Goal: Task Accomplishment & Management: Complete application form

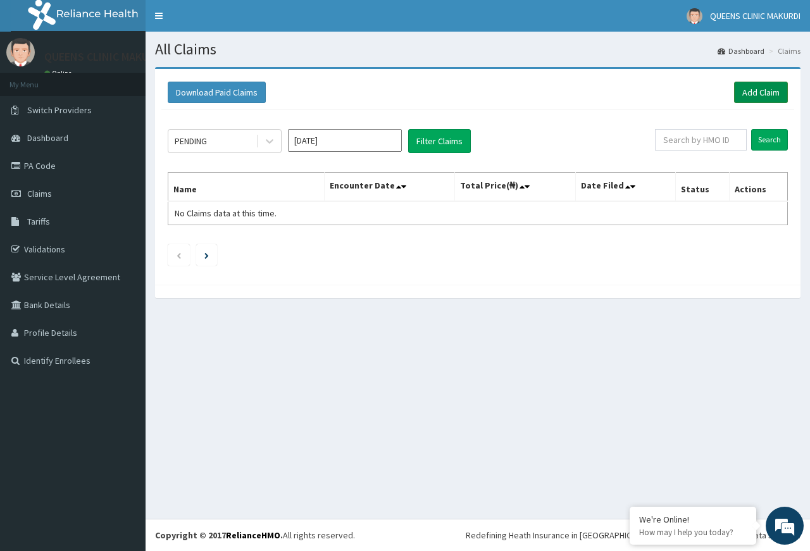
click at [765, 92] on link "Add Claim" at bounding box center [761, 93] width 54 height 22
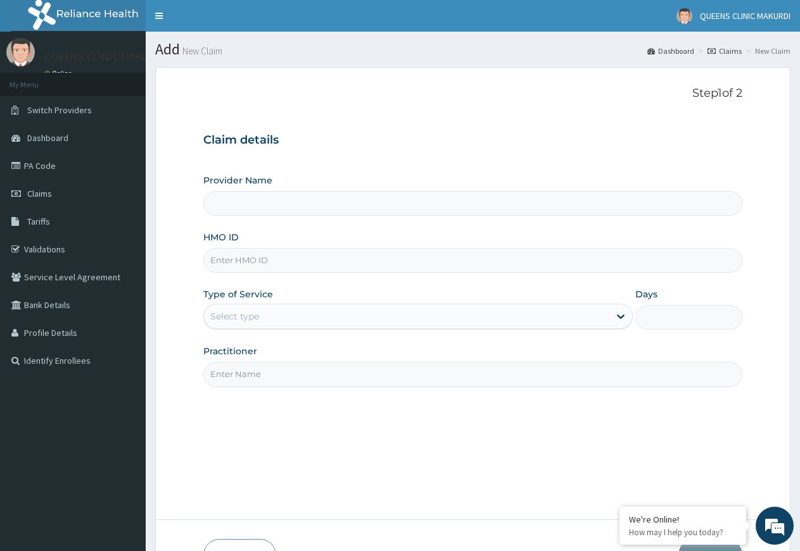
type input "QUEENS CLINIC - MAKURDI"
click at [324, 261] on input "HMO ID" at bounding box center [472, 260] width 539 height 25
type input "CWP/10006/A"
click at [622, 316] on icon at bounding box center [621, 317] width 8 height 4
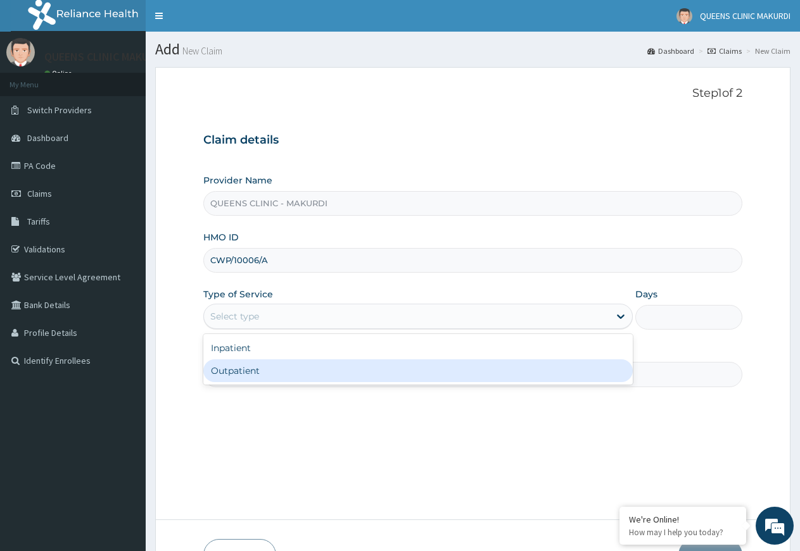
click at [546, 370] on div "Outpatient" at bounding box center [417, 371] width 429 height 23
type input "1"
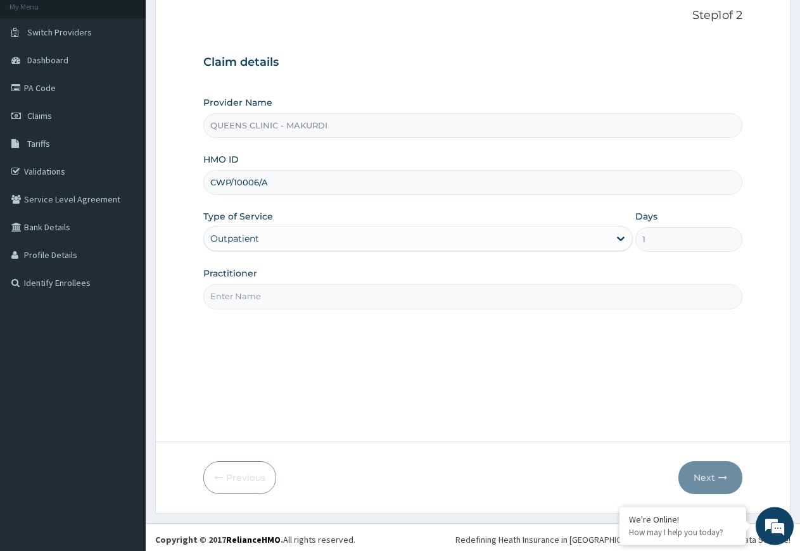
scroll to position [82, 0]
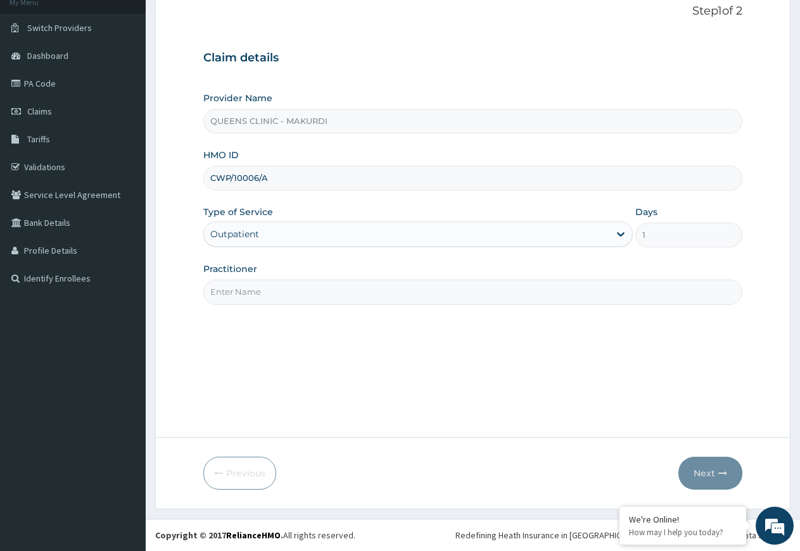
click at [421, 289] on input "Practitioner" at bounding box center [472, 292] width 539 height 25
type input "DR [PERSON_NAME]"
click at [706, 475] on button "Next" at bounding box center [710, 473] width 64 height 33
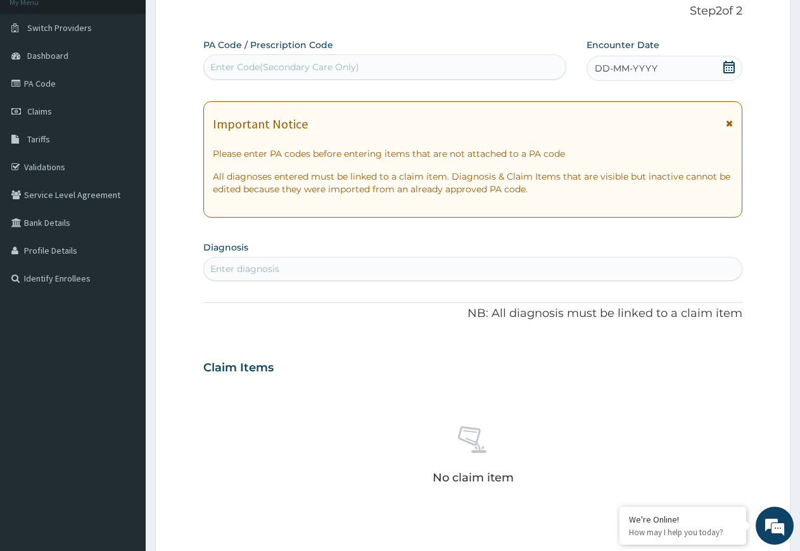
click at [730, 65] on icon at bounding box center [728, 67] width 11 height 13
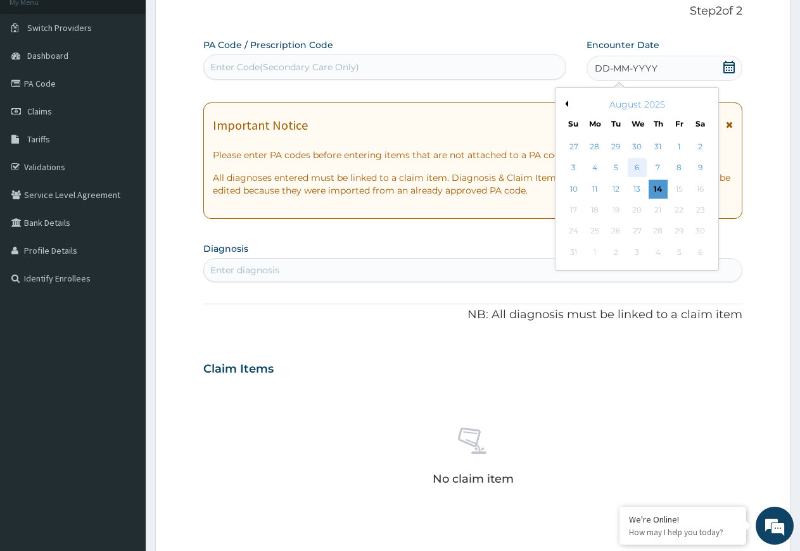
click at [638, 167] on div "6" at bounding box center [636, 168] width 19 height 19
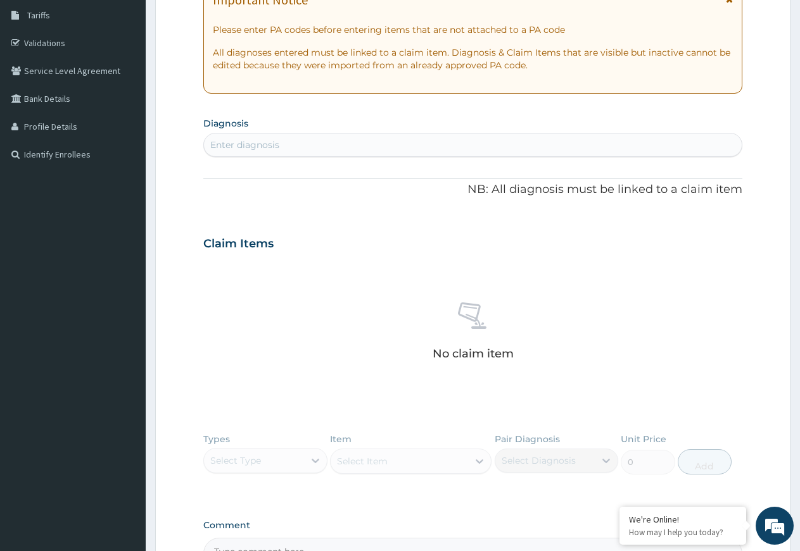
scroll to position [211, 0]
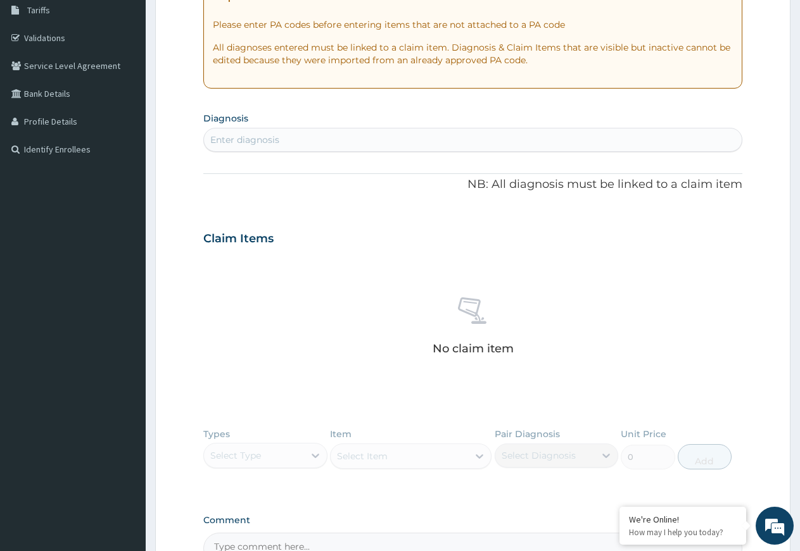
click at [367, 141] on div "Enter diagnosis" at bounding box center [472, 140] width 537 height 20
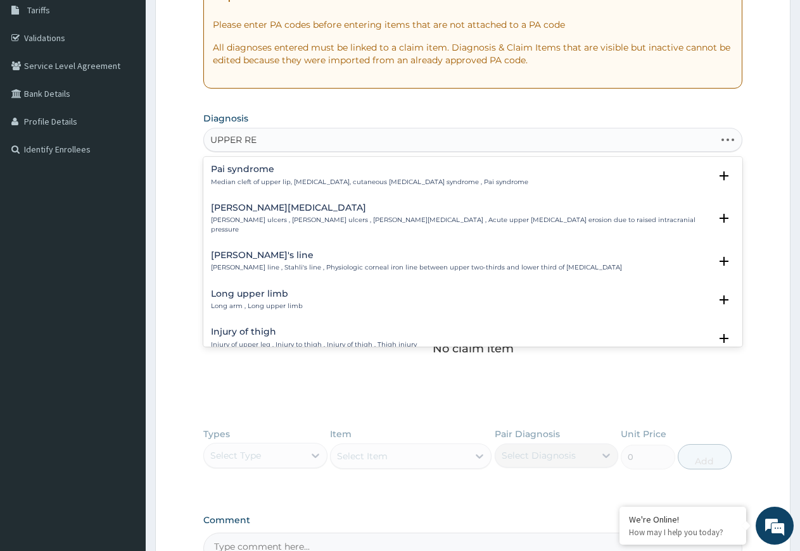
type input "UPPER RES"
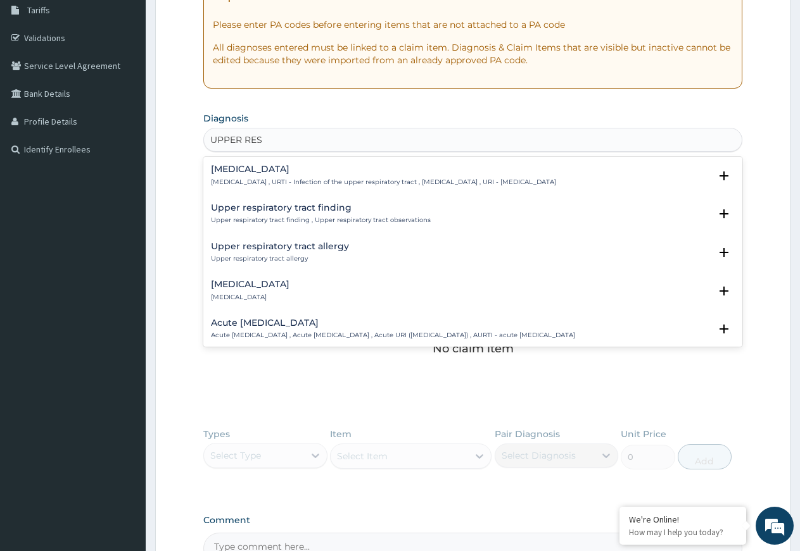
click at [289, 176] on div "Upper respiratory infection Upper respiratory infection , URTI - Infection of t…" at bounding box center [383, 176] width 345 height 22
click at [288, 174] on h4 "[MEDICAL_DATA]" at bounding box center [383, 169] width 345 height 9
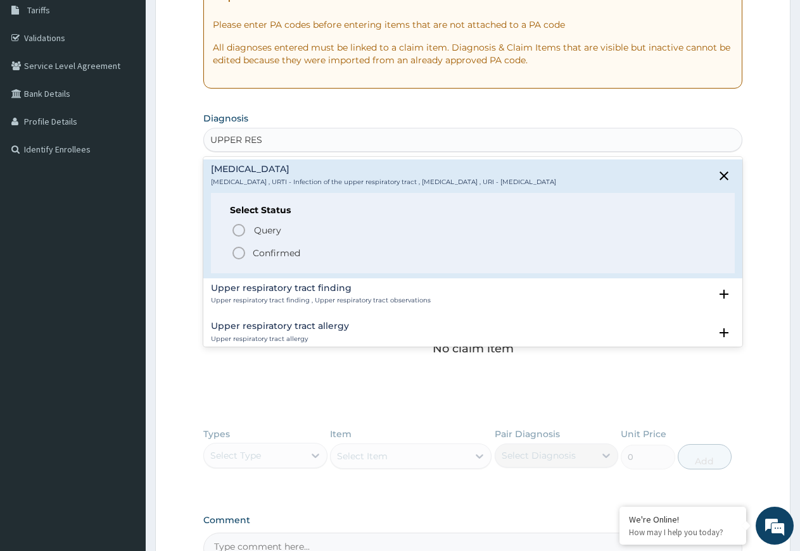
click at [236, 252] on icon "status option filled" at bounding box center [238, 253] width 15 height 15
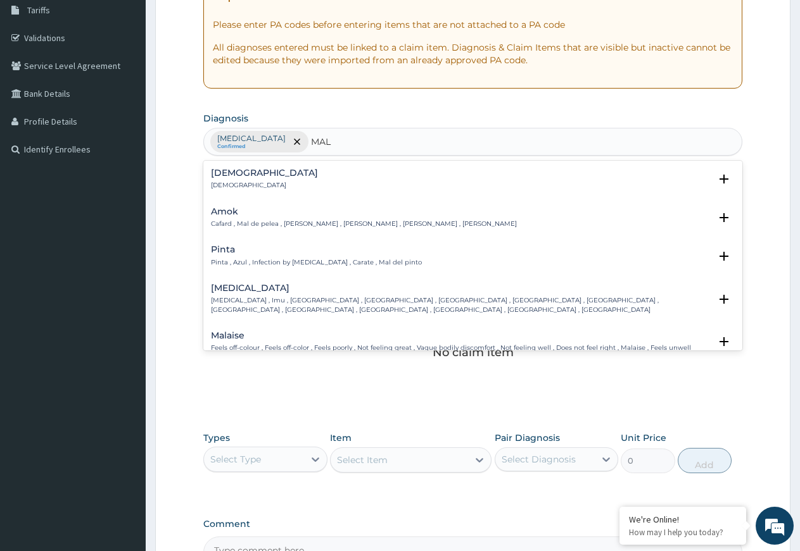
type input "MALA"
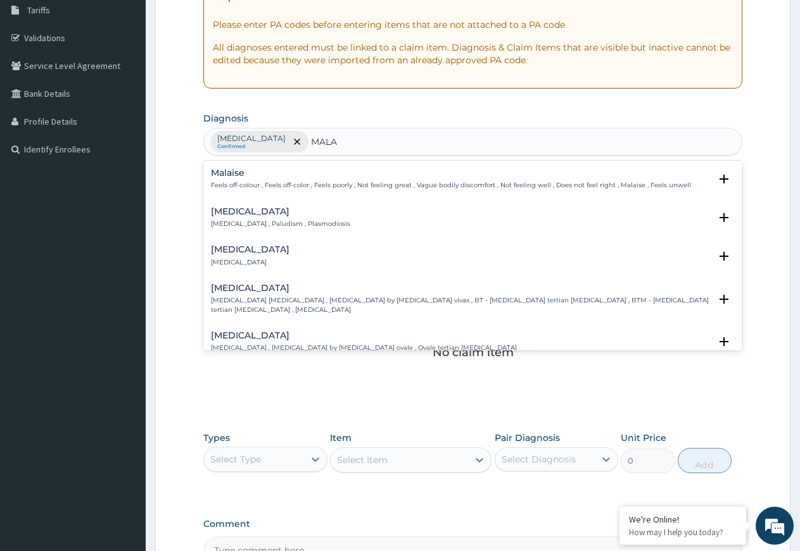
click at [227, 213] on h4 "[MEDICAL_DATA]" at bounding box center [280, 211] width 139 height 9
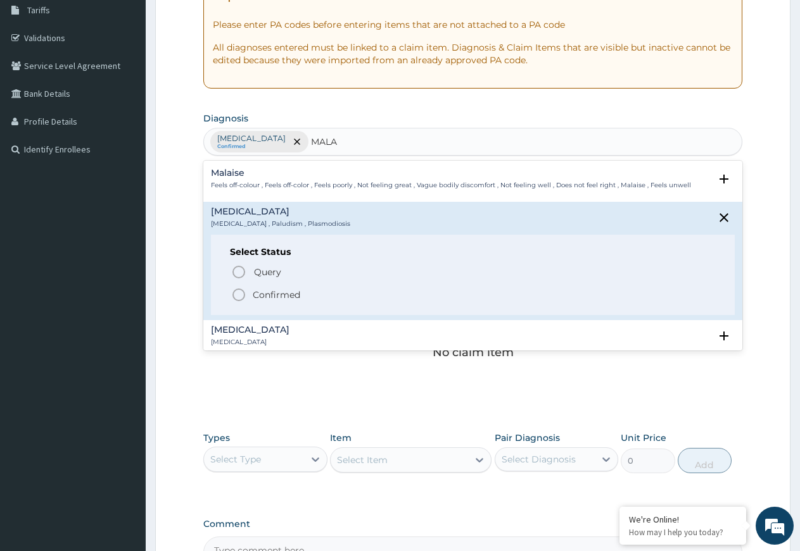
click at [237, 294] on icon "status option filled" at bounding box center [238, 294] width 15 height 15
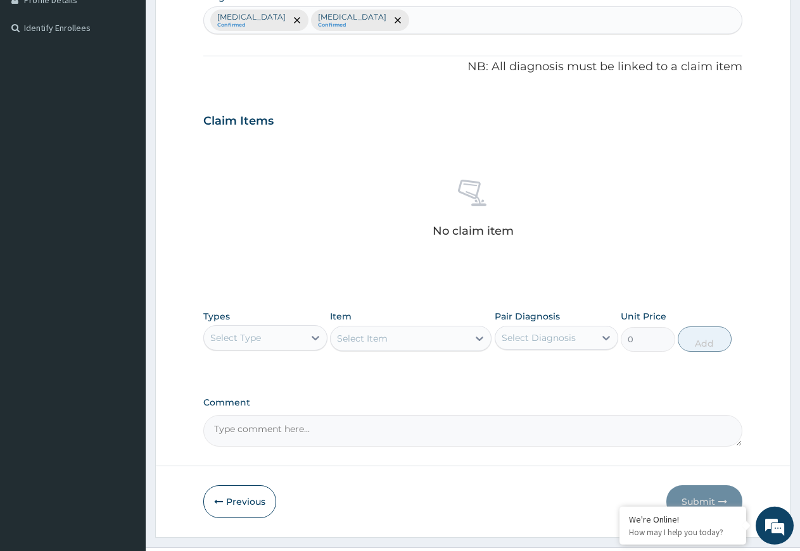
scroll to position [361, 0]
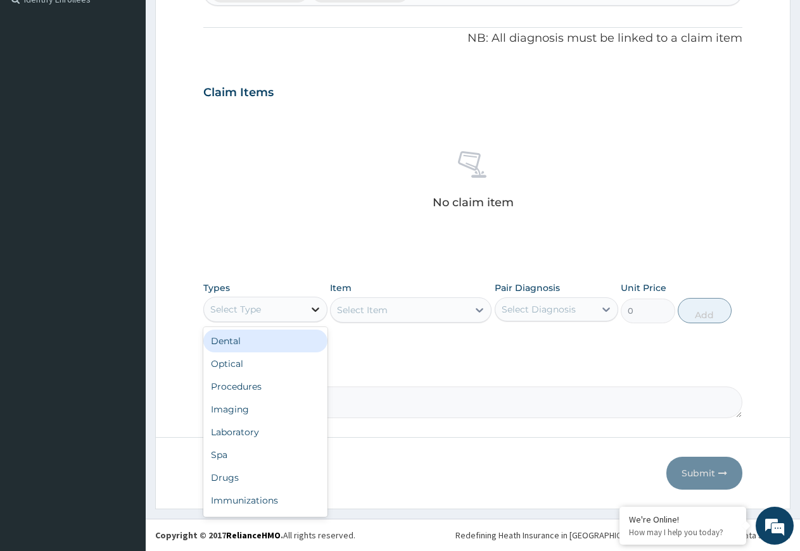
click at [315, 308] on icon at bounding box center [315, 309] width 13 height 13
click at [296, 385] on div "Procedures" at bounding box center [265, 386] width 124 height 23
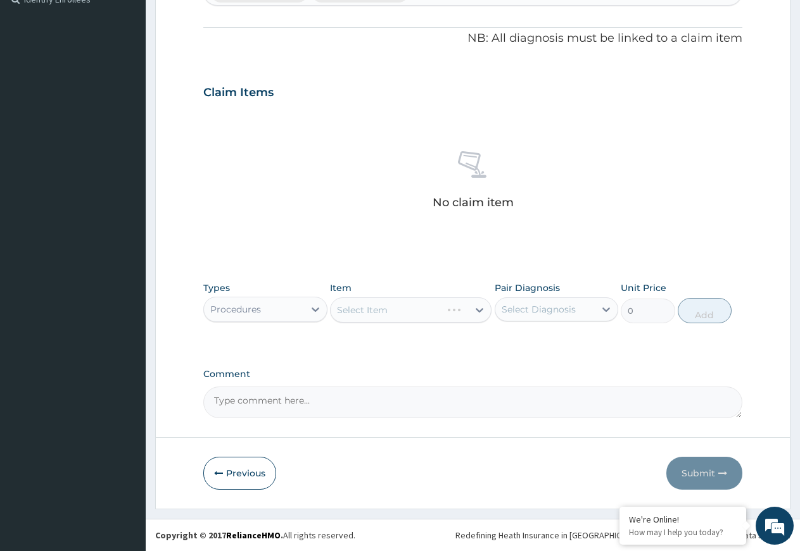
click at [479, 308] on div "Select Item" at bounding box center [410, 310] width 161 height 25
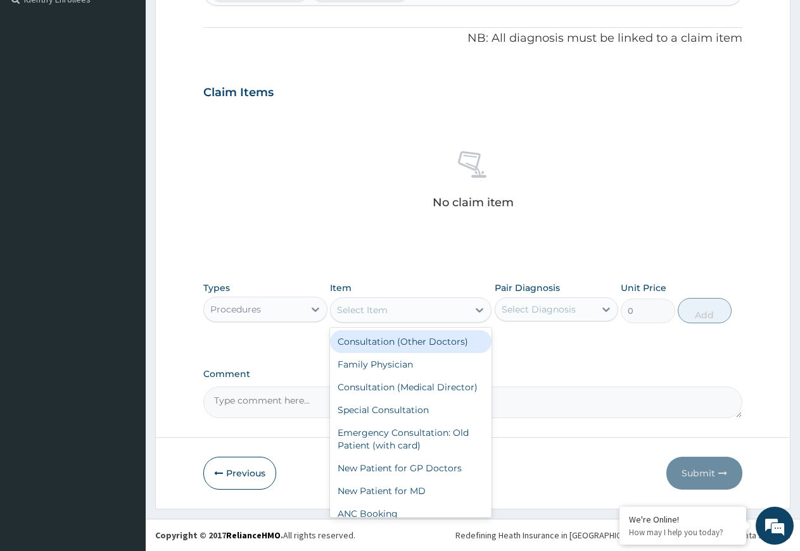
click at [479, 308] on icon at bounding box center [479, 310] width 13 height 13
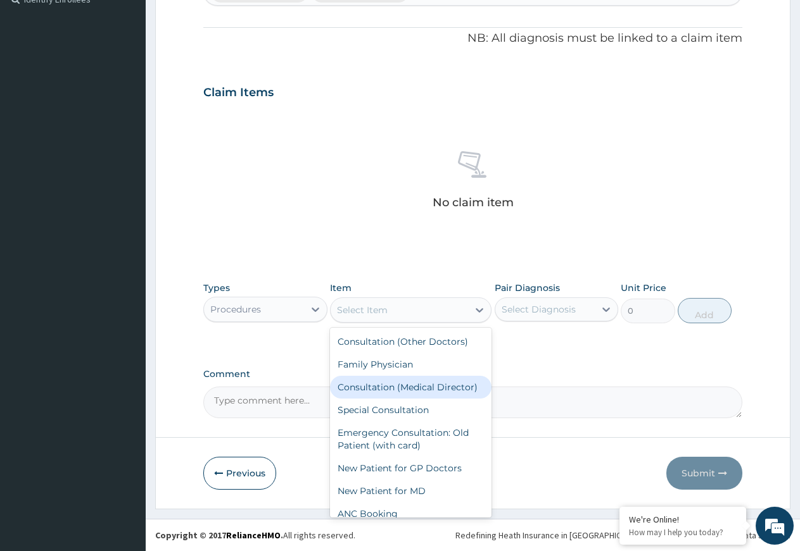
click at [417, 389] on div "Consultation (Medical Director)" at bounding box center [410, 387] width 161 height 23
type input "10000"
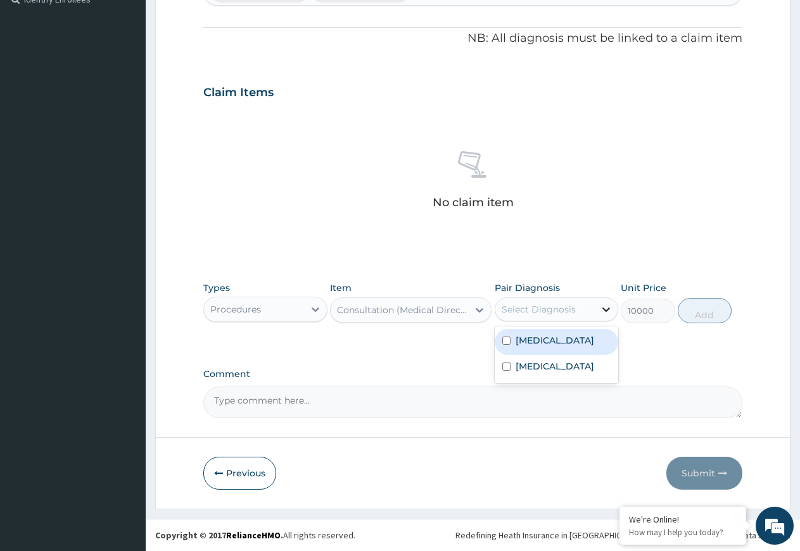
click at [606, 312] on icon at bounding box center [605, 309] width 13 height 13
click at [563, 347] on label "[MEDICAL_DATA]" at bounding box center [554, 340] width 78 height 13
checkbox input "true"
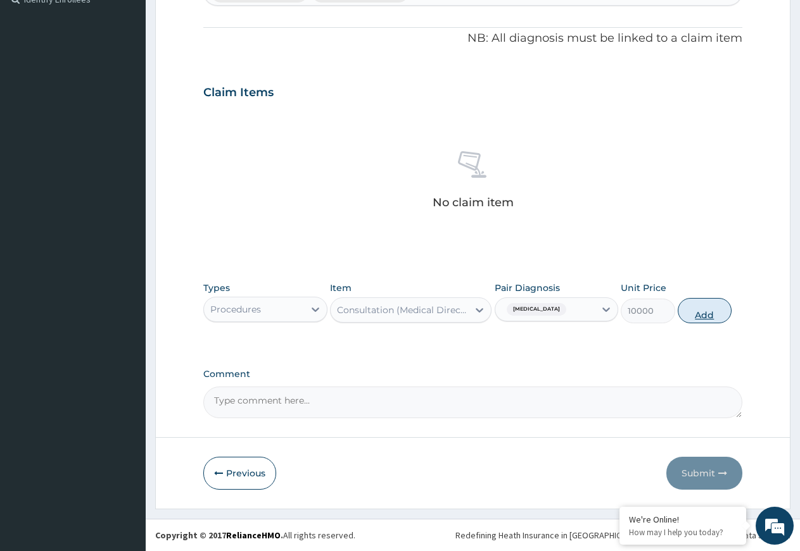
click at [697, 311] on button "Add" at bounding box center [704, 310] width 54 height 25
type input "0"
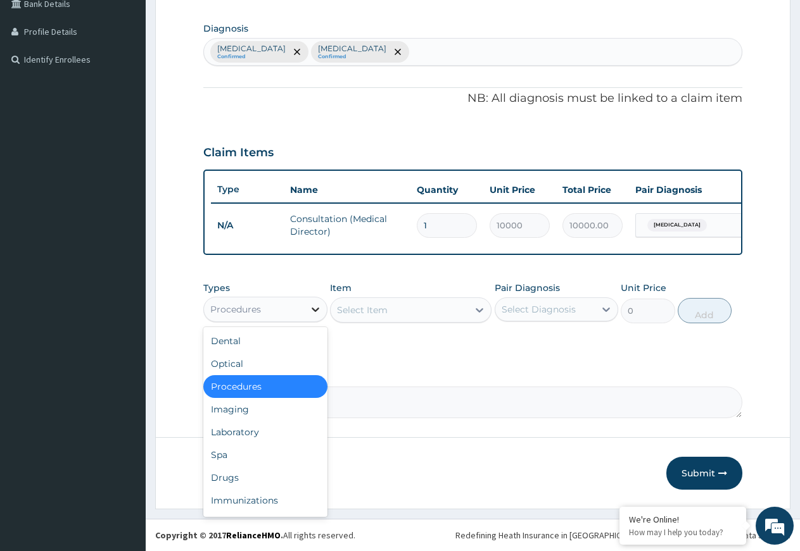
click at [317, 310] on icon at bounding box center [315, 310] width 8 height 4
click at [282, 475] on div "Drugs" at bounding box center [265, 478] width 124 height 23
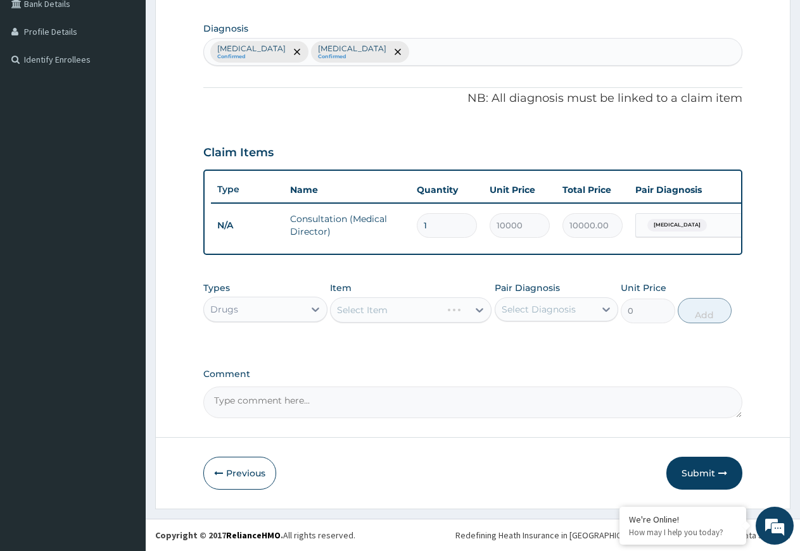
click at [477, 309] on div "Select Item" at bounding box center [410, 310] width 161 height 25
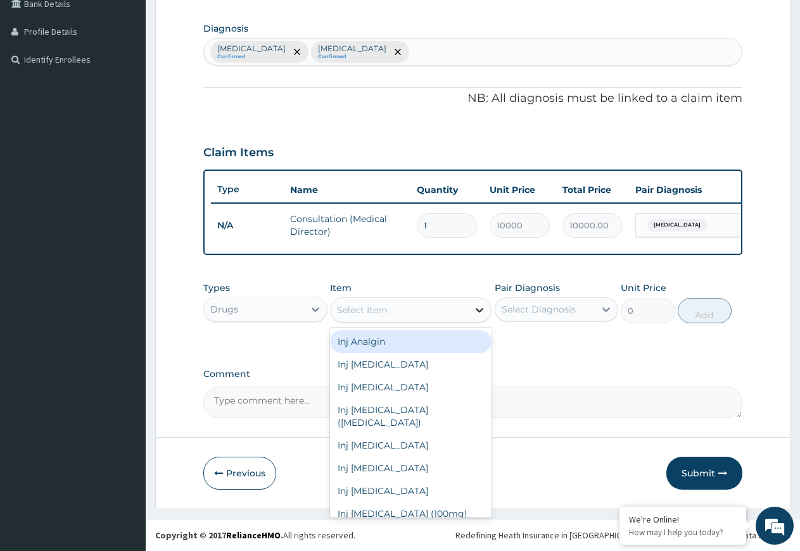
click at [476, 309] on icon at bounding box center [479, 310] width 8 height 4
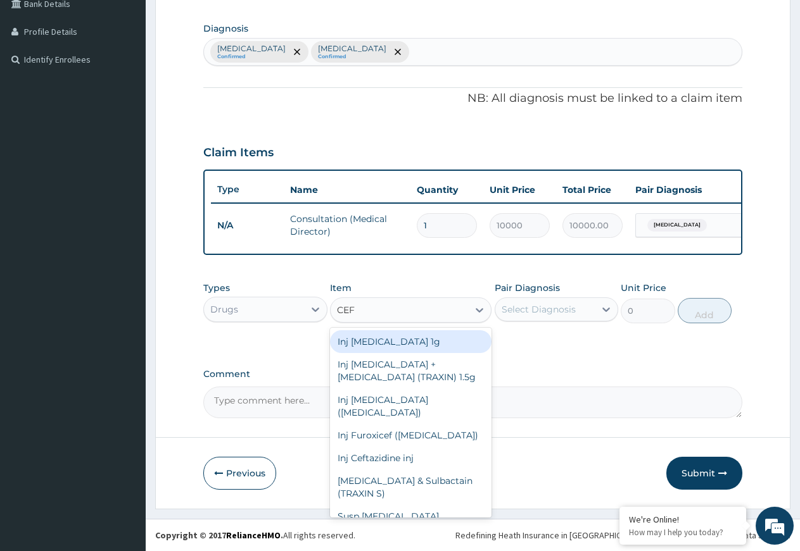
type input "CEFI"
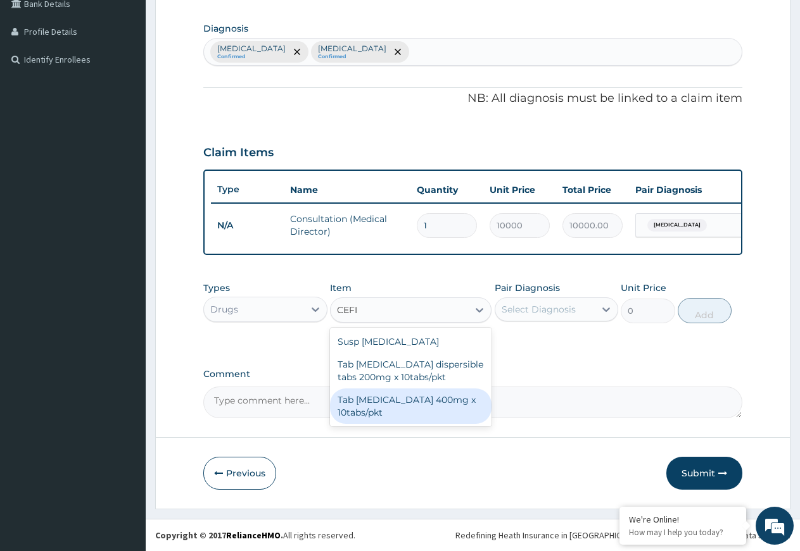
click at [396, 401] on div "Tab Cefixime 400mg x 10tabs/pkt" at bounding box center [410, 406] width 161 height 35
type input "4000"
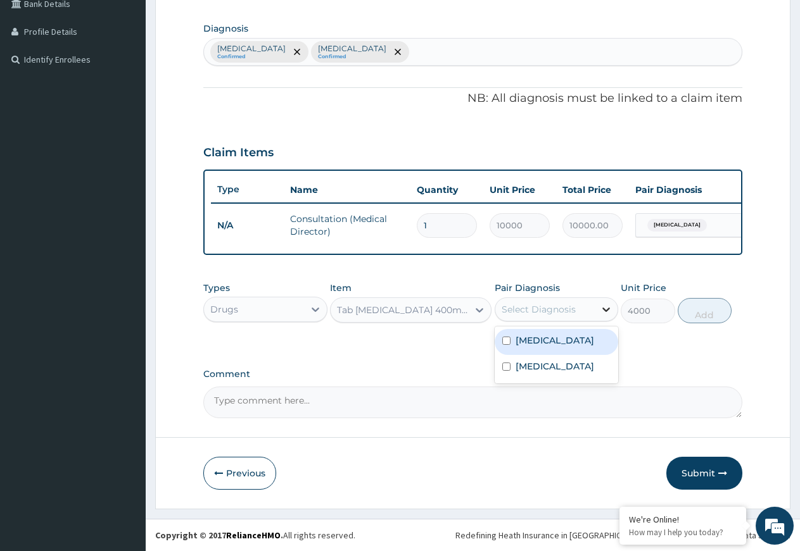
click at [599, 309] on div at bounding box center [605, 309] width 23 height 23
click at [572, 345] on label "[MEDICAL_DATA]" at bounding box center [554, 340] width 78 height 13
checkbox input "true"
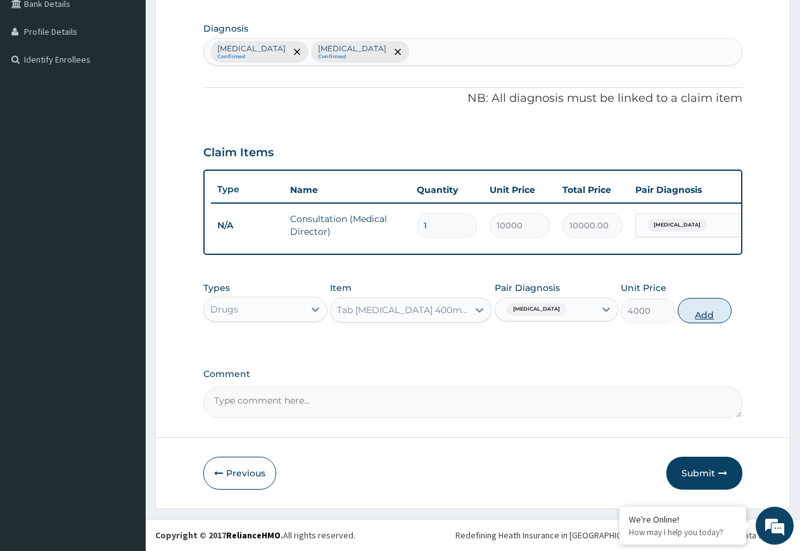
click at [694, 311] on button "Add" at bounding box center [704, 310] width 54 height 25
type input "0"
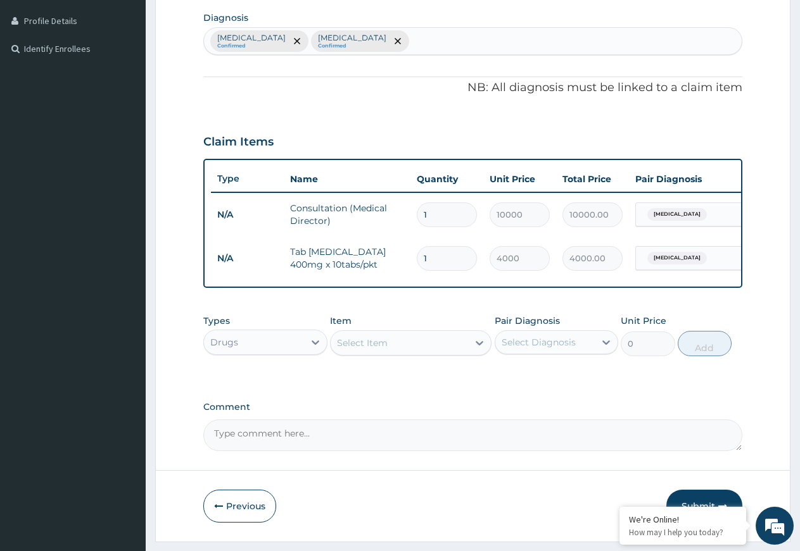
click at [439, 258] on input "1" at bounding box center [447, 258] width 60 height 25
type input "10"
type input "40000.00"
type input "1"
type input "4000.00"
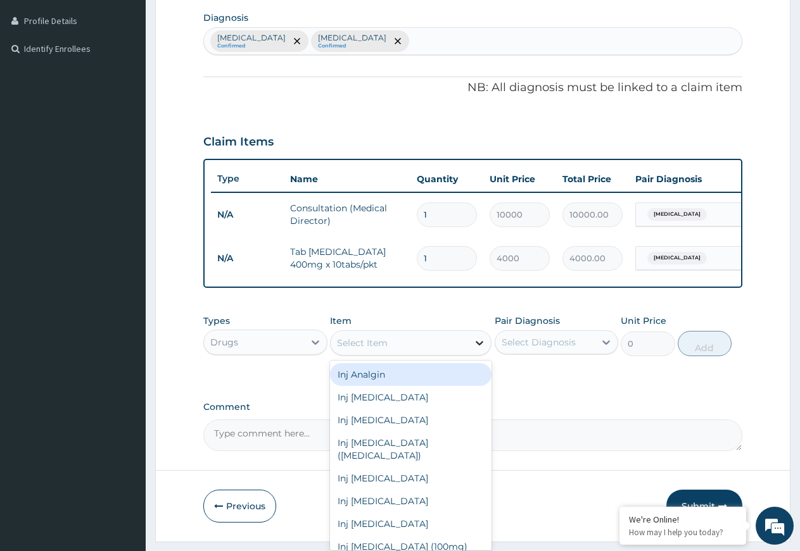
click at [478, 349] on icon at bounding box center [479, 343] width 13 height 13
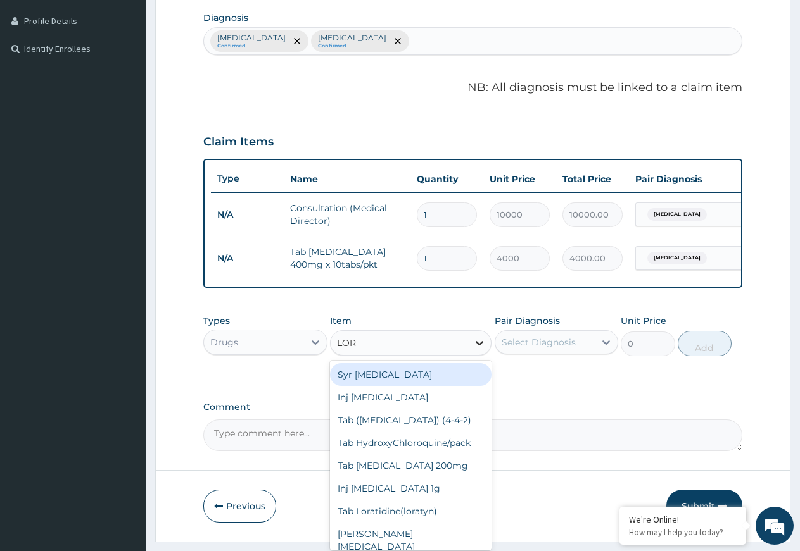
type input "LORA"
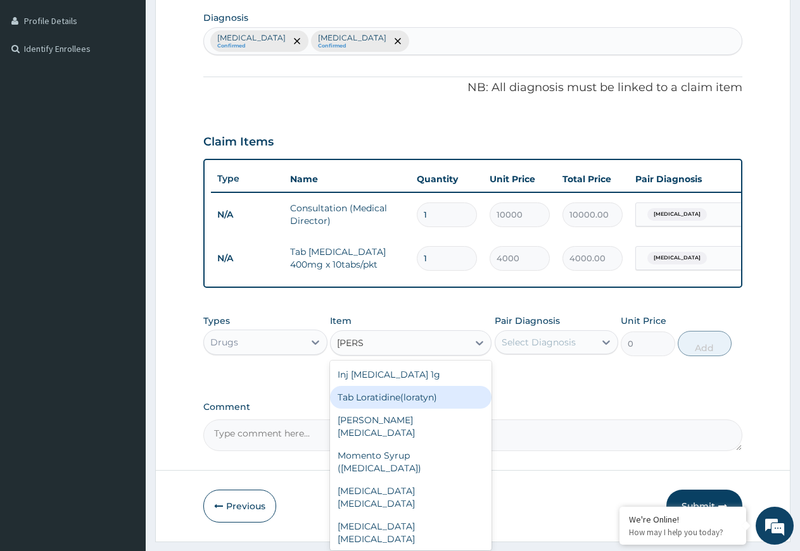
click at [437, 409] on div "Tab Loratidine(loratyn)" at bounding box center [410, 397] width 161 height 23
type input "100"
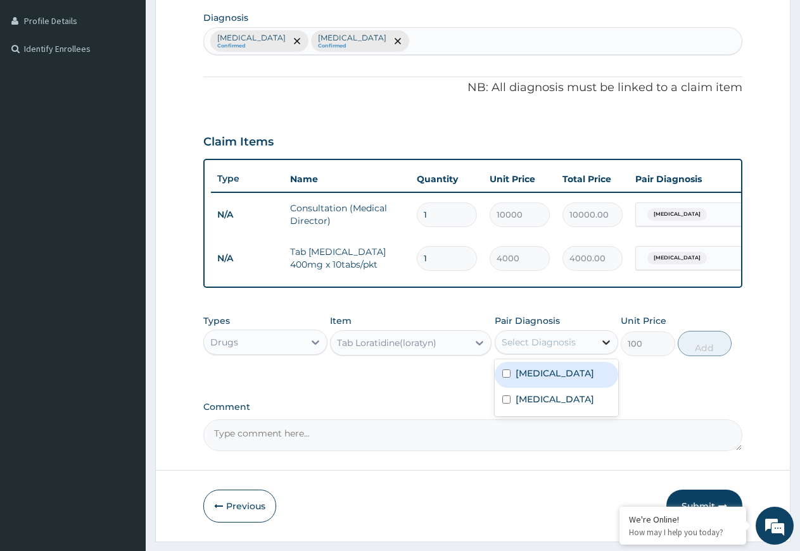
click at [604, 349] on icon at bounding box center [605, 342] width 13 height 13
click at [576, 380] on label "[MEDICAL_DATA]" at bounding box center [554, 373] width 78 height 13
checkbox input "true"
click at [702, 351] on button "Add" at bounding box center [704, 343] width 54 height 25
type input "0"
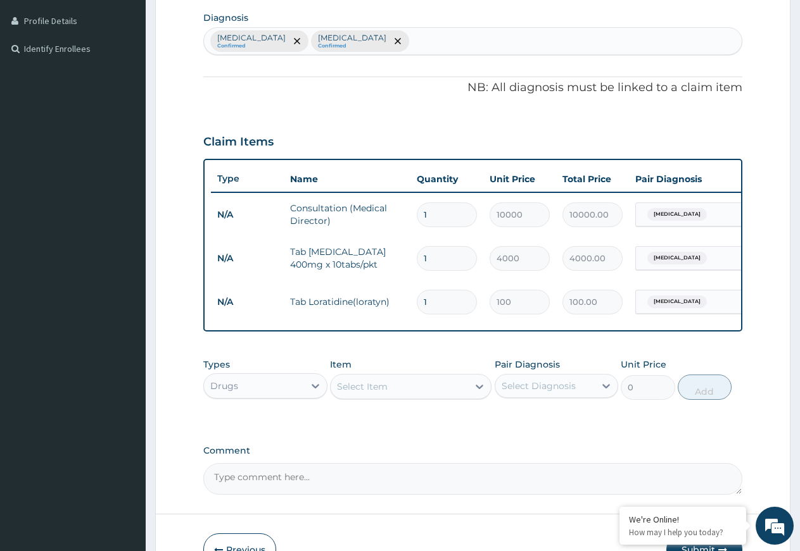
type input "0.00"
type input "6"
type input "600.00"
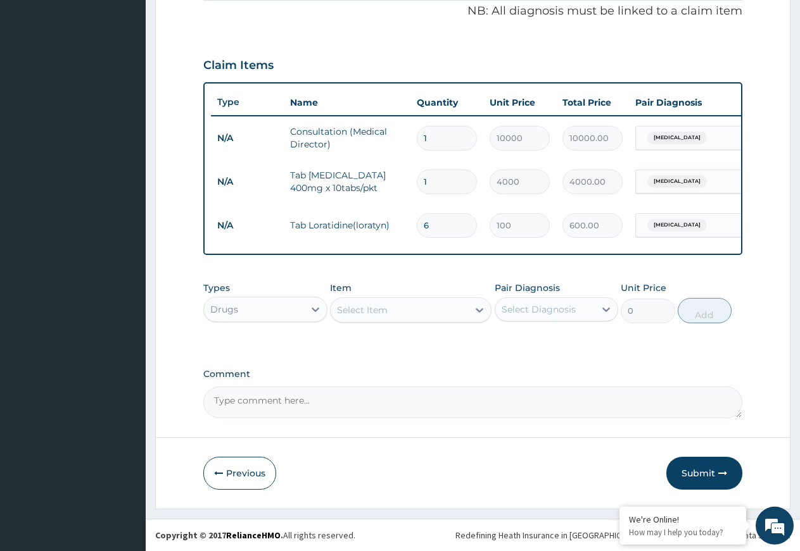
scroll to position [399, 0]
type input "6"
click at [477, 309] on icon at bounding box center [479, 310] width 8 height 4
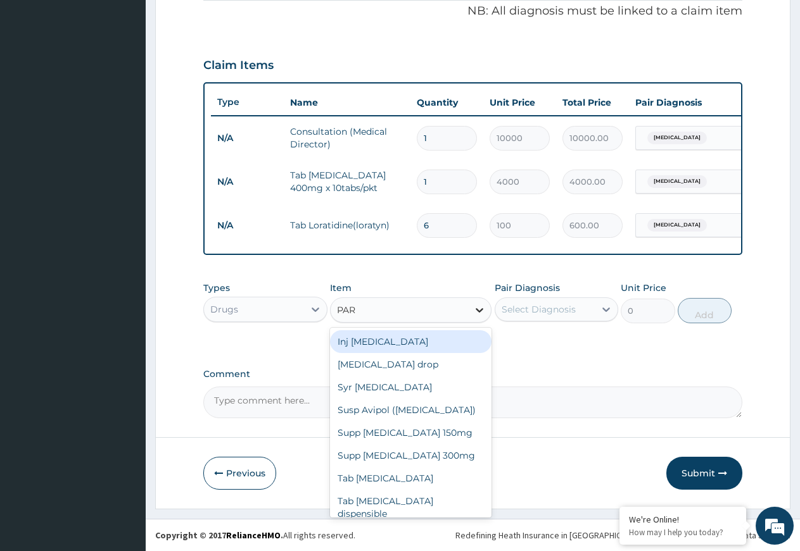
type input "PARA"
click at [439, 346] on div "Inj [MEDICAL_DATA]" at bounding box center [410, 341] width 161 height 23
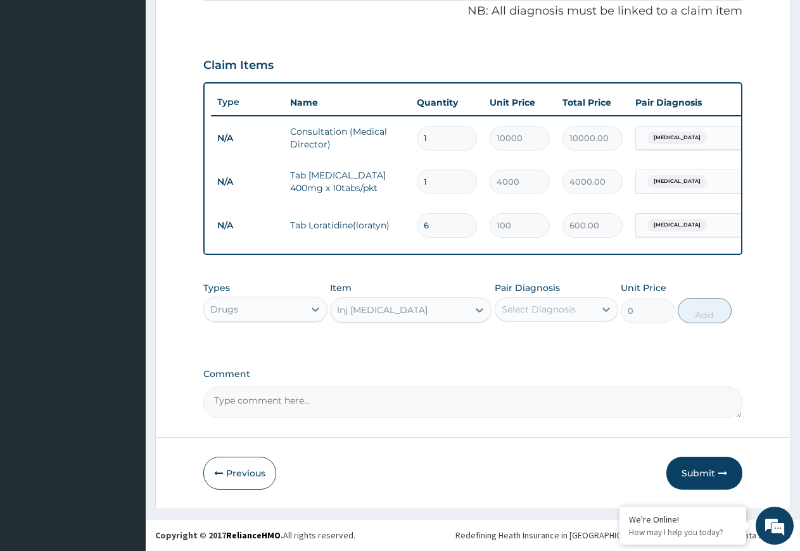
type input "800"
click at [606, 311] on icon at bounding box center [606, 310] width 8 height 4
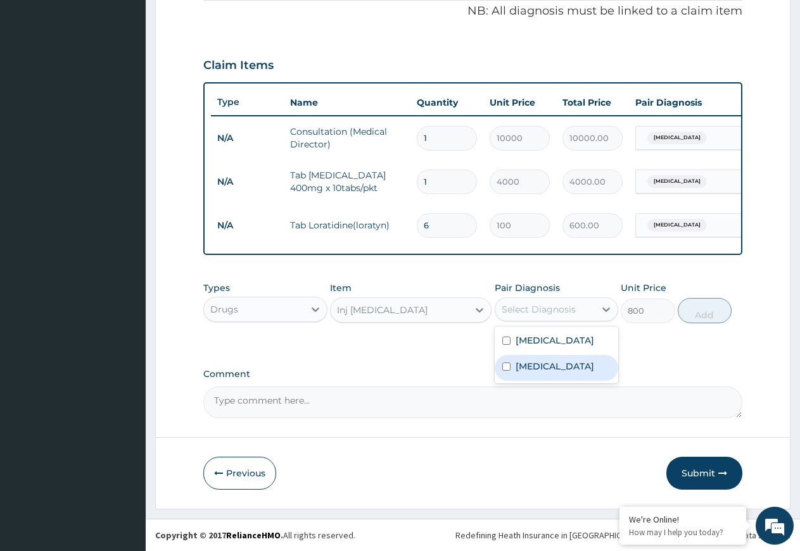
click at [567, 381] on div "[MEDICAL_DATA]" at bounding box center [556, 368] width 124 height 26
checkbox input "true"
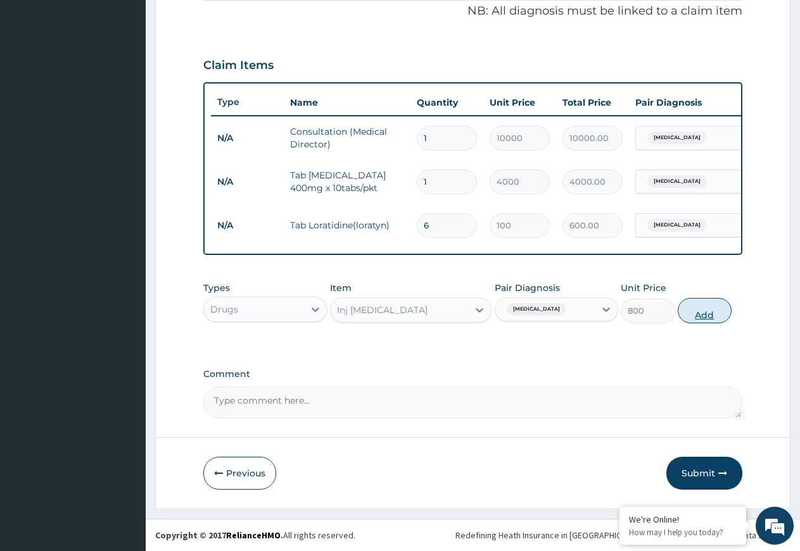
click at [707, 311] on button "Add" at bounding box center [704, 310] width 54 height 25
type input "0"
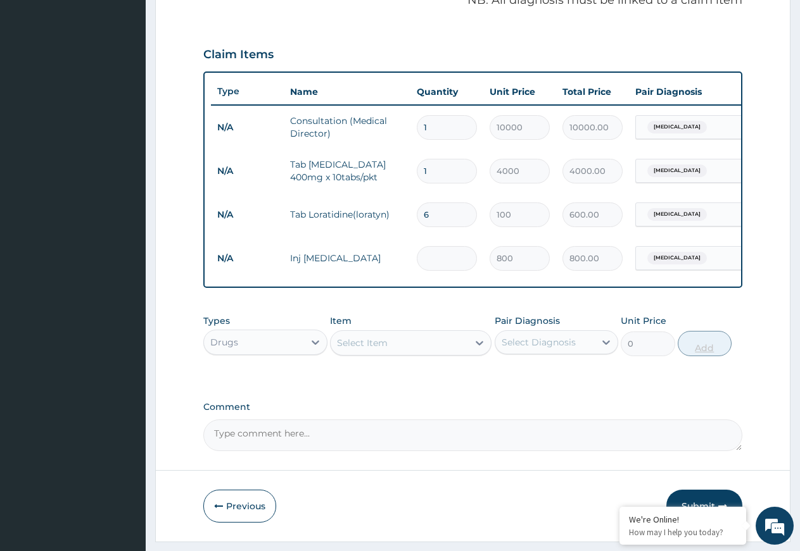
type input "0.00"
type input "2"
type input "1600.00"
type input "2"
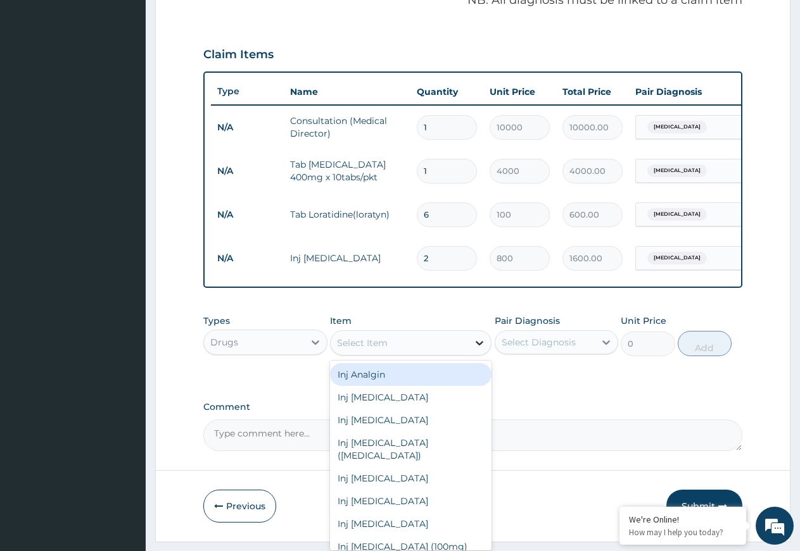
click at [479, 349] on icon at bounding box center [479, 343] width 13 height 13
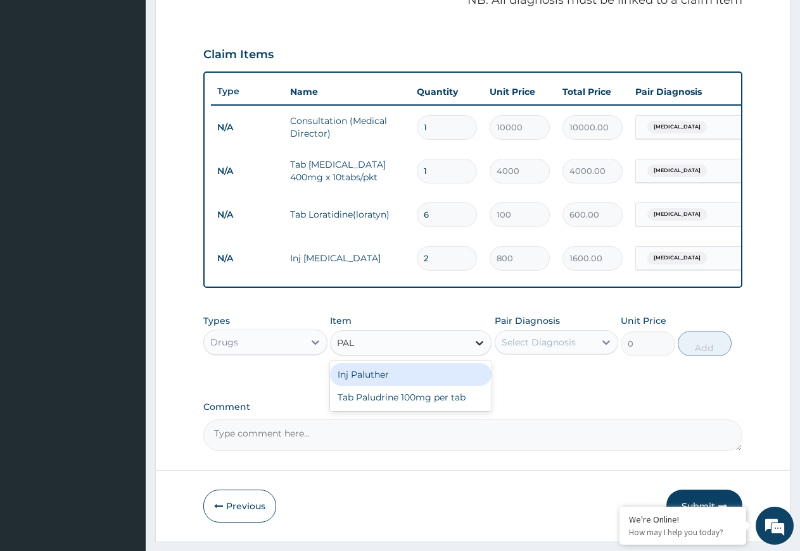
type input "PALU"
click at [456, 382] on div "Inj Paluther" at bounding box center [410, 374] width 161 height 23
type input "2500"
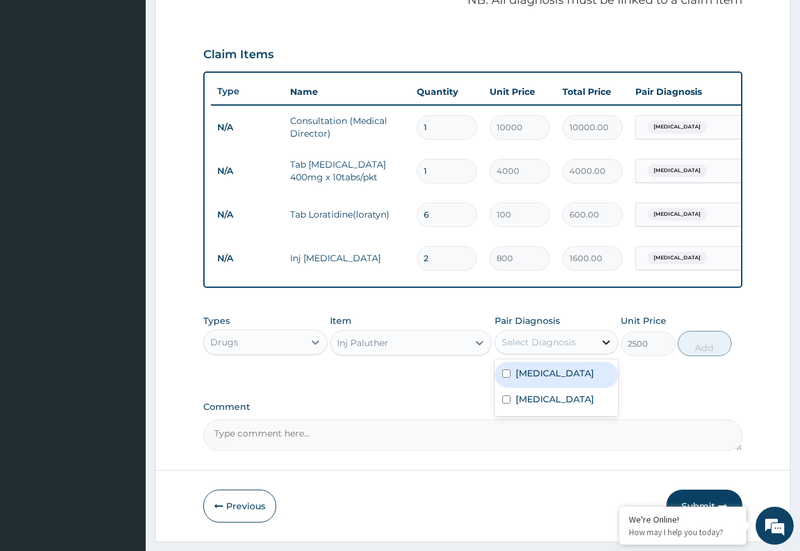
click at [605, 349] on icon at bounding box center [605, 342] width 13 height 13
click at [570, 414] on div "[MEDICAL_DATA]" at bounding box center [556, 401] width 124 height 26
checkbox input "true"
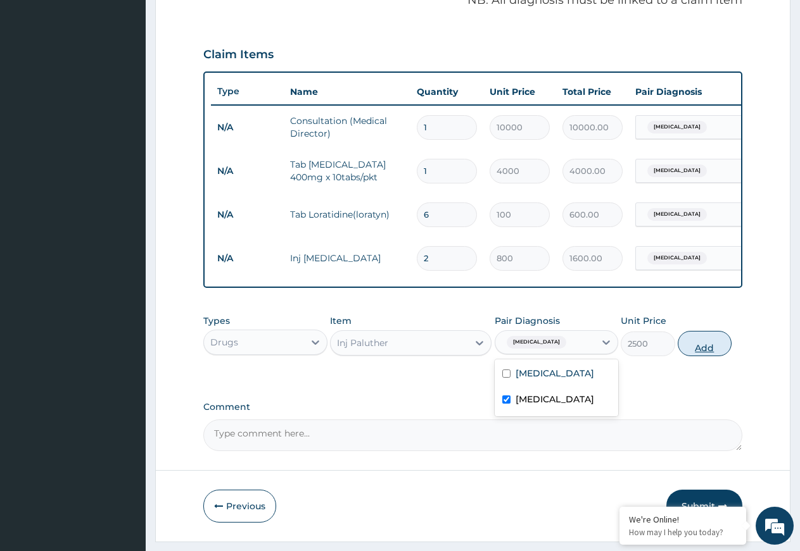
click at [705, 352] on button "Add" at bounding box center [704, 343] width 54 height 25
type input "0"
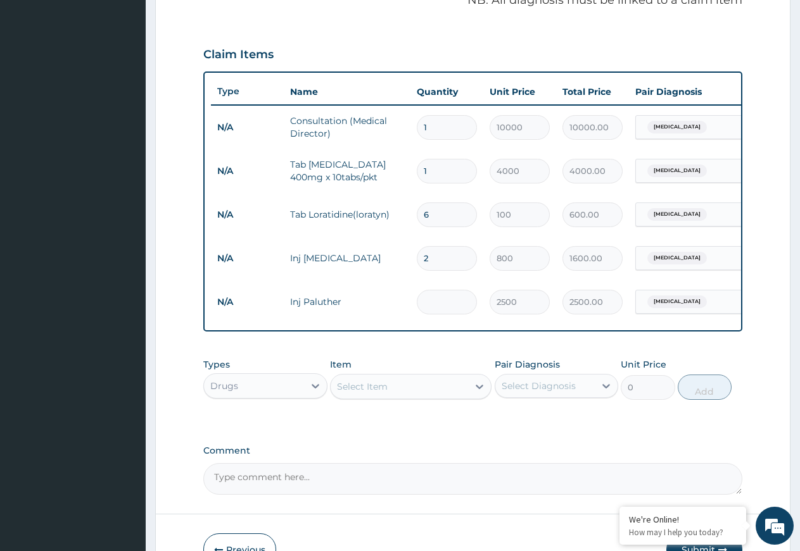
type input "0.00"
type input "6"
type input "15000.00"
type input "6"
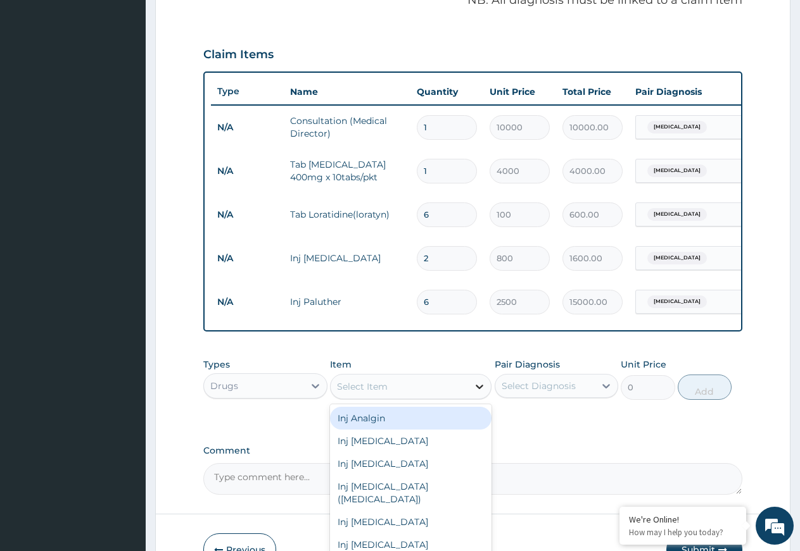
click at [479, 393] on icon at bounding box center [479, 386] width 13 height 13
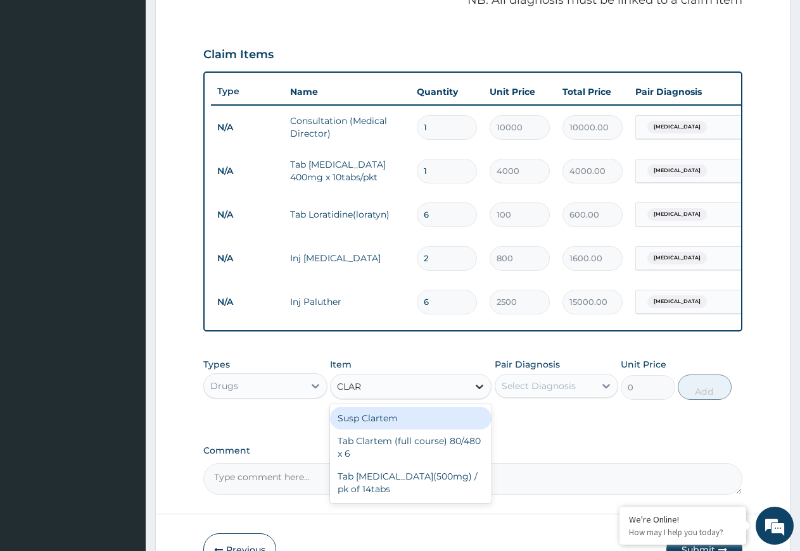
type input "CLART"
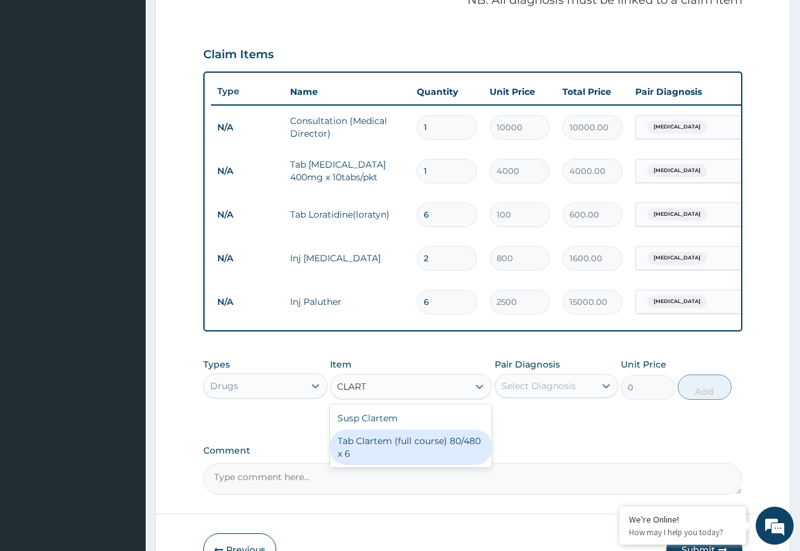
click at [458, 451] on div "Tab Clartem (full course) 80/480 x 6" at bounding box center [410, 447] width 161 height 35
type input "2300"
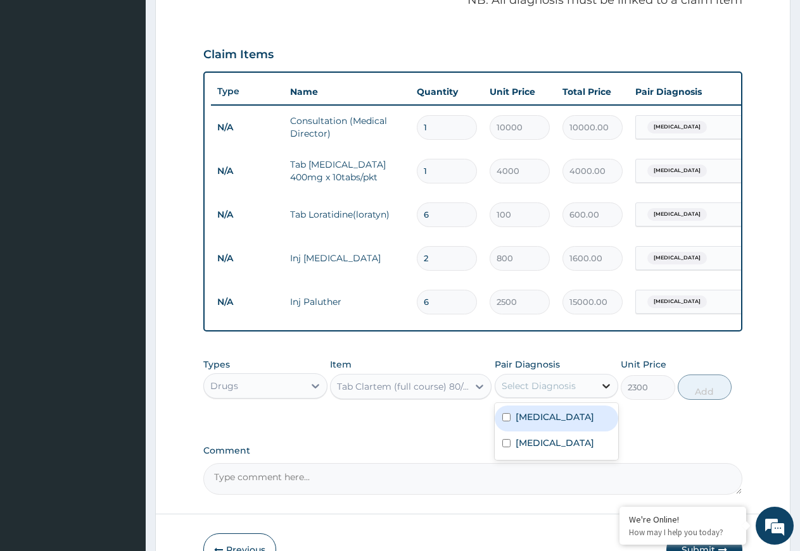
click at [603, 389] on icon at bounding box center [606, 386] width 8 height 4
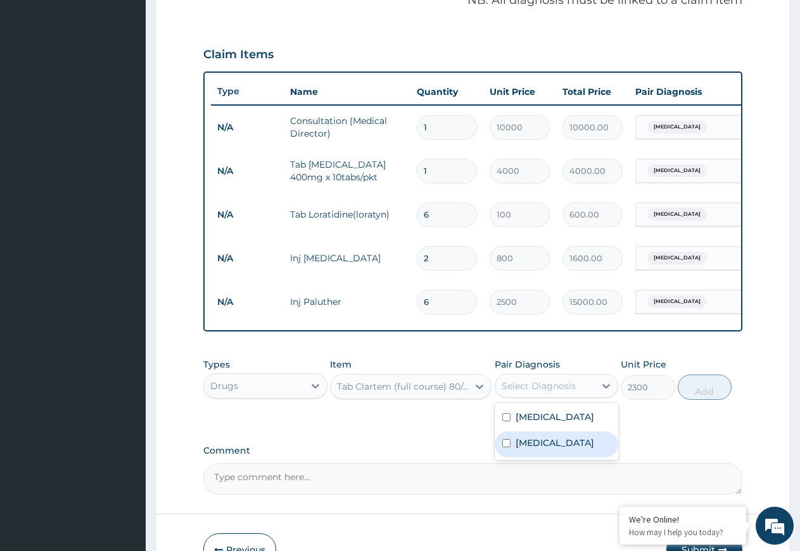
click at [565, 458] on div "[MEDICAL_DATA]" at bounding box center [556, 445] width 124 height 26
checkbox input "true"
click at [705, 400] on button "Add" at bounding box center [704, 387] width 54 height 25
type input "0"
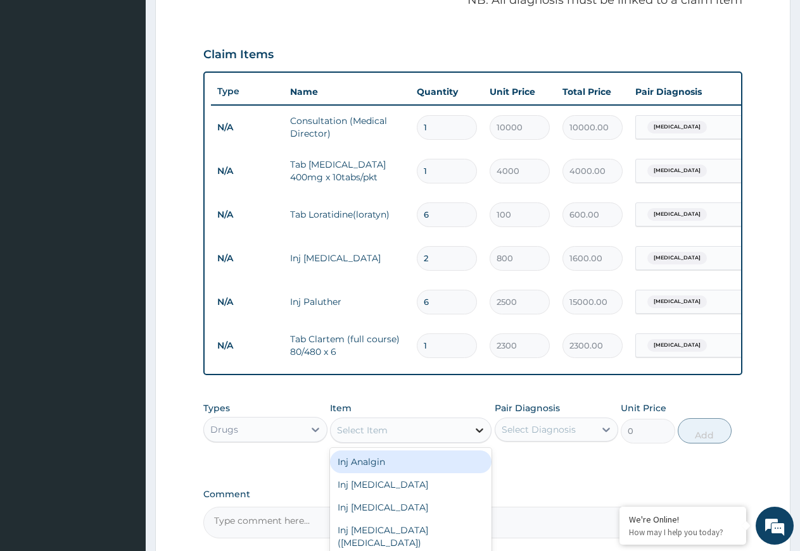
click at [480, 433] on icon at bounding box center [479, 431] width 8 height 4
type input "PARA"
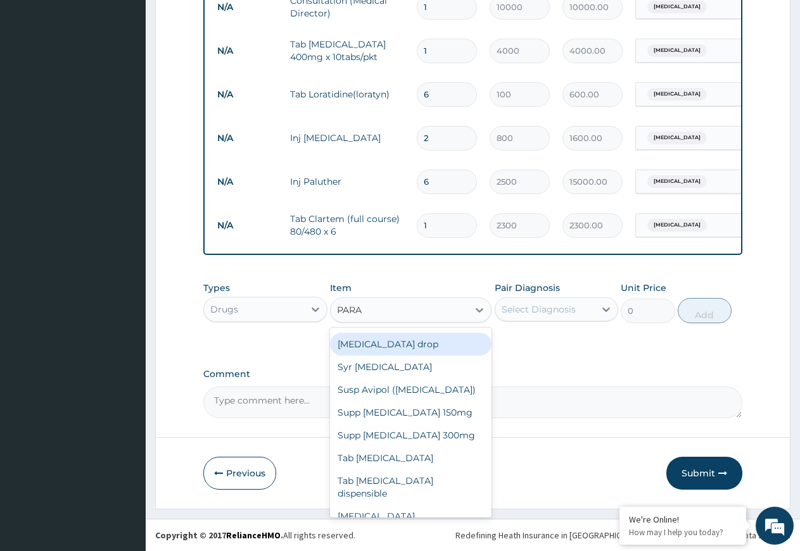
scroll to position [530, 0]
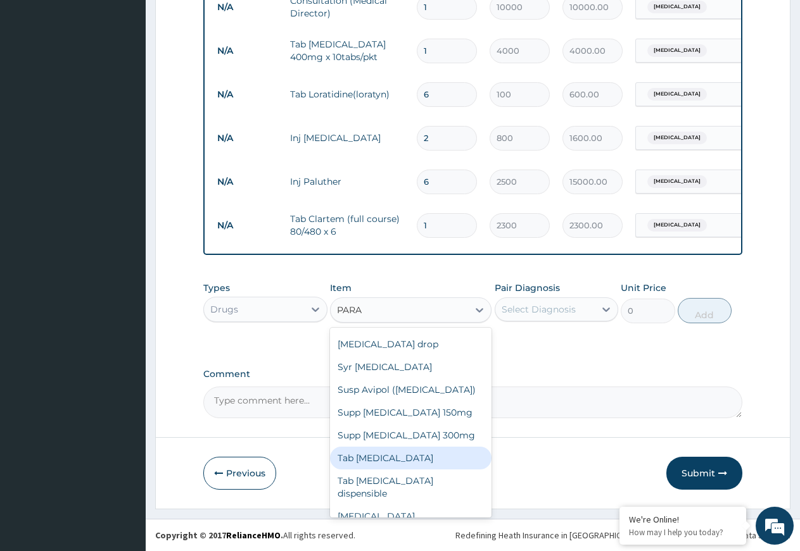
click at [399, 458] on div "Tab [MEDICAL_DATA]" at bounding box center [410, 458] width 161 height 23
type input "80"
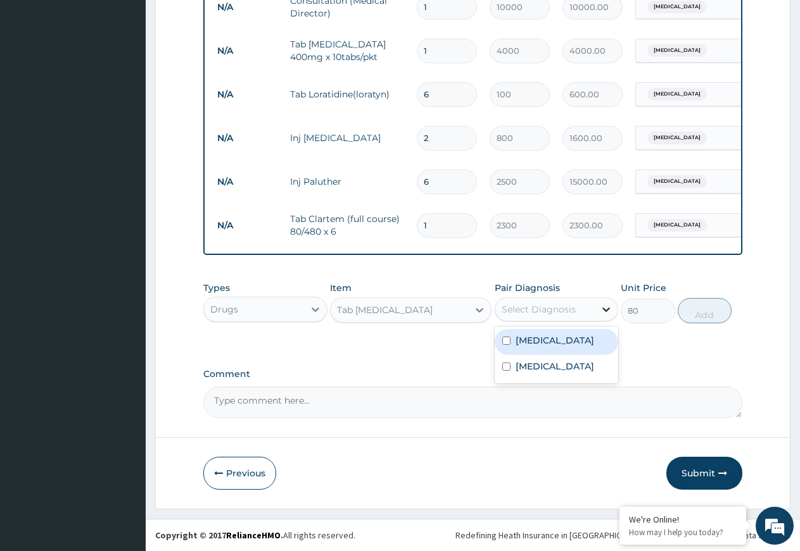
click at [603, 306] on icon at bounding box center [605, 309] width 13 height 13
click at [565, 381] on div "[MEDICAL_DATA]" at bounding box center [556, 368] width 124 height 26
checkbox input "true"
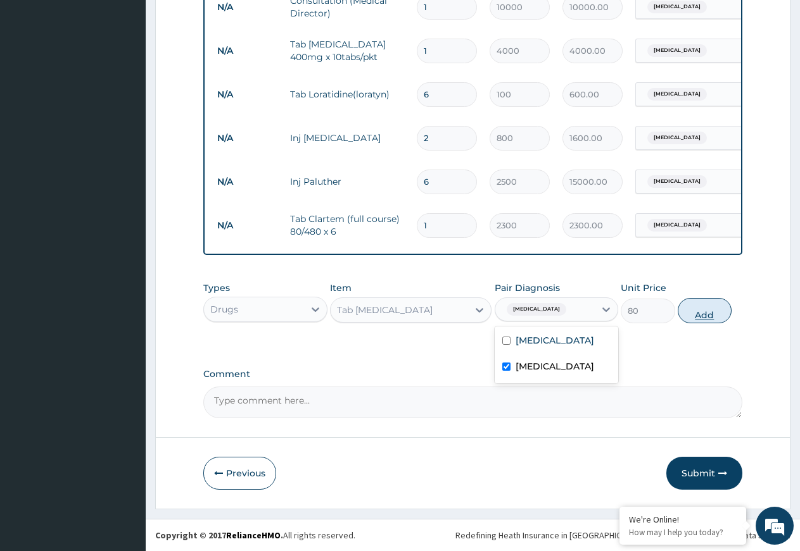
click at [691, 303] on button "Add" at bounding box center [704, 310] width 54 height 25
type input "0"
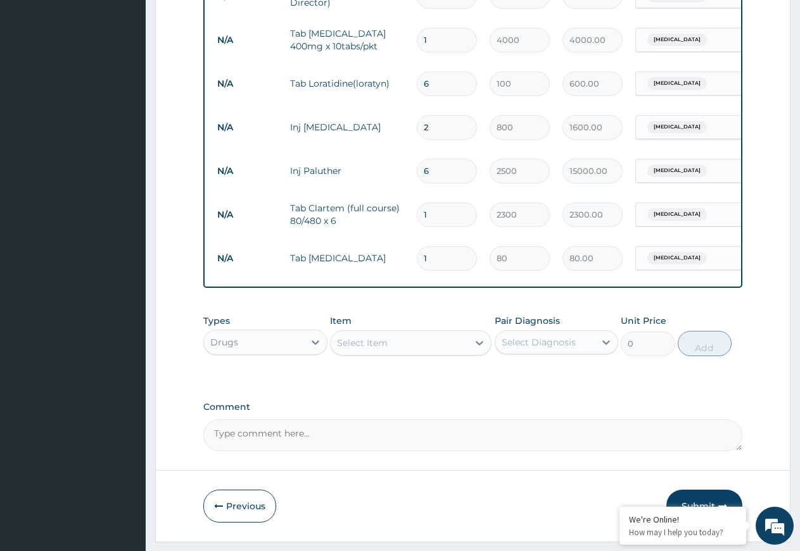
type input "18"
type input "1440.00"
type input "18"
click at [314, 345] on icon at bounding box center [315, 343] width 8 height 4
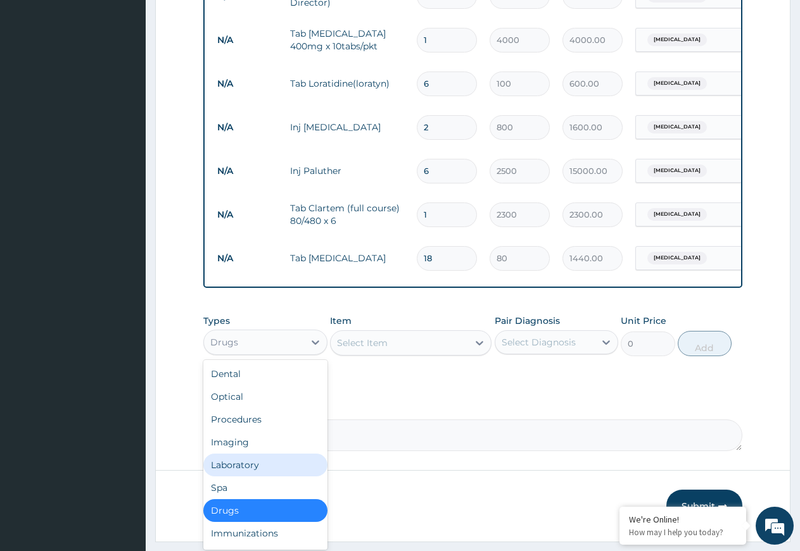
click at [268, 474] on div "Laboratory" at bounding box center [265, 465] width 124 height 23
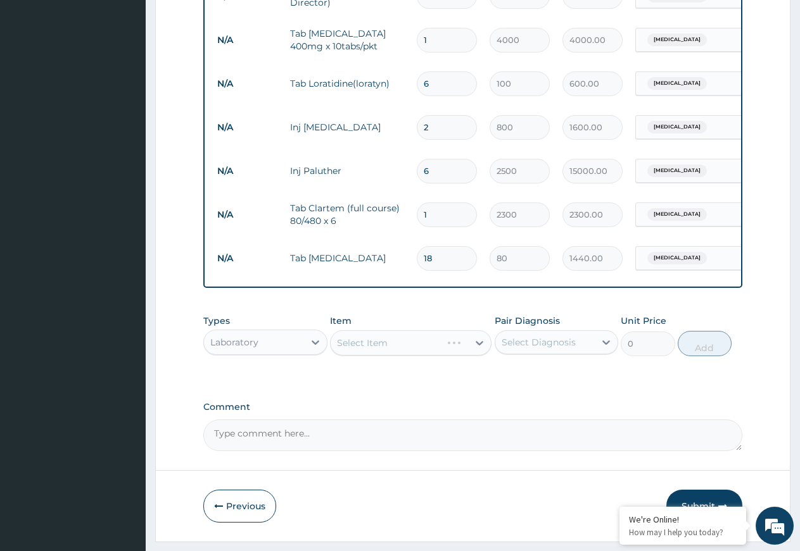
click at [477, 351] on div "Select Item" at bounding box center [410, 342] width 161 height 25
click at [478, 349] on icon at bounding box center [479, 343] width 13 height 13
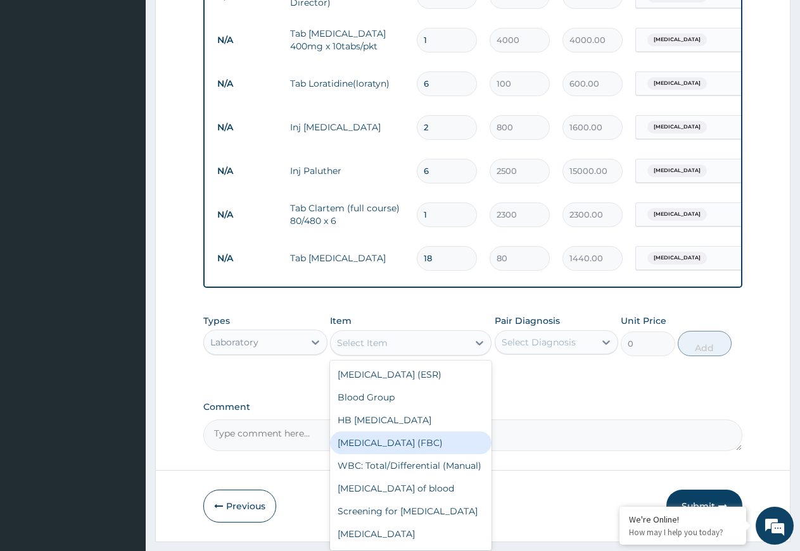
click at [380, 455] on div "Full Blood Count (FBC)" at bounding box center [410, 443] width 161 height 23
type input "4500"
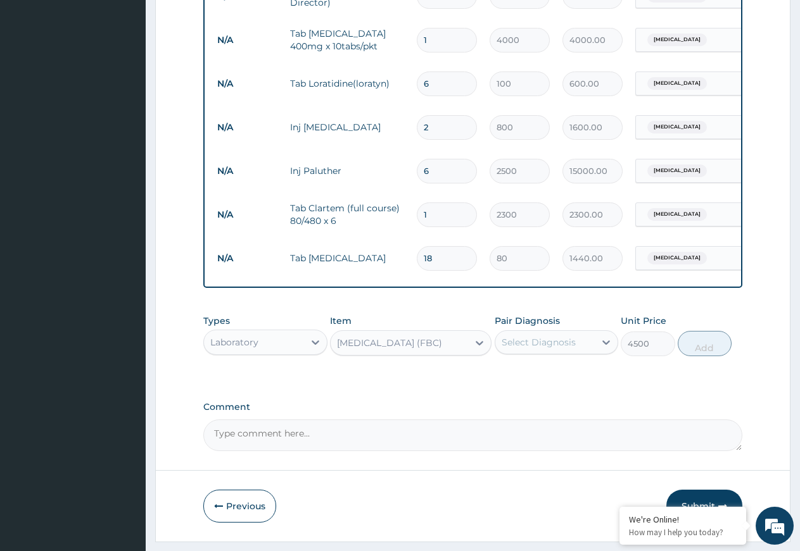
click at [380, 470] on form "Step 2 of 2 PA Code / Prescription Code Enter Code(Secondary Care Only) Encount…" at bounding box center [472, 39] width 635 height 1005
click at [605, 349] on icon at bounding box center [605, 342] width 13 height 13
click at [577, 414] on div "[MEDICAL_DATA]" at bounding box center [556, 401] width 124 height 26
checkbox input "true"
click at [701, 352] on button "Add" at bounding box center [704, 343] width 54 height 25
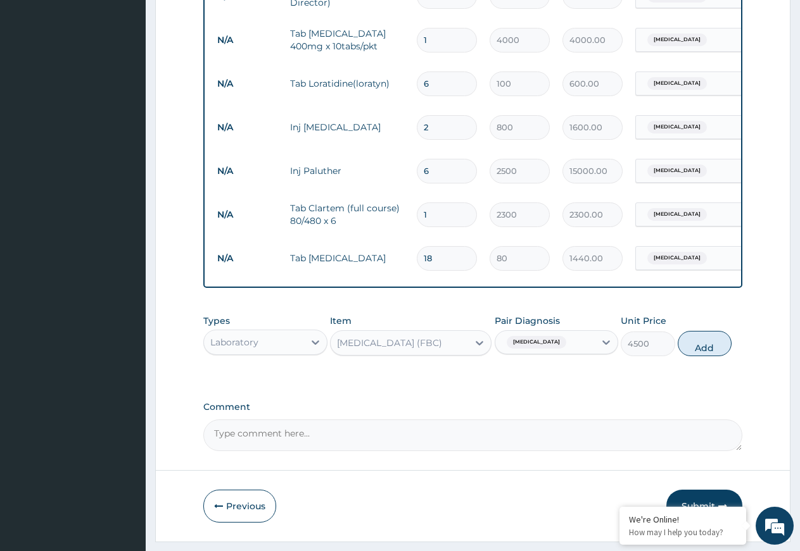
type input "0"
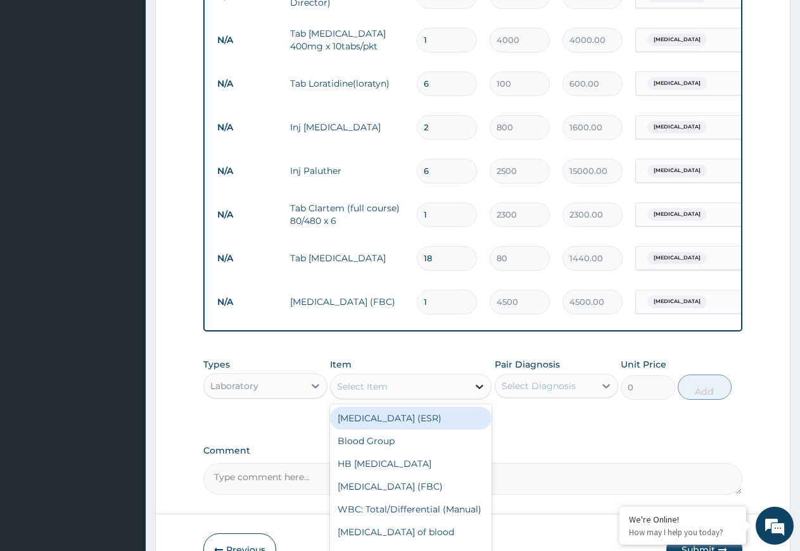
click at [477, 393] on icon at bounding box center [479, 386] width 13 height 13
type input "MP"
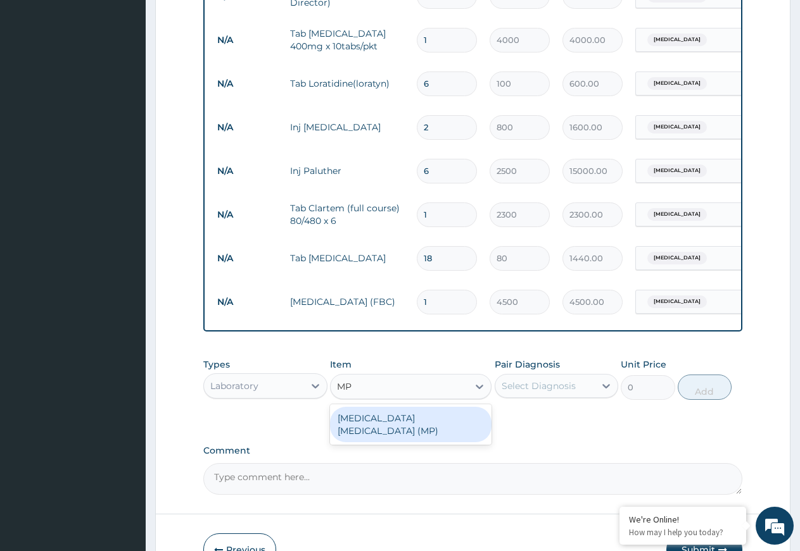
click at [460, 431] on div "[MEDICAL_DATA] [MEDICAL_DATA] (MP)" at bounding box center [410, 424] width 161 height 35
type input "2000"
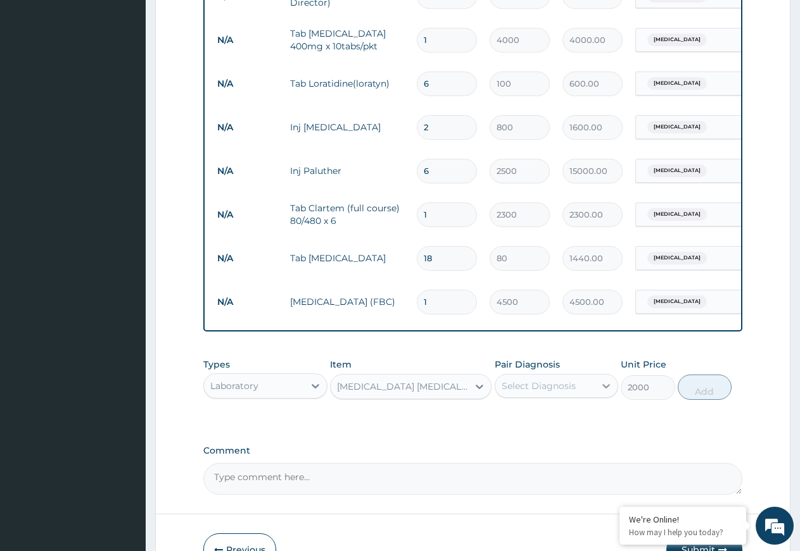
click at [605, 392] on icon at bounding box center [605, 386] width 13 height 13
click at [568, 458] on div "[MEDICAL_DATA]" at bounding box center [556, 445] width 124 height 26
checkbox input "true"
click at [702, 400] on button "Add" at bounding box center [704, 387] width 54 height 25
type input "0"
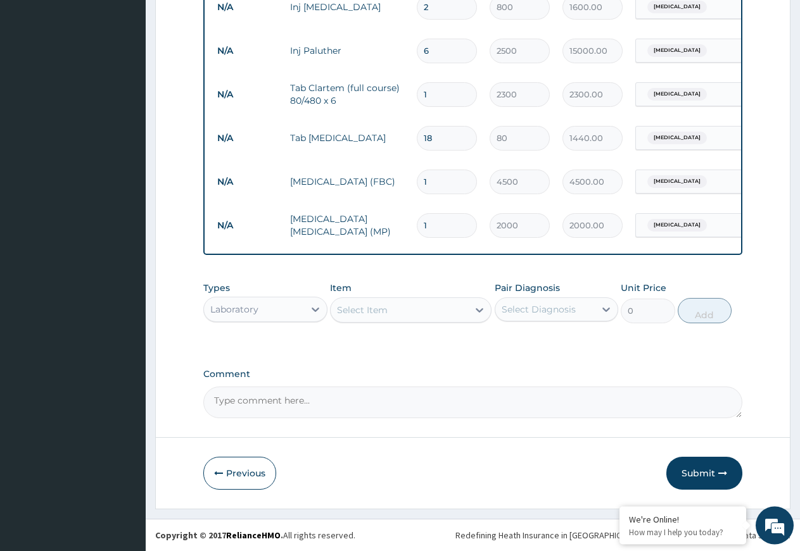
scroll to position [662, 0]
click at [694, 470] on button "Submit" at bounding box center [704, 473] width 76 height 33
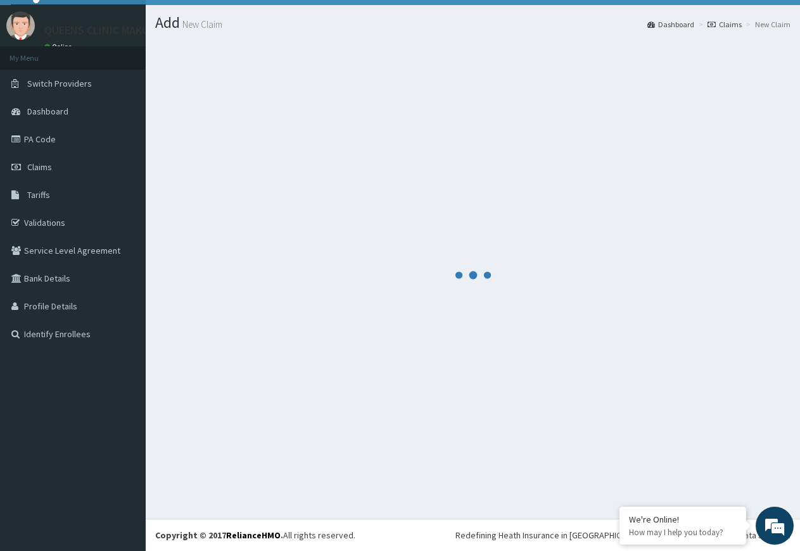
scroll to position [27, 0]
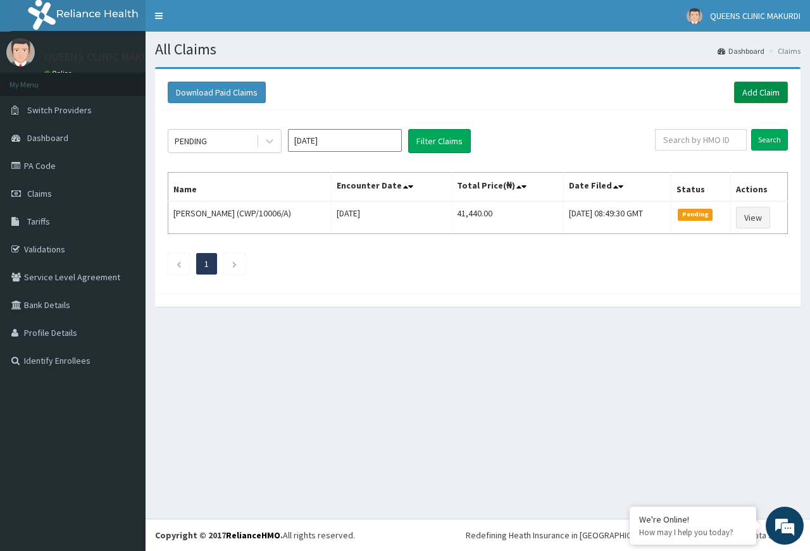
click at [770, 91] on link "Add Claim" at bounding box center [761, 93] width 54 height 22
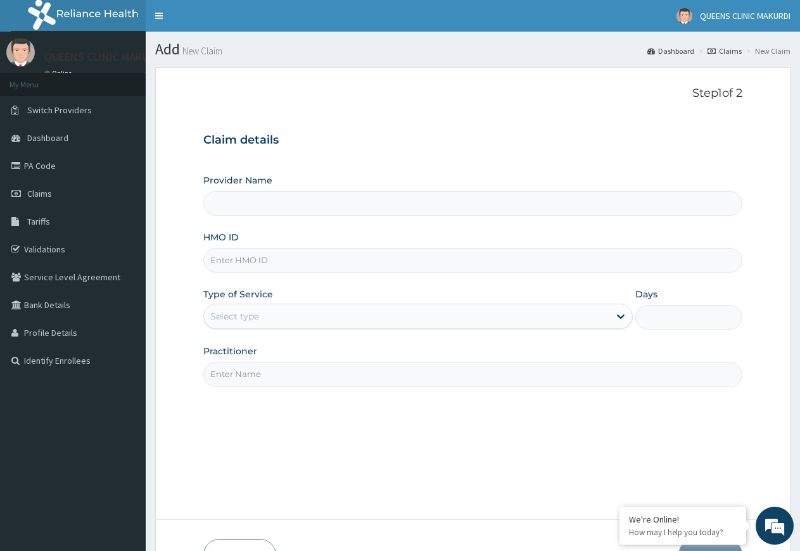
type input "QUEENS CLINIC - MAKURDI"
click at [339, 261] on input "HMO ID" at bounding box center [472, 260] width 539 height 25
type input "RYU/10001/A"
click at [620, 315] on icon at bounding box center [620, 316] width 13 height 13
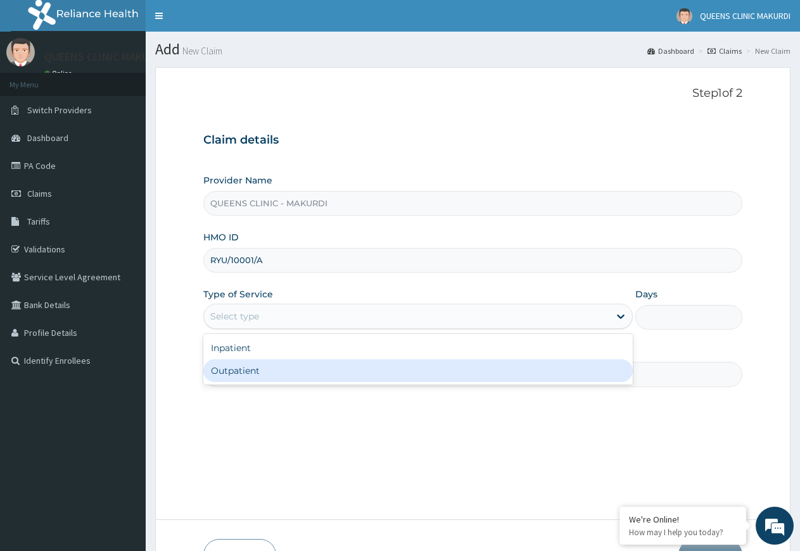
click at [550, 375] on div "Outpatient" at bounding box center [417, 371] width 429 height 23
type input "1"
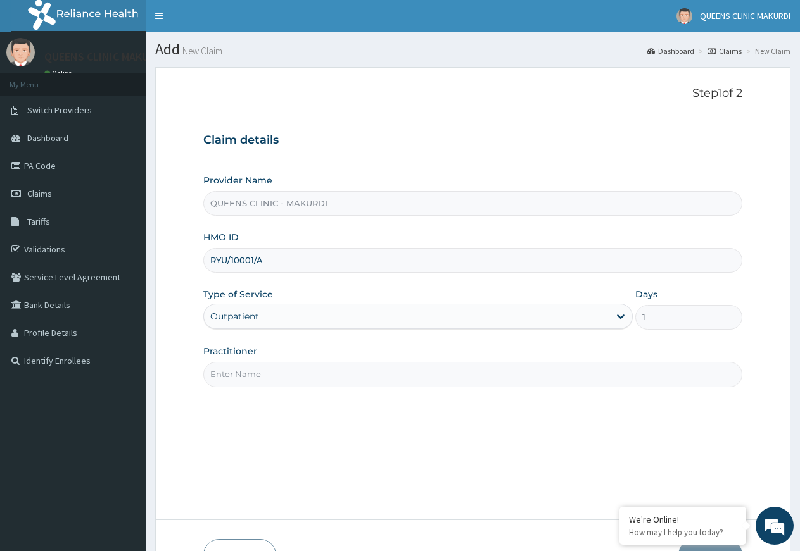
click at [406, 378] on input "Practitioner" at bounding box center [472, 374] width 539 height 25
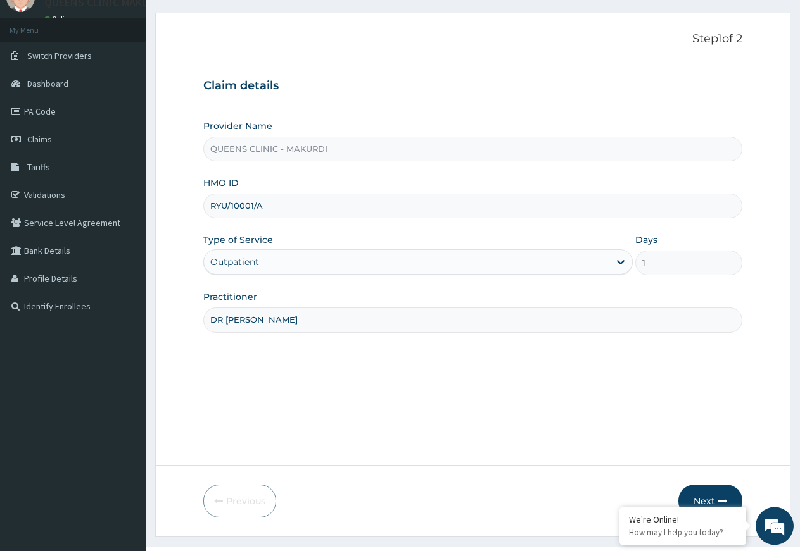
scroll to position [82, 0]
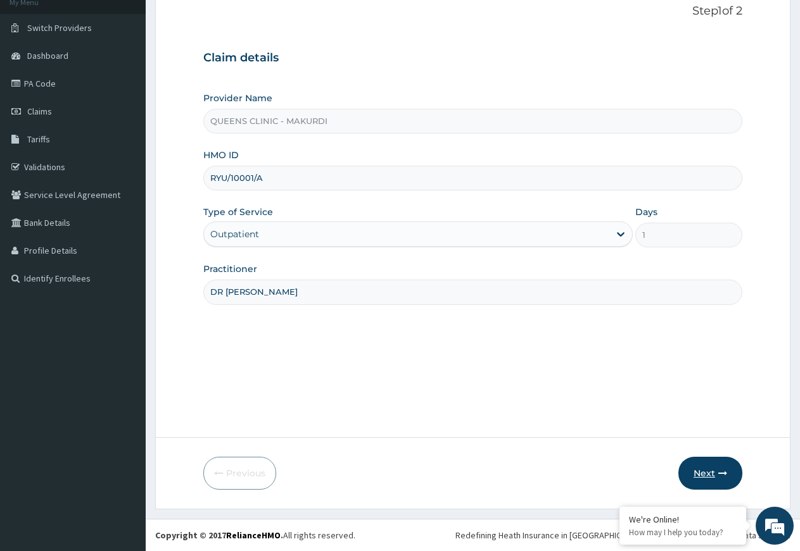
type input "DR EZEKOLI"
click at [704, 471] on button "Next" at bounding box center [710, 473] width 64 height 33
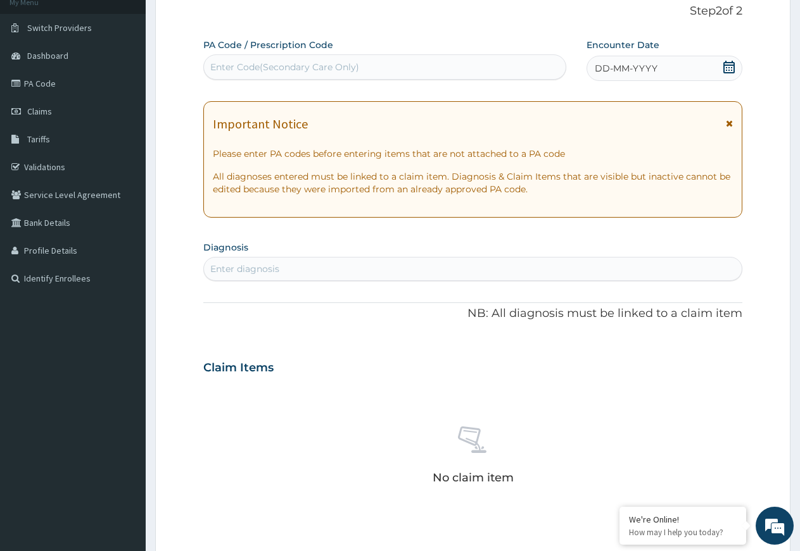
click at [731, 66] on icon at bounding box center [728, 67] width 13 height 13
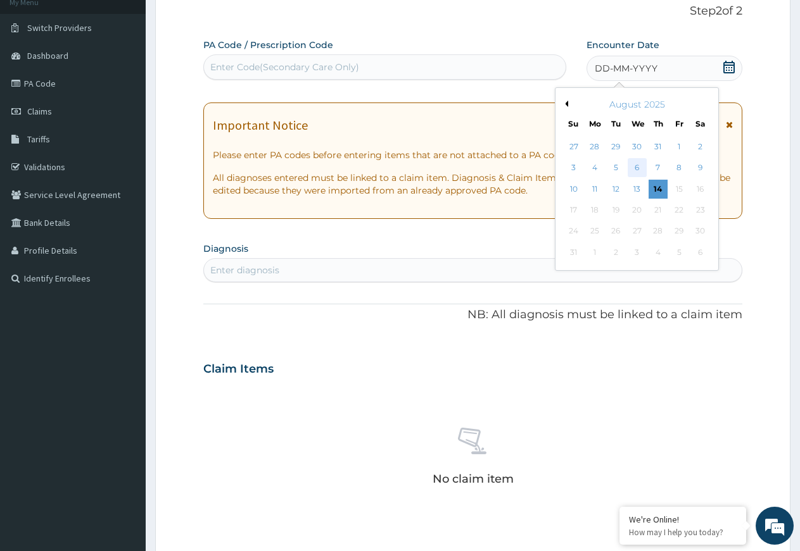
click at [639, 167] on div "6" at bounding box center [636, 168] width 19 height 19
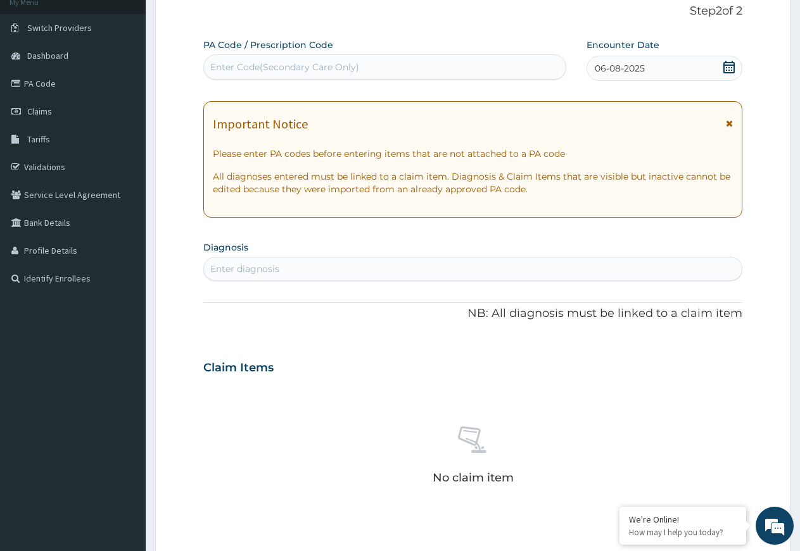
click at [367, 272] on div "Enter diagnosis" at bounding box center [472, 269] width 537 height 20
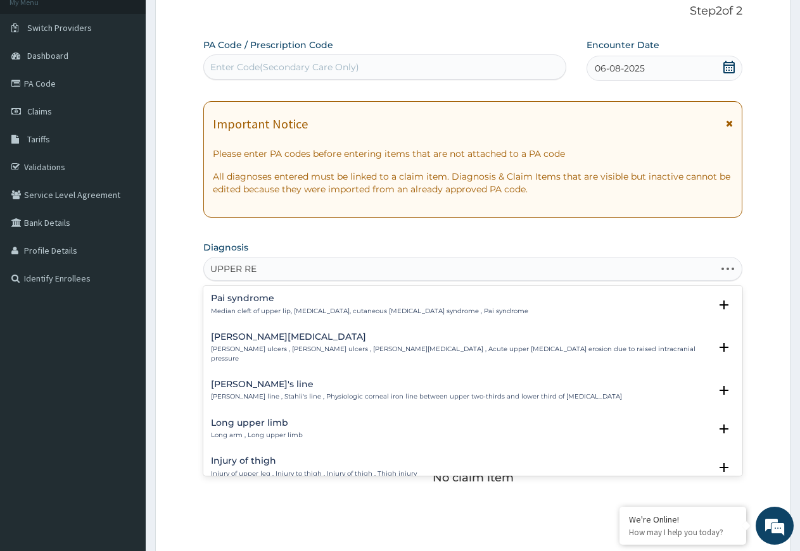
type input "UPPER RES"
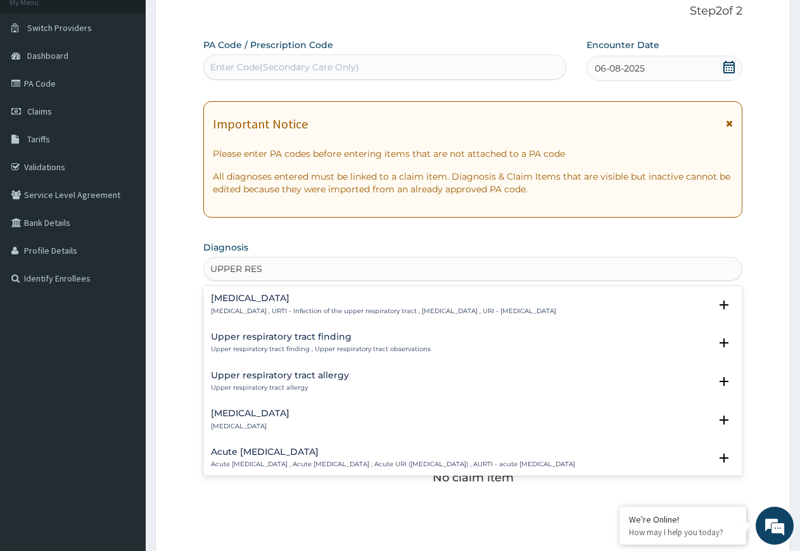
click at [296, 306] on div "Upper respiratory infection Upper respiratory infection , URTI - Infection of t…" at bounding box center [383, 305] width 345 height 22
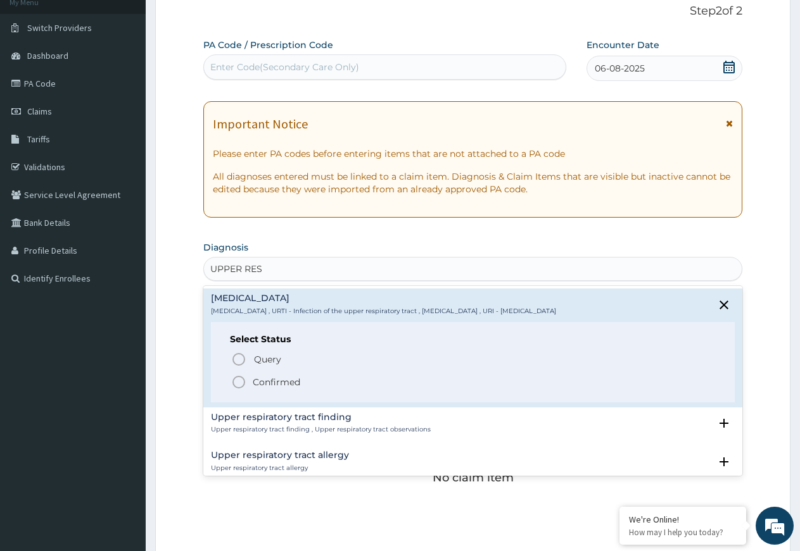
click at [241, 380] on icon "status option filled" at bounding box center [238, 382] width 15 height 15
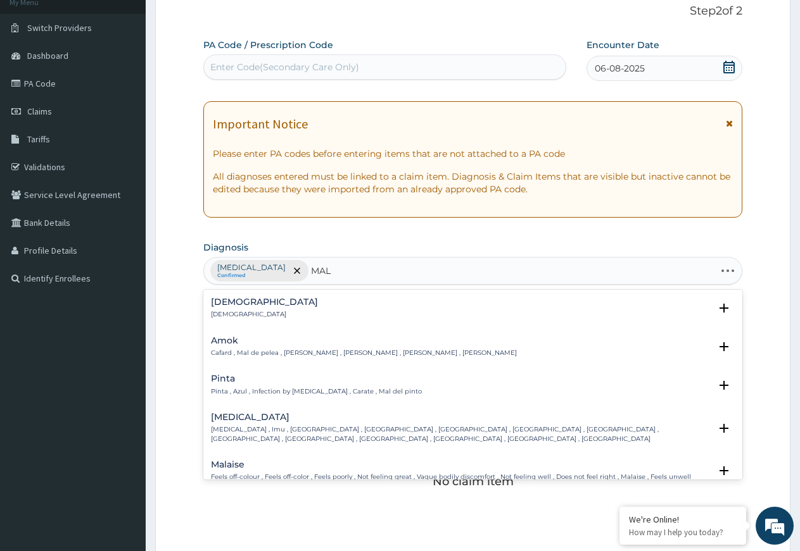
type input "MALA"
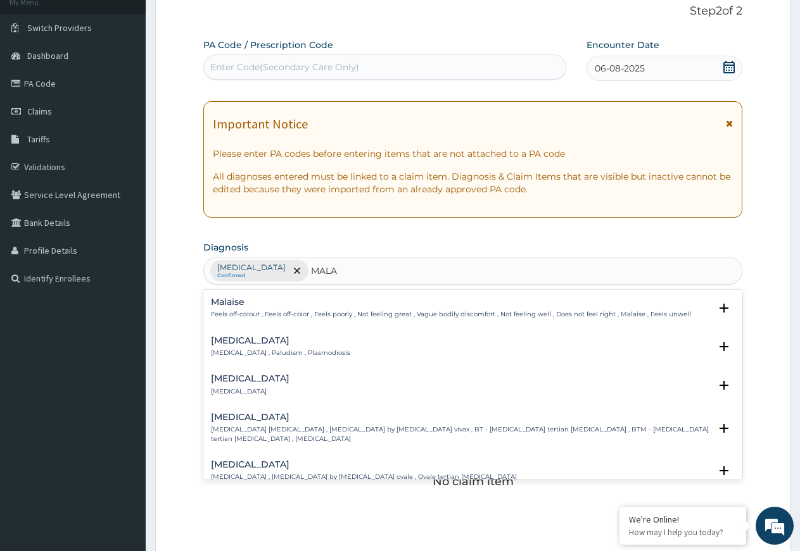
click at [237, 350] on div "Malaria Malaria , Paludism , Plasmodiosis" at bounding box center [280, 347] width 139 height 22
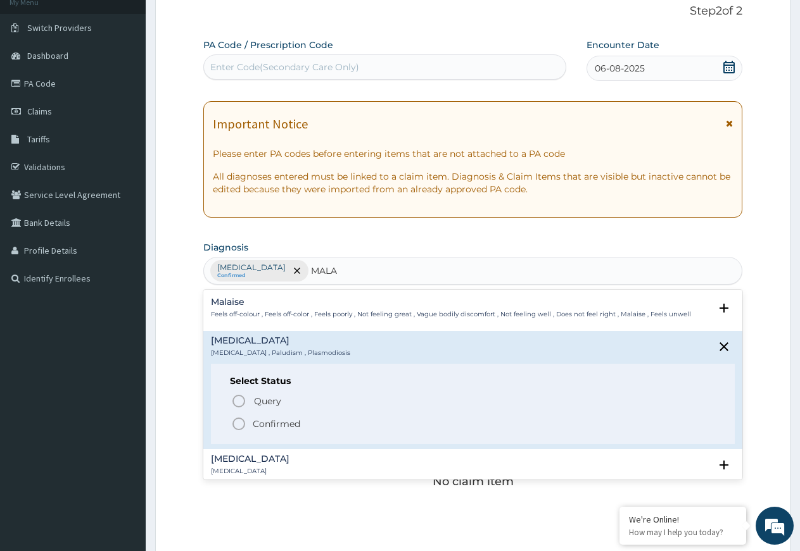
click at [235, 424] on icon "status option filled" at bounding box center [238, 424] width 15 height 15
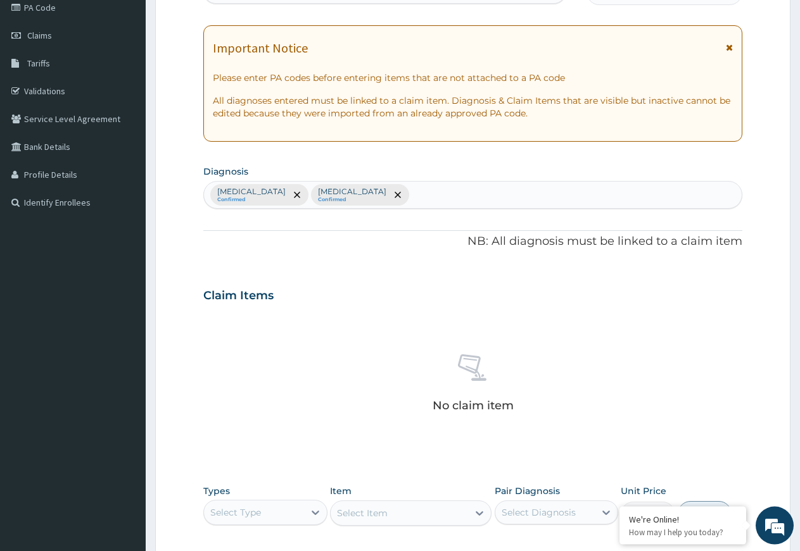
scroll to position [276, 0]
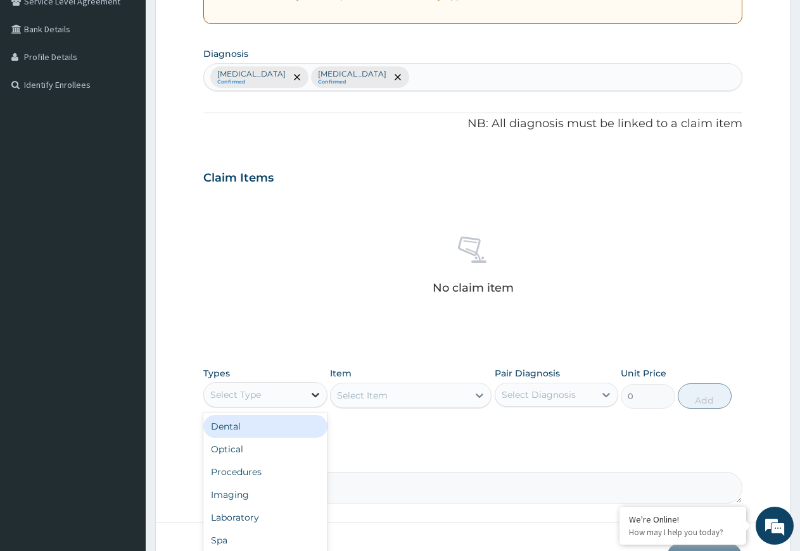
click at [316, 394] on icon at bounding box center [315, 395] width 13 height 13
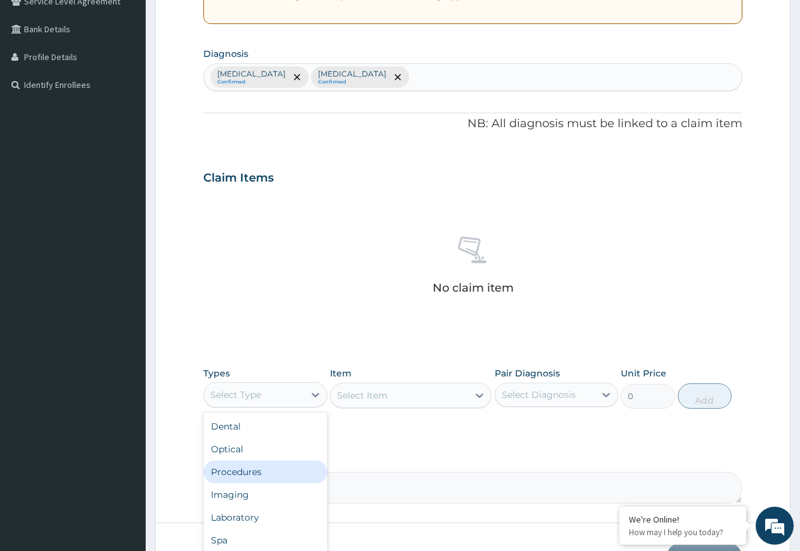
click at [285, 472] on div "Procedures" at bounding box center [265, 472] width 124 height 23
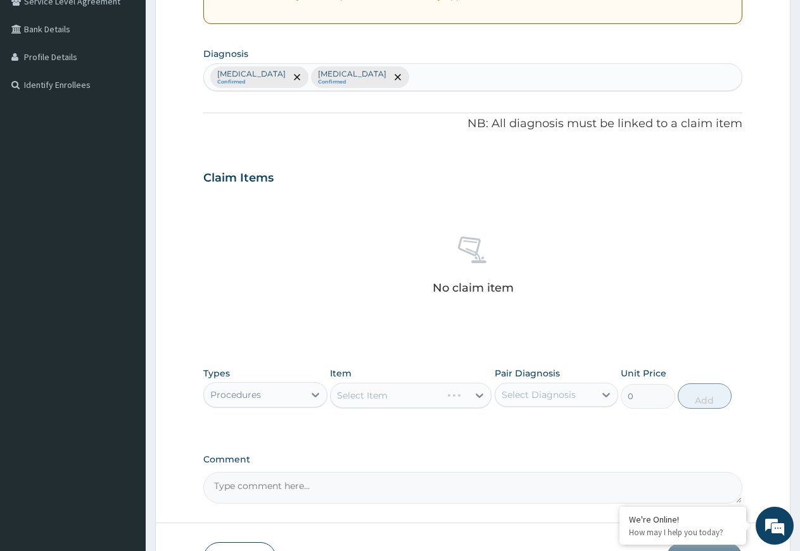
click at [481, 396] on div "Select Item" at bounding box center [410, 395] width 161 height 25
click at [477, 394] on icon at bounding box center [479, 396] width 8 height 4
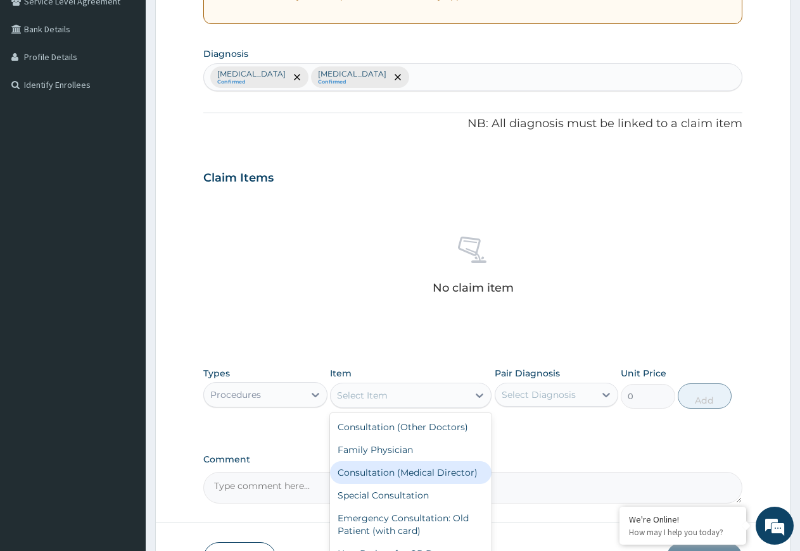
click at [408, 474] on div "Consultation (Medical Director)" at bounding box center [410, 472] width 161 height 23
type input "10000"
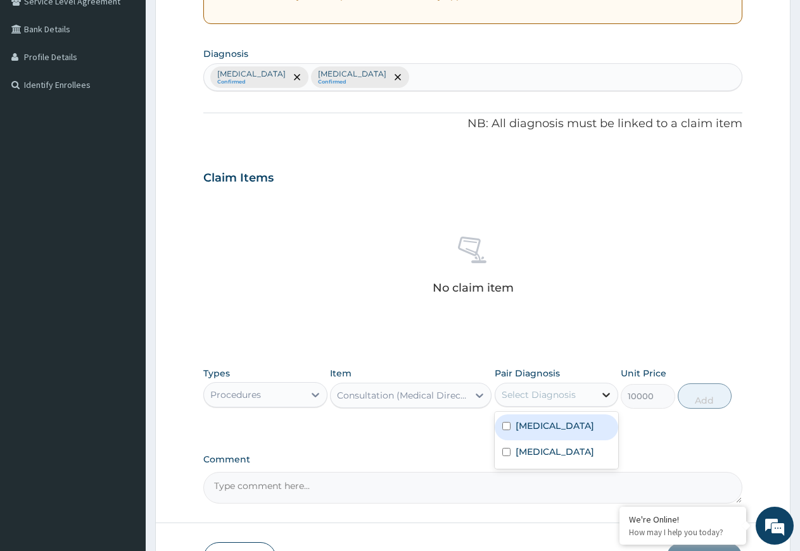
click at [603, 395] on icon at bounding box center [606, 395] width 8 height 4
click at [577, 432] on label "[MEDICAL_DATA]" at bounding box center [554, 426] width 78 height 13
checkbox input "true"
click at [699, 396] on button "Add" at bounding box center [704, 396] width 54 height 25
type input "0"
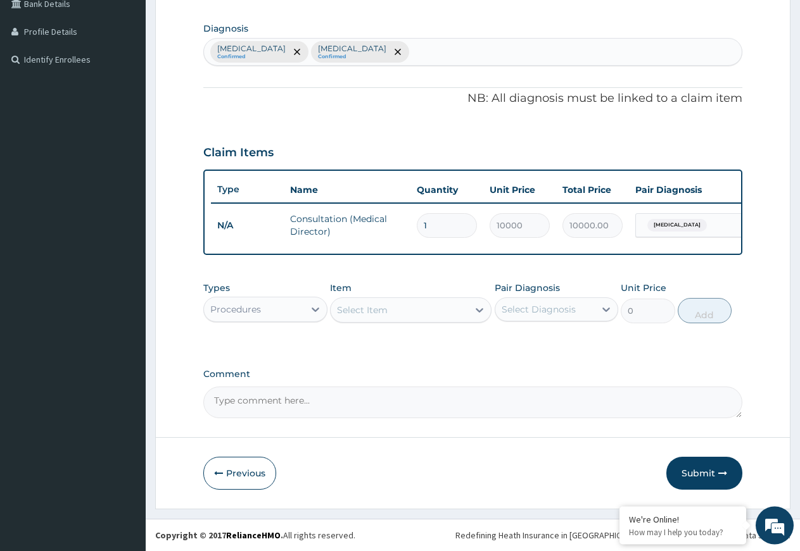
scroll to position [312, 0]
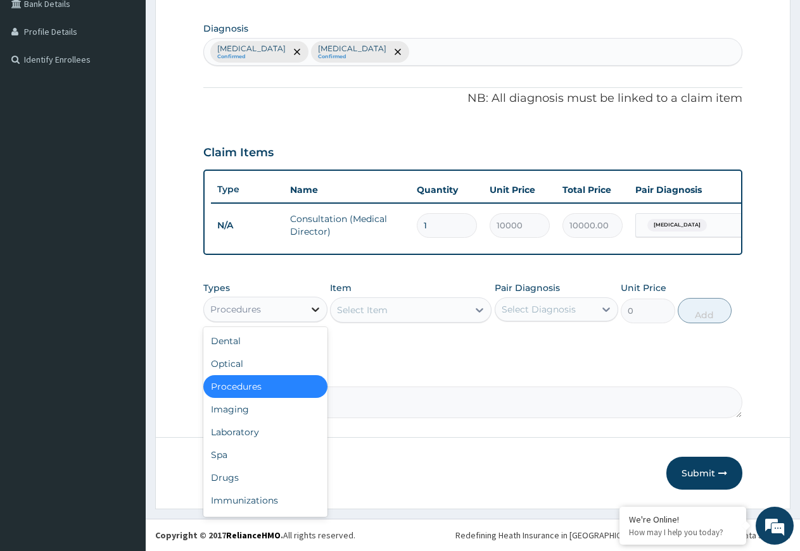
click at [317, 309] on icon at bounding box center [315, 310] width 8 height 4
click at [248, 477] on div "Drugs" at bounding box center [265, 478] width 124 height 23
click at [248, 477] on button "Previous" at bounding box center [239, 473] width 73 height 33
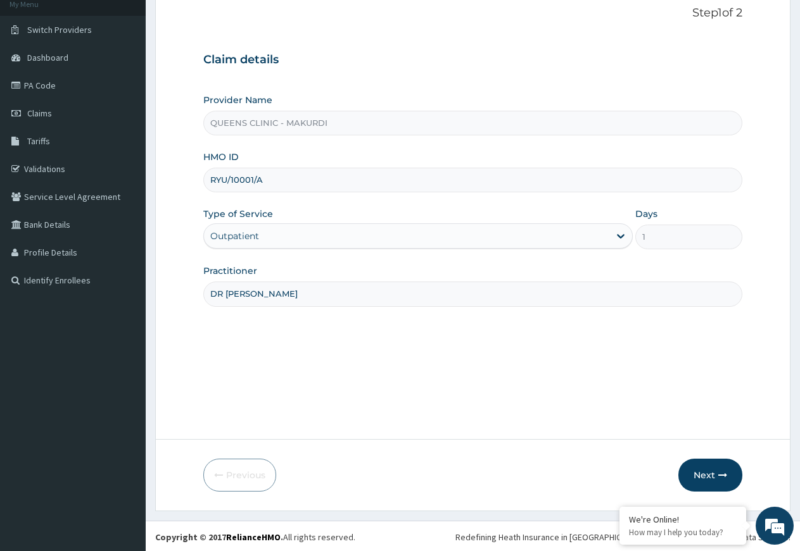
scroll to position [82, 0]
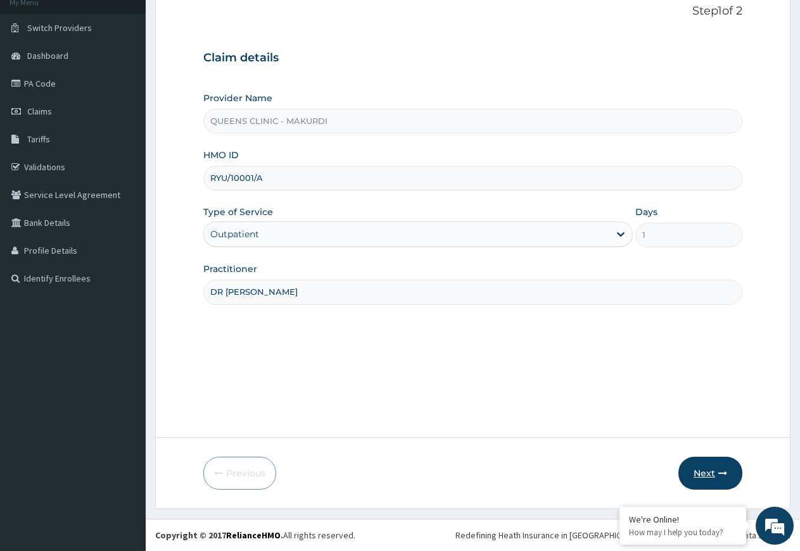
click at [710, 472] on button "Next" at bounding box center [710, 473] width 64 height 33
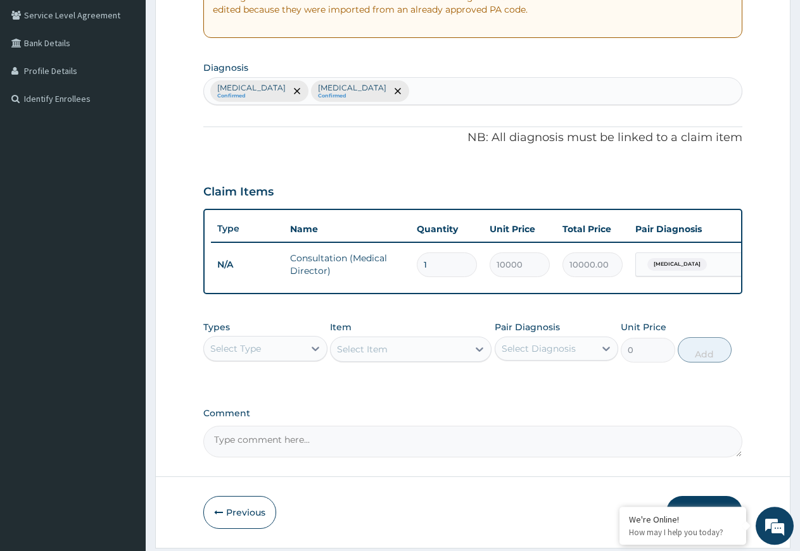
scroll to position [276, 0]
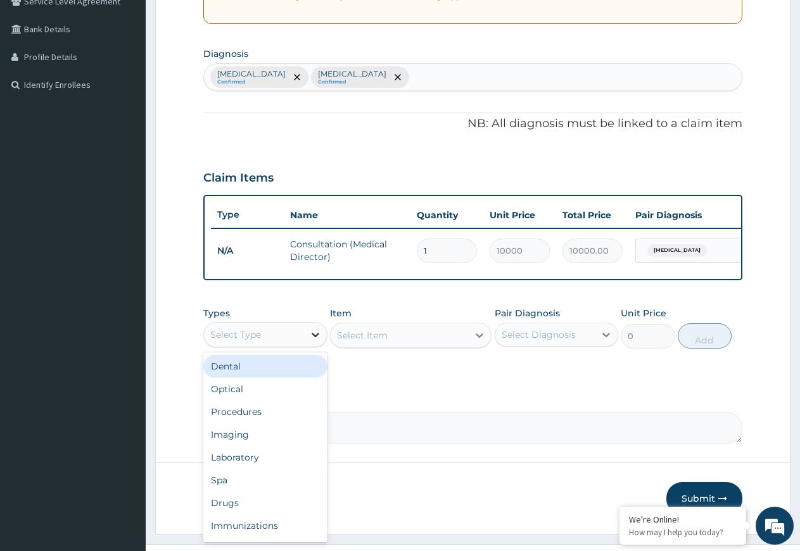
click at [318, 337] on icon at bounding box center [315, 335] width 8 height 4
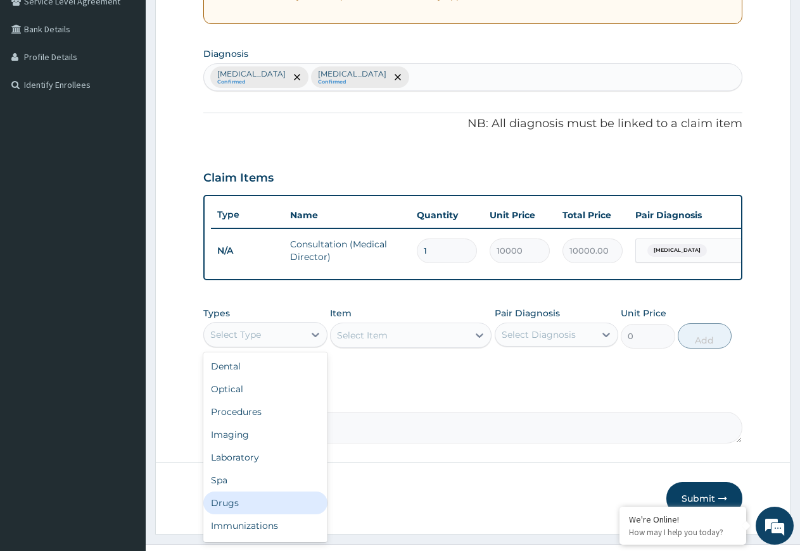
click at [257, 511] on div "Drugs" at bounding box center [265, 503] width 124 height 23
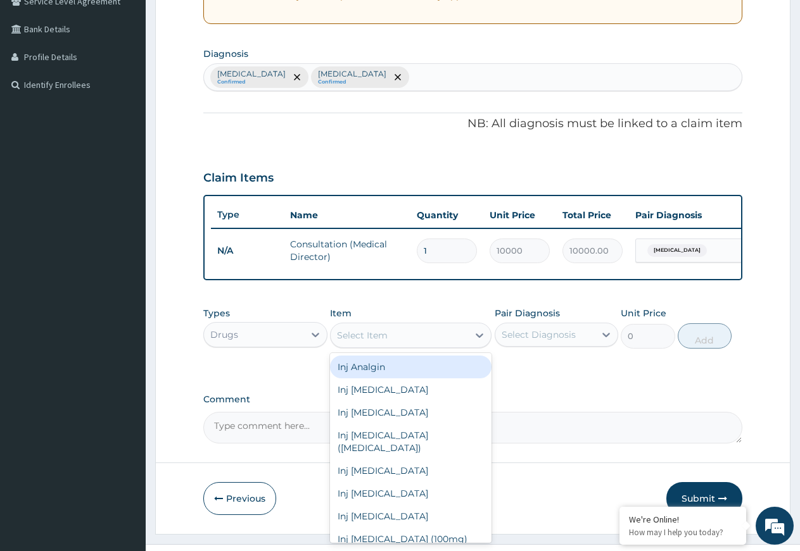
click at [477, 338] on icon at bounding box center [479, 336] width 8 height 4
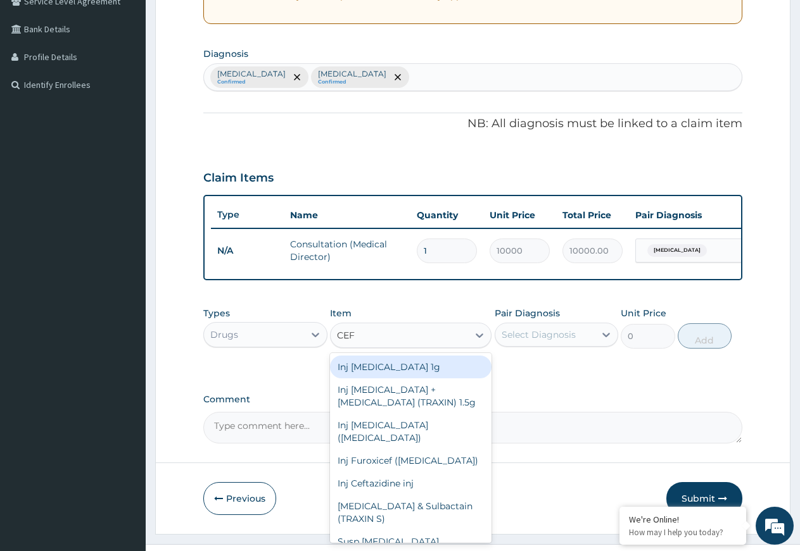
type input "CEFI"
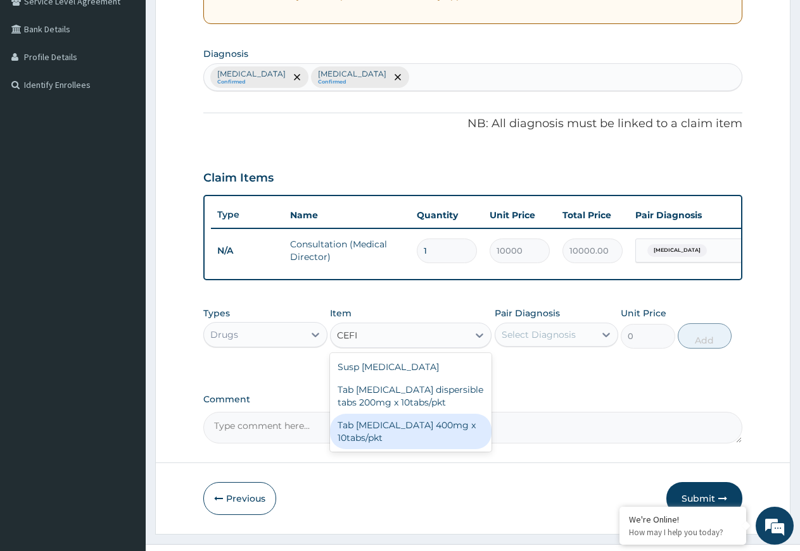
click at [432, 437] on div "Tab [MEDICAL_DATA] 400mg x 10tabs/pkt" at bounding box center [410, 431] width 161 height 35
type input "4000"
click at [432, 437] on textarea "Comment" at bounding box center [472, 428] width 539 height 32
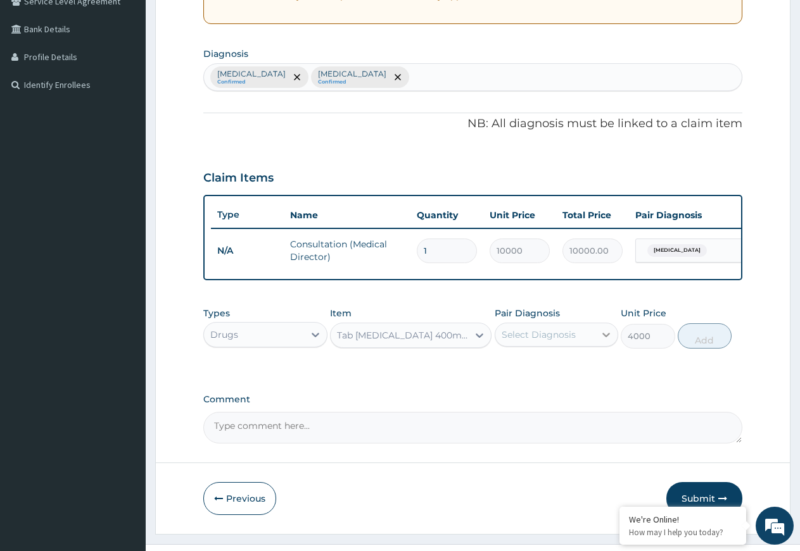
click at [606, 341] on icon at bounding box center [605, 335] width 13 height 13
click at [562, 372] on label "[MEDICAL_DATA]" at bounding box center [554, 366] width 78 height 13
checkbox input "true"
click at [696, 346] on button "Add" at bounding box center [704, 335] width 54 height 25
type input "0"
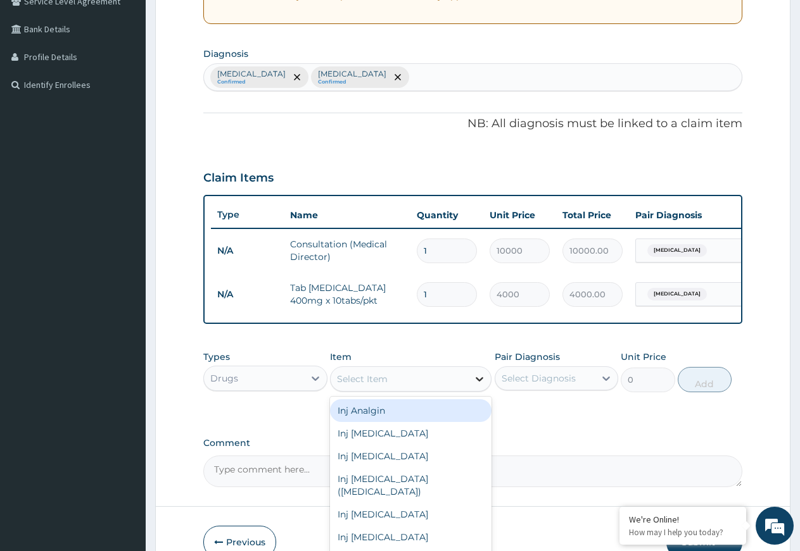
click at [479, 386] on icon at bounding box center [479, 379] width 13 height 13
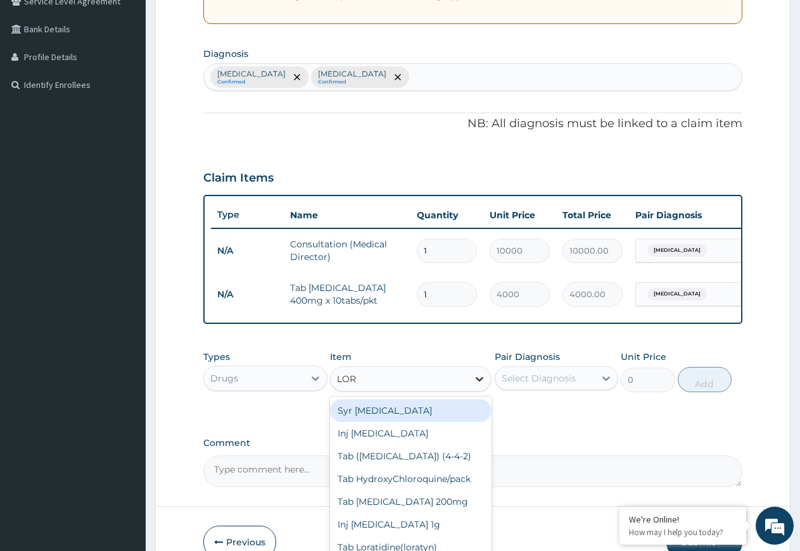
type input "[PERSON_NAME]"
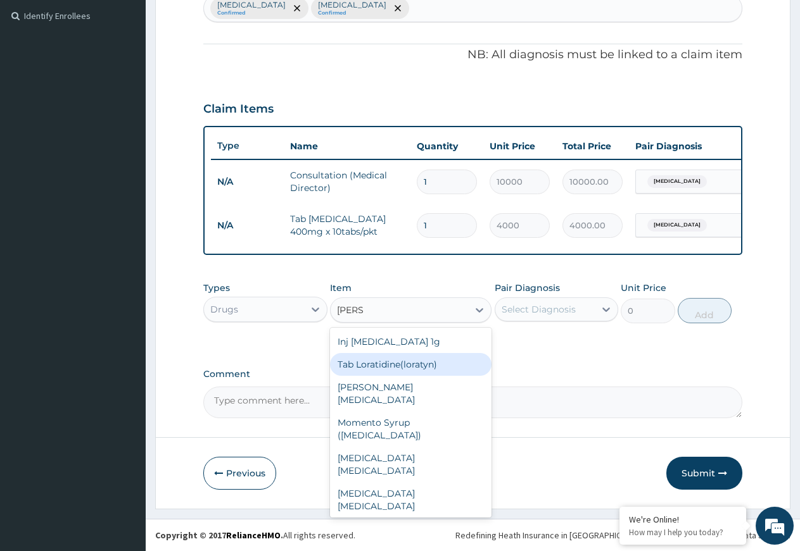
scroll to position [356, 0]
click at [411, 364] on div "Tab Loratidine(loratyn)" at bounding box center [410, 364] width 161 height 23
type input "100"
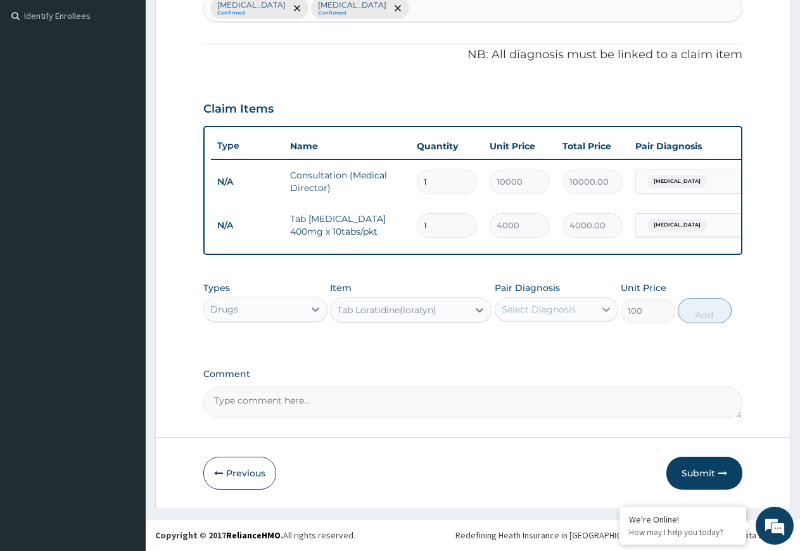
click at [608, 310] on icon at bounding box center [606, 310] width 8 height 4
click at [562, 347] on label "[MEDICAL_DATA]" at bounding box center [554, 340] width 78 height 13
checkbox input "true"
click at [701, 309] on button "Add" at bounding box center [704, 310] width 54 height 25
type input "0"
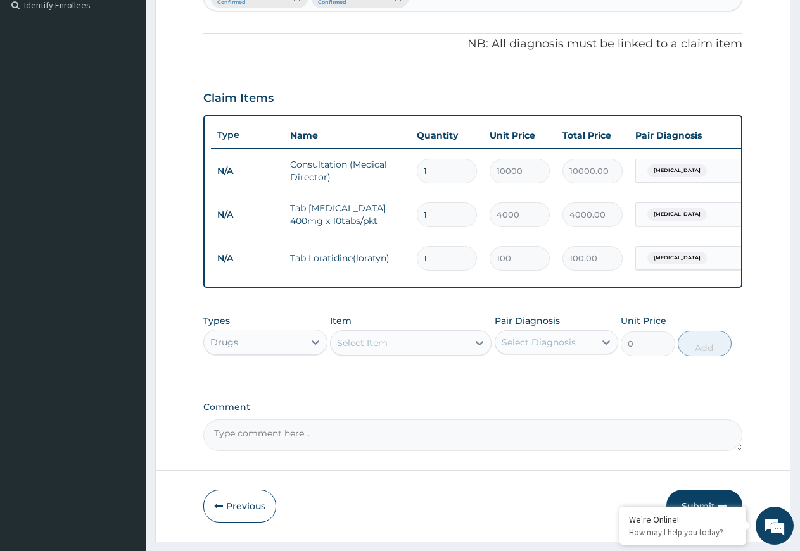
type input "0.00"
type input "6"
type input "600.00"
type input "6"
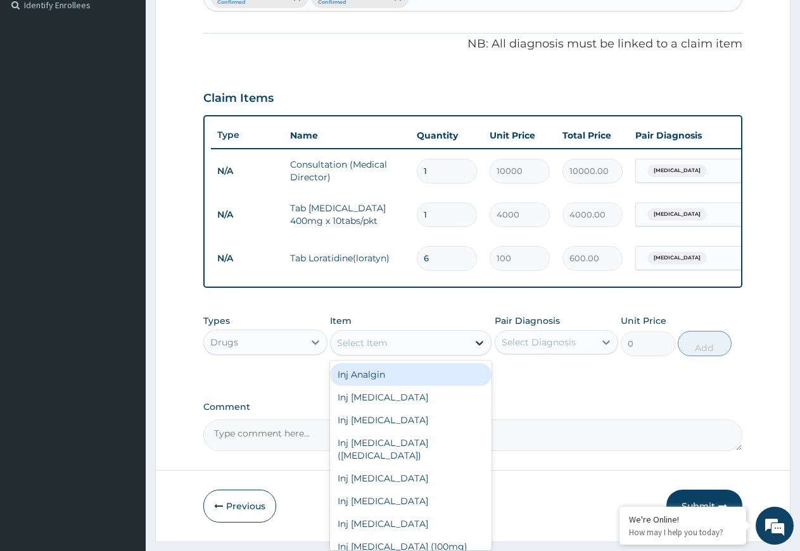
click at [479, 349] on icon at bounding box center [479, 343] width 13 height 13
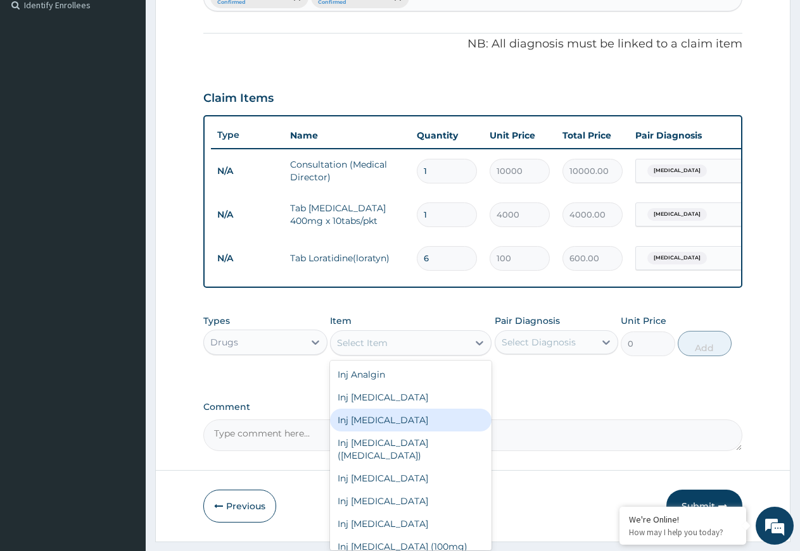
click at [389, 432] on div "Inj [MEDICAL_DATA]" at bounding box center [410, 420] width 161 height 23
type input "800"
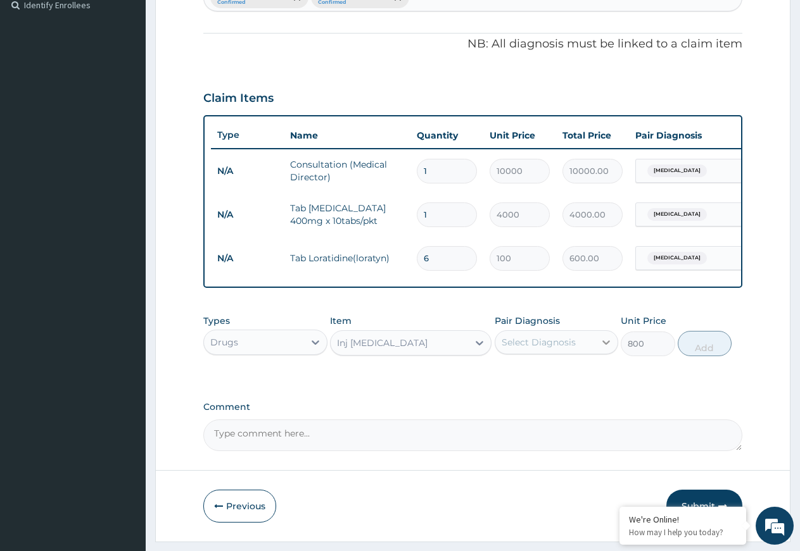
click at [602, 349] on icon at bounding box center [605, 342] width 13 height 13
click at [536, 406] on label "[MEDICAL_DATA]" at bounding box center [554, 399] width 78 height 13
checkbox input "true"
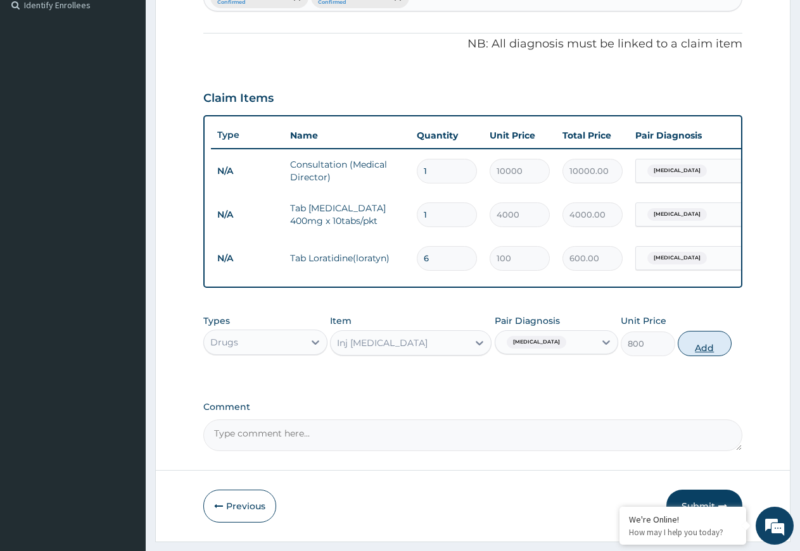
click at [701, 353] on button "Add" at bounding box center [704, 343] width 54 height 25
type input "0"
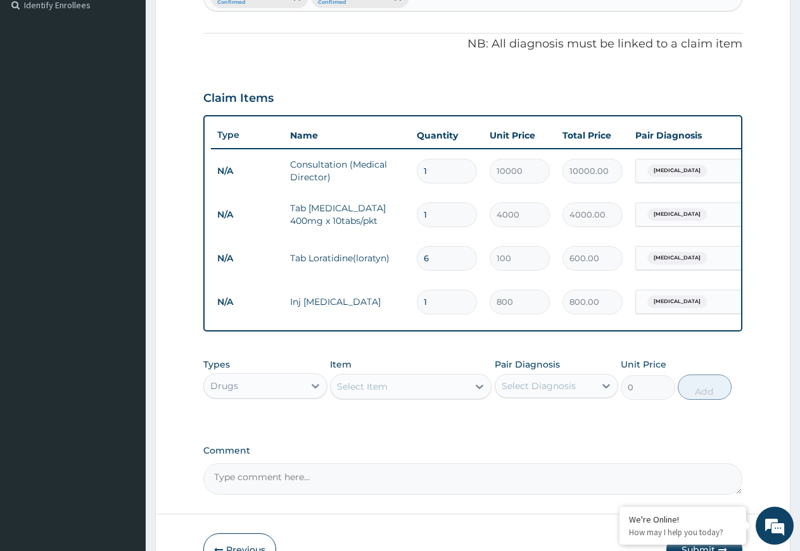
type input "0.00"
type input "2"
type input "1600.00"
type input "2"
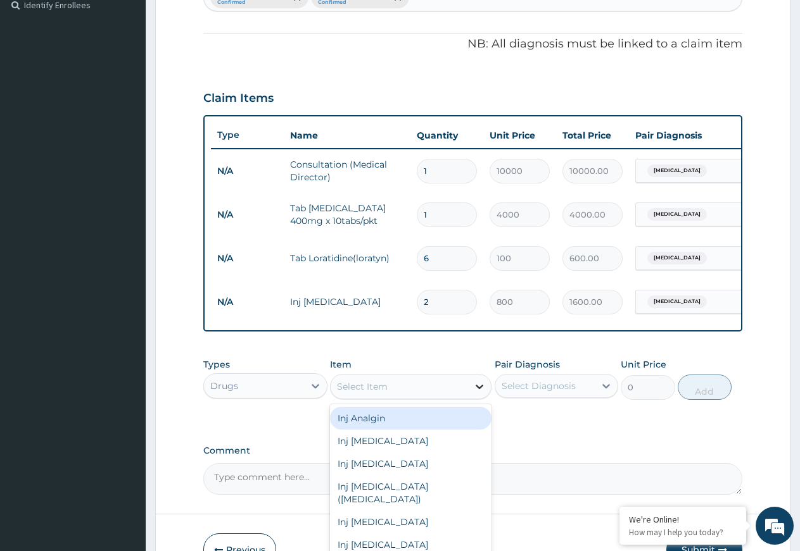
click at [477, 393] on icon at bounding box center [479, 386] width 13 height 13
type input "PALU"
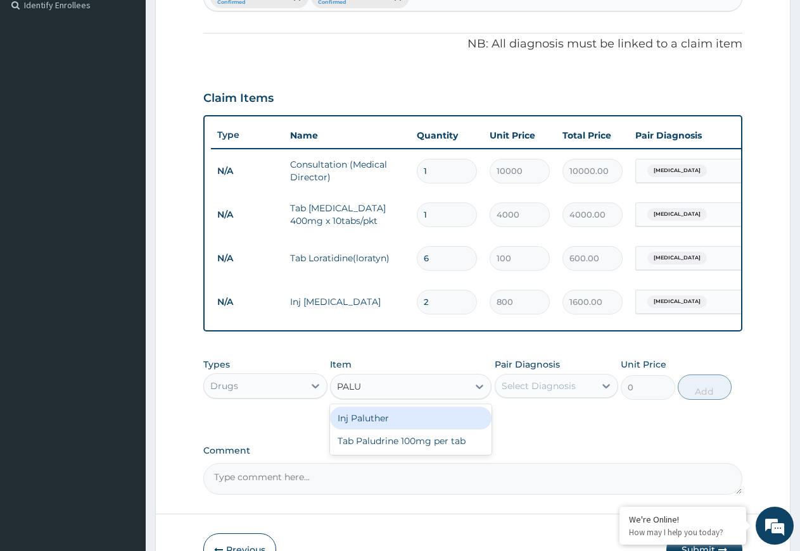
click at [447, 427] on div "Inj Paluther" at bounding box center [410, 418] width 161 height 23
type input "2500"
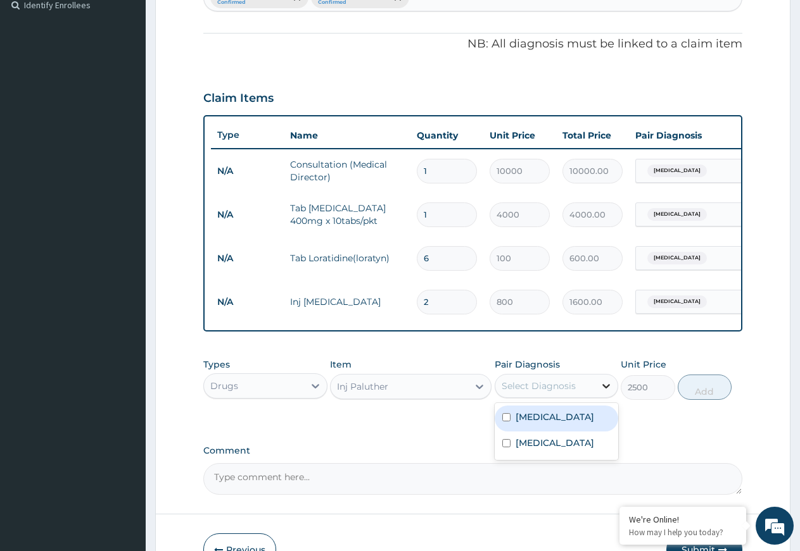
click at [603, 389] on icon at bounding box center [606, 386] width 8 height 4
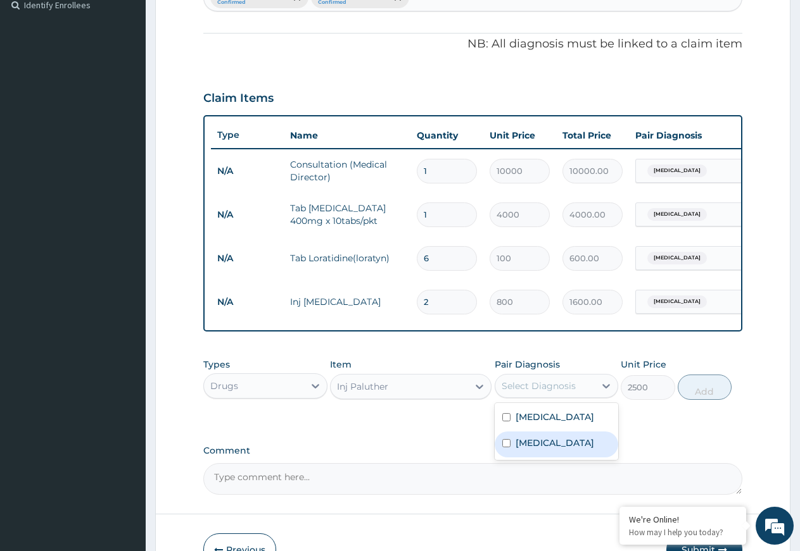
click at [555, 458] on div "[MEDICAL_DATA]" at bounding box center [556, 445] width 124 height 26
checkbox input "true"
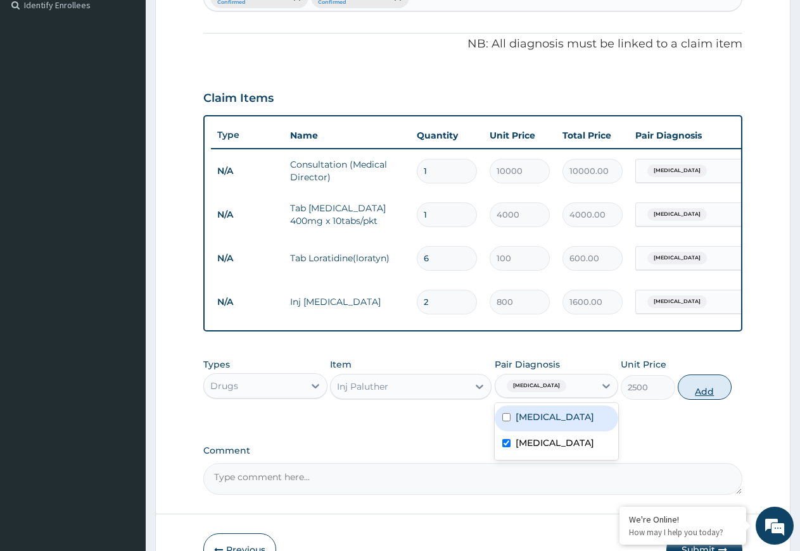
click at [697, 396] on button "Add" at bounding box center [704, 387] width 54 height 25
type input "0"
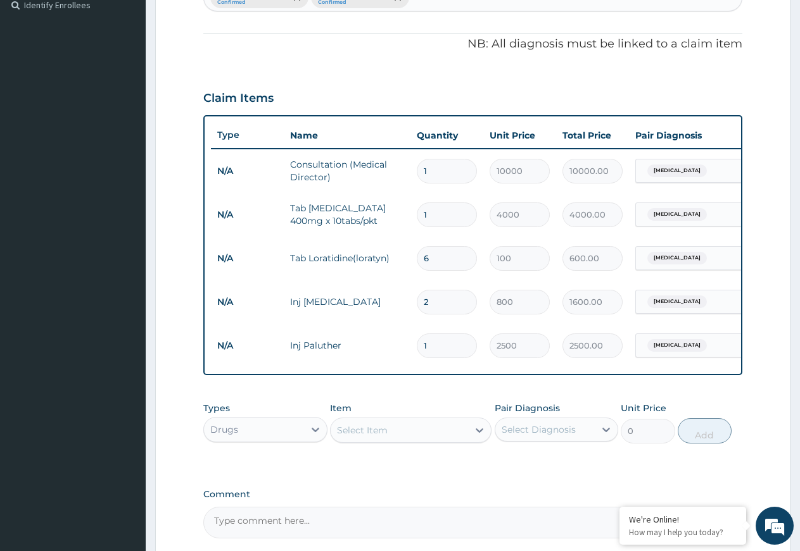
type input "0.00"
type input "6"
type input "15000.00"
type input "6"
click at [474, 437] on icon at bounding box center [479, 430] width 13 height 13
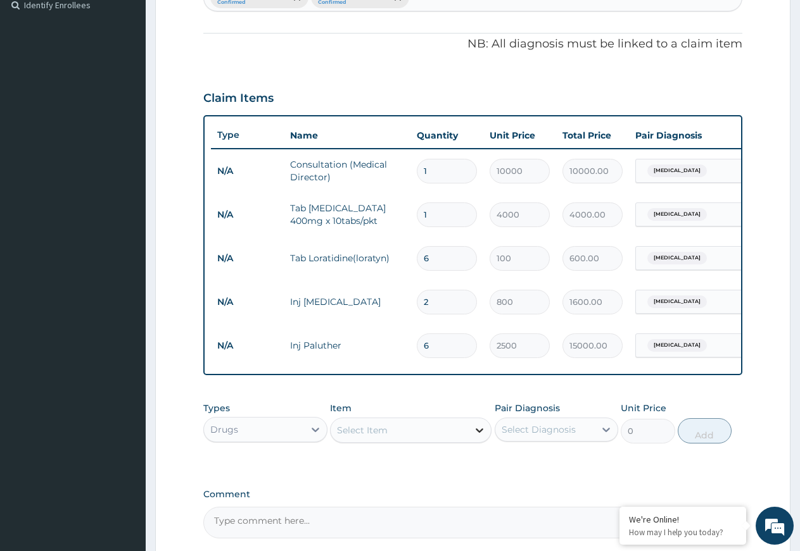
click at [474, 437] on icon at bounding box center [479, 430] width 13 height 13
click at [478, 437] on icon at bounding box center [479, 430] width 13 height 13
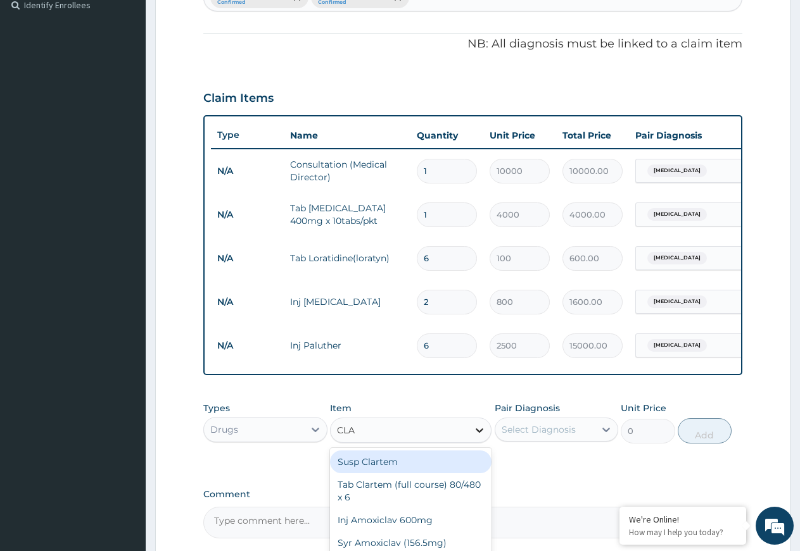
type input "CLAR"
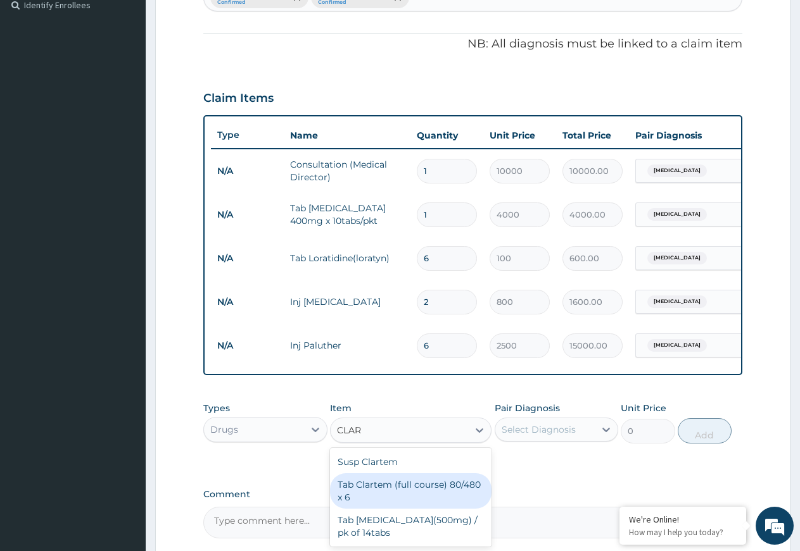
click at [415, 496] on div "Tab Clartem (full course) 80/480 x 6" at bounding box center [410, 491] width 161 height 35
type input "2300"
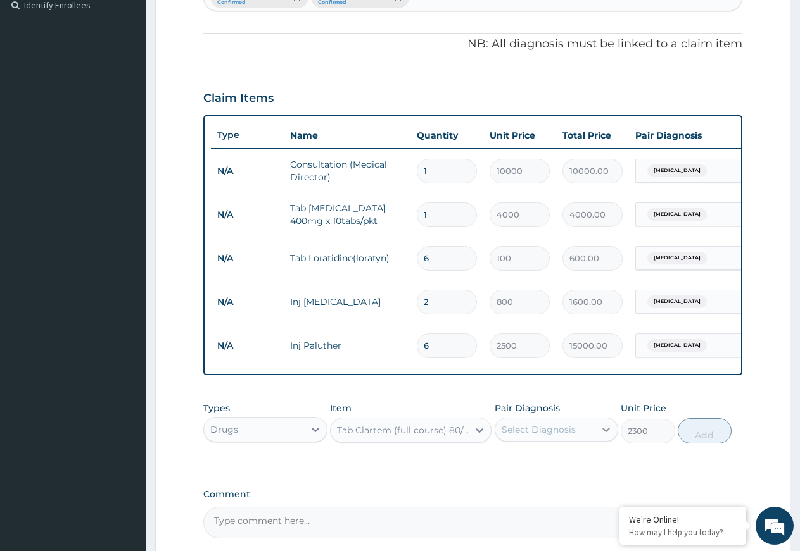
click at [607, 432] on icon at bounding box center [606, 430] width 8 height 4
click at [578, 501] on div "[MEDICAL_DATA]" at bounding box center [556, 488] width 124 height 26
checkbox input "true"
click at [701, 441] on button "Add" at bounding box center [704, 430] width 54 height 25
type input "0"
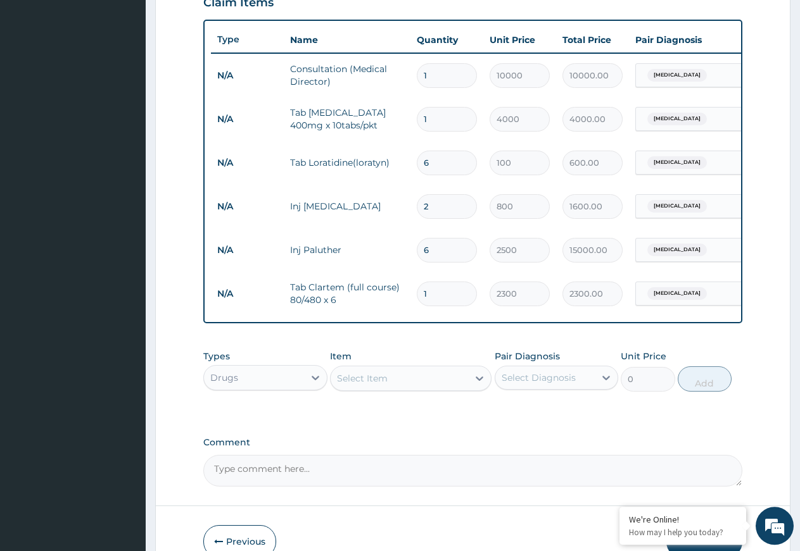
scroll to position [530, 0]
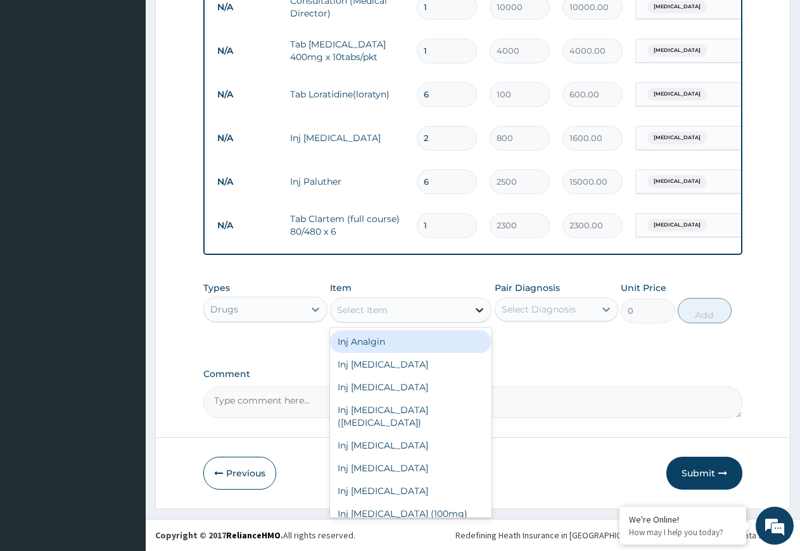
click at [480, 311] on icon at bounding box center [479, 310] width 8 height 4
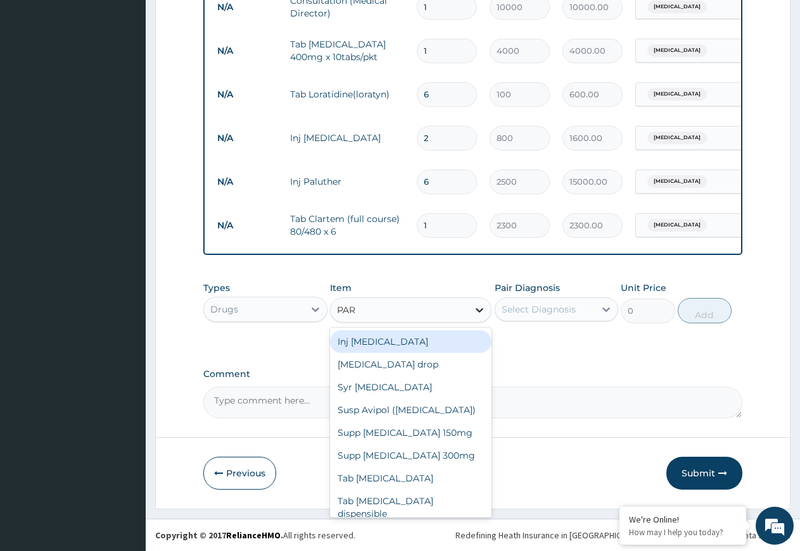
type input "PARA"
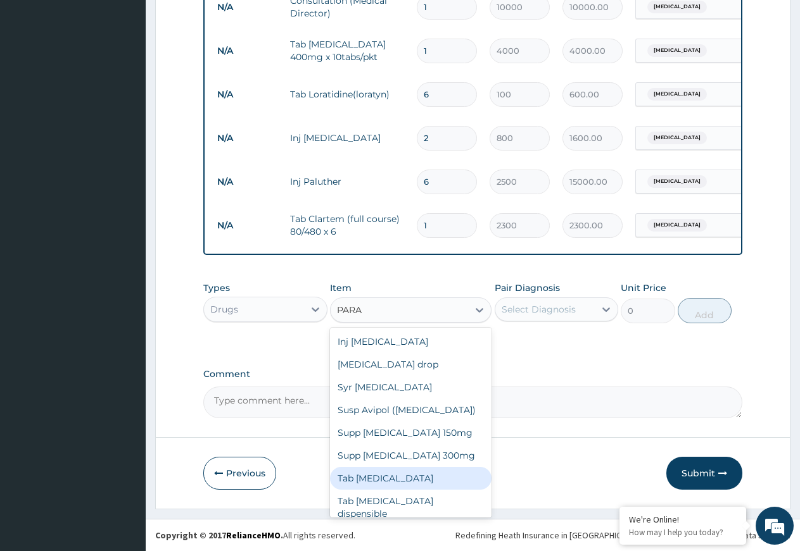
click at [396, 479] on div "Tab [MEDICAL_DATA]" at bounding box center [410, 478] width 161 height 23
type input "80"
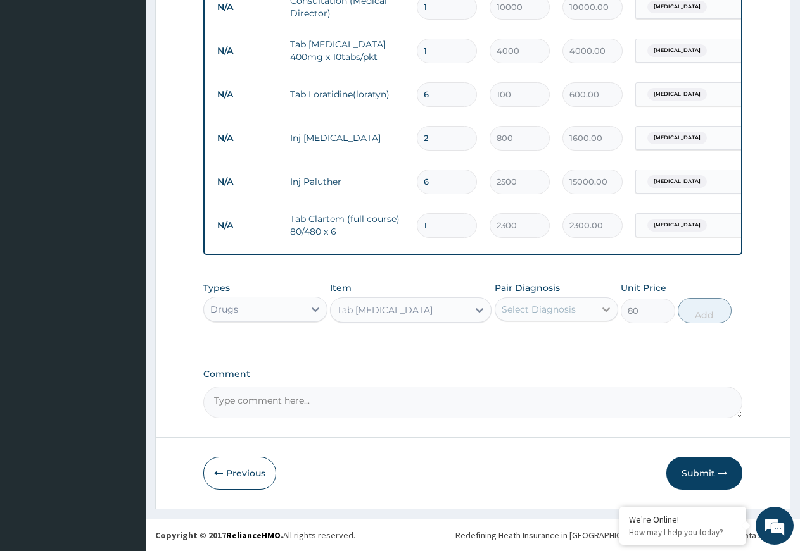
click at [605, 306] on icon at bounding box center [605, 309] width 13 height 13
click at [572, 377] on div "[MEDICAL_DATA]" at bounding box center [556, 368] width 124 height 26
checkbox input "true"
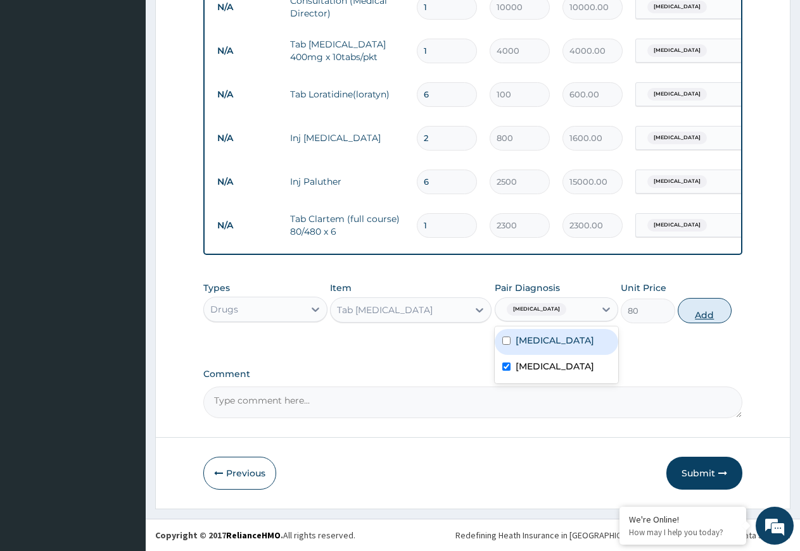
click at [697, 310] on button "Add" at bounding box center [704, 310] width 54 height 25
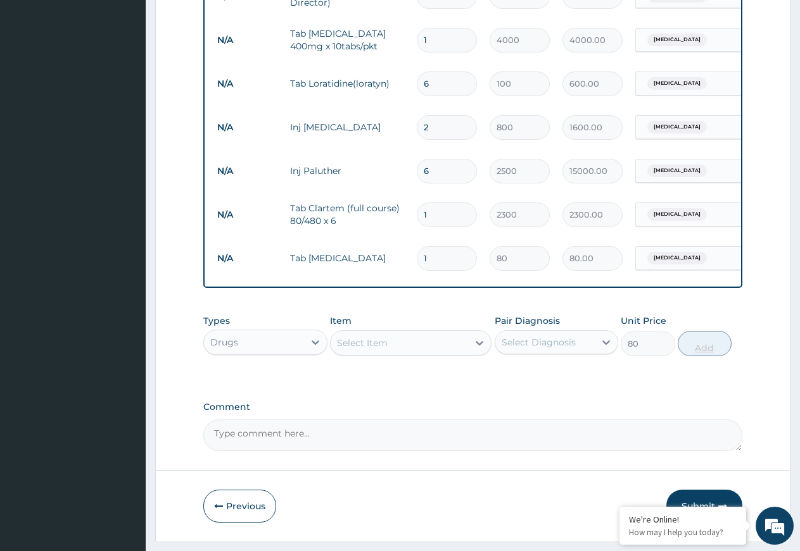
type input "0"
type input "18"
type input "1440.00"
type input "18"
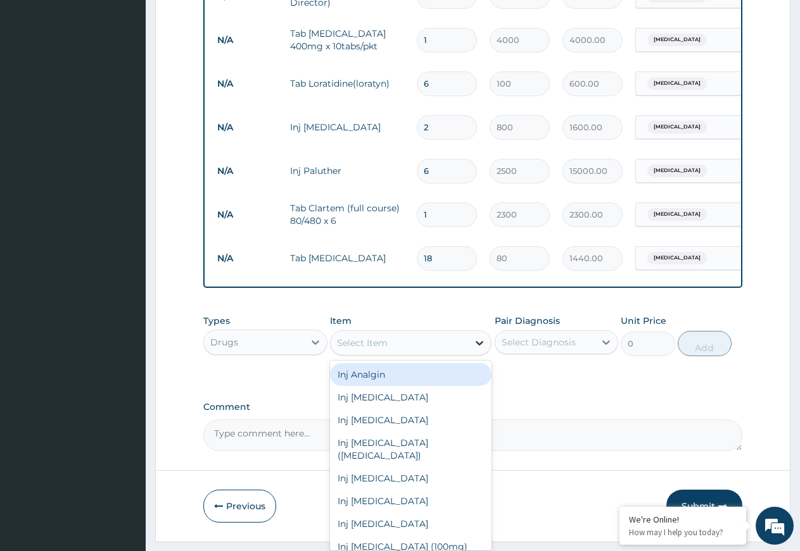
click at [478, 349] on icon at bounding box center [479, 343] width 13 height 13
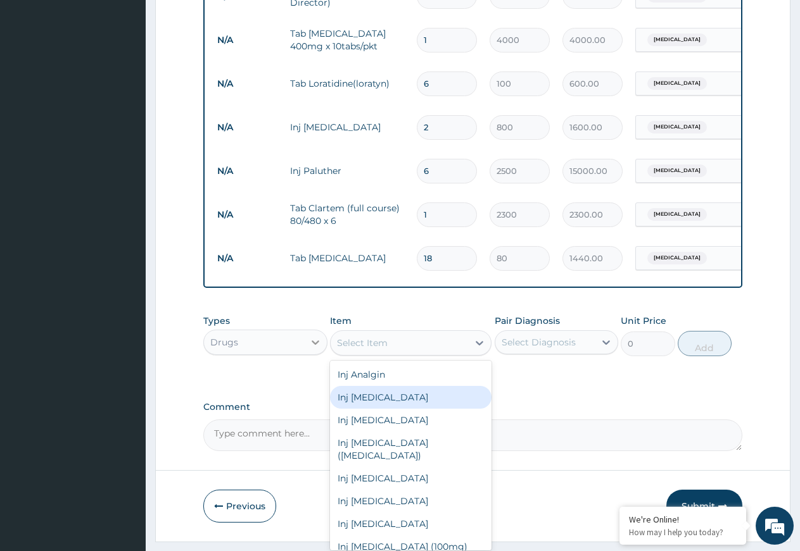
click at [315, 349] on icon at bounding box center [315, 342] width 13 height 13
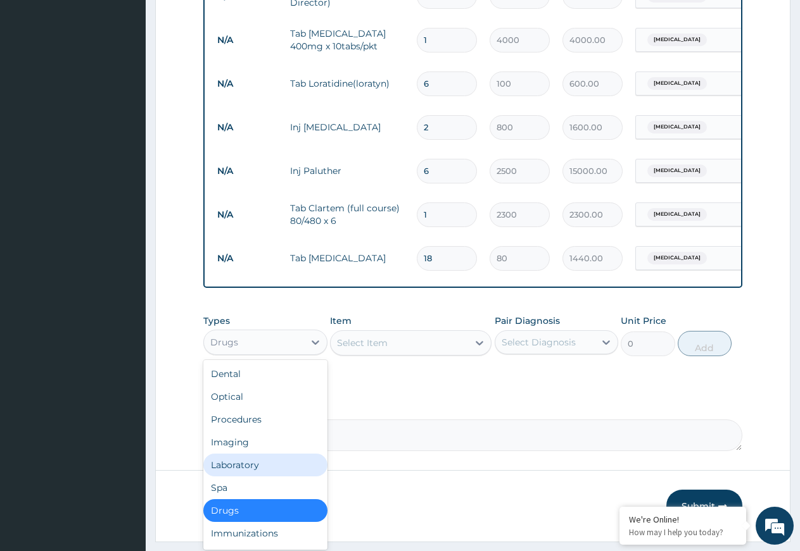
click at [247, 476] on div "Laboratory" at bounding box center [265, 465] width 124 height 23
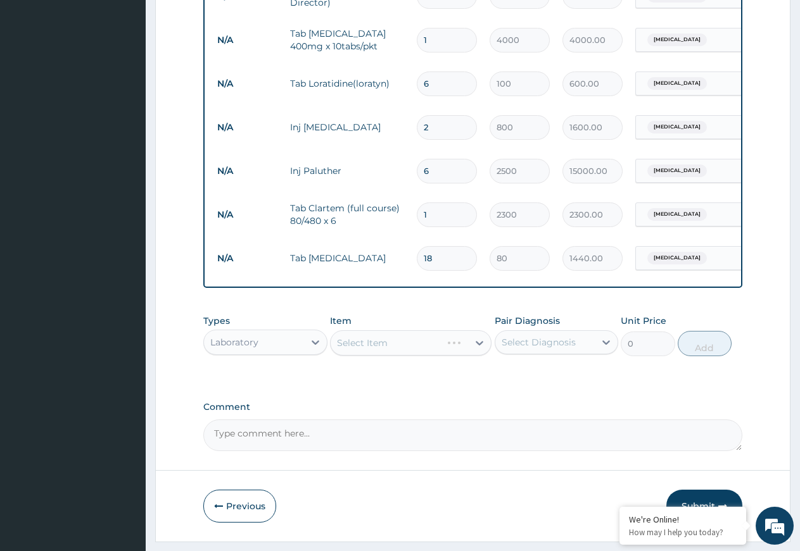
click at [476, 353] on div "Select Item" at bounding box center [410, 342] width 161 height 25
click at [477, 349] on icon at bounding box center [479, 343] width 13 height 13
click at [479, 349] on icon at bounding box center [479, 343] width 13 height 13
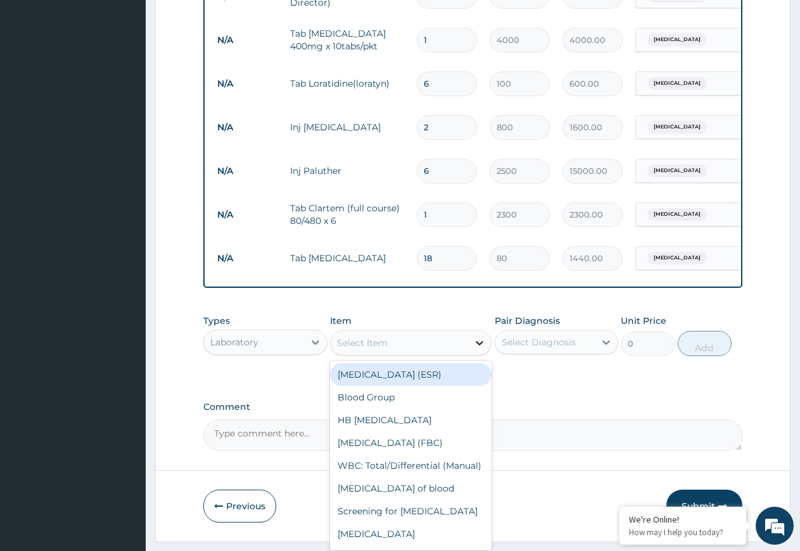
click at [480, 346] on icon at bounding box center [479, 343] width 8 height 4
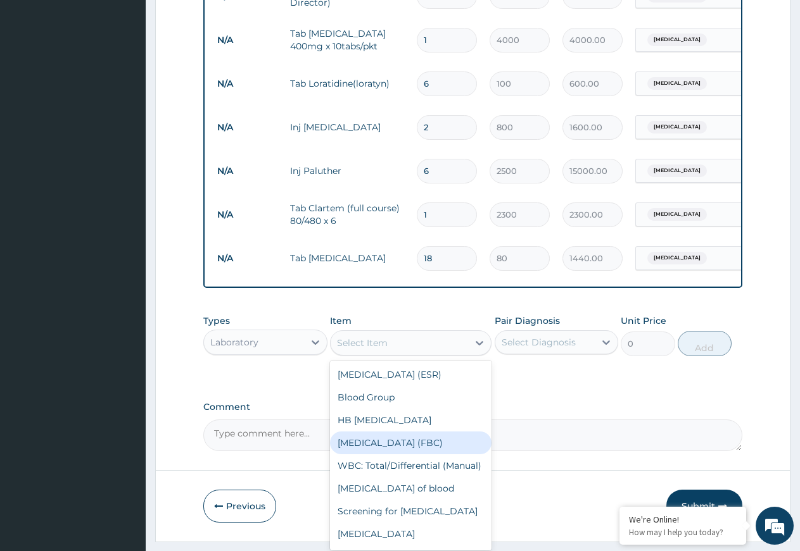
click at [427, 455] on div "[MEDICAL_DATA] (FBC)" at bounding box center [410, 443] width 161 height 23
type input "4500"
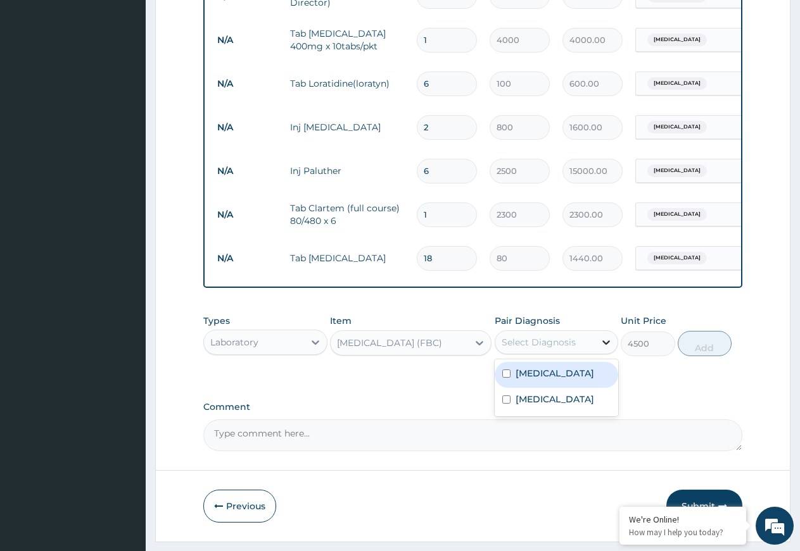
click at [605, 345] on icon at bounding box center [606, 343] width 8 height 4
click at [571, 414] on div "[MEDICAL_DATA]" at bounding box center [556, 401] width 124 height 26
checkbox input "true"
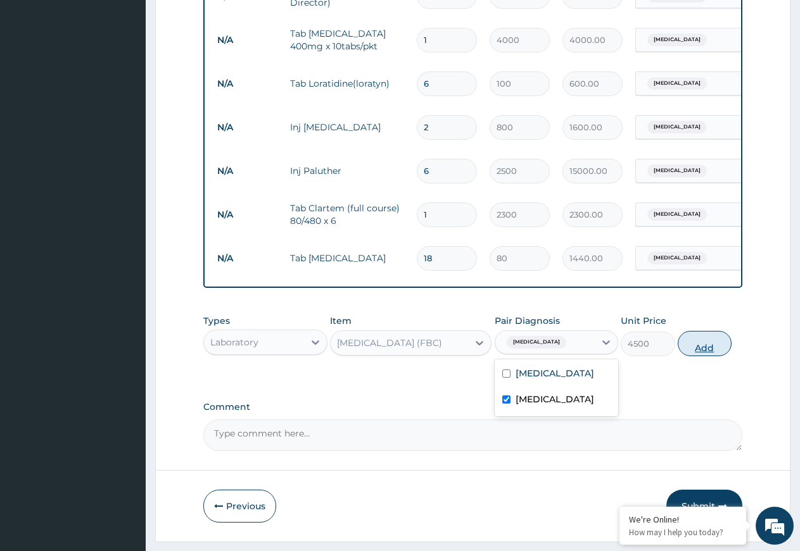
click at [701, 356] on button "Add" at bounding box center [704, 343] width 54 height 25
type input "0"
click at [701, 358] on div "PA Code / Prescription Code Enter Code(Secondary Care Only) Encounter Date 06-0…" at bounding box center [472, 20] width 539 height 861
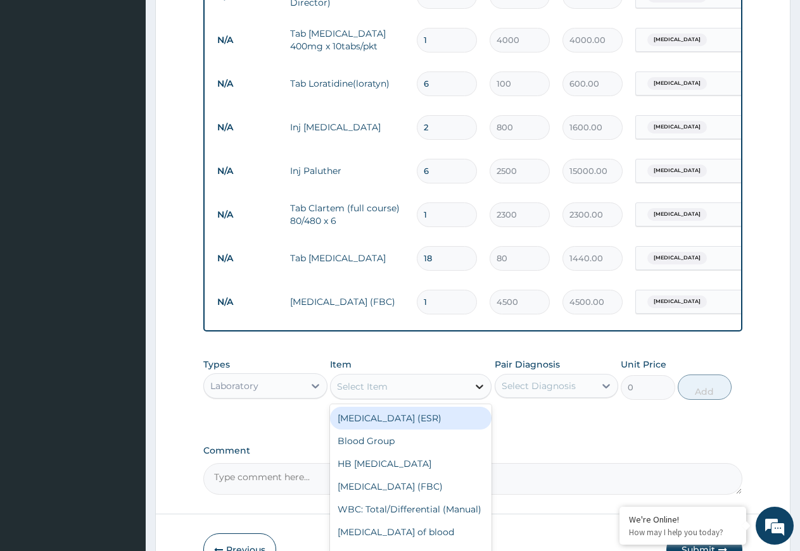
click at [482, 389] on icon at bounding box center [479, 387] width 8 height 4
type input "MP"
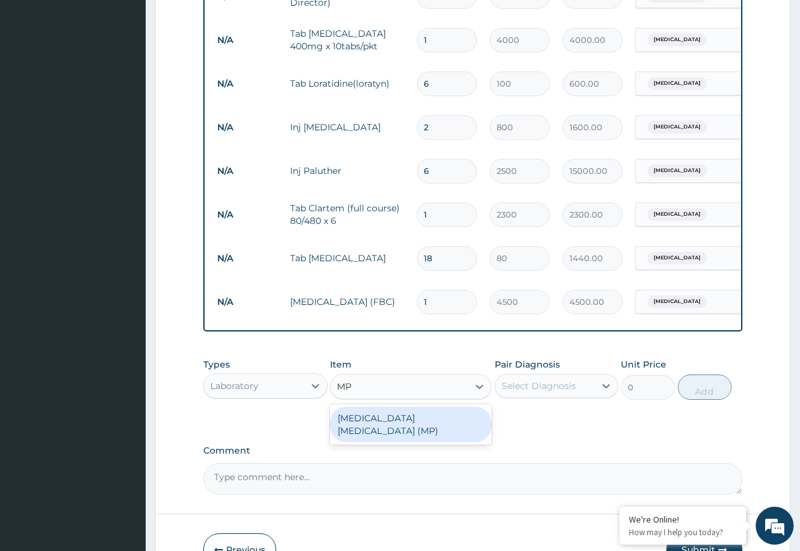
click at [423, 427] on div "[MEDICAL_DATA] [MEDICAL_DATA] (MP)" at bounding box center [410, 424] width 161 height 35
type input "2000"
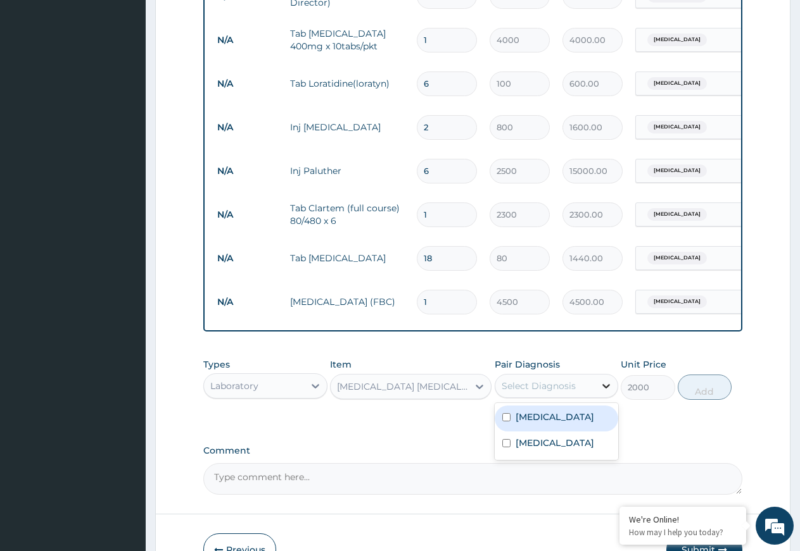
click at [604, 392] on icon at bounding box center [605, 386] width 13 height 13
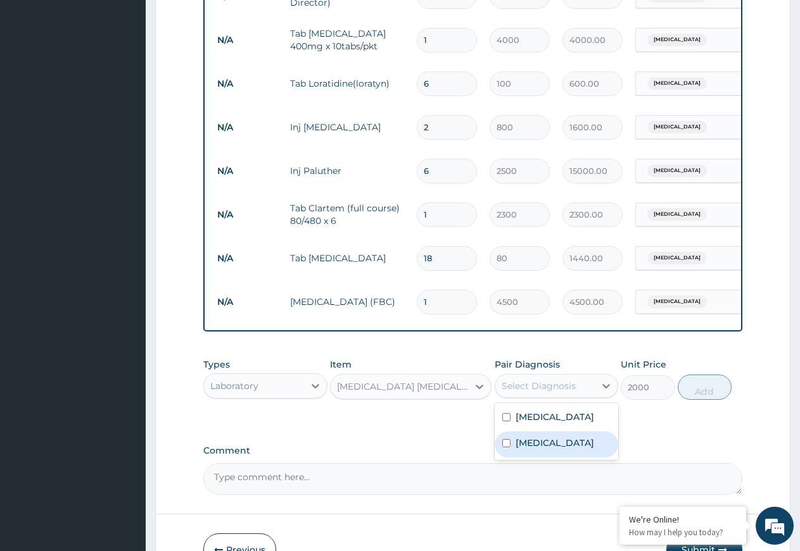
click at [555, 458] on div "[MEDICAL_DATA]" at bounding box center [556, 445] width 124 height 26
checkbox input "true"
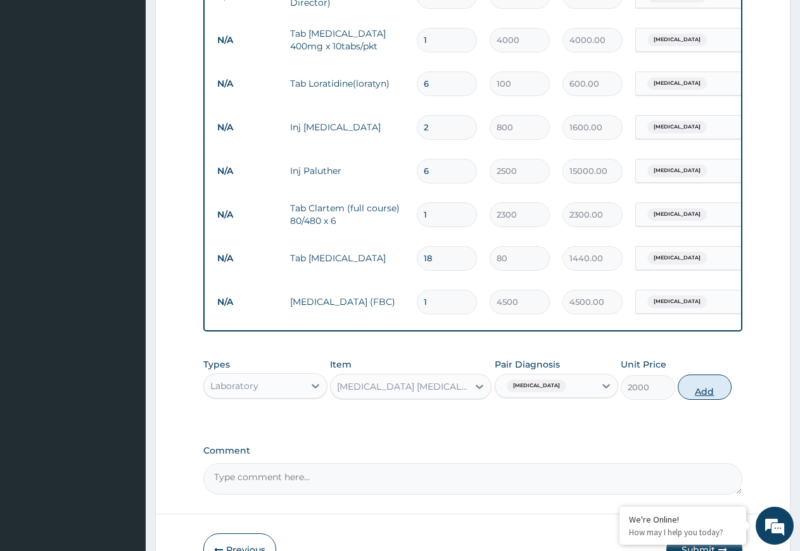
click at [704, 399] on button "Add" at bounding box center [704, 387] width 54 height 25
type input "0"
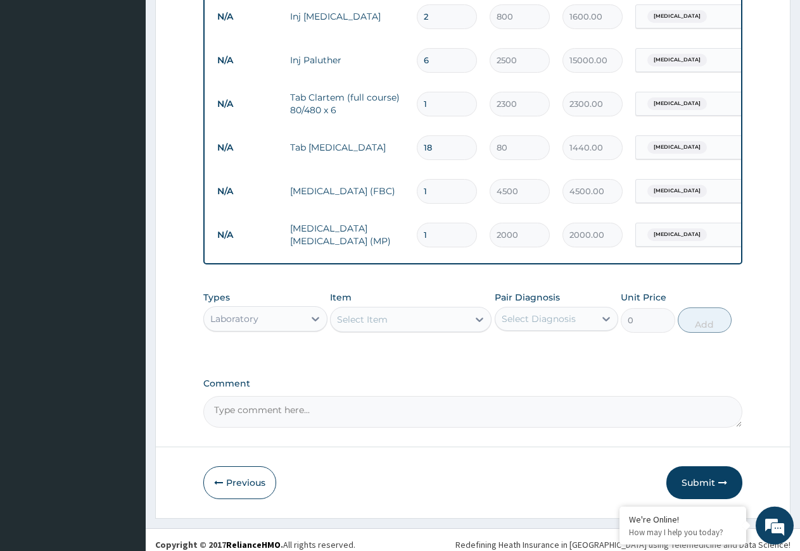
scroll to position [662, 0]
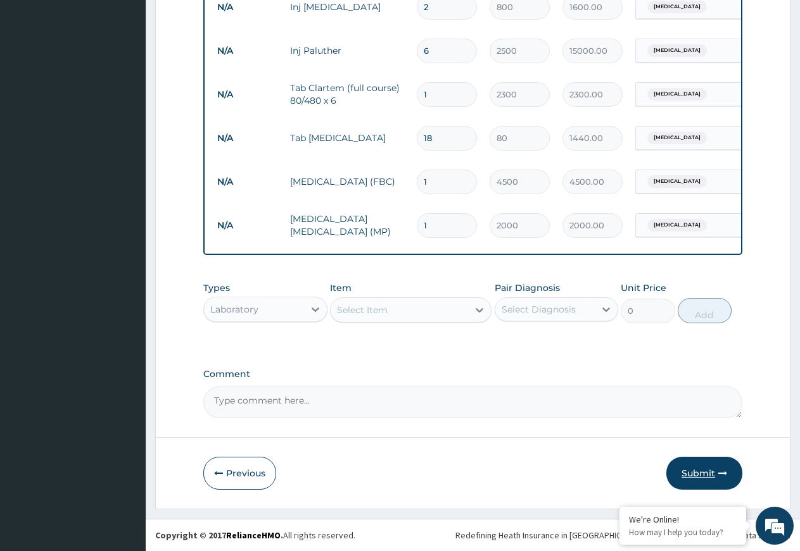
click at [693, 470] on button "Submit" at bounding box center [704, 473] width 76 height 33
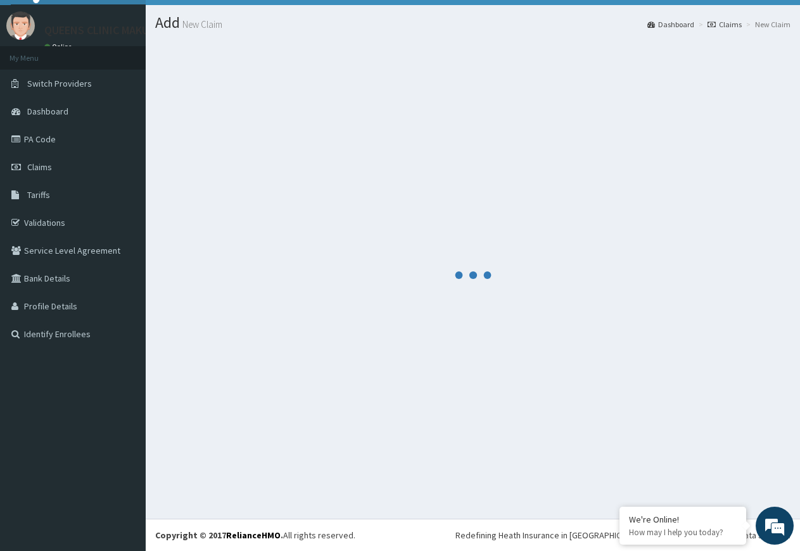
scroll to position [27, 0]
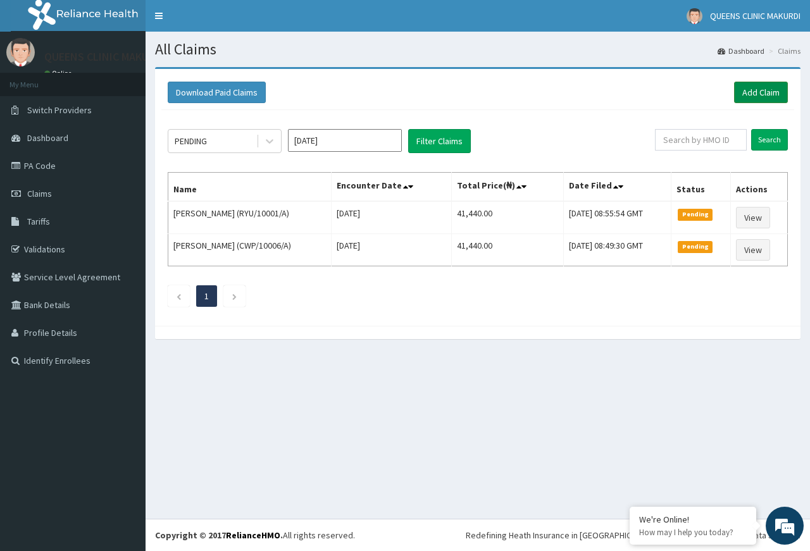
click at [767, 88] on link "Add Claim" at bounding box center [761, 93] width 54 height 22
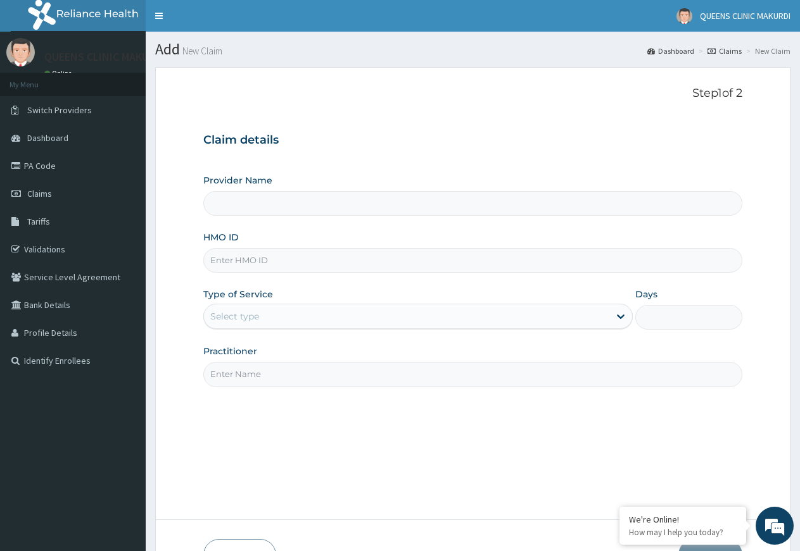
click at [346, 264] on input "HMO ID" at bounding box center [472, 260] width 539 height 25
type input "QUEENS CLINIC - MAKURDI"
type input "RYU/10001/B"
click at [394, 317] on div "Select type" at bounding box center [406, 316] width 405 height 20
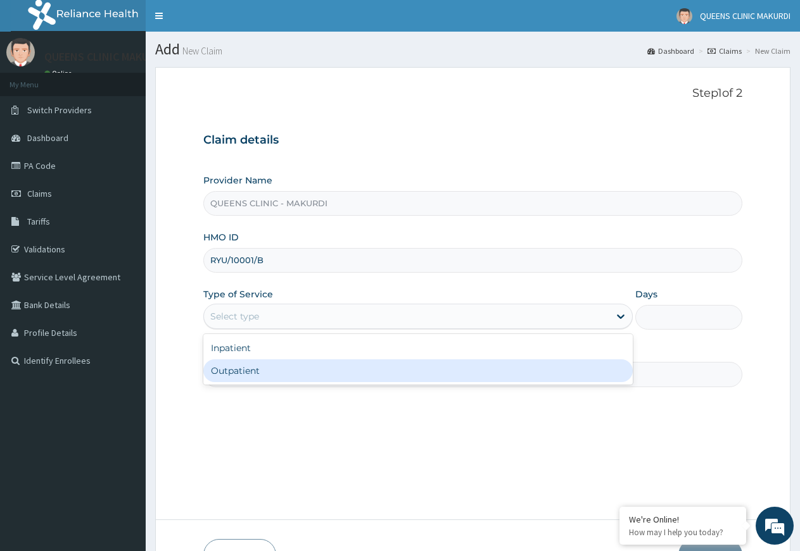
click at [372, 367] on div "Outpatient" at bounding box center [417, 371] width 429 height 23
type input "1"
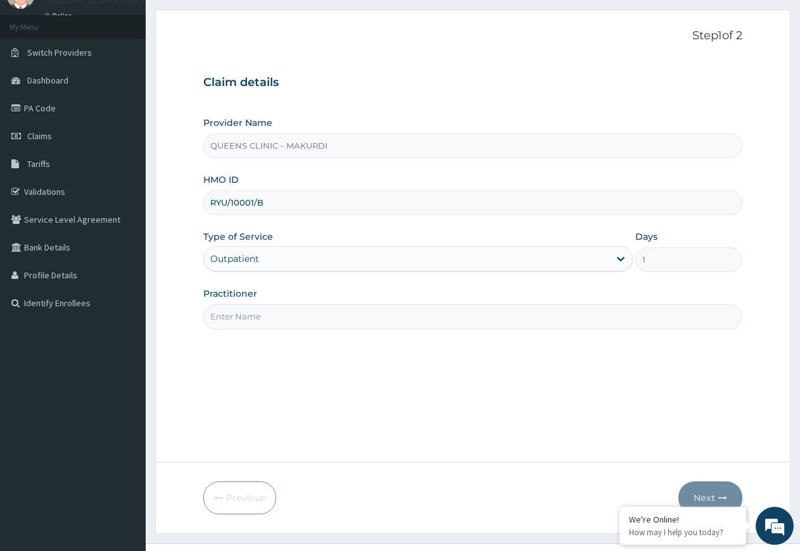
scroll to position [82, 0]
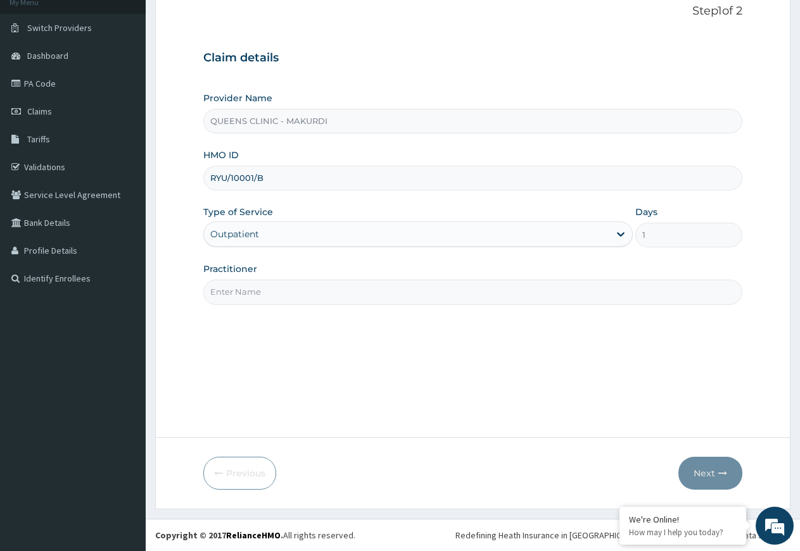
click at [438, 294] on input "Practitioner" at bounding box center [472, 292] width 539 height 25
type input "DR EZEKOLI"
click at [708, 472] on button "Next" at bounding box center [710, 473] width 64 height 33
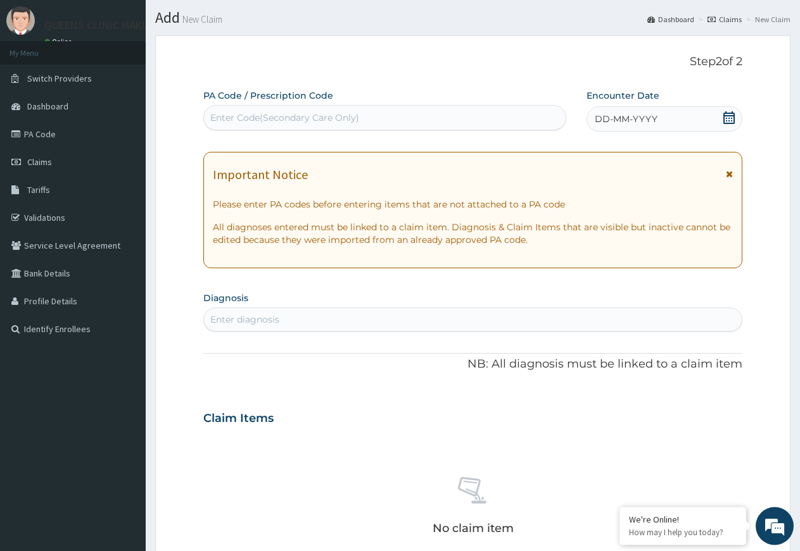
scroll to position [0, 0]
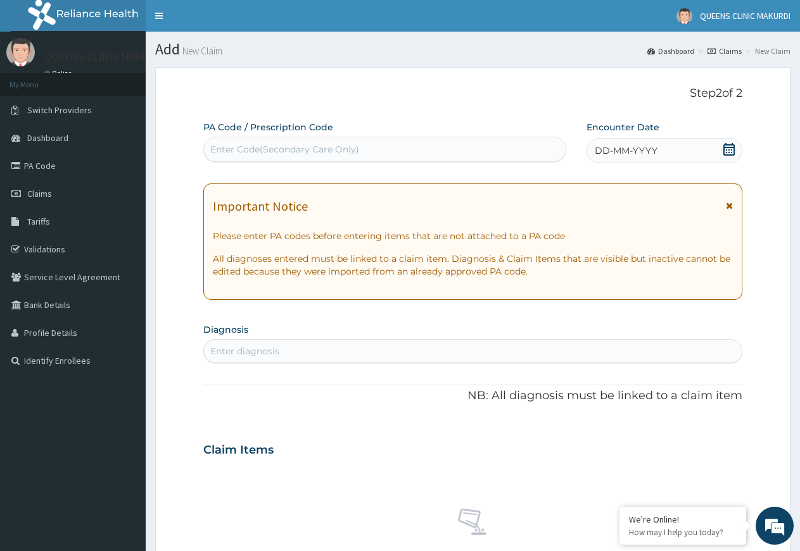
click at [727, 150] on icon at bounding box center [728, 149] width 11 height 13
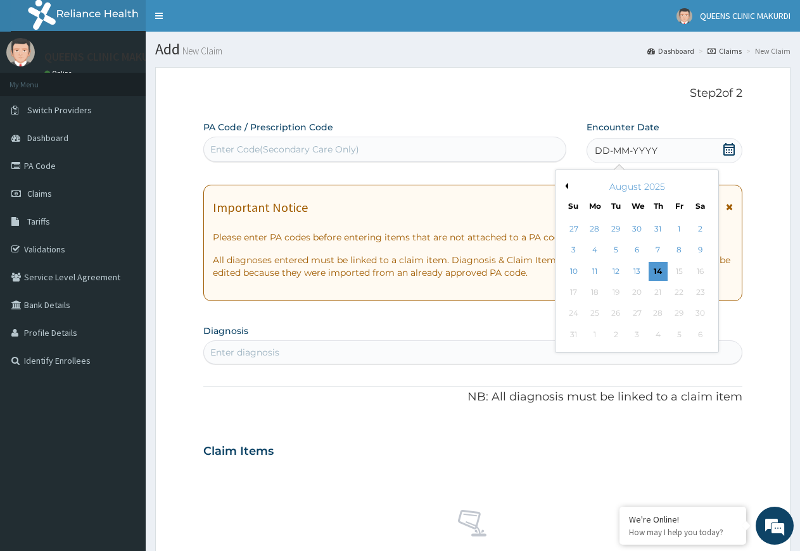
click at [727, 150] on icon at bounding box center [728, 149] width 11 height 13
click at [638, 248] on div "6" at bounding box center [636, 250] width 19 height 19
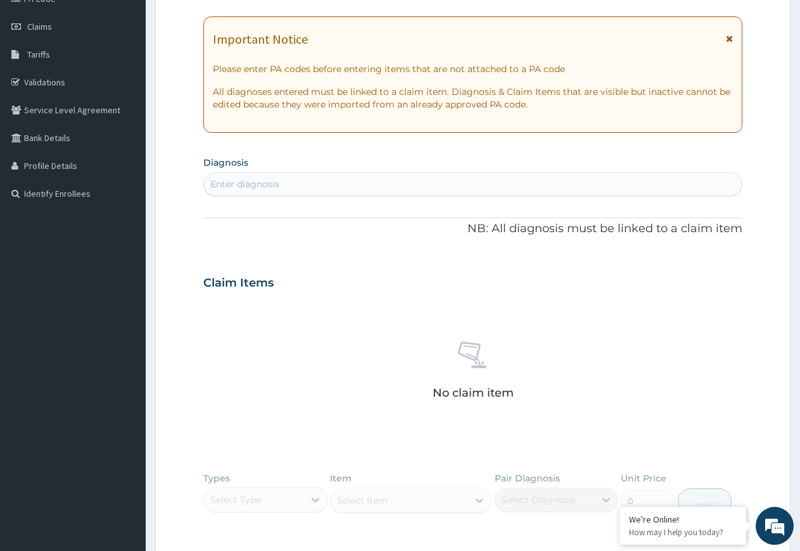
scroll to position [194, 0]
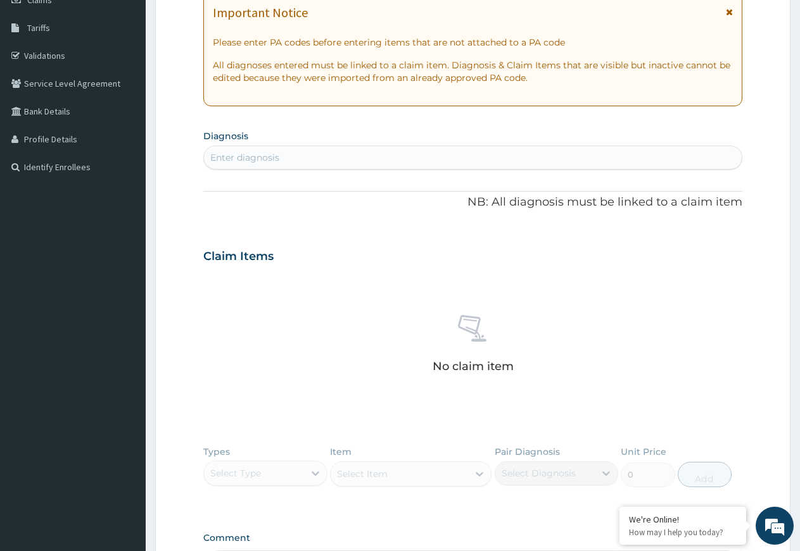
click at [337, 160] on div "Enter diagnosis" at bounding box center [472, 158] width 537 height 20
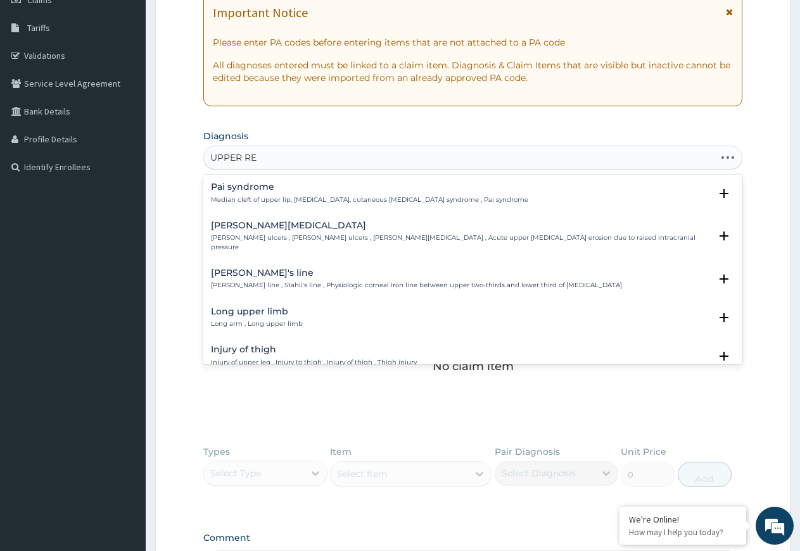
type input "UPPER RES"
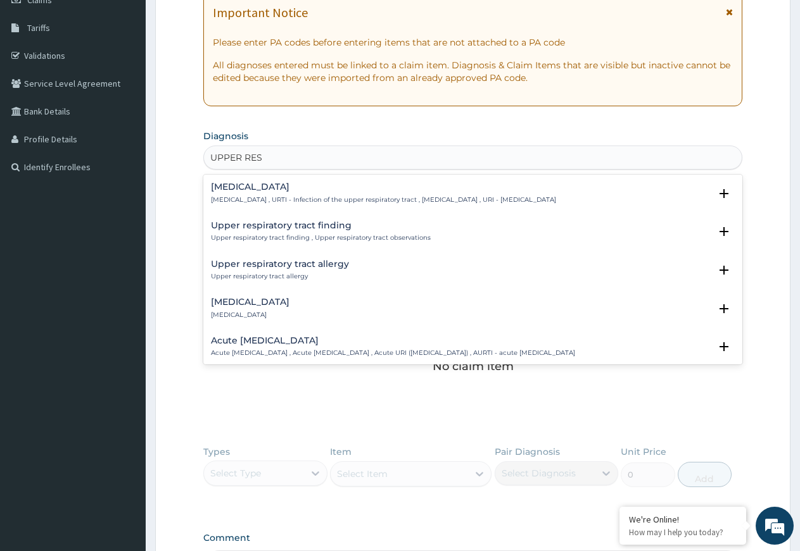
click at [291, 196] on p "[MEDICAL_DATA] , URTI - Infection of the upper respiratory tract , [MEDICAL_DAT…" at bounding box center [383, 200] width 345 height 9
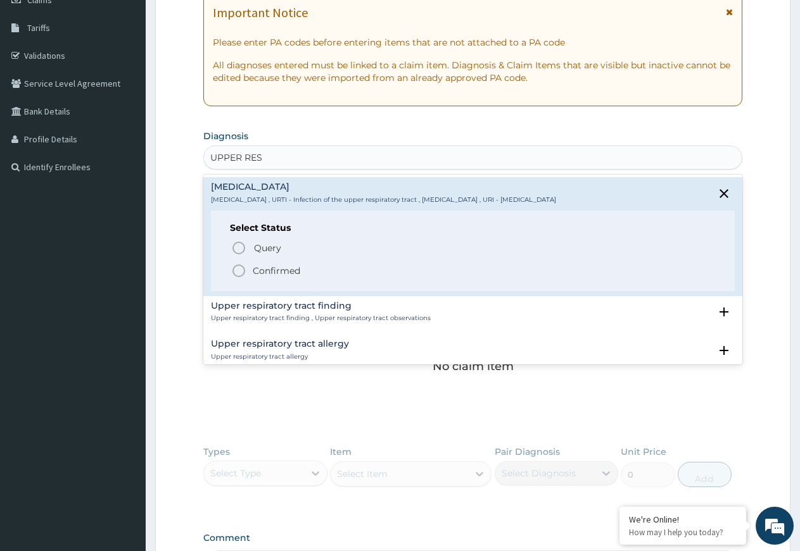
click at [241, 271] on icon "status option filled" at bounding box center [238, 270] width 15 height 15
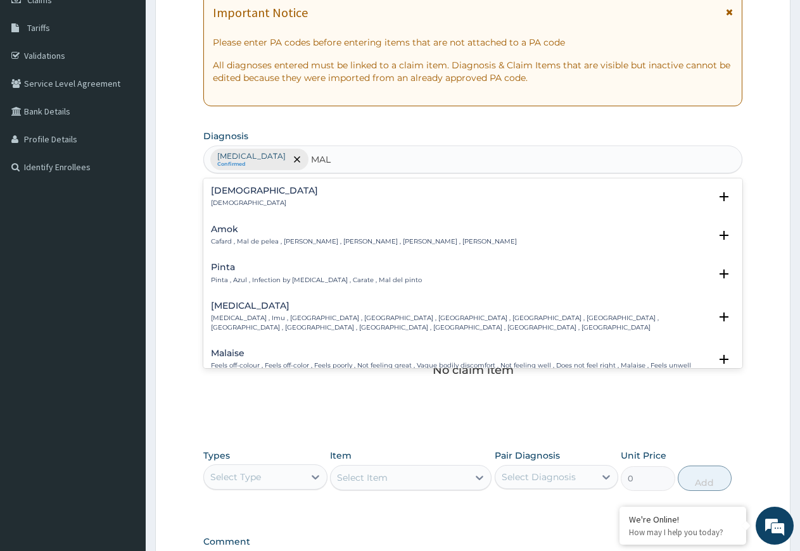
type input "MALA"
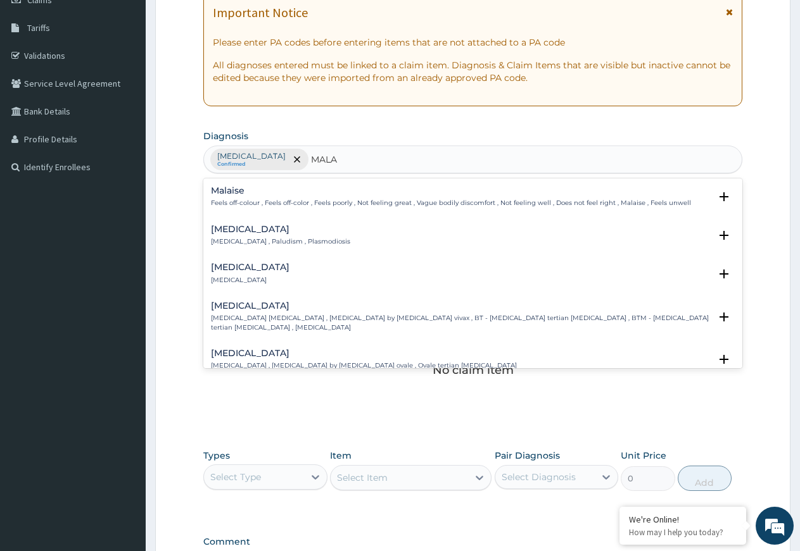
click at [255, 235] on div "[MEDICAL_DATA] [MEDICAL_DATA] , Paludism , Plasmodiosis" at bounding box center [280, 236] width 139 height 22
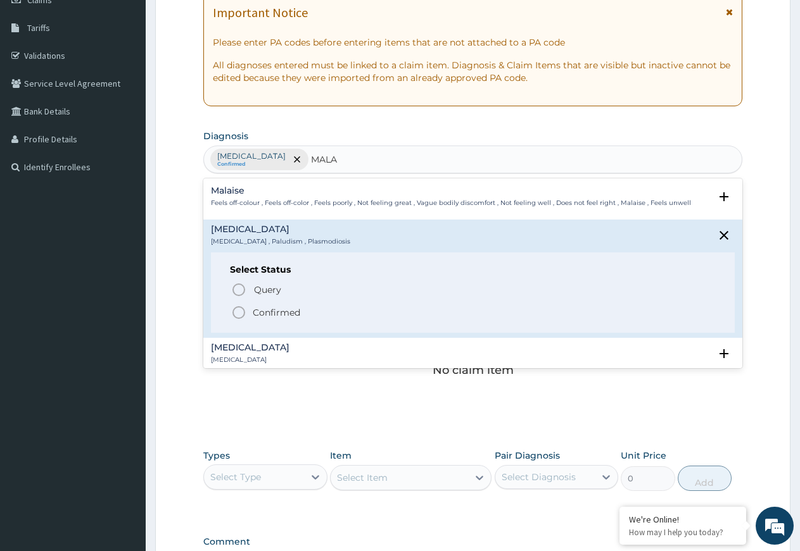
click at [241, 312] on icon "status option filled" at bounding box center [238, 312] width 15 height 15
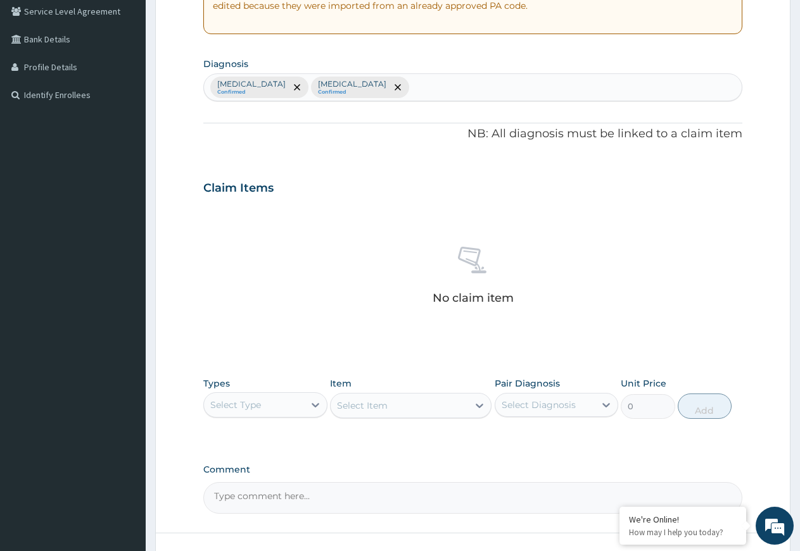
scroll to position [361, 0]
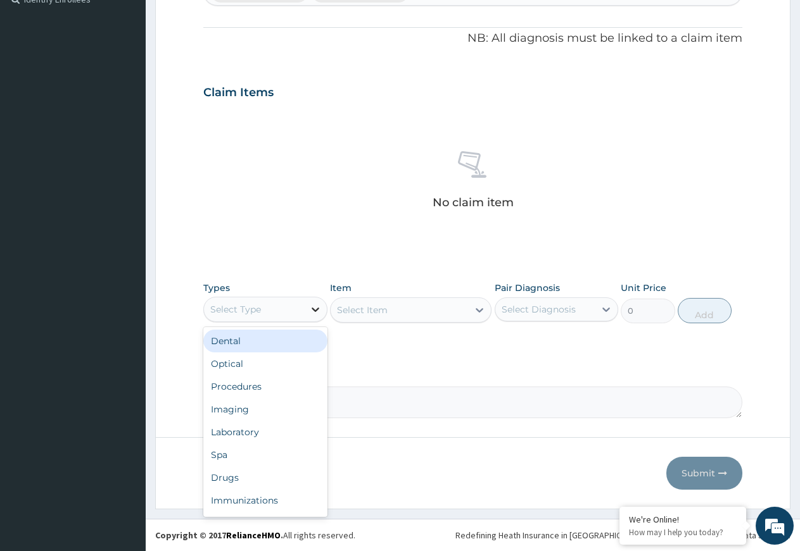
click at [311, 308] on icon at bounding box center [315, 309] width 13 height 13
click at [274, 385] on div "Procedures" at bounding box center [265, 386] width 124 height 23
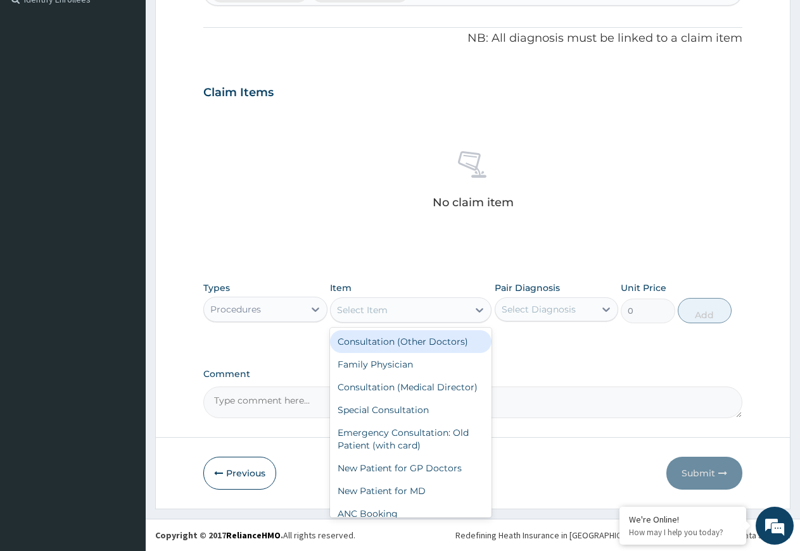
click at [475, 310] on icon at bounding box center [479, 310] width 13 height 13
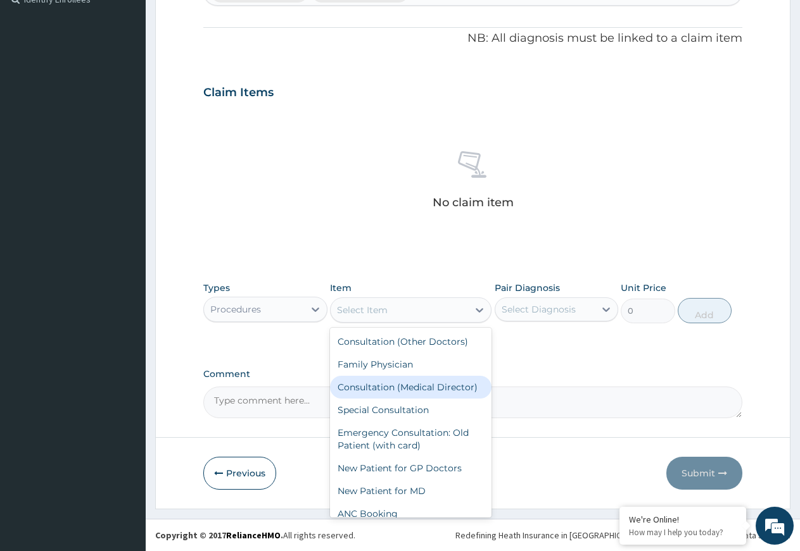
click at [410, 387] on div "Consultation (Medical Director)" at bounding box center [410, 387] width 161 height 23
type input "10000"
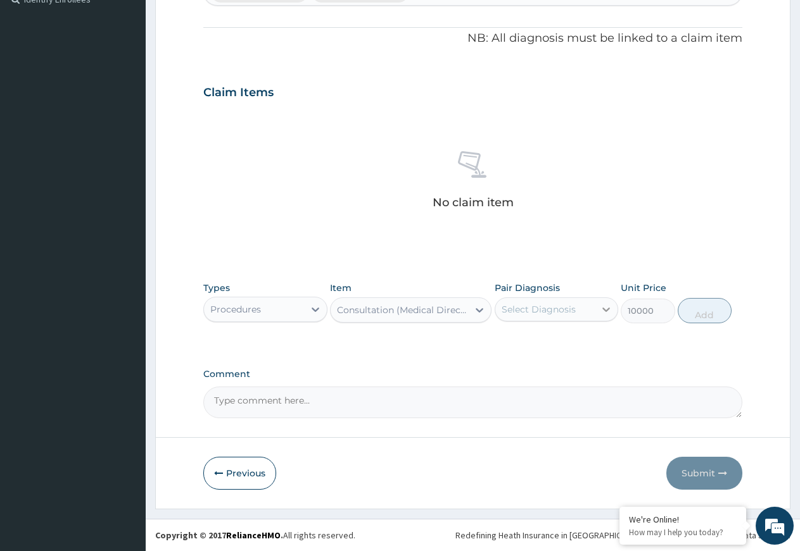
click at [603, 309] on icon at bounding box center [606, 310] width 8 height 4
click at [548, 347] on label "[MEDICAL_DATA]" at bounding box center [554, 340] width 78 height 13
checkbox input "true"
click at [700, 309] on button "Add" at bounding box center [704, 310] width 54 height 25
type input "0"
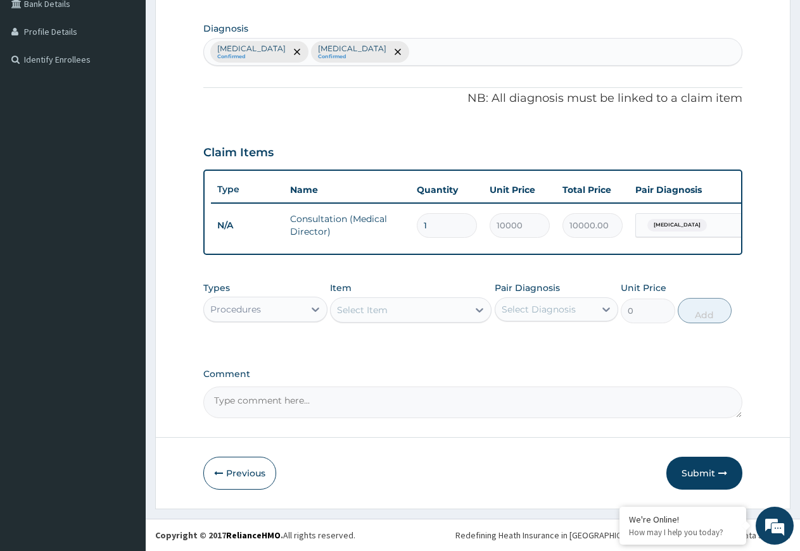
scroll to position [312, 0]
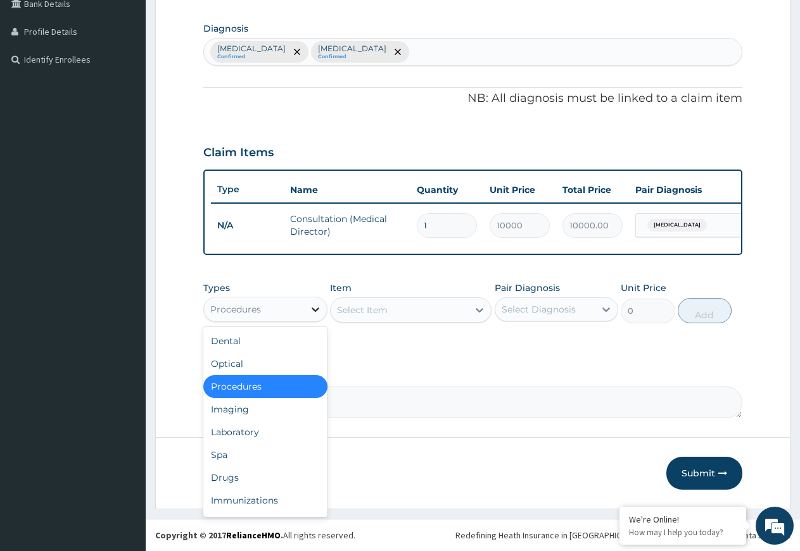
click at [313, 309] on icon at bounding box center [315, 310] width 8 height 4
click at [257, 475] on div "Drugs" at bounding box center [265, 478] width 124 height 23
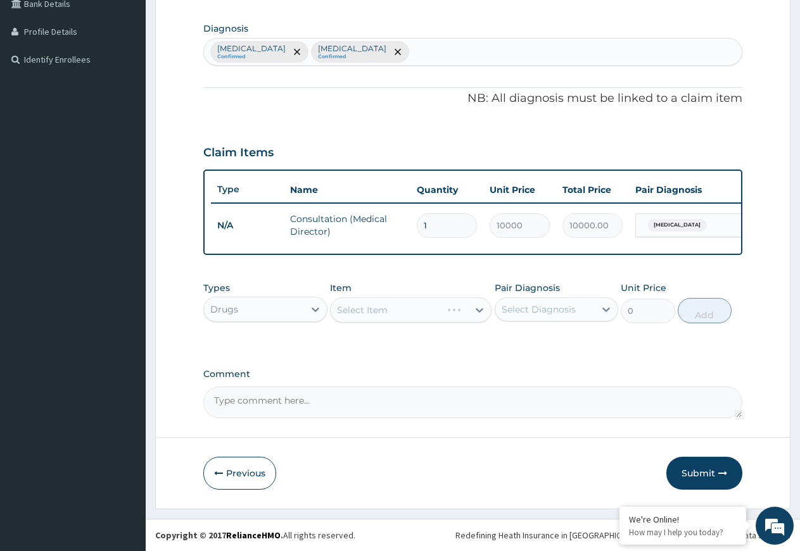
click at [478, 310] on div "Select Item" at bounding box center [410, 310] width 161 height 25
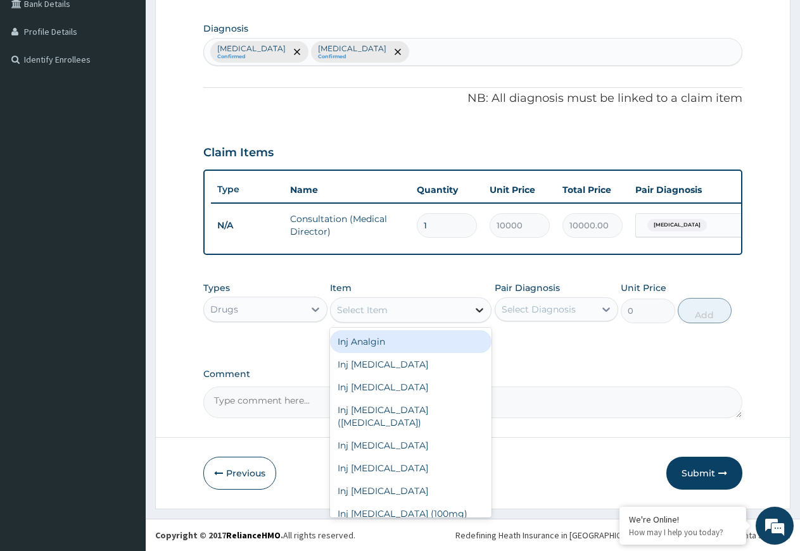
click at [480, 307] on icon at bounding box center [479, 310] width 13 height 13
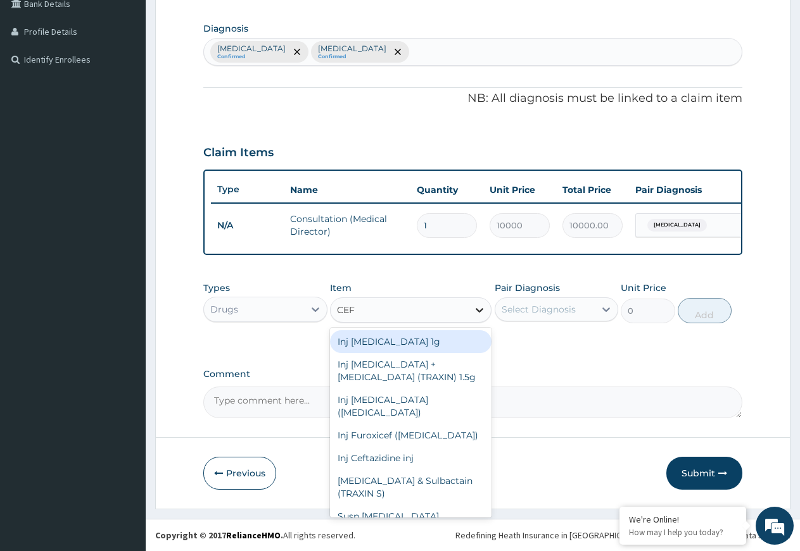
type input "CEFI"
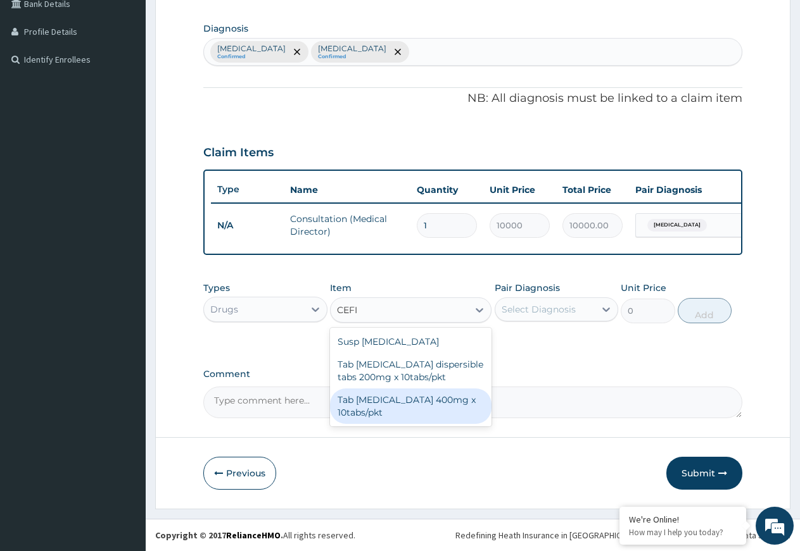
click at [405, 403] on div "Tab [MEDICAL_DATA] 400mg x 10tabs/pkt" at bounding box center [410, 406] width 161 height 35
type input "4000"
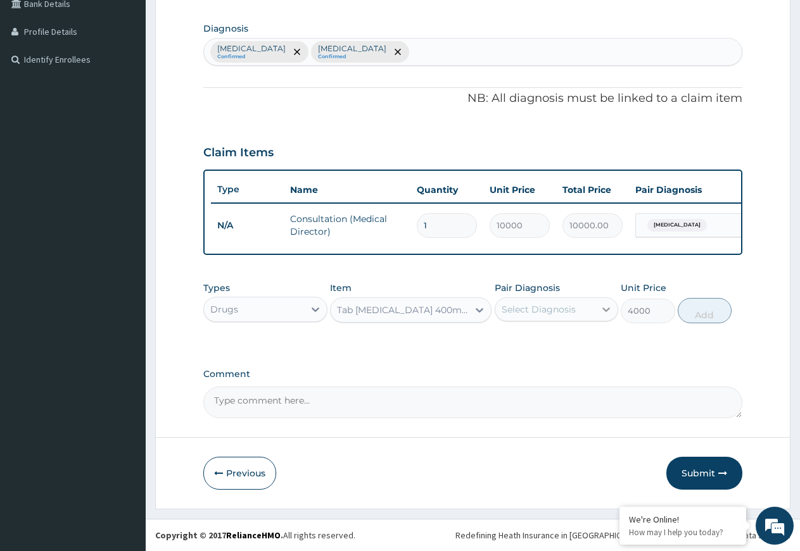
click at [608, 307] on icon at bounding box center [605, 309] width 13 height 13
click at [568, 347] on label "[MEDICAL_DATA]" at bounding box center [554, 340] width 78 height 13
checkbox input "true"
click at [698, 310] on button "Add" at bounding box center [704, 310] width 54 height 25
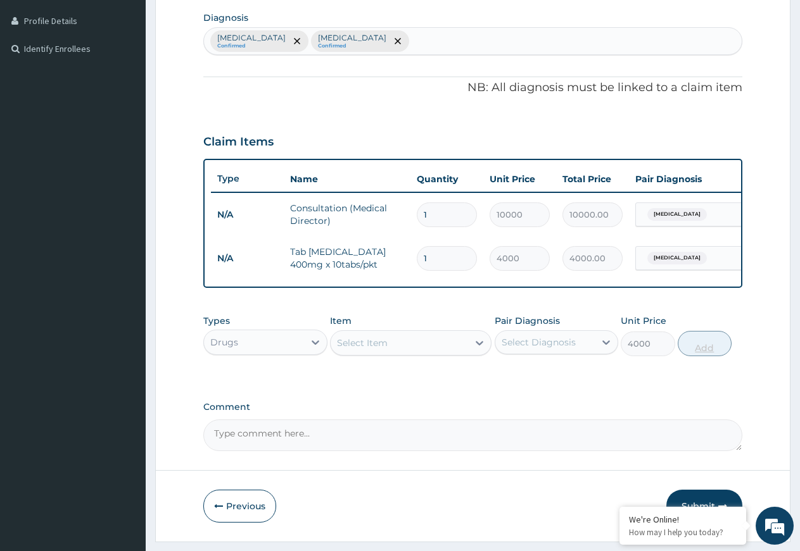
type input "0"
click at [481, 346] on icon at bounding box center [479, 343] width 8 height 4
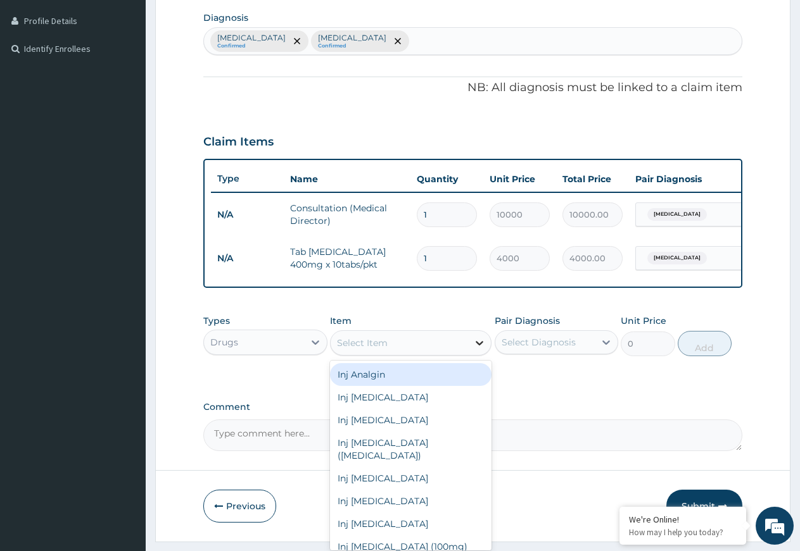
click at [475, 349] on icon at bounding box center [479, 343] width 13 height 13
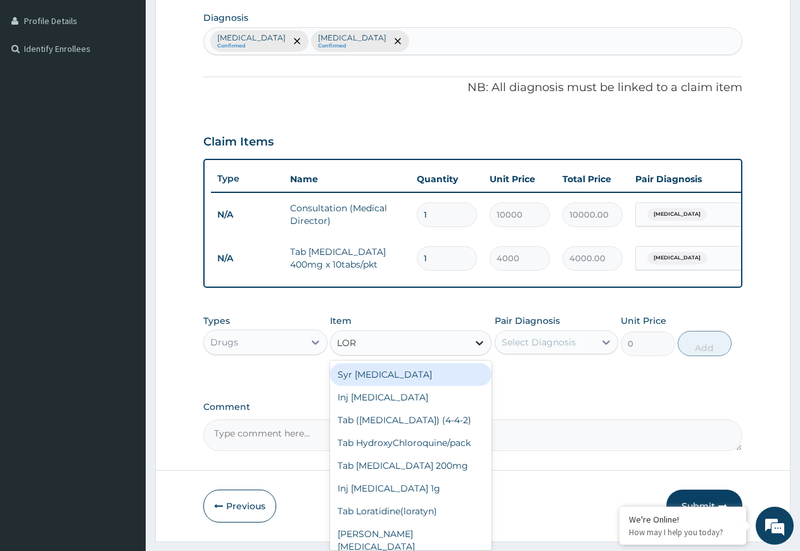
type input "[PERSON_NAME]"
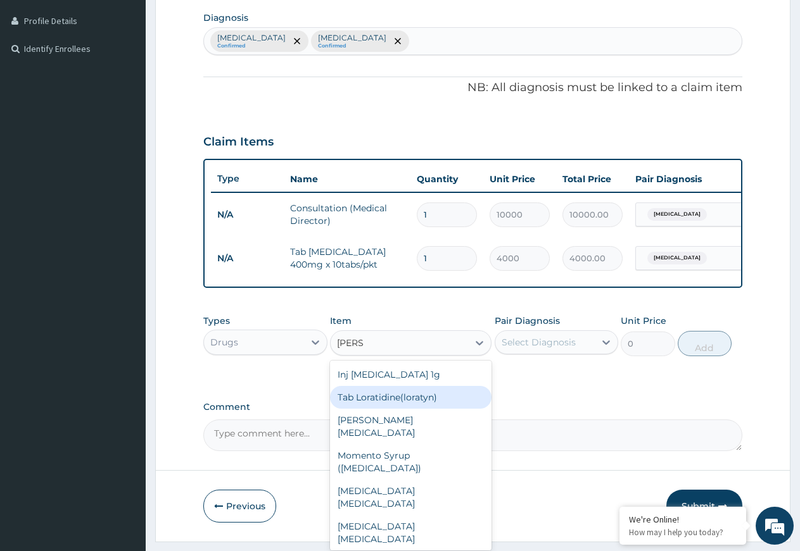
click at [423, 409] on div "Tab Loratidine(loratyn)" at bounding box center [410, 397] width 161 height 23
type input "100"
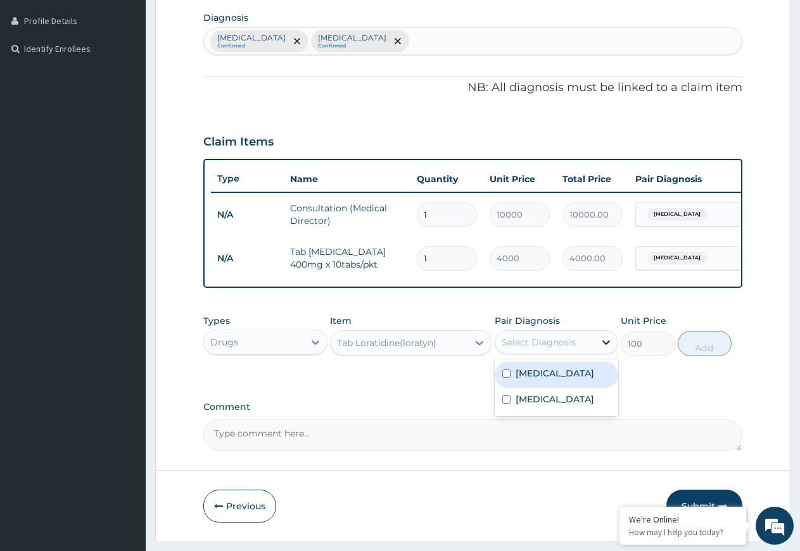
click at [603, 349] on icon at bounding box center [605, 342] width 13 height 13
click at [563, 380] on label "[MEDICAL_DATA]" at bounding box center [554, 373] width 78 height 13
checkbox input "true"
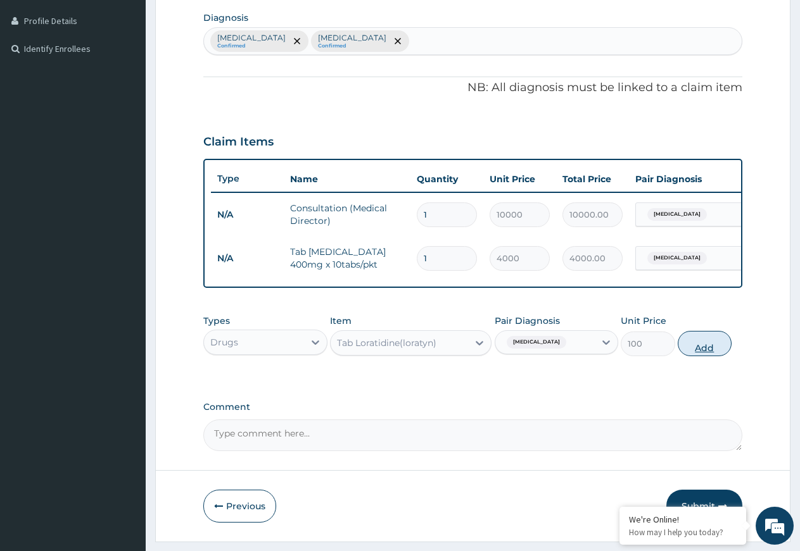
click at [701, 356] on button "Add" at bounding box center [704, 343] width 54 height 25
type input "0"
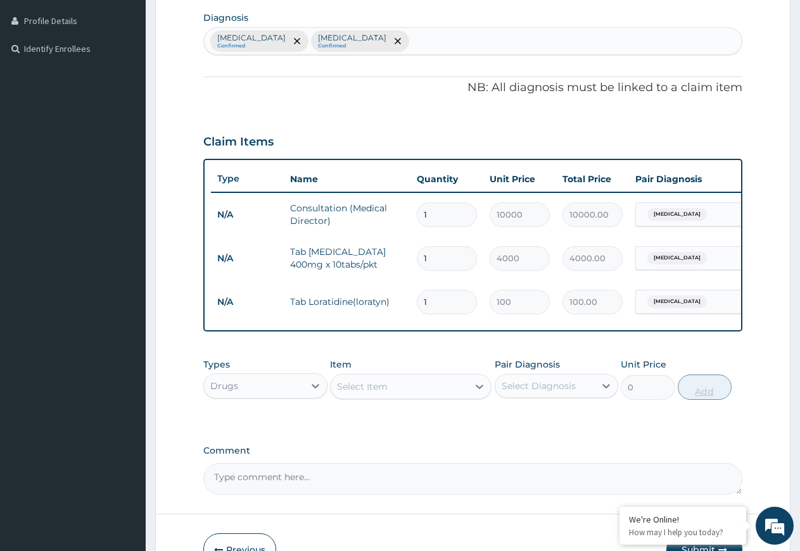
type input "0.00"
type input "6"
type input "600.00"
type input "6"
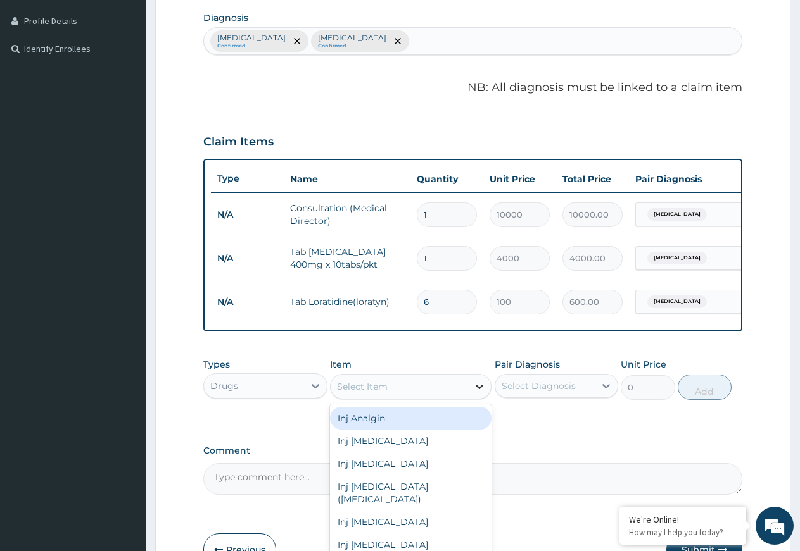
click at [479, 393] on icon at bounding box center [479, 386] width 13 height 13
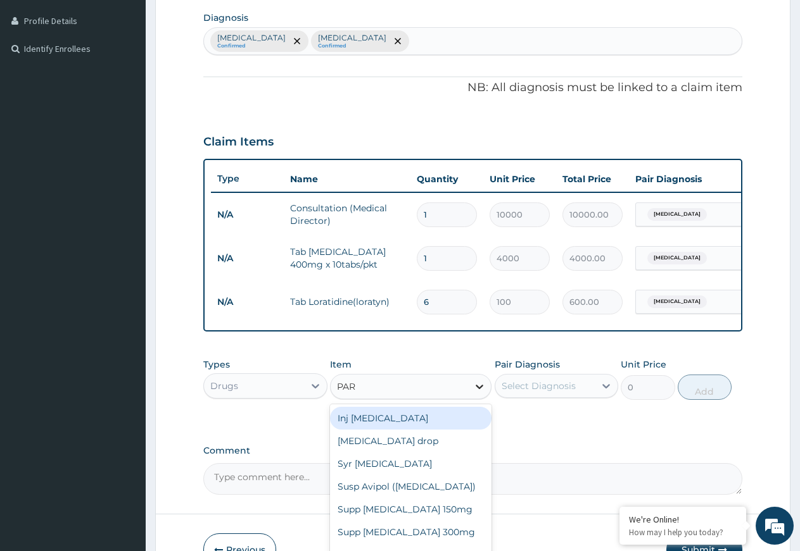
type input "PARA"
click at [442, 430] on div "Inj [MEDICAL_DATA]" at bounding box center [410, 418] width 161 height 23
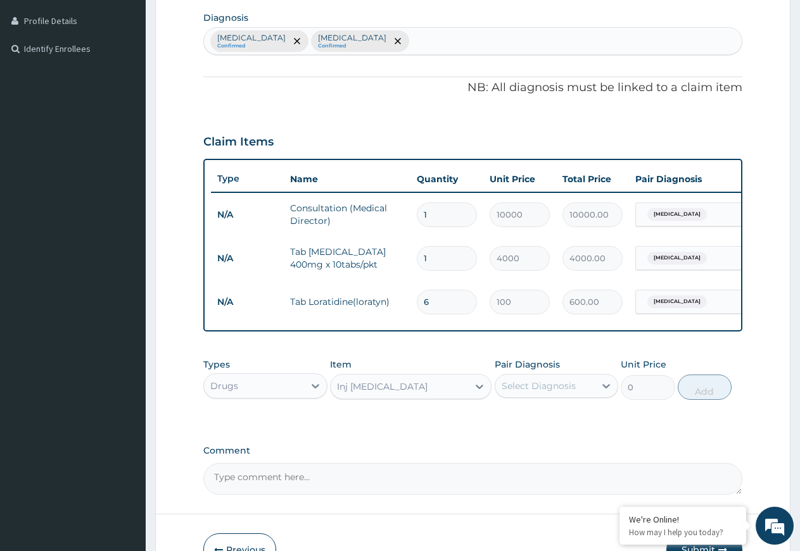
type input "800"
click at [603, 392] on icon at bounding box center [605, 386] width 13 height 13
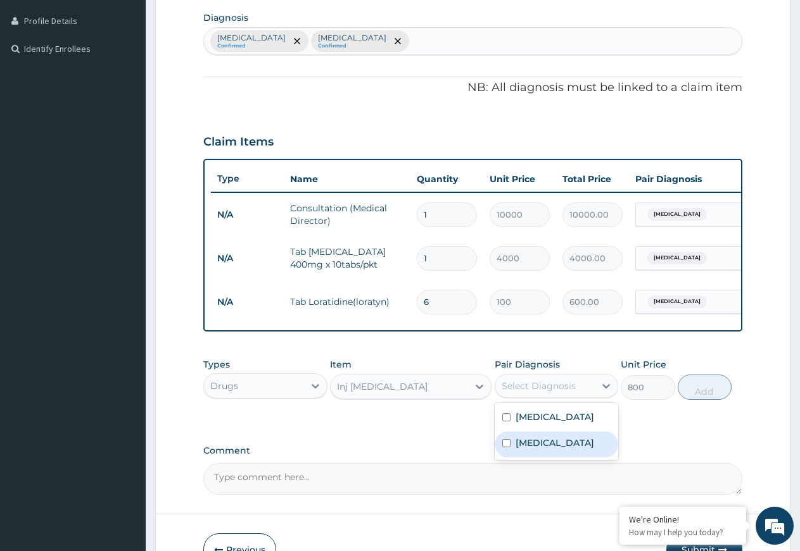
click at [560, 458] on div "[MEDICAL_DATA]" at bounding box center [556, 445] width 124 height 26
checkbox input "true"
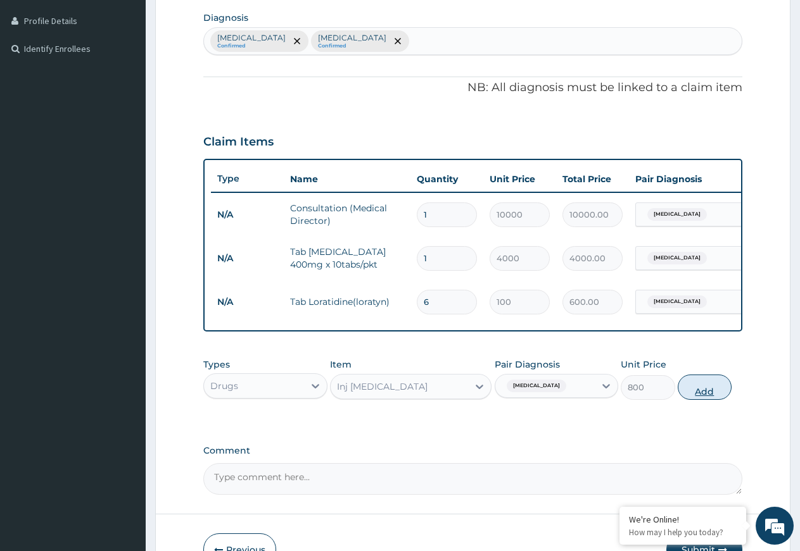
click at [701, 396] on button "Add" at bounding box center [704, 387] width 54 height 25
type input "0"
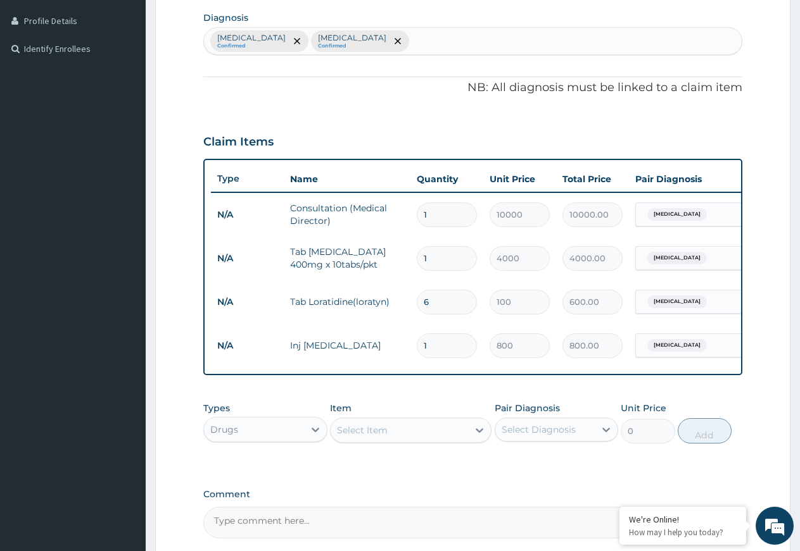
type input "0.00"
type input "2"
type input "1600.00"
type input "2"
click at [477, 433] on icon at bounding box center [479, 431] width 8 height 4
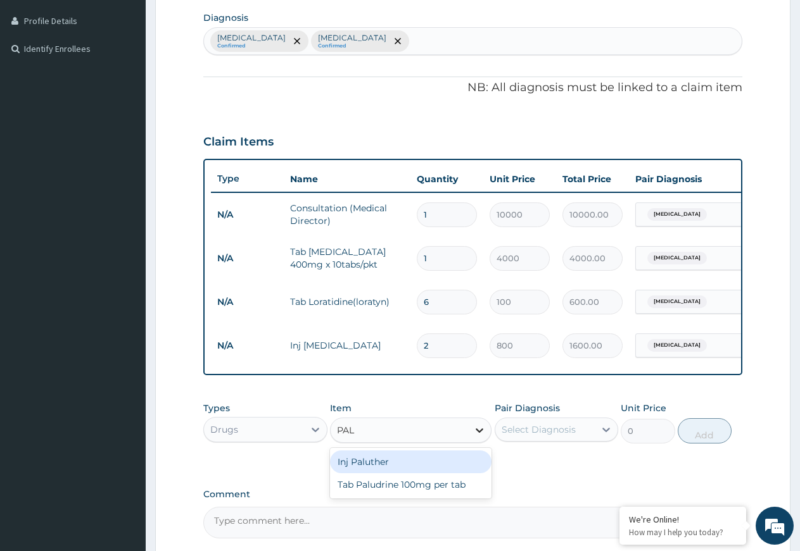
type input "PALU"
click at [439, 474] on div "Inj Paluther" at bounding box center [410, 462] width 161 height 23
type input "2500"
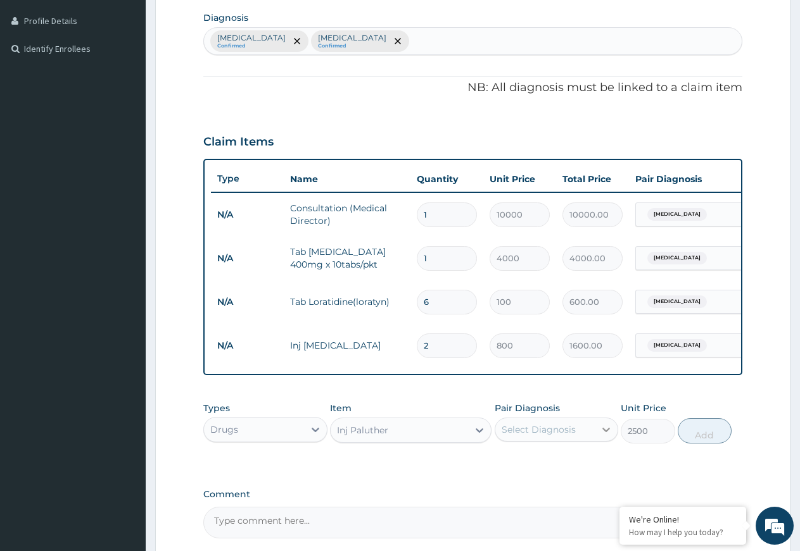
click at [606, 436] on icon at bounding box center [605, 430] width 13 height 13
click at [565, 501] on div "[MEDICAL_DATA]" at bounding box center [556, 488] width 124 height 26
checkbox input "true"
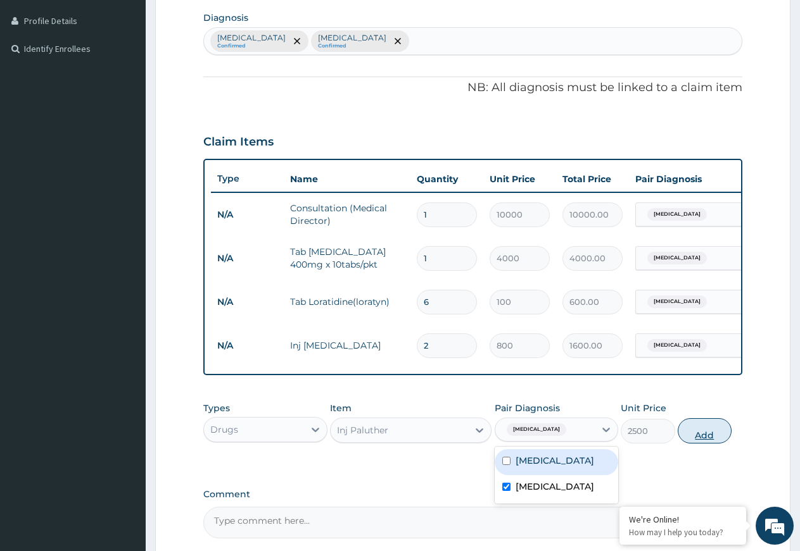
click at [696, 443] on button "Add" at bounding box center [704, 430] width 54 height 25
type input "0"
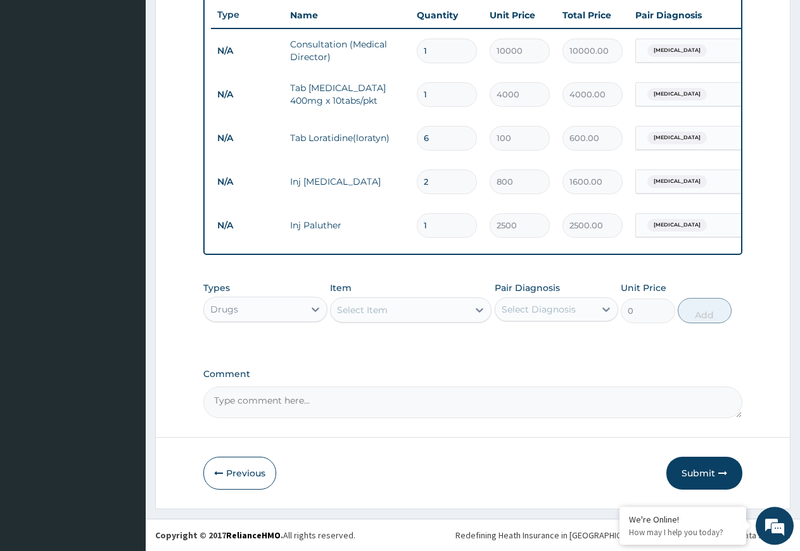
scroll to position [487, 0]
type input "0.00"
type input "6"
type input "15000.00"
type input "6"
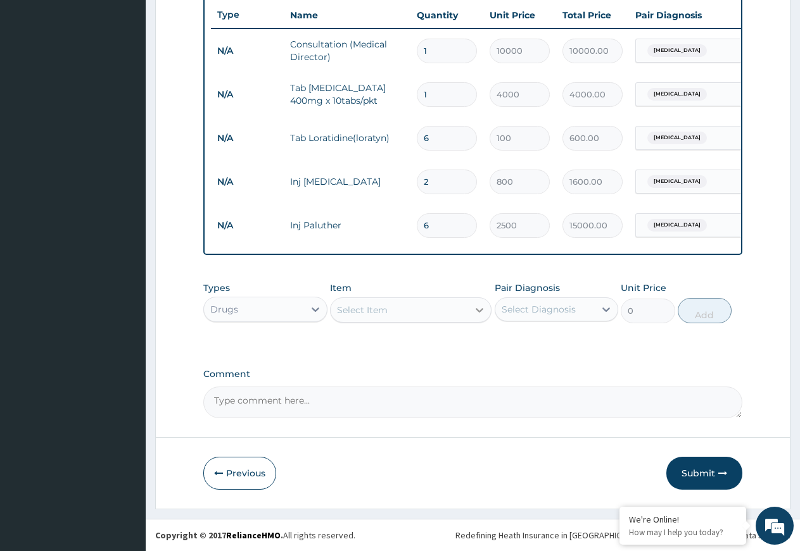
click at [477, 311] on icon at bounding box center [479, 310] width 13 height 13
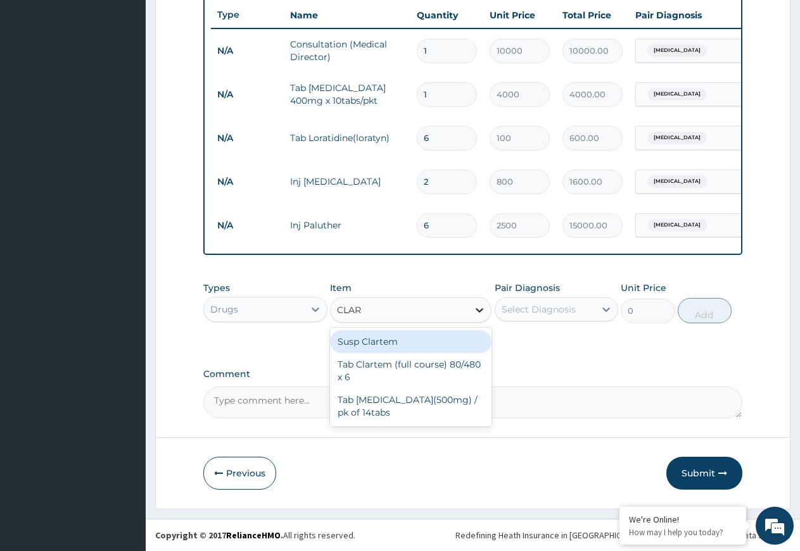
type input "CLART"
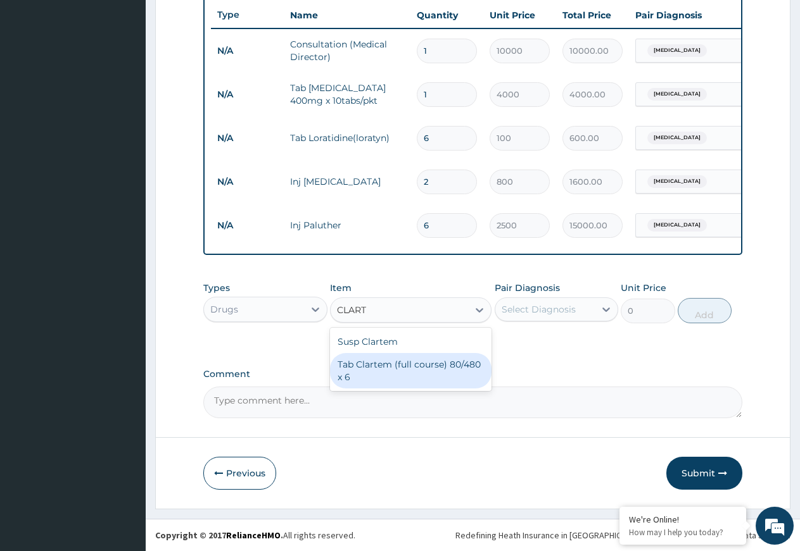
click at [432, 373] on div "Tab Clartem (full course) 80/480 x 6" at bounding box center [410, 370] width 161 height 35
type input "2300"
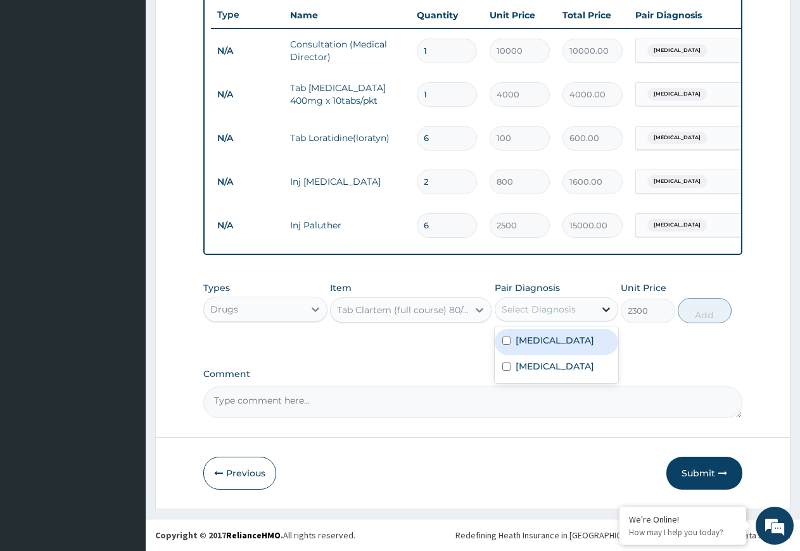
click at [605, 306] on icon at bounding box center [605, 309] width 13 height 13
click at [567, 381] on div "Malaria" at bounding box center [556, 368] width 124 height 26
checkbox input "true"
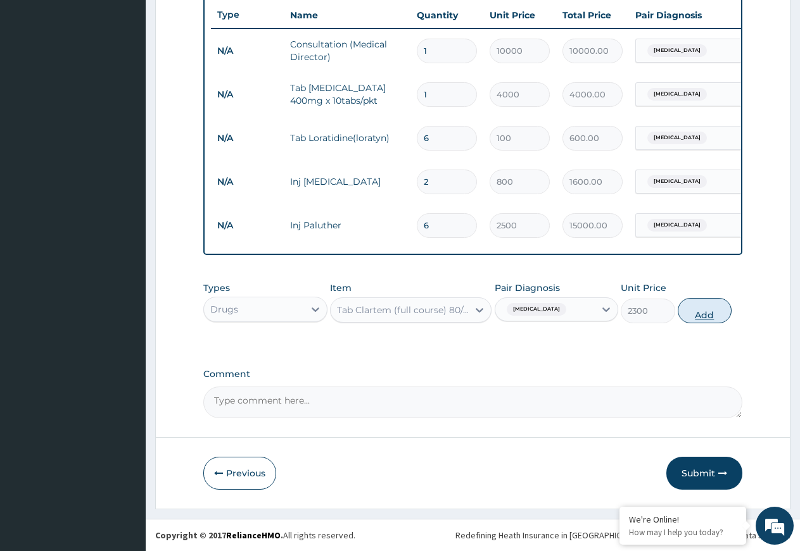
click at [703, 310] on button "Add" at bounding box center [704, 310] width 54 height 25
type input "0"
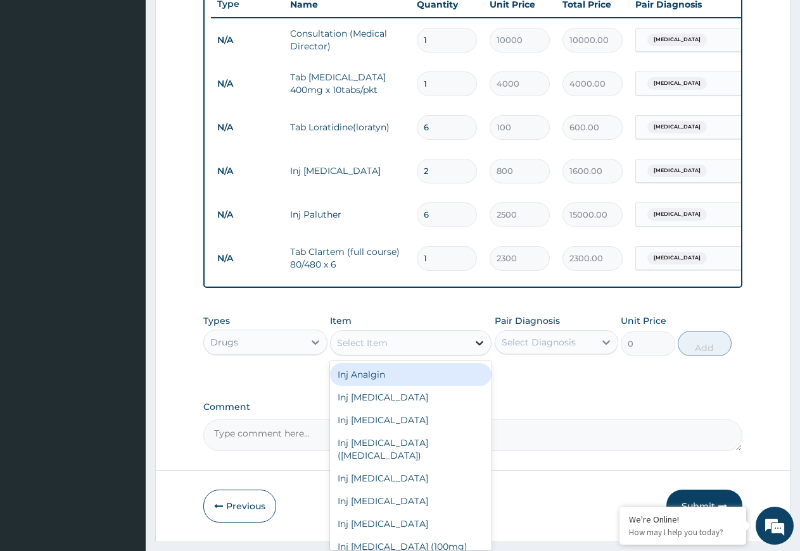
click at [480, 346] on icon at bounding box center [479, 343] width 8 height 4
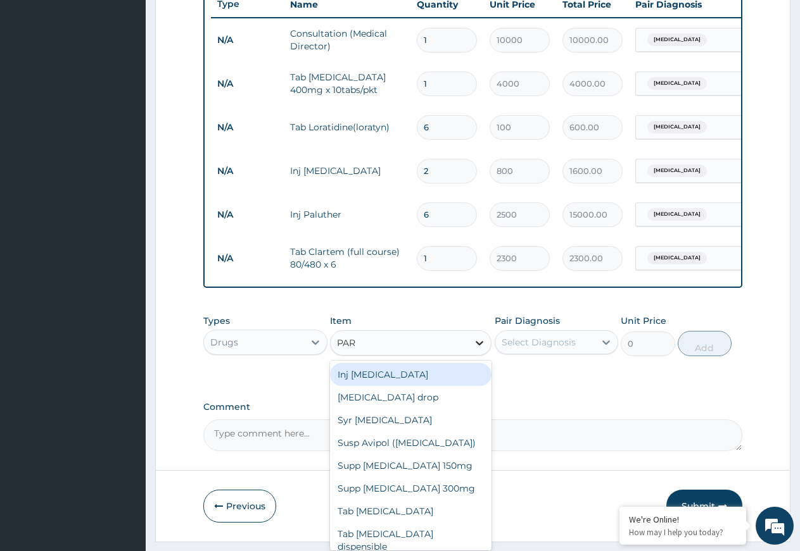
type input "PARA"
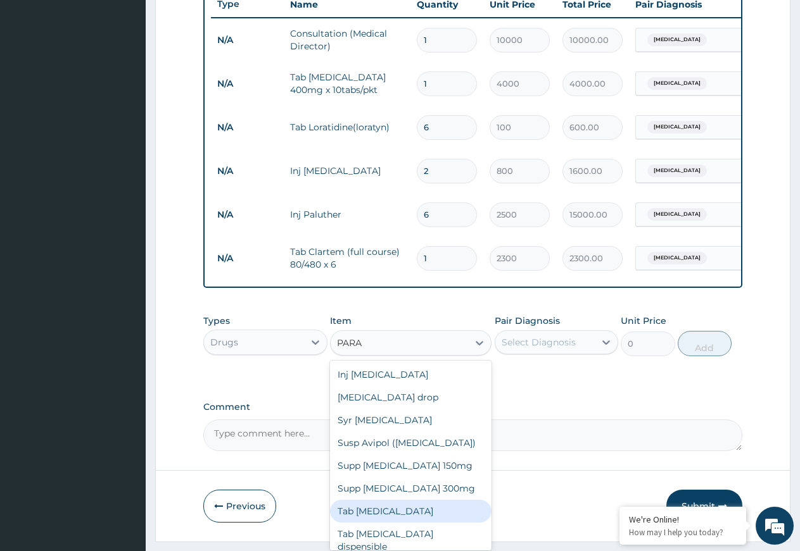
click at [410, 522] on div "Tab Paracetamol" at bounding box center [410, 511] width 161 height 23
type input "80"
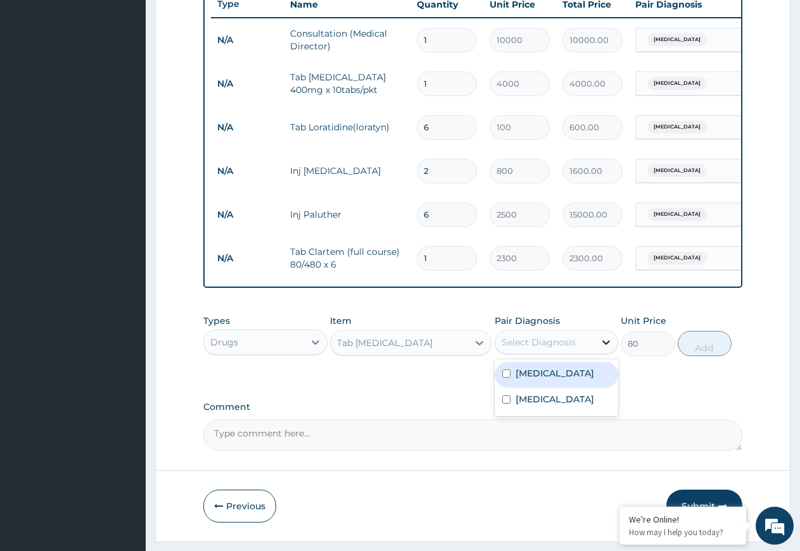
click at [605, 349] on icon at bounding box center [605, 342] width 13 height 13
click at [565, 414] on div "Malaria" at bounding box center [556, 401] width 124 height 26
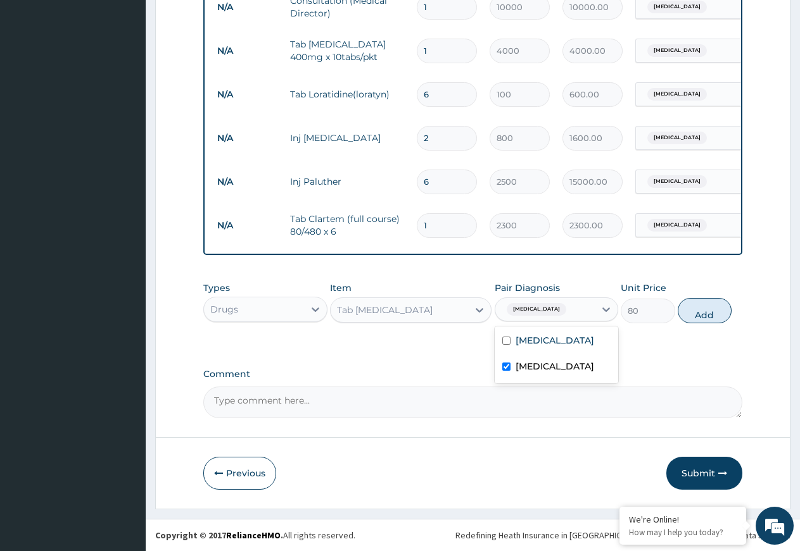
click at [548, 373] on label "Malaria" at bounding box center [554, 366] width 78 height 13
click at [565, 380] on div "Malaria" at bounding box center [556, 368] width 124 height 26
checkbox input "true"
click at [700, 311] on button "Add" at bounding box center [704, 310] width 54 height 25
type input "0"
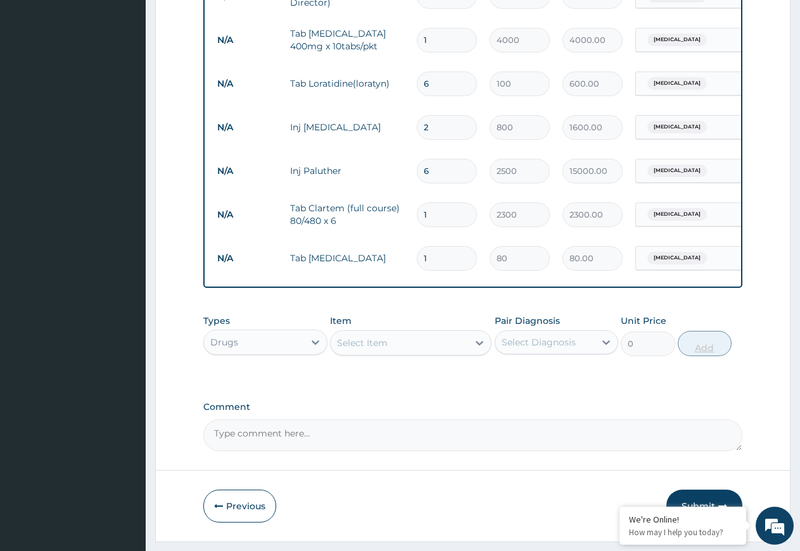
type input "18"
type input "1440.00"
type input "18"
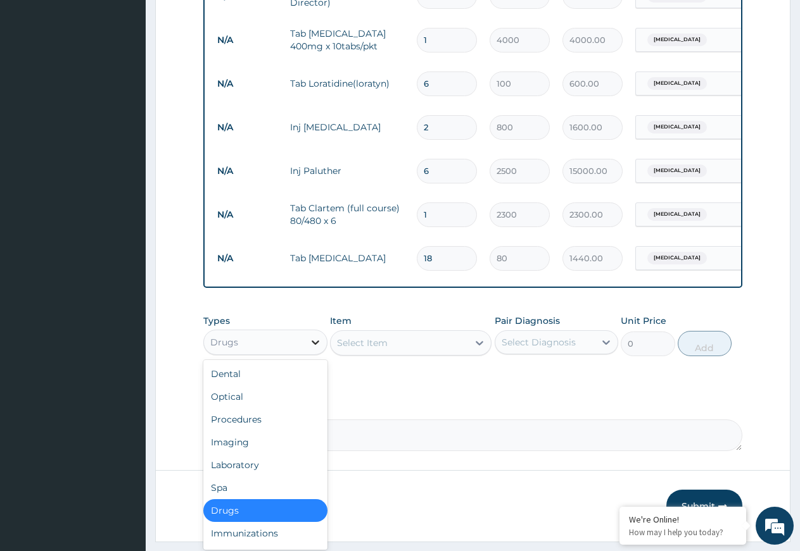
click at [317, 349] on icon at bounding box center [315, 342] width 13 height 13
drag, startPoint x: 266, startPoint y: 477, endPoint x: 294, endPoint y: 468, distance: 29.8
click at [269, 476] on div "Laboratory" at bounding box center [265, 465] width 124 height 23
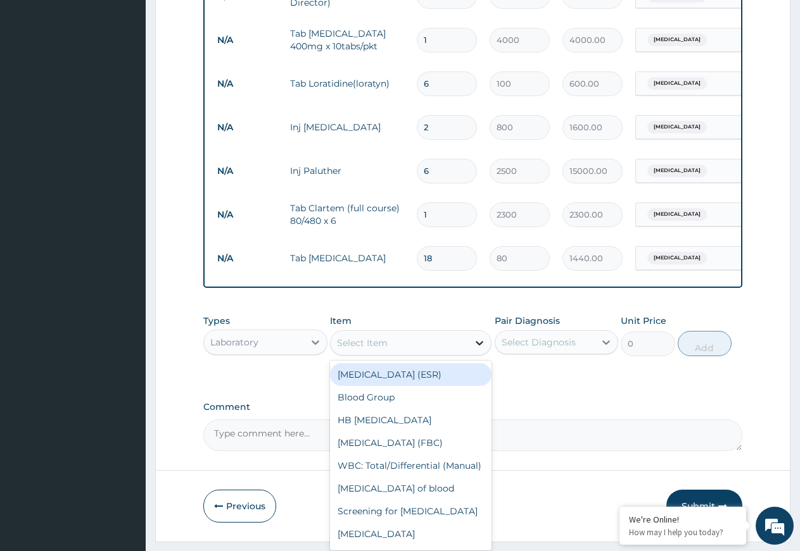
click at [480, 349] on icon at bounding box center [479, 343] width 13 height 13
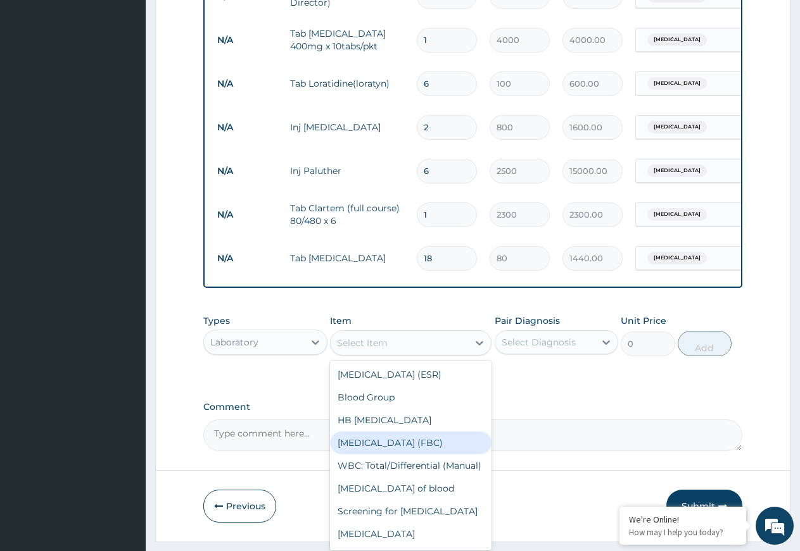
click at [390, 455] on div "[MEDICAL_DATA] (FBC)" at bounding box center [410, 443] width 161 height 23
type input "4500"
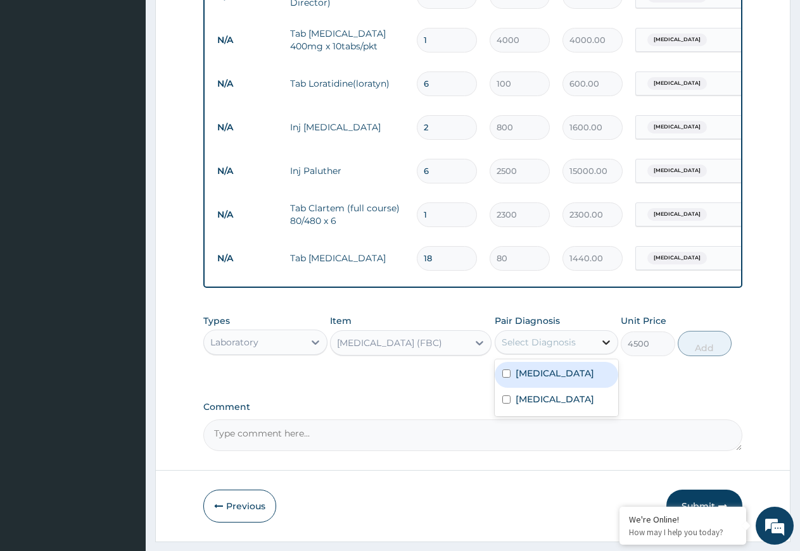
click at [608, 349] on icon at bounding box center [605, 342] width 13 height 13
click at [549, 414] on div "[MEDICAL_DATA]" at bounding box center [556, 401] width 124 height 26
checkbox input "true"
click at [696, 356] on button "Add" at bounding box center [704, 343] width 54 height 25
type input "0"
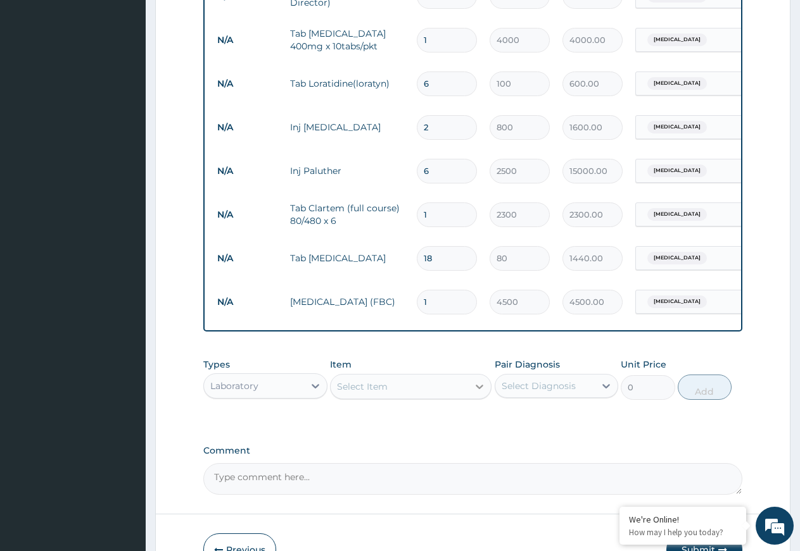
click at [478, 393] on icon at bounding box center [479, 386] width 13 height 13
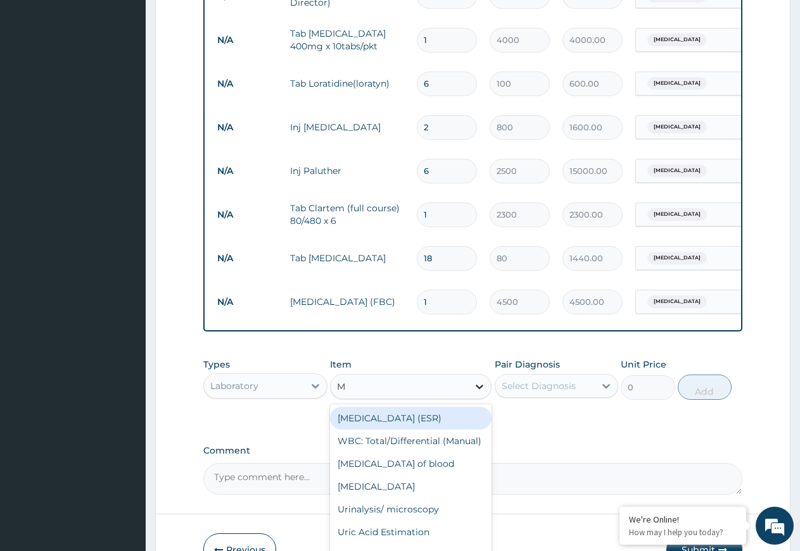
type input "MP"
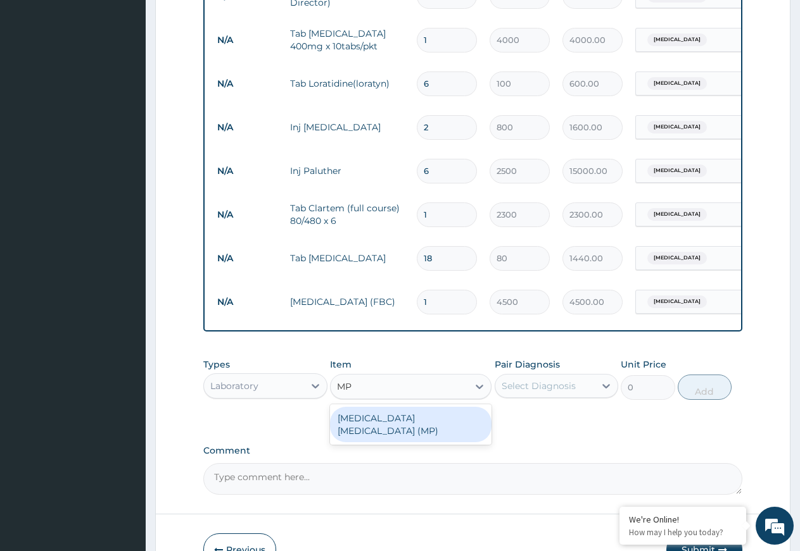
click at [431, 429] on div "[MEDICAL_DATA] [MEDICAL_DATA] (MP)" at bounding box center [410, 424] width 161 height 35
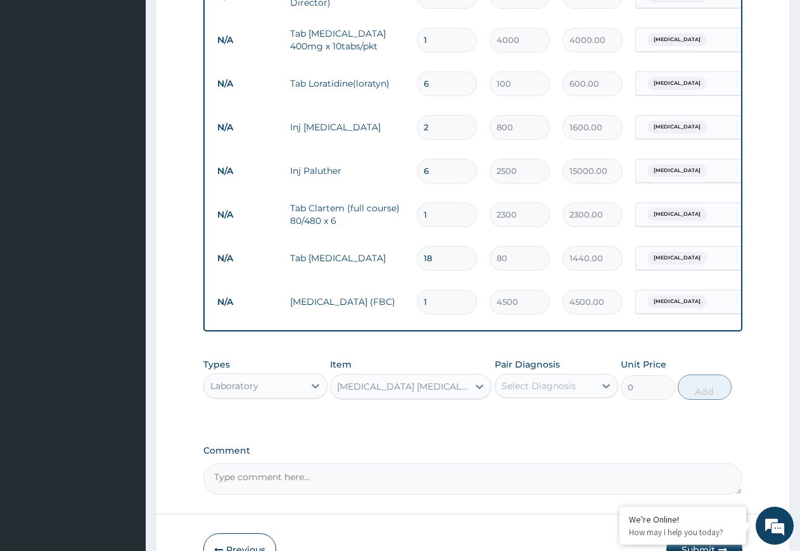
type input "2000"
click at [606, 392] on icon at bounding box center [605, 386] width 13 height 13
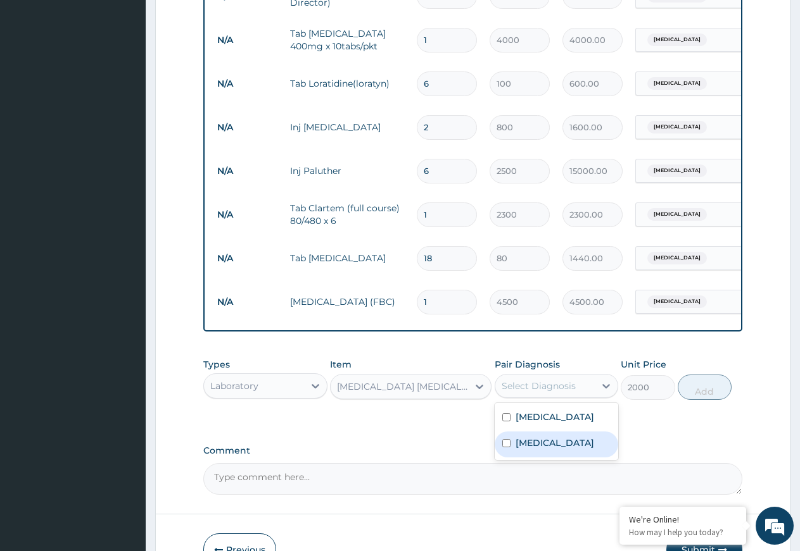
click at [554, 458] on div "[MEDICAL_DATA]" at bounding box center [556, 445] width 124 height 26
checkbox input "true"
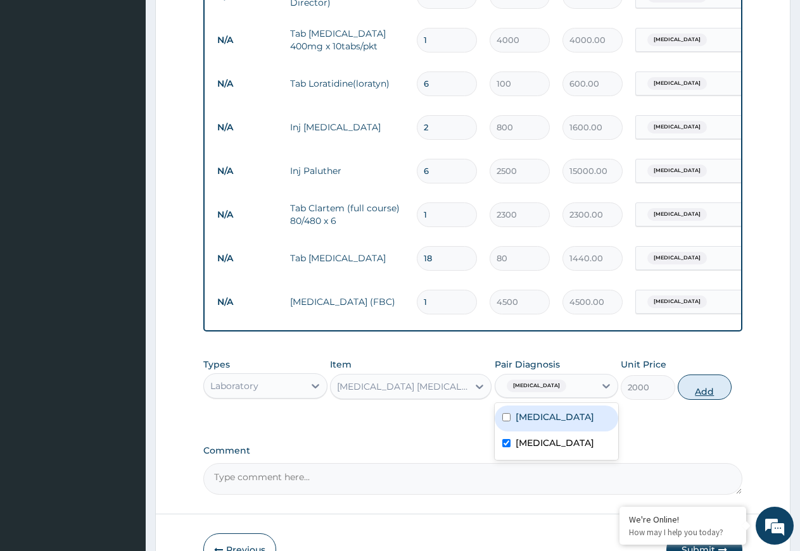
click at [705, 397] on button "Add" at bounding box center [704, 387] width 54 height 25
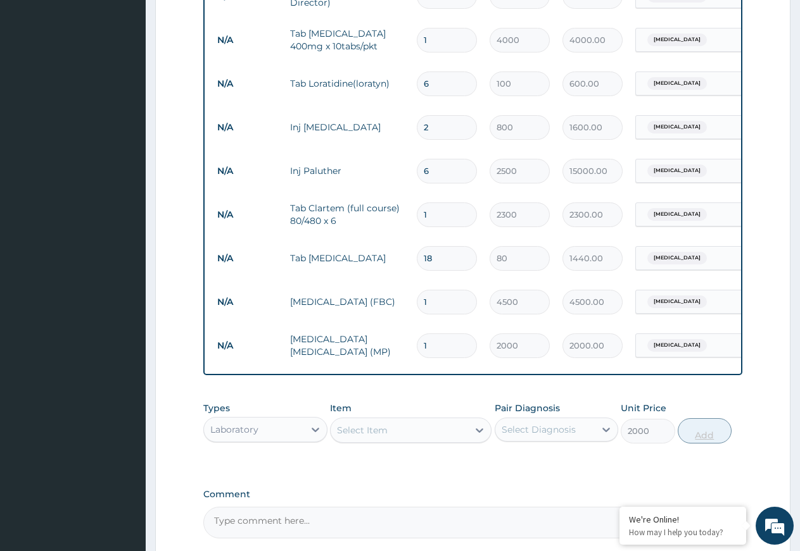
type input "0"
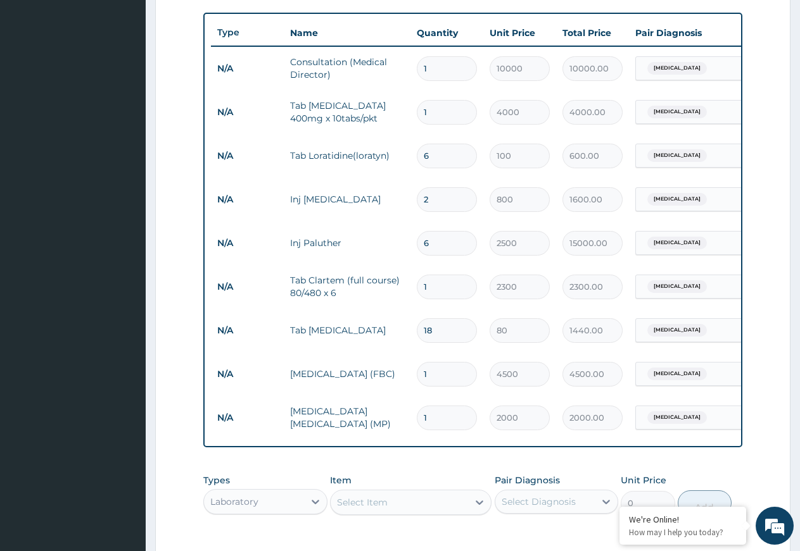
scroll to position [662, 0]
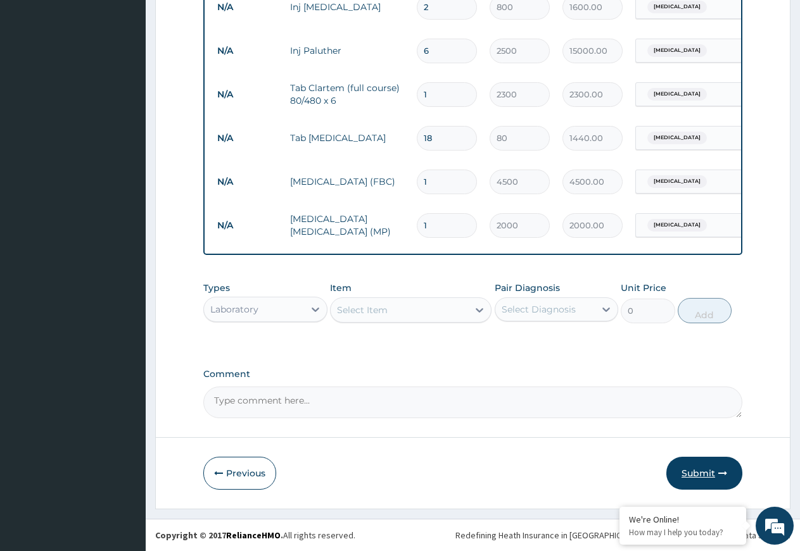
click at [700, 468] on button "Submit" at bounding box center [704, 473] width 76 height 33
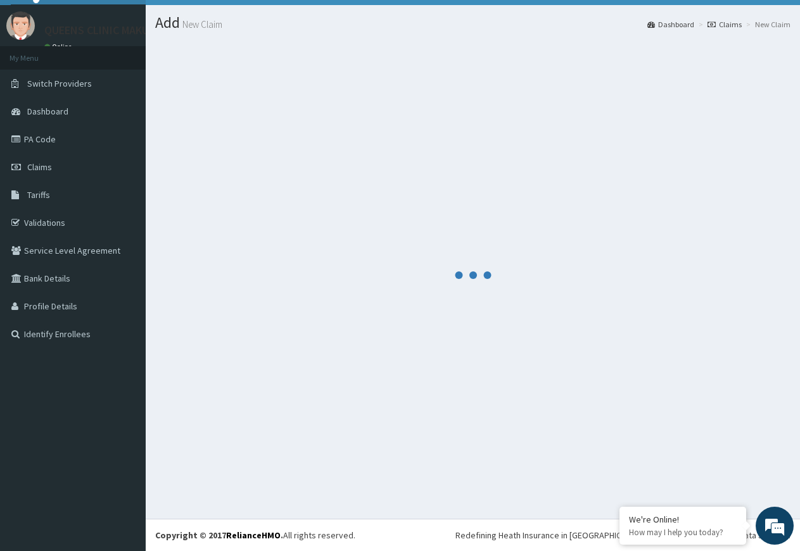
scroll to position [27, 0]
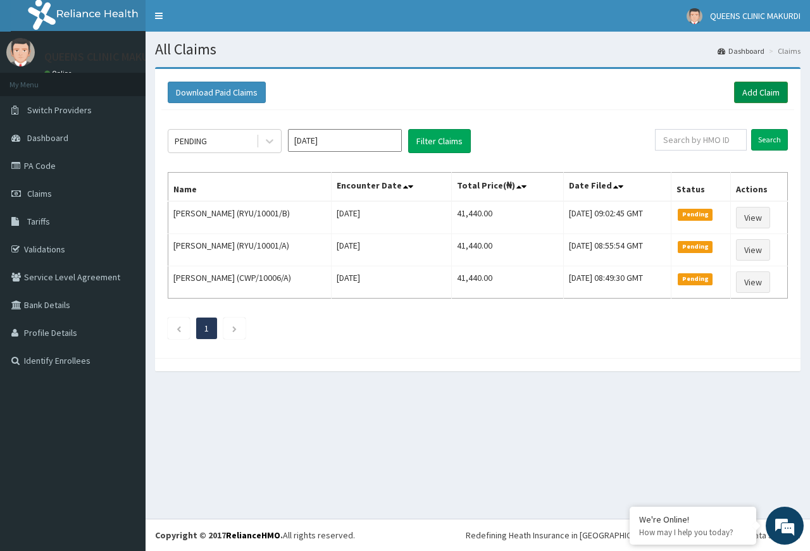
click at [755, 91] on link "Add Claim" at bounding box center [761, 93] width 54 height 22
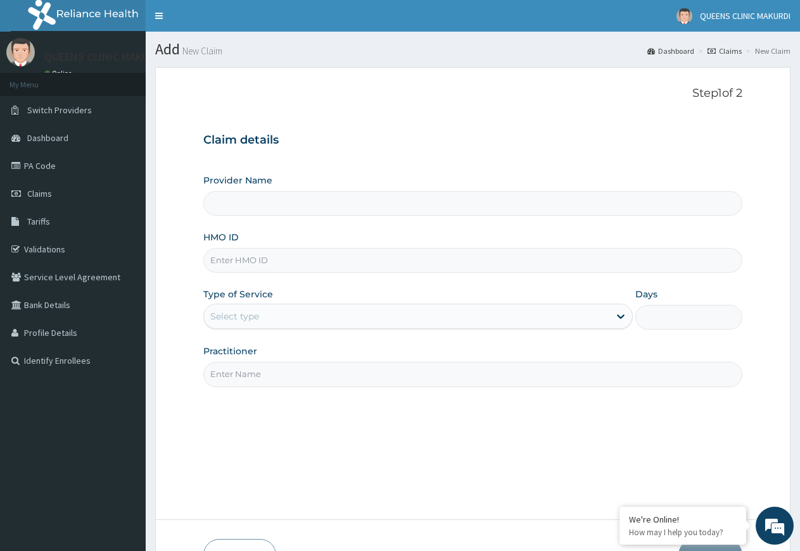
click at [350, 260] on input "HMO ID" at bounding box center [472, 260] width 539 height 25
type input "QUEENS CLINIC - MAKURDI"
click at [341, 267] on input "CHL/10990/A" at bounding box center [472, 260] width 539 height 25
type input "CHL/10990/A"
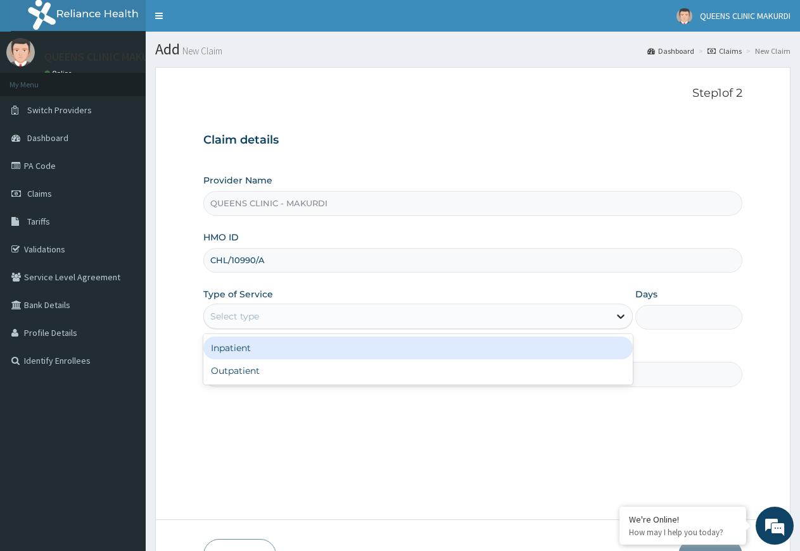
click at [621, 315] on icon at bounding box center [620, 316] width 13 height 13
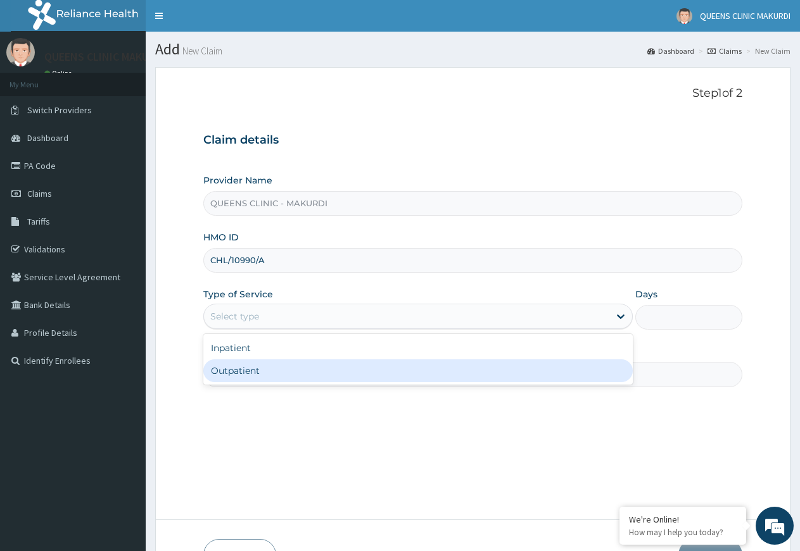
click at [449, 368] on div "Outpatient" at bounding box center [417, 371] width 429 height 23
type input "1"
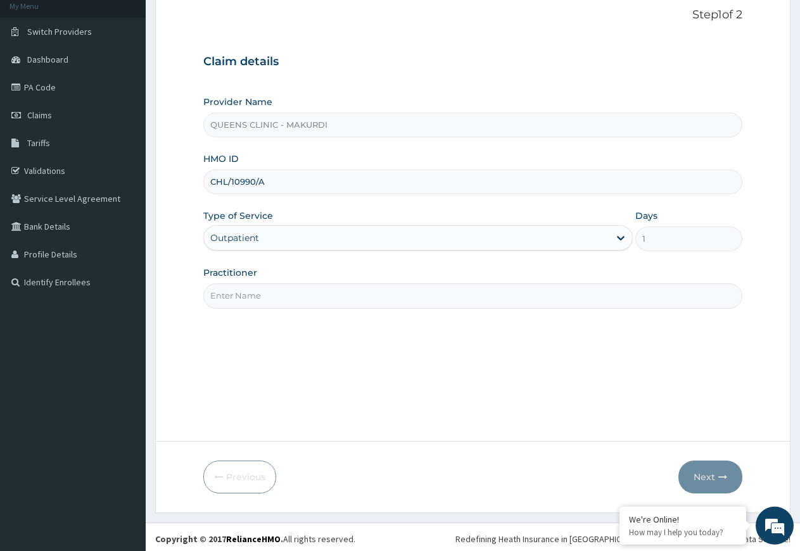
scroll to position [82, 0]
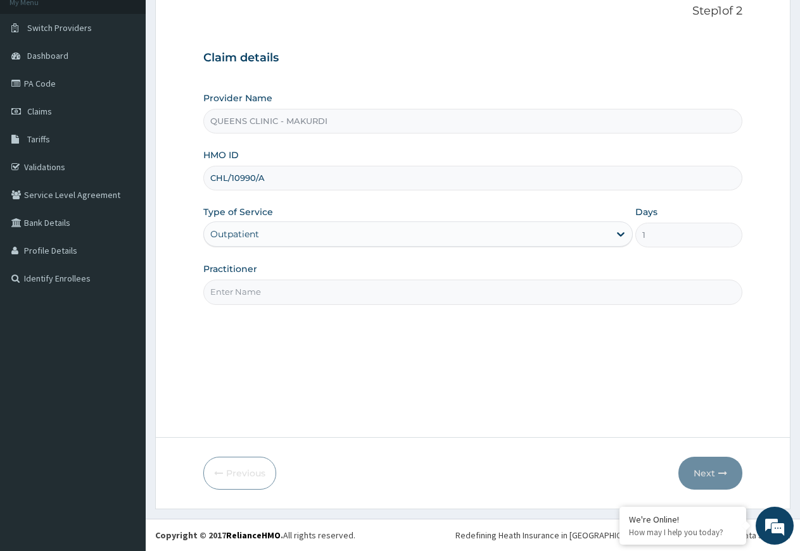
click at [366, 297] on input "Practitioner" at bounding box center [472, 292] width 539 height 25
type input "DR [PERSON_NAME]"
click at [713, 470] on button "Next" at bounding box center [710, 473] width 64 height 33
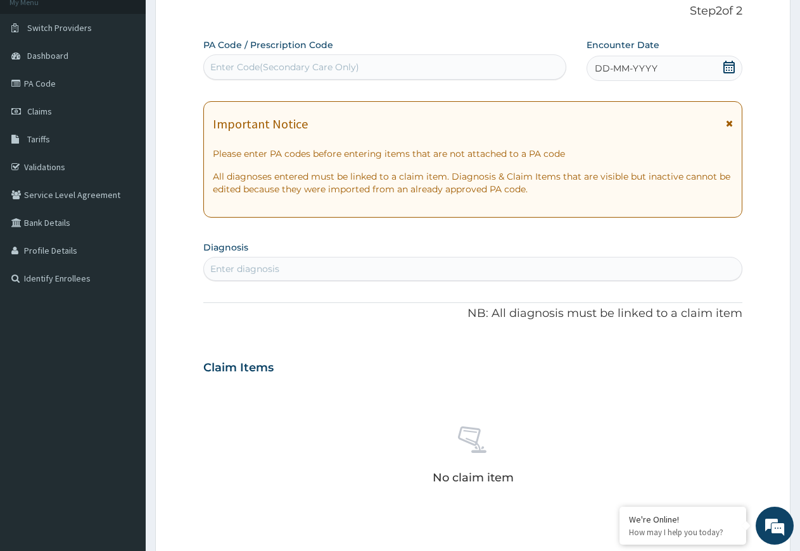
click at [731, 66] on icon at bounding box center [728, 67] width 13 height 13
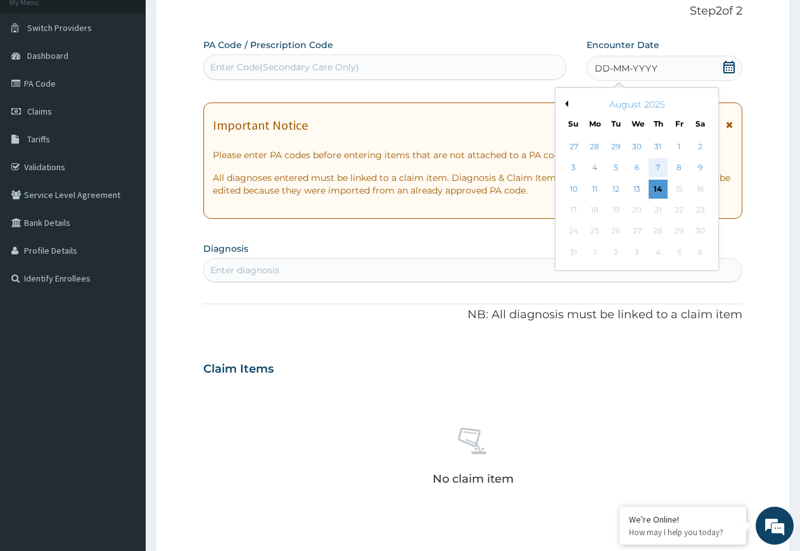
click at [660, 168] on div "7" at bounding box center [657, 168] width 19 height 19
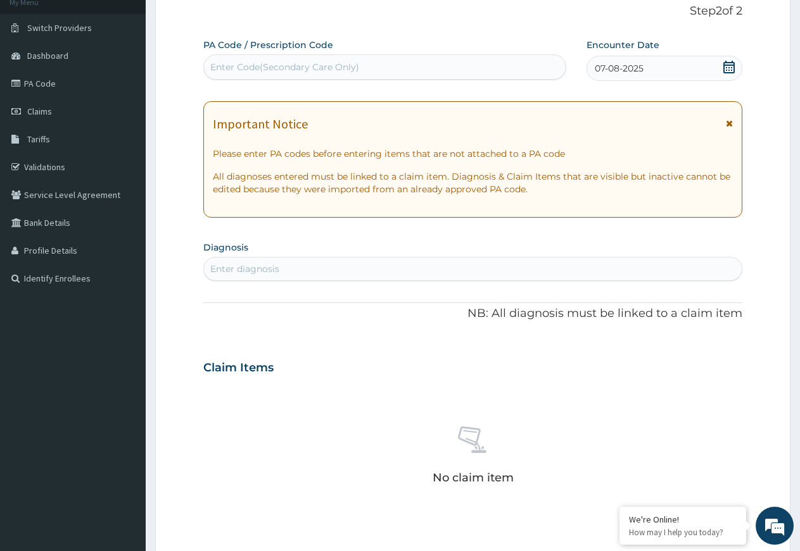
click at [344, 271] on div "Enter diagnosis" at bounding box center [472, 269] width 537 height 20
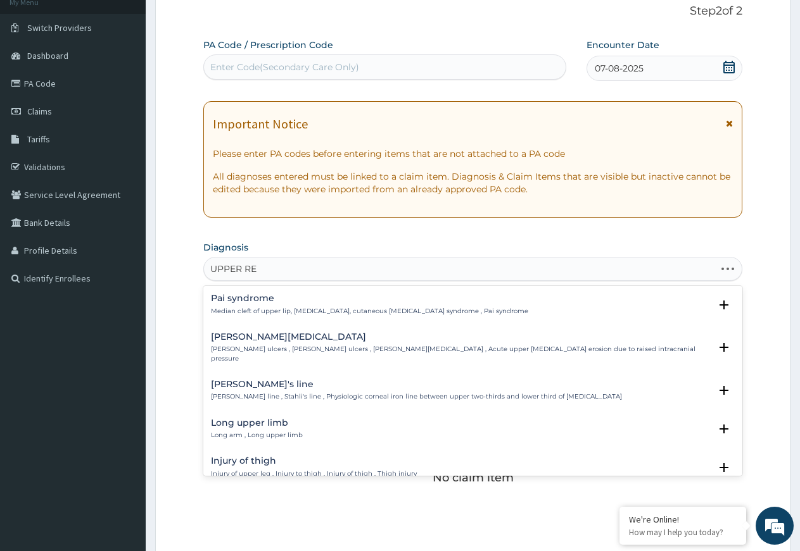
type input "UPPER RES"
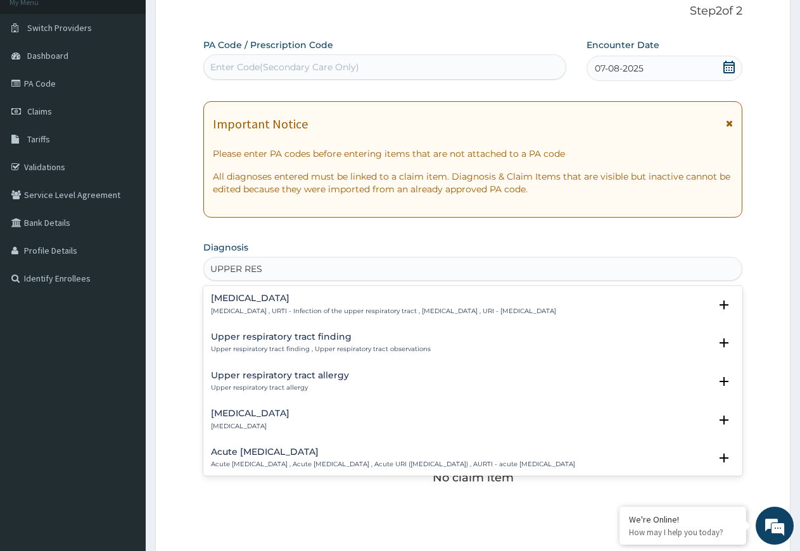
click at [291, 307] on p "[MEDICAL_DATA] , URTI - Infection of the upper respiratory tract , [MEDICAL_DAT…" at bounding box center [383, 311] width 345 height 9
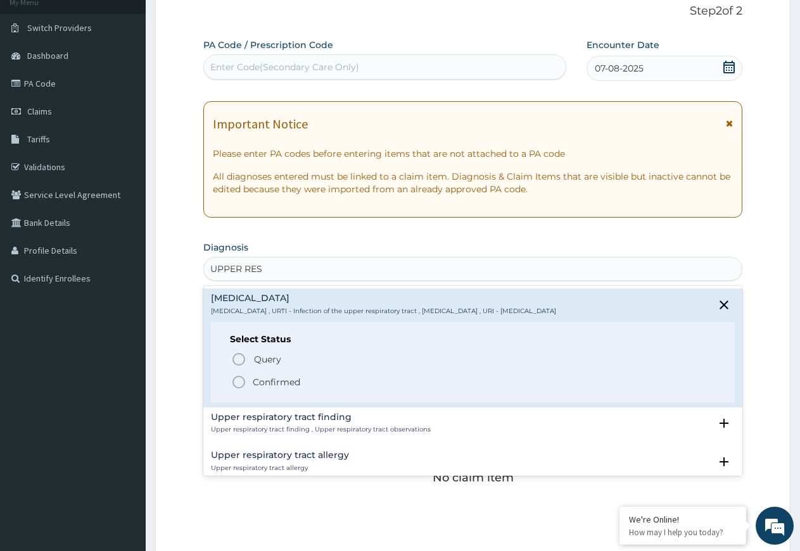
click at [239, 382] on icon "status option filled" at bounding box center [238, 382] width 15 height 15
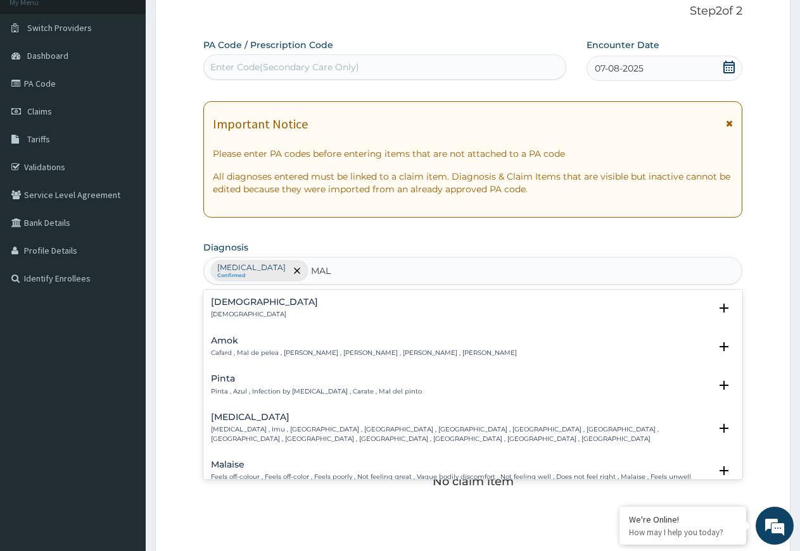
type input "MALA"
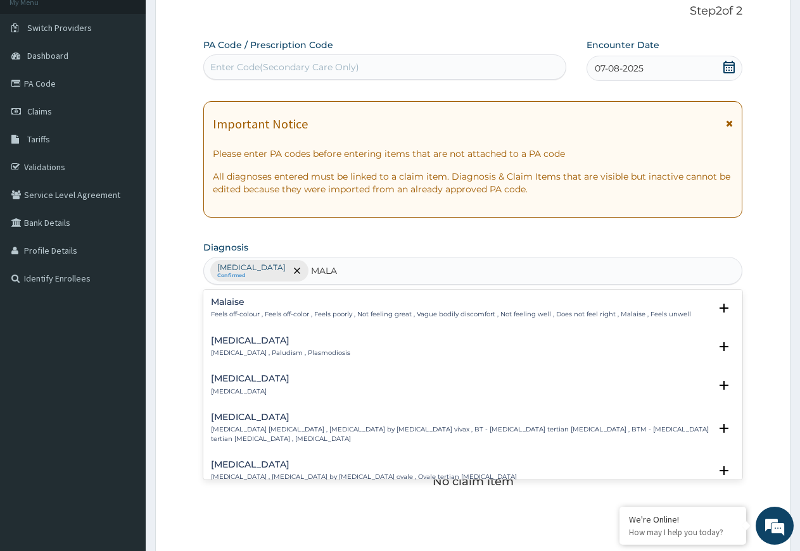
click at [243, 347] on div "[MEDICAL_DATA] [MEDICAL_DATA] , Paludism , Plasmodiosis" at bounding box center [280, 347] width 139 height 22
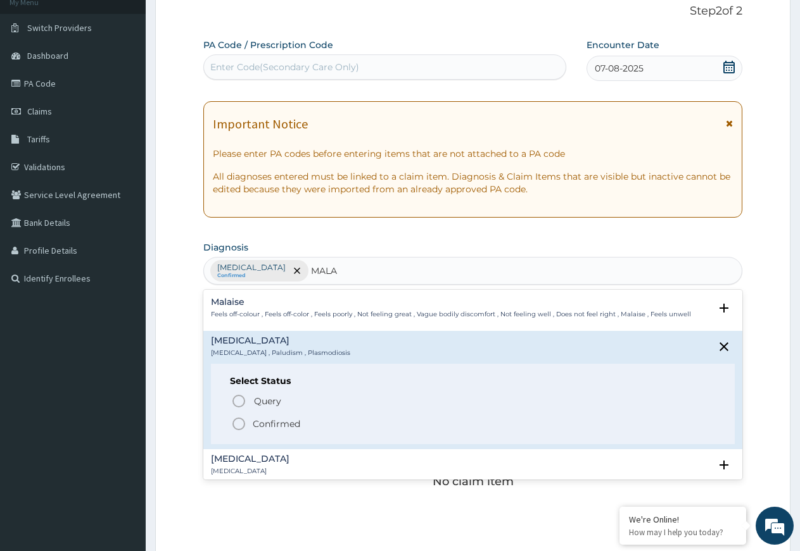
click at [234, 420] on circle "status option filled" at bounding box center [238, 423] width 11 height 11
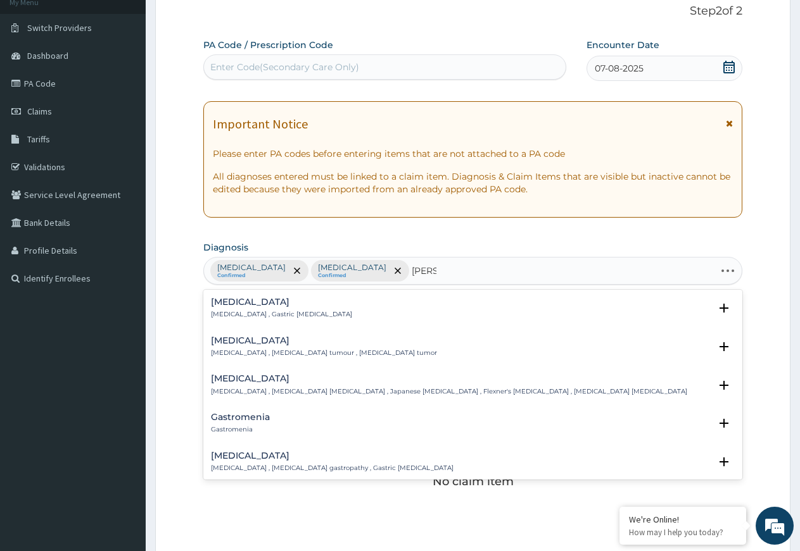
type input "GASTR"
click at [246, 307] on h4 "[MEDICAL_DATA]" at bounding box center [281, 302] width 141 height 9
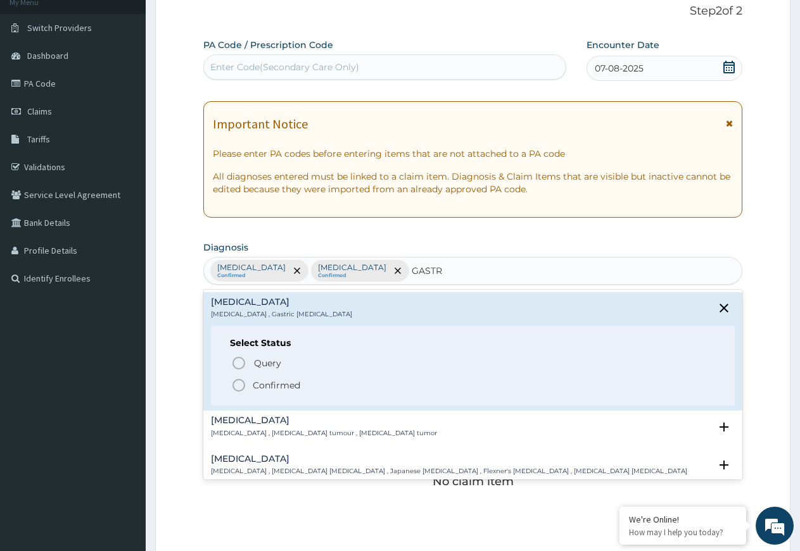
click at [236, 382] on icon "status option filled" at bounding box center [238, 385] width 15 height 15
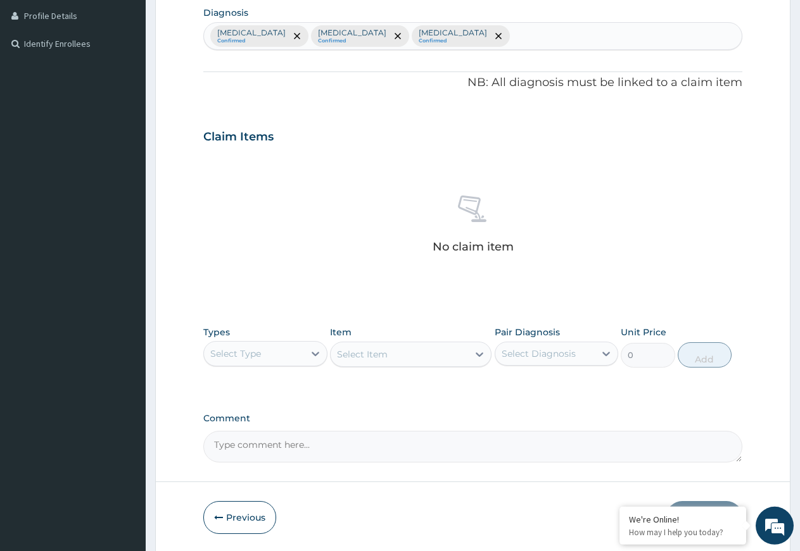
scroll to position [341, 0]
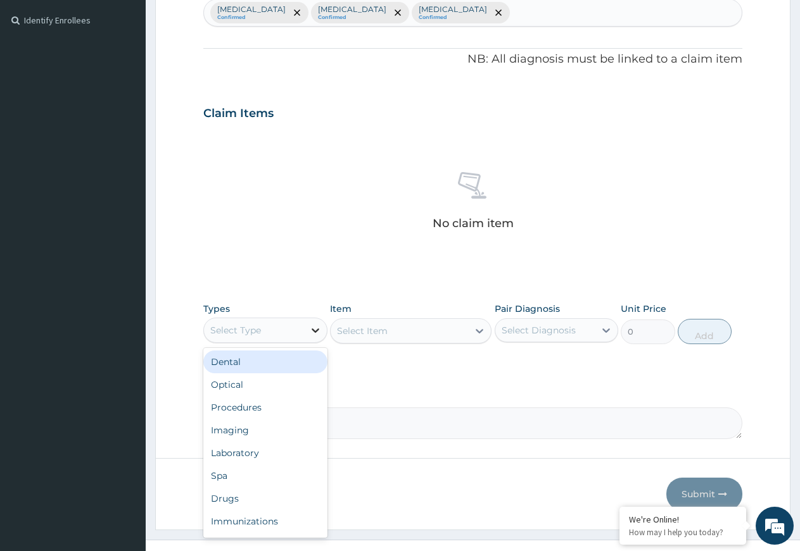
click at [315, 329] on icon at bounding box center [315, 330] width 13 height 13
click at [264, 406] on div "Procedures" at bounding box center [265, 407] width 124 height 23
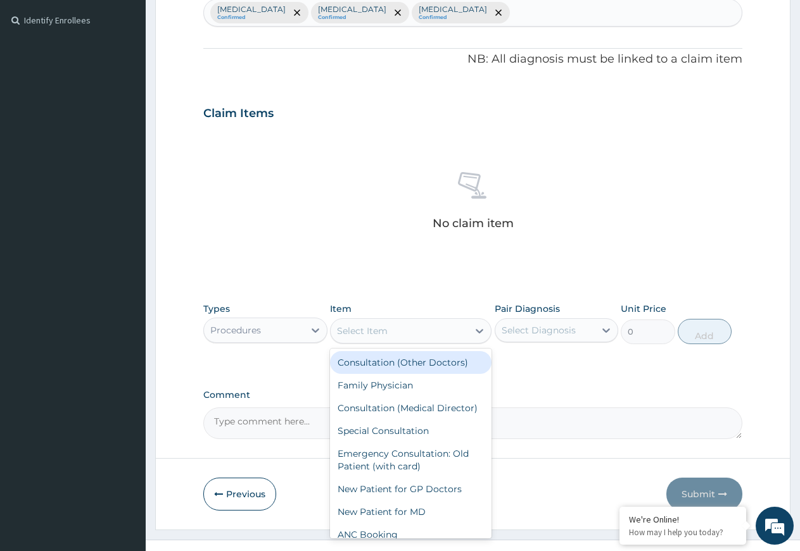
click at [478, 329] on icon at bounding box center [479, 331] width 13 height 13
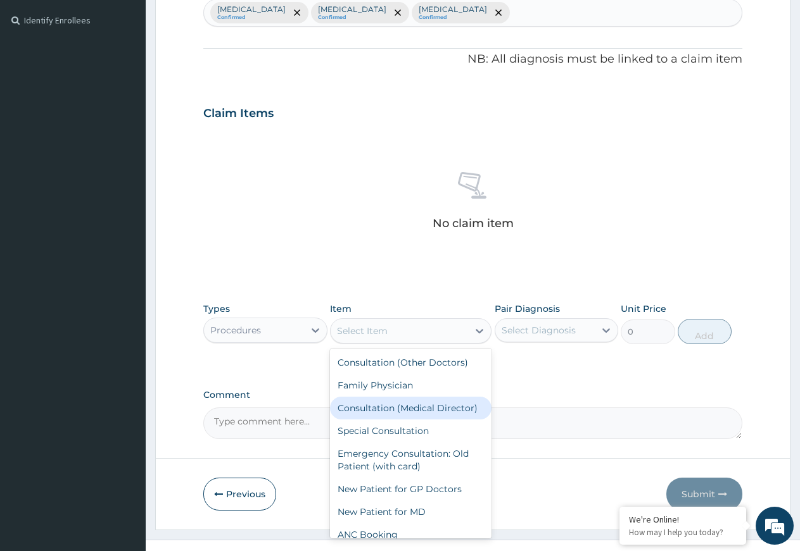
click at [406, 411] on div "Consultation (Medical Director)" at bounding box center [410, 408] width 161 height 23
type input "10000"
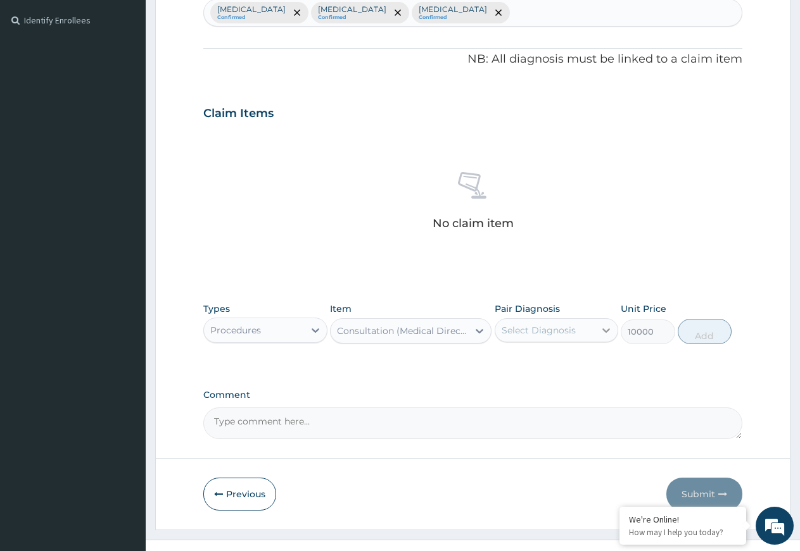
click at [603, 327] on icon at bounding box center [605, 330] width 13 height 13
click at [552, 363] on label "[MEDICAL_DATA]" at bounding box center [554, 361] width 78 height 13
checkbox input "true"
click at [704, 330] on button "Add" at bounding box center [704, 331] width 54 height 25
type input "0"
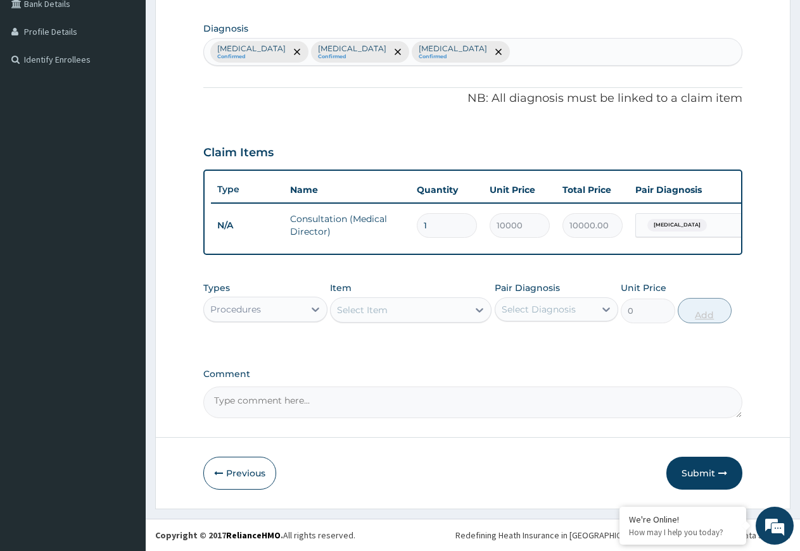
scroll to position [312, 0]
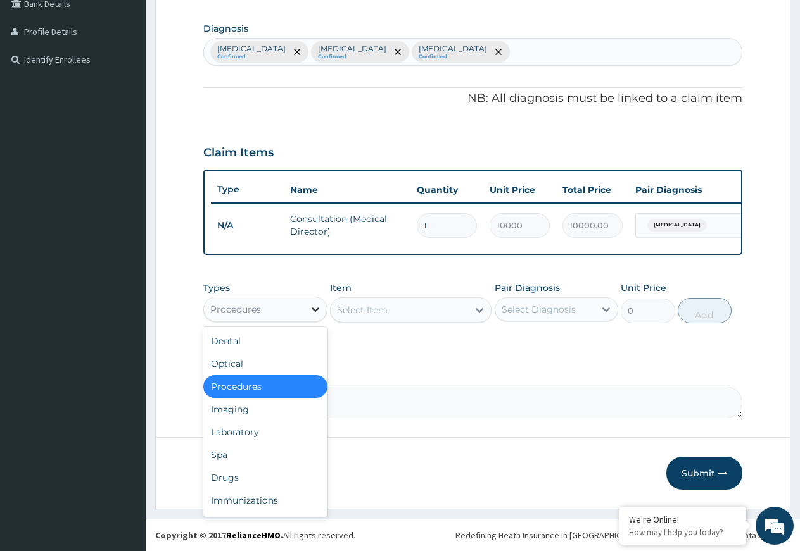
click at [315, 308] on icon at bounding box center [315, 309] width 13 height 13
click at [245, 472] on div "Drugs" at bounding box center [265, 478] width 124 height 23
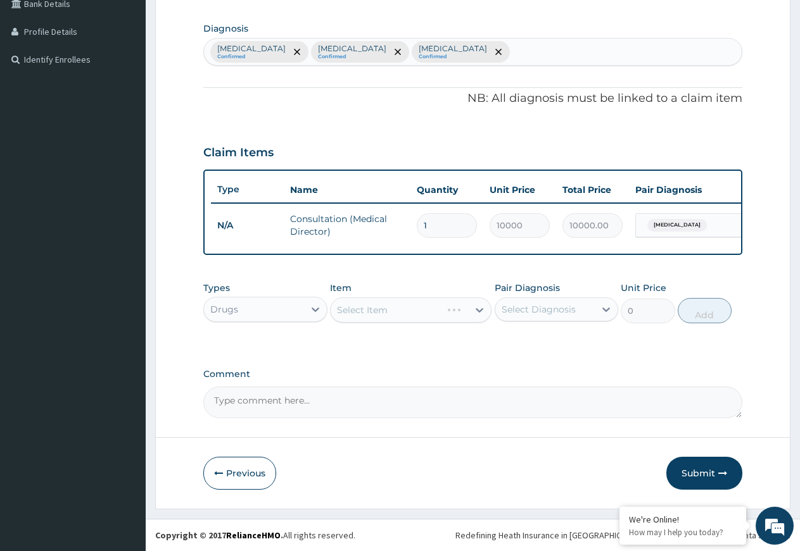
click at [477, 308] on div "Select Item" at bounding box center [410, 310] width 161 height 25
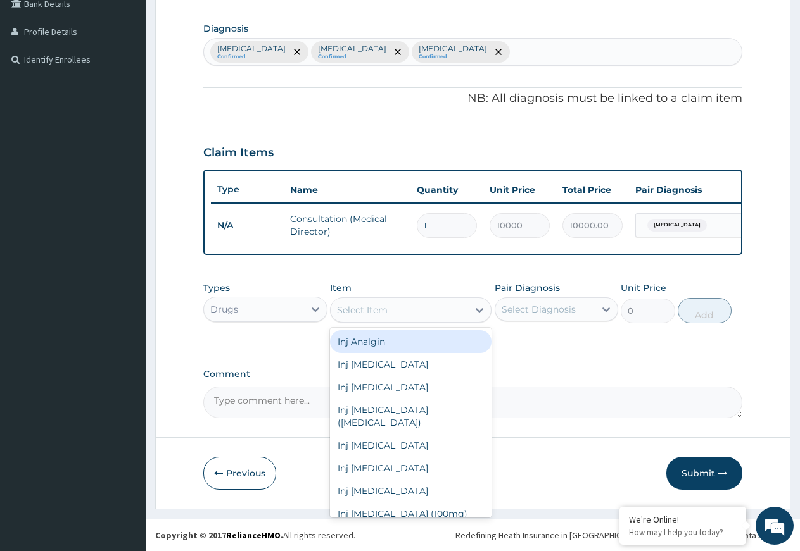
click at [477, 308] on icon at bounding box center [479, 310] width 13 height 13
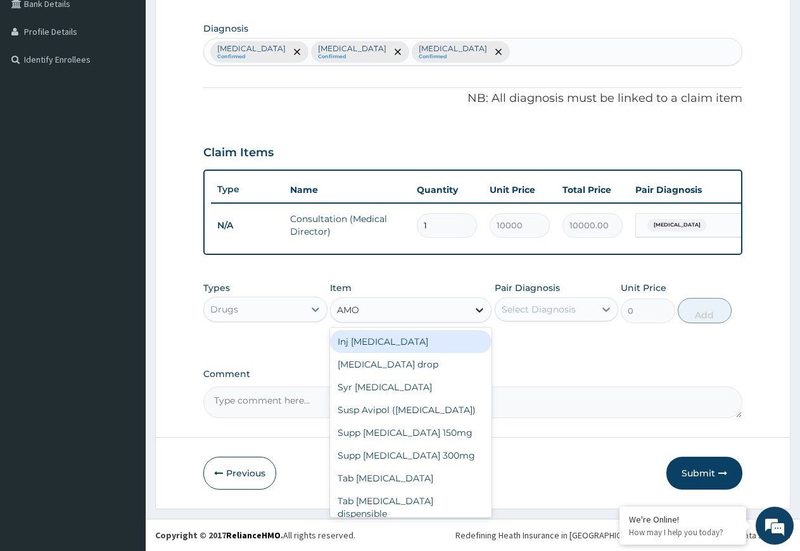
type input "AMOX"
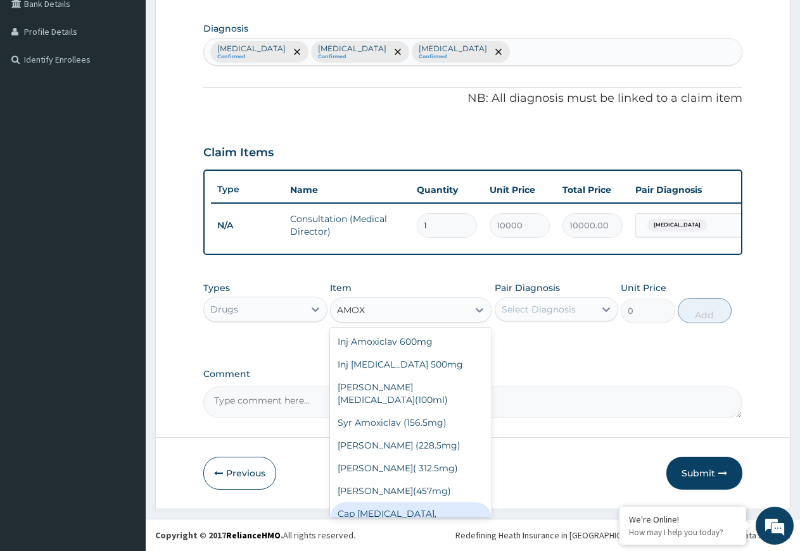
click at [420, 503] on div "Cap [MEDICAL_DATA], 500mg(tabs)" at bounding box center [410, 520] width 161 height 35
type input "100"
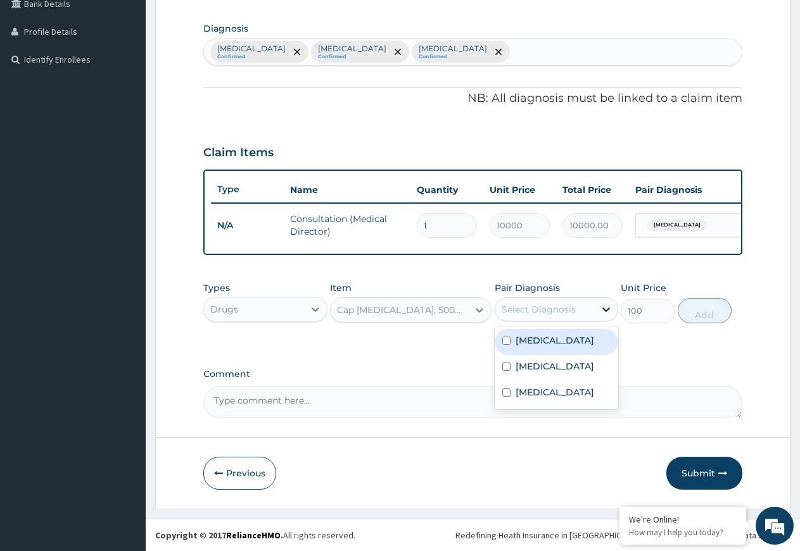
click at [603, 306] on icon at bounding box center [605, 309] width 13 height 13
click at [544, 347] on label "[MEDICAL_DATA]" at bounding box center [554, 340] width 78 height 13
checkbox input "true"
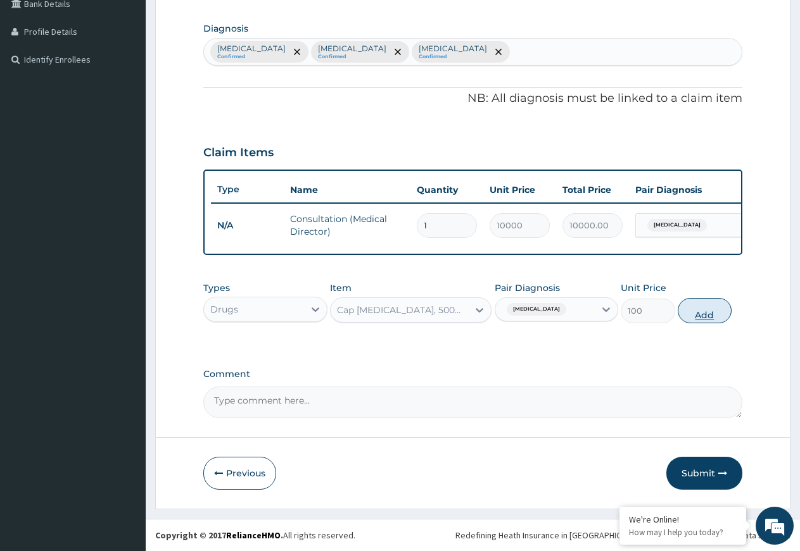
click at [691, 312] on button "Add" at bounding box center [704, 310] width 54 height 25
type input "0"
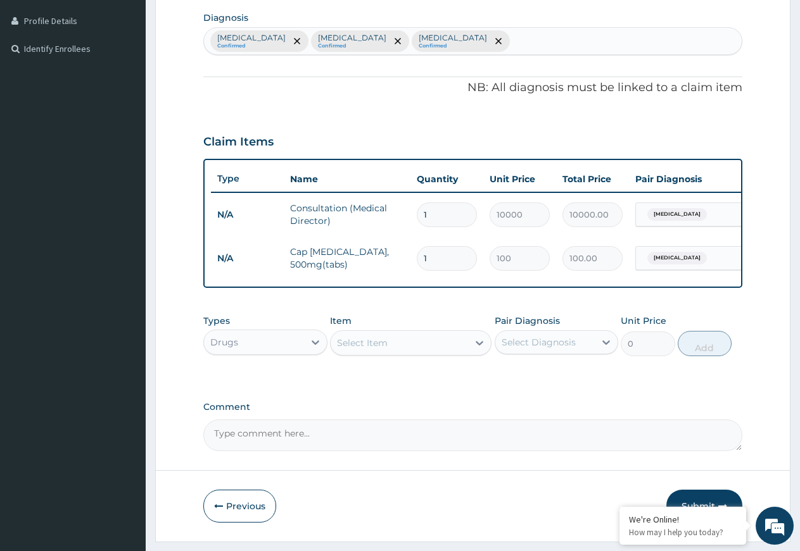
type input "15"
type input "1500.00"
type input "15"
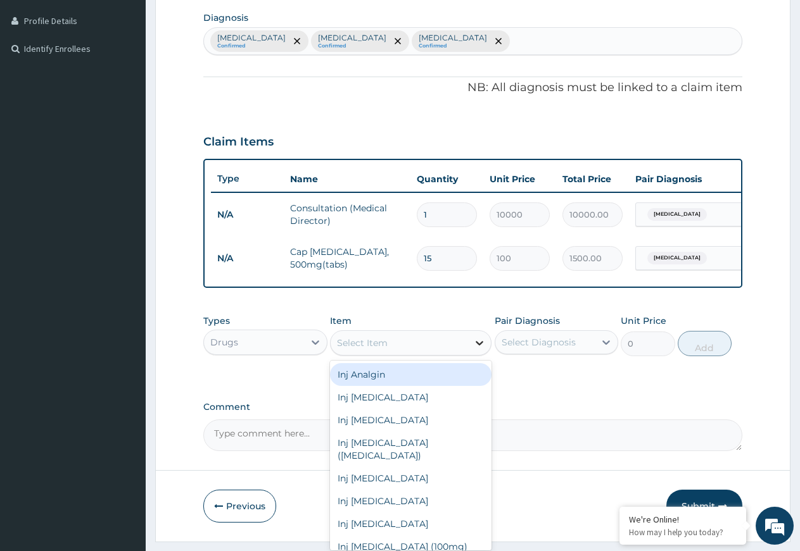
click at [478, 349] on icon at bounding box center [479, 343] width 13 height 13
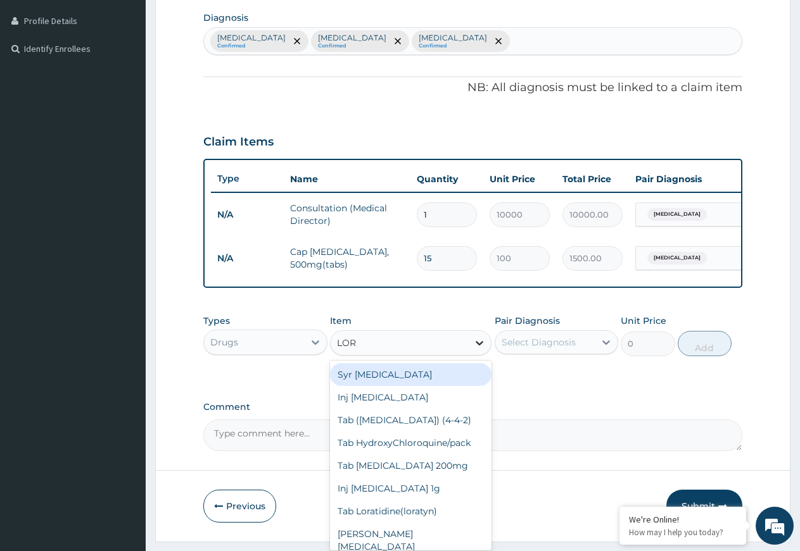
type input "[PERSON_NAME]"
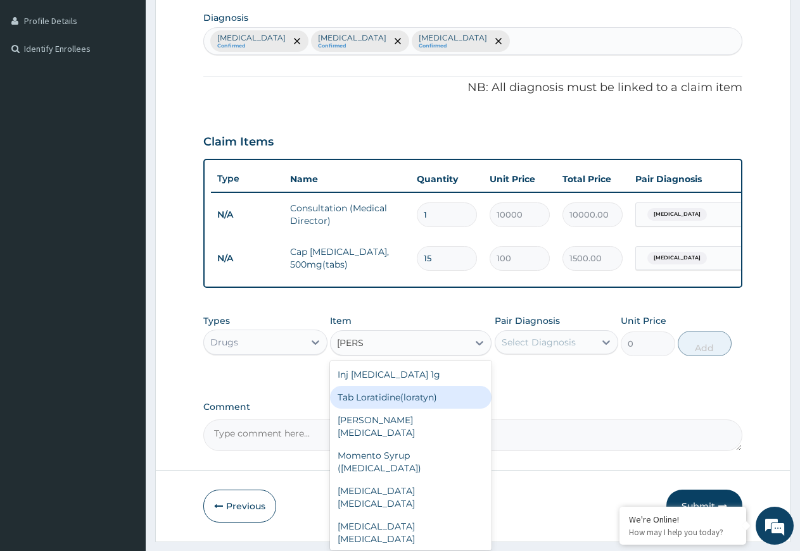
click at [395, 409] on div "Tab Loratidine(loratyn)" at bounding box center [410, 397] width 161 height 23
type input "100"
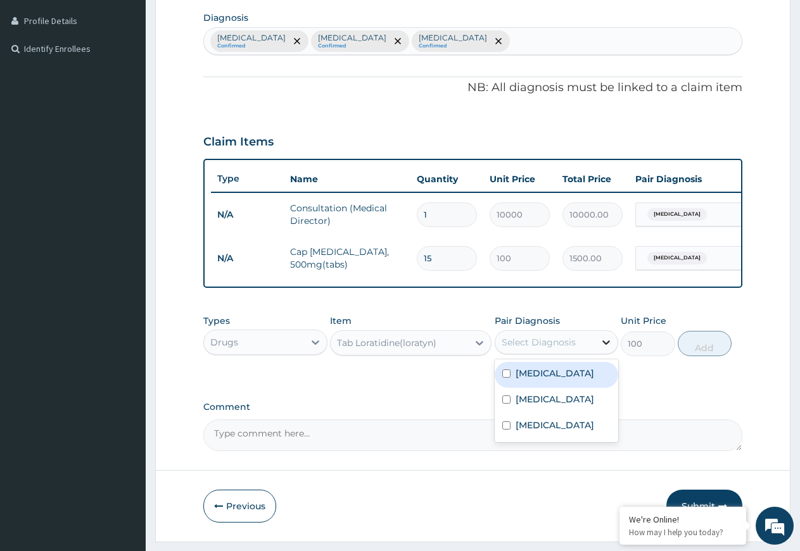
click at [606, 349] on icon at bounding box center [605, 342] width 13 height 13
click at [548, 380] on label "[MEDICAL_DATA]" at bounding box center [554, 373] width 78 height 13
checkbox input "true"
click at [701, 354] on button "Add" at bounding box center [704, 343] width 54 height 25
type input "0"
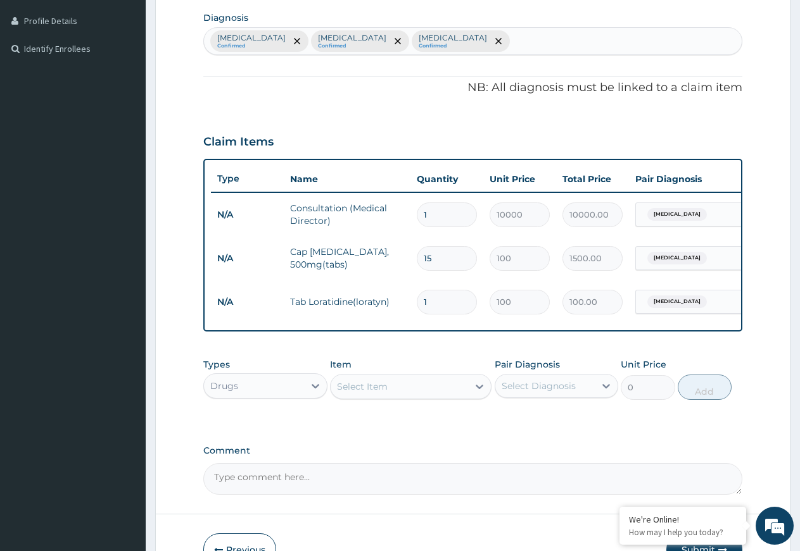
type input "0.00"
type input "6"
type input "600.00"
type input "6"
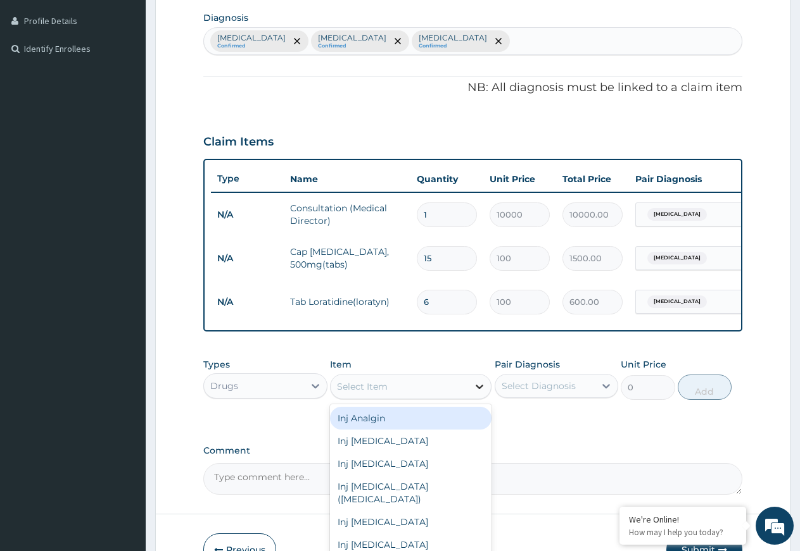
click at [477, 393] on icon at bounding box center [479, 386] width 13 height 13
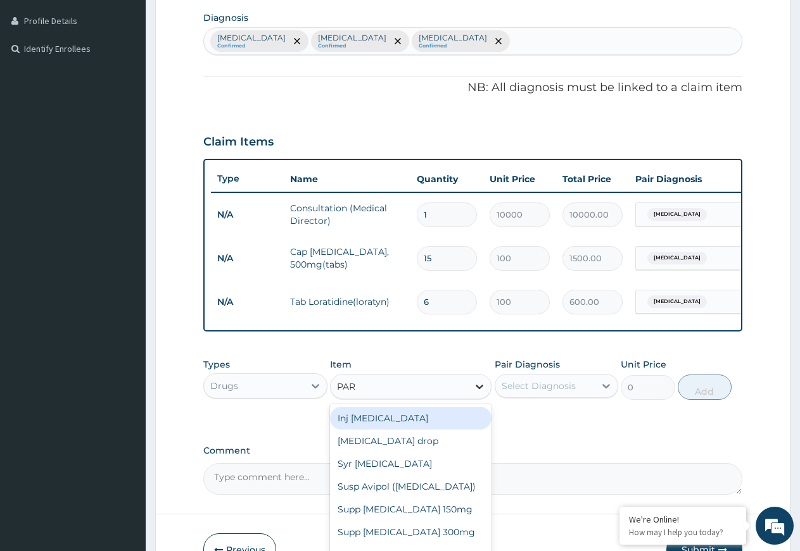
type input "PARA"
click at [434, 429] on div "Inj [MEDICAL_DATA]" at bounding box center [410, 418] width 161 height 23
type input "800"
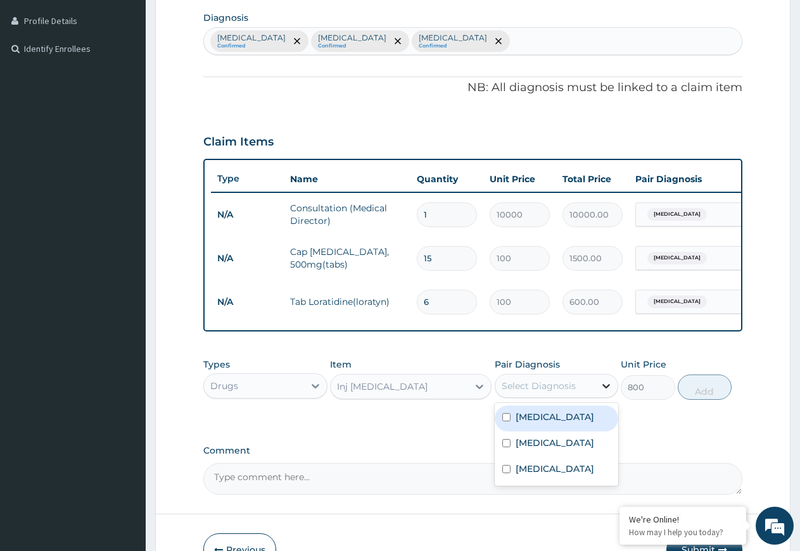
click at [605, 392] on icon at bounding box center [605, 386] width 13 height 13
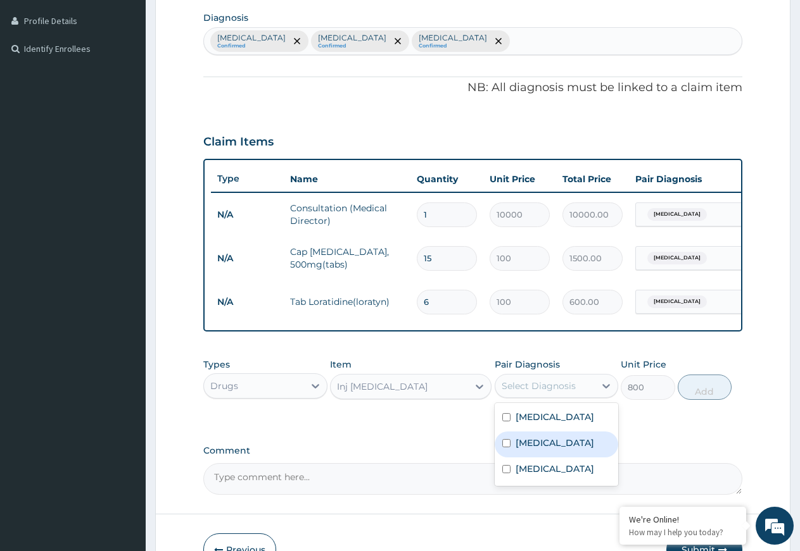
click at [554, 458] on div "[MEDICAL_DATA]" at bounding box center [556, 445] width 124 height 26
checkbox input "true"
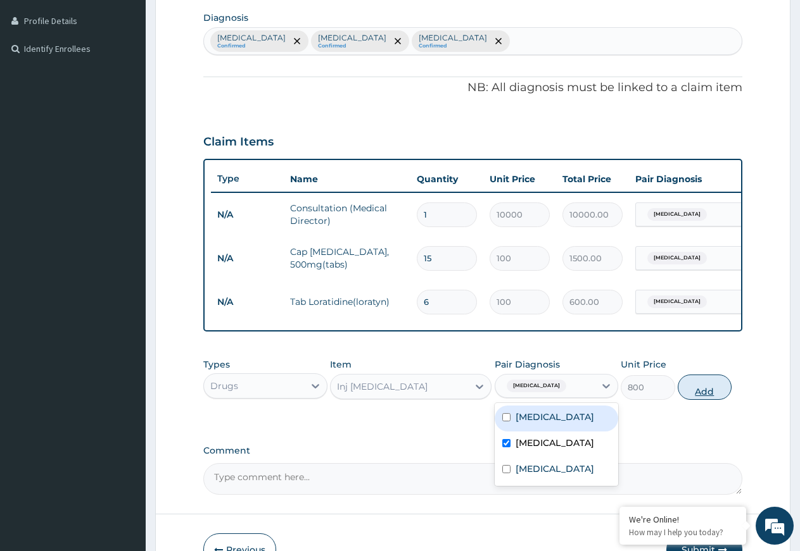
click at [712, 400] on button "Add" at bounding box center [704, 387] width 54 height 25
type input "0"
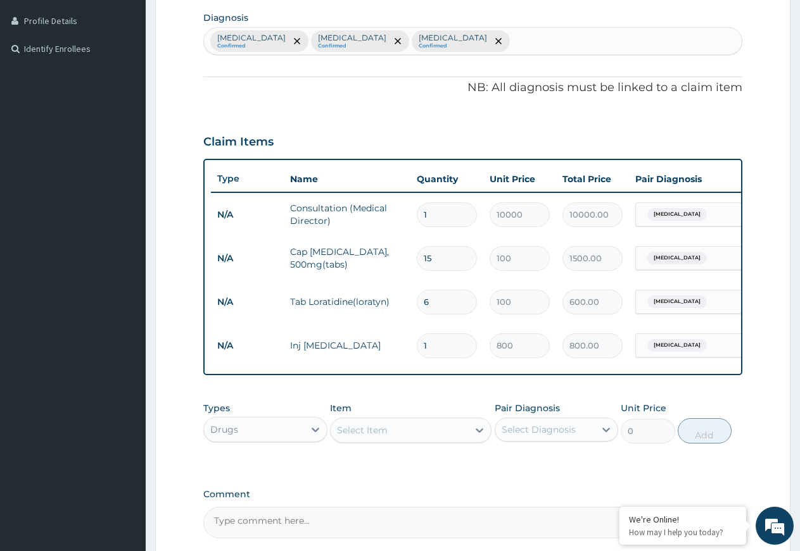
type input "0.00"
type input "2"
type input "1600.00"
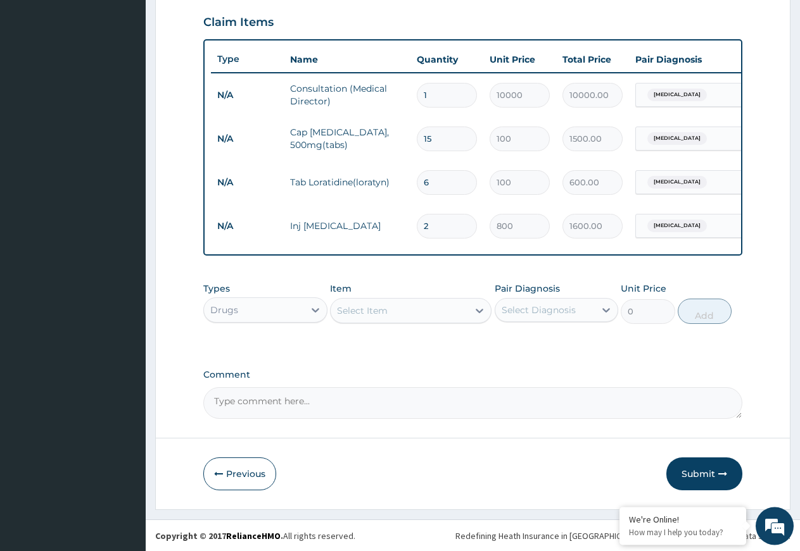
scroll to position [443, 0]
type input "2"
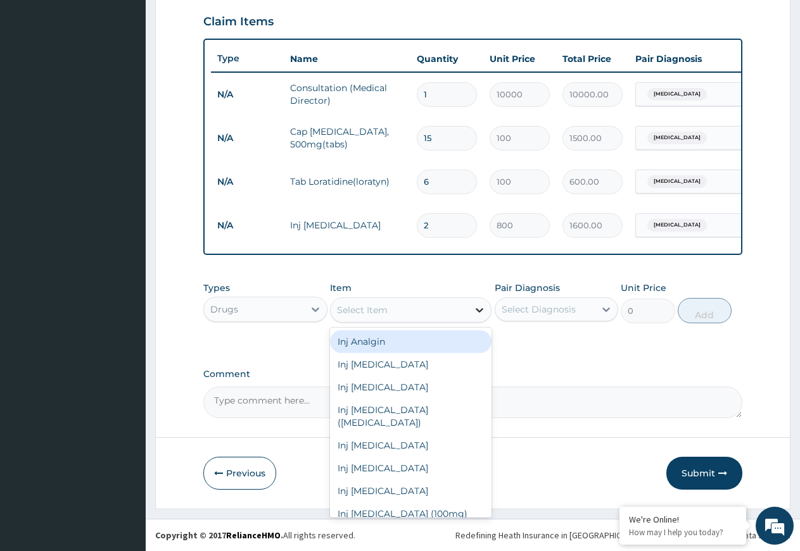
click at [482, 309] on icon at bounding box center [479, 310] width 8 height 4
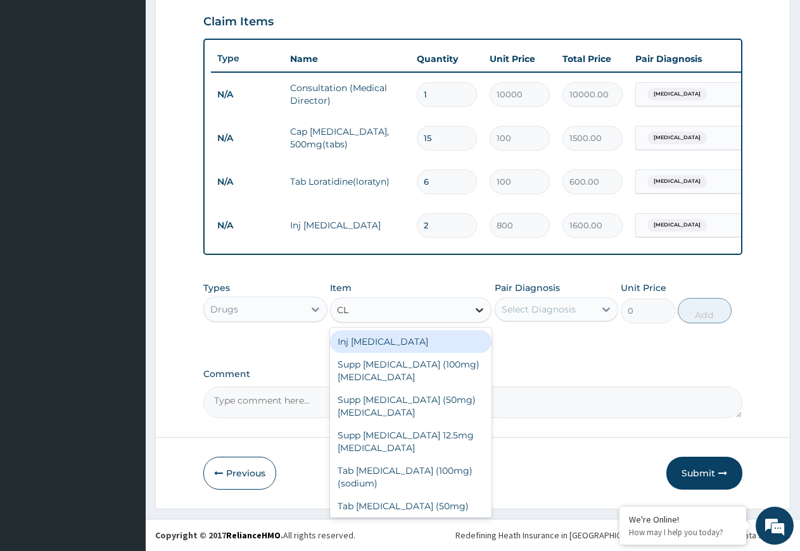
type input "CLA"
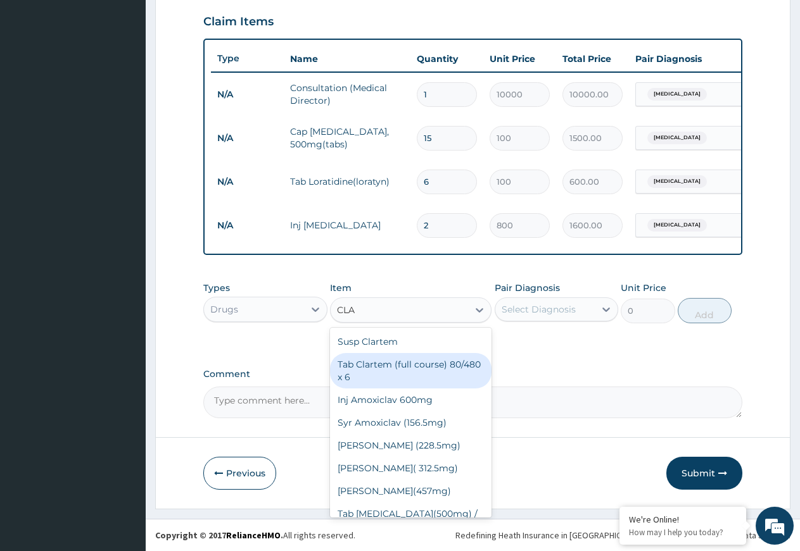
click at [391, 369] on div "Tab Clartem (full course) 80/480 x 6" at bounding box center [410, 370] width 161 height 35
type input "2300"
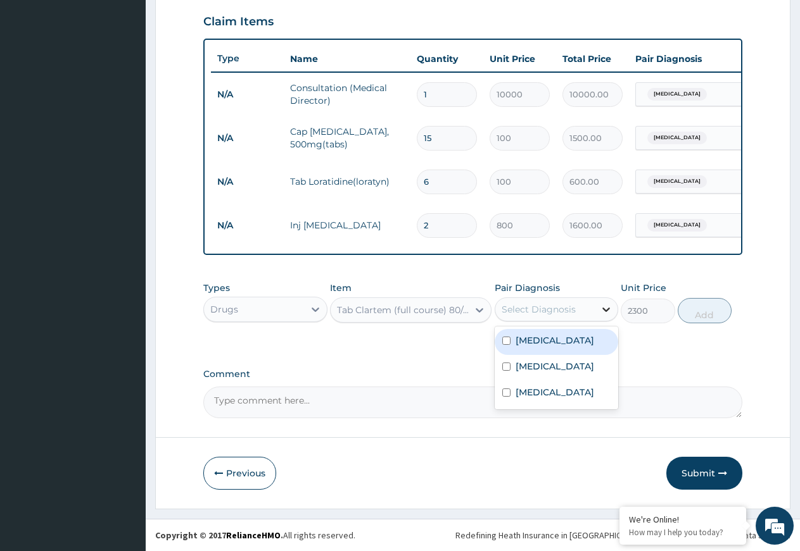
click at [605, 308] on icon at bounding box center [605, 309] width 13 height 13
click at [553, 380] on div "[MEDICAL_DATA]" at bounding box center [556, 368] width 124 height 26
checkbox input "true"
click at [702, 313] on button "Add" at bounding box center [704, 310] width 54 height 25
type input "0"
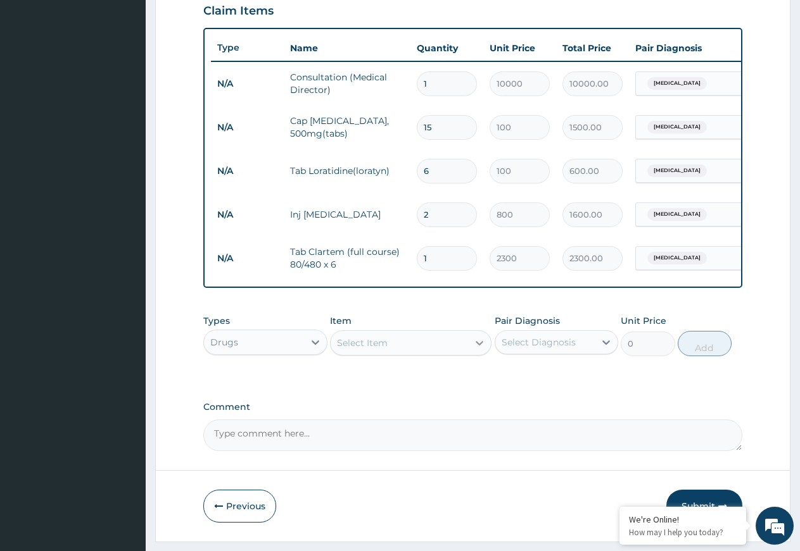
click at [478, 349] on icon at bounding box center [479, 343] width 13 height 13
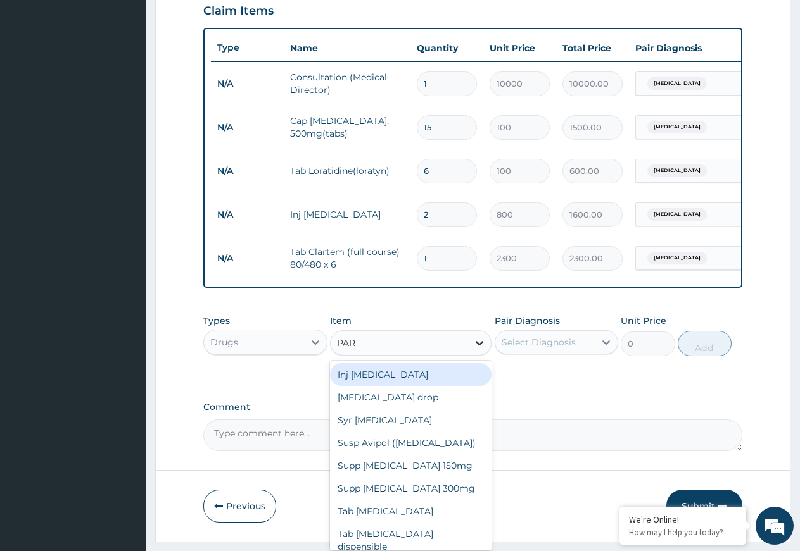
type input "PARA"
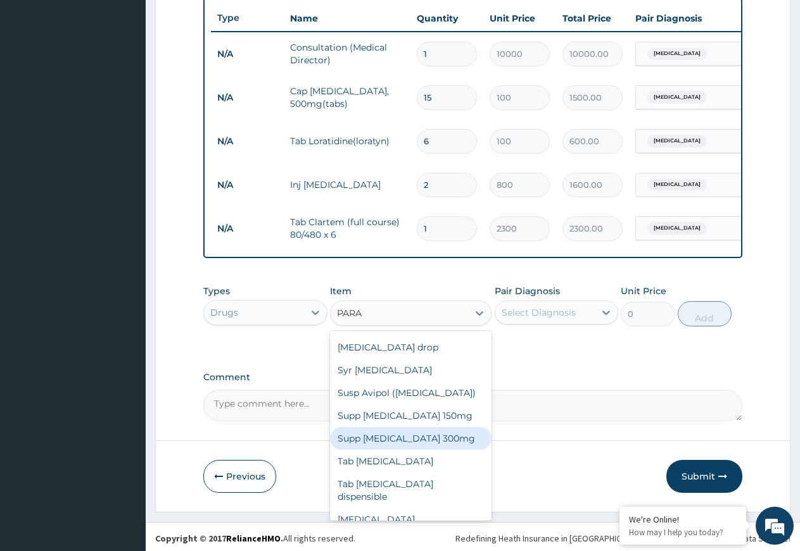
scroll to position [487, 0]
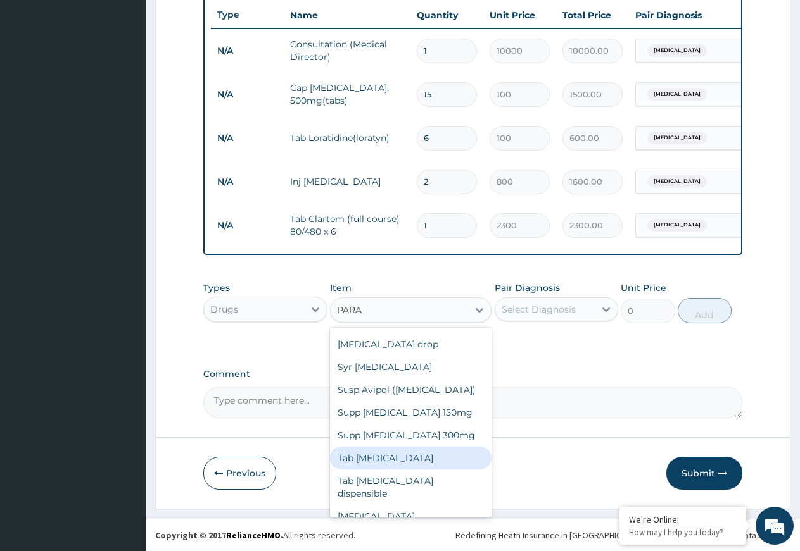
click at [408, 456] on div "Tab [MEDICAL_DATA]" at bounding box center [410, 458] width 161 height 23
type input "80"
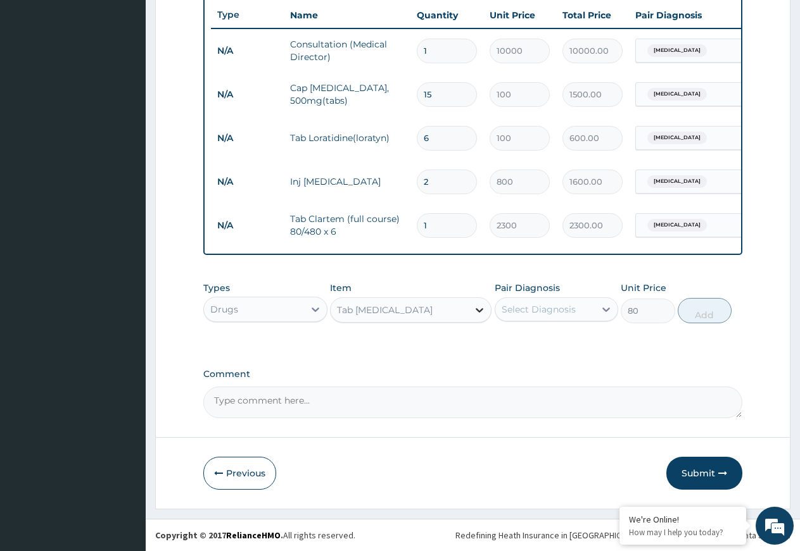
click at [474, 303] on div at bounding box center [479, 310] width 23 height 23
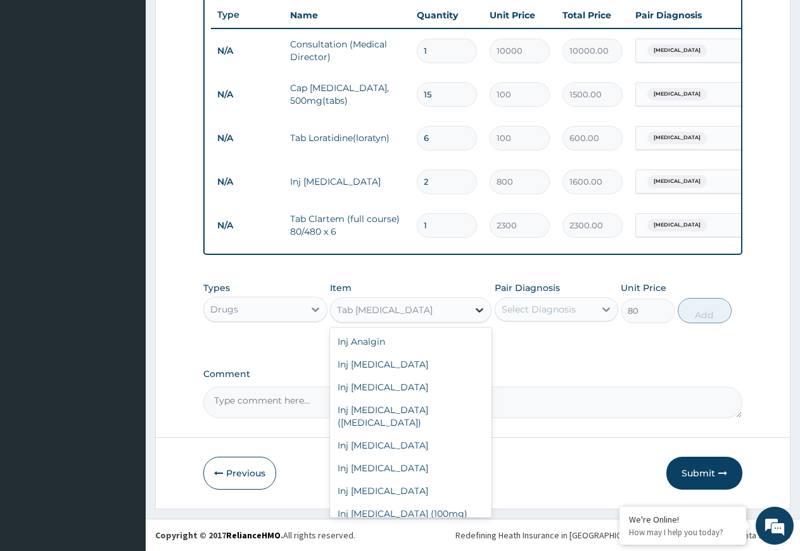
scroll to position [463, 0]
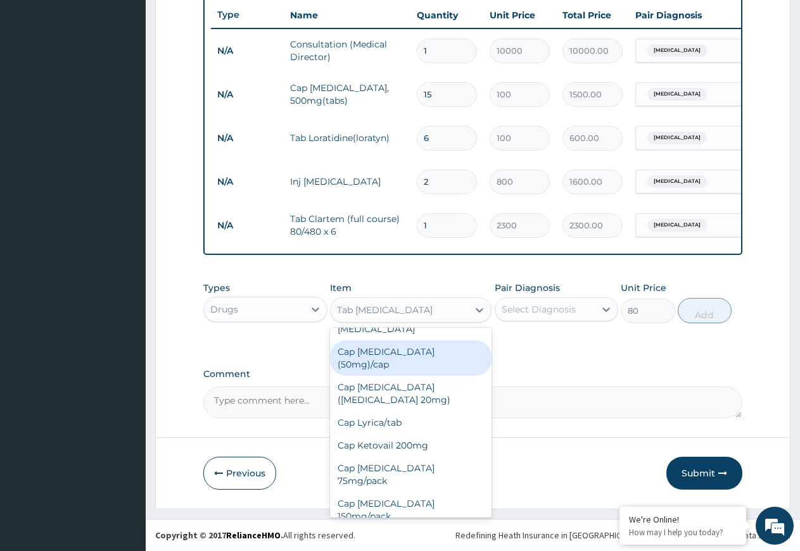
click at [532, 359] on div "PA Code / Prescription Code Enter Code(Secondary Care Only) Encounter Date [DAT…" at bounding box center [472, 32] width 539 height 774
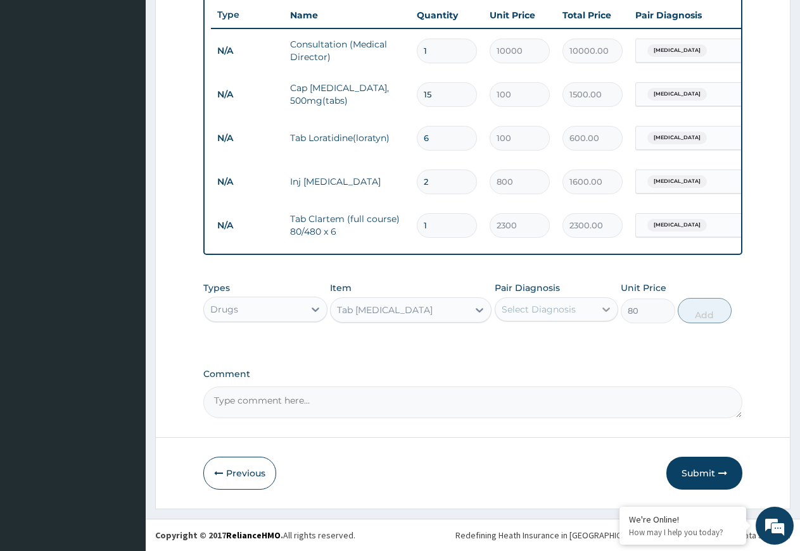
click at [606, 308] on icon at bounding box center [605, 309] width 13 height 13
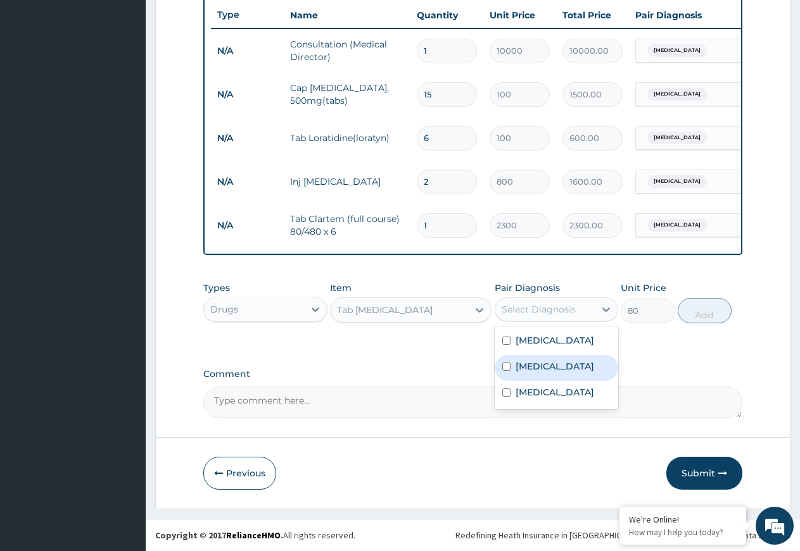
click at [560, 381] on div "[MEDICAL_DATA]" at bounding box center [556, 368] width 124 height 26
checkbox input "true"
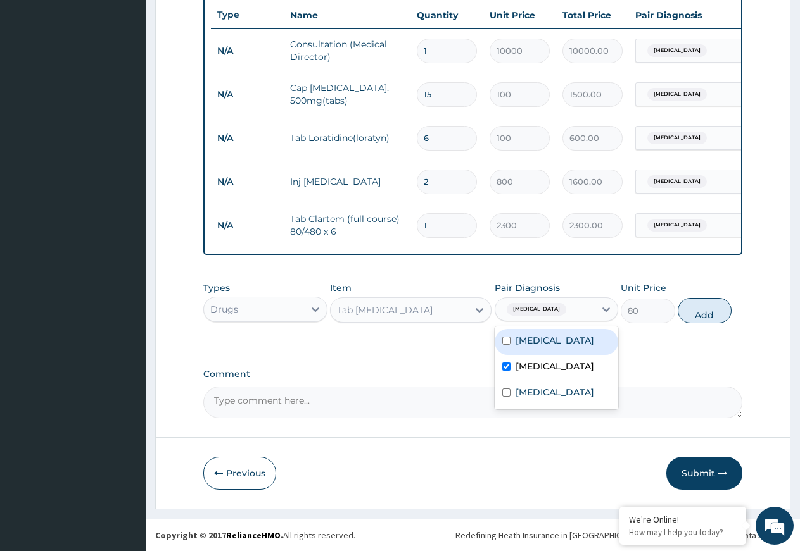
click at [705, 310] on button "Add" at bounding box center [704, 310] width 54 height 25
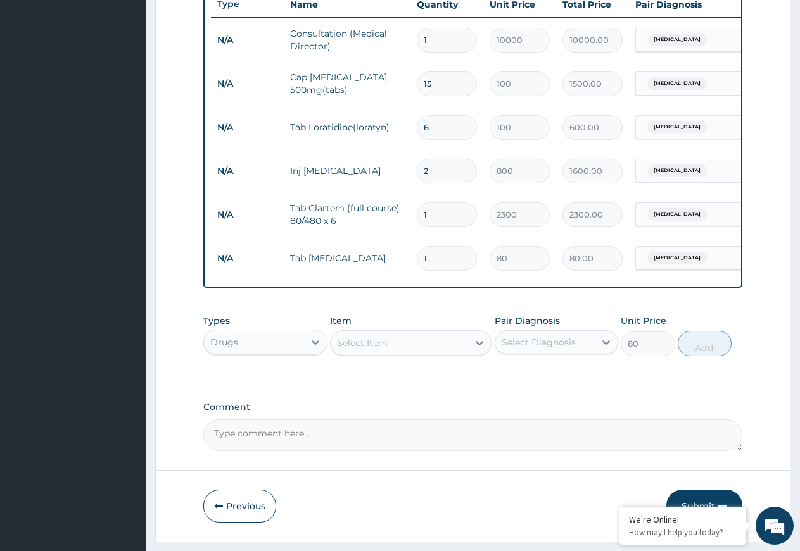
type input "0"
type input "18"
type input "1440.00"
type input "18"
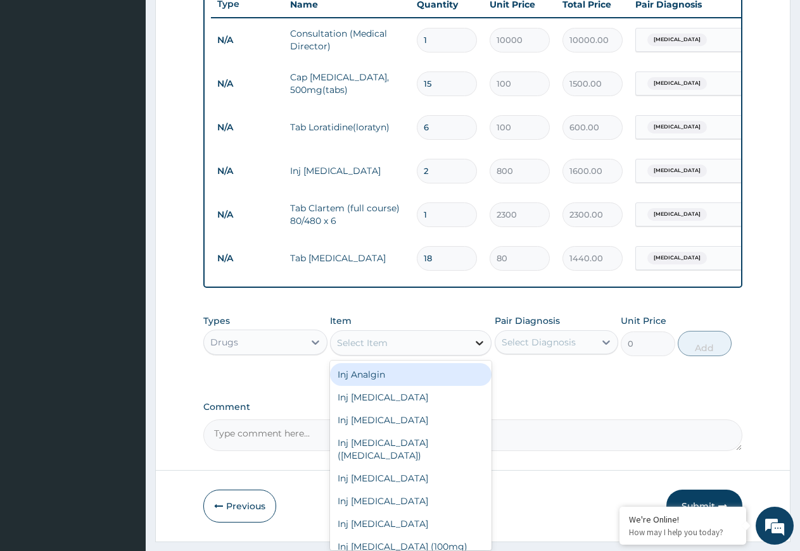
click at [478, 349] on icon at bounding box center [479, 343] width 13 height 13
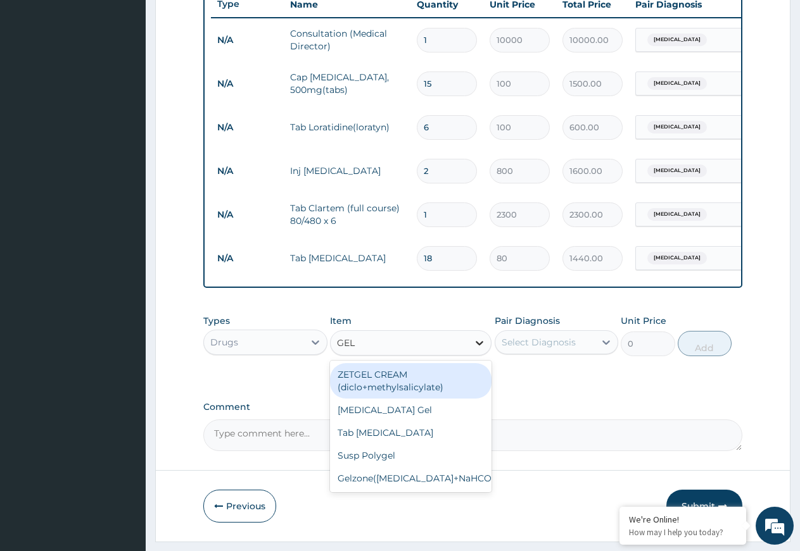
type input "GELU"
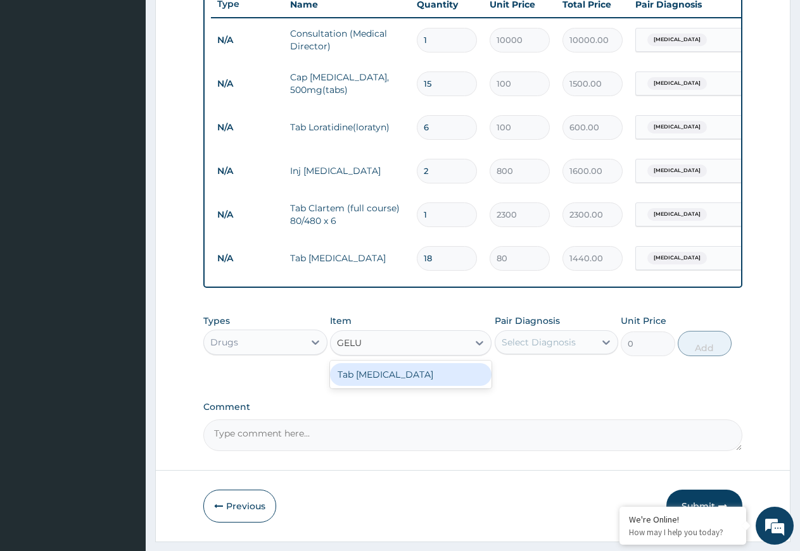
click at [441, 386] on div "Tab [MEDICAL_DATA]" at bounding box center [410, 374] width 161 height 23
type input "40"
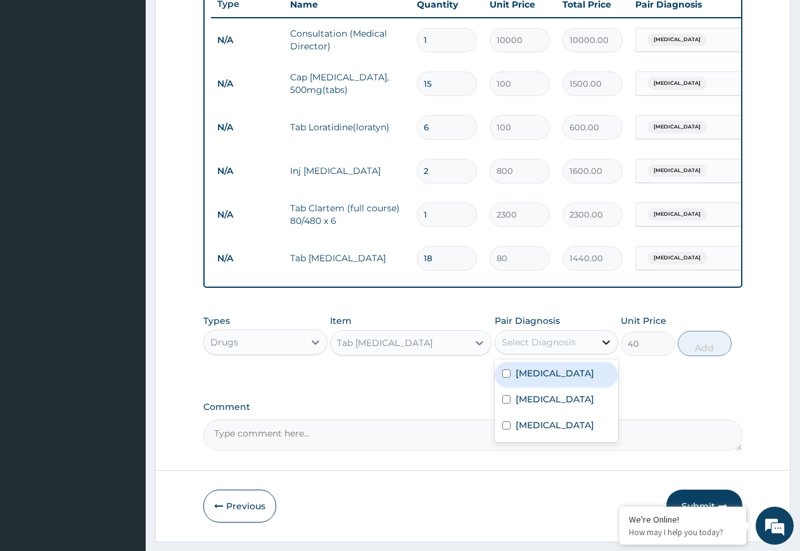
click at [603, 349] on icon at bounding box center [605, 342] width 13 height 13
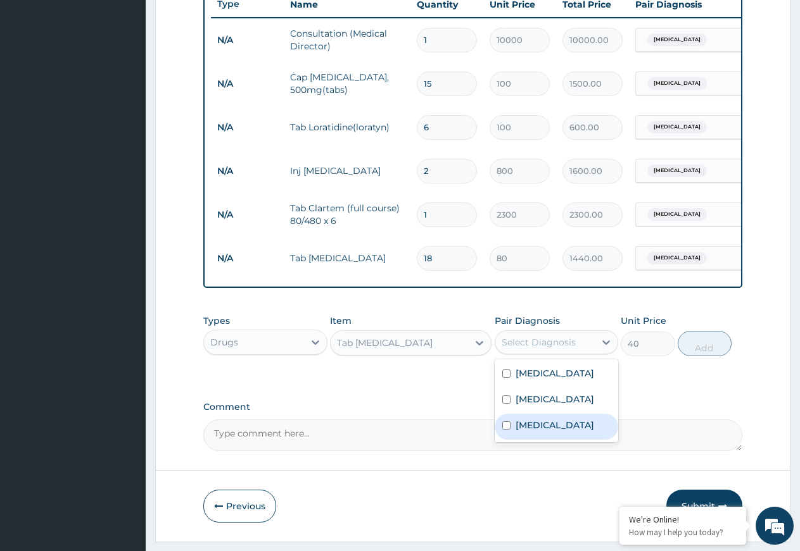
click at [556, 440] on div "[MEDICAL_DATA]" at bounding box center [556, 427] width 124 height 26
checkbox input "true"
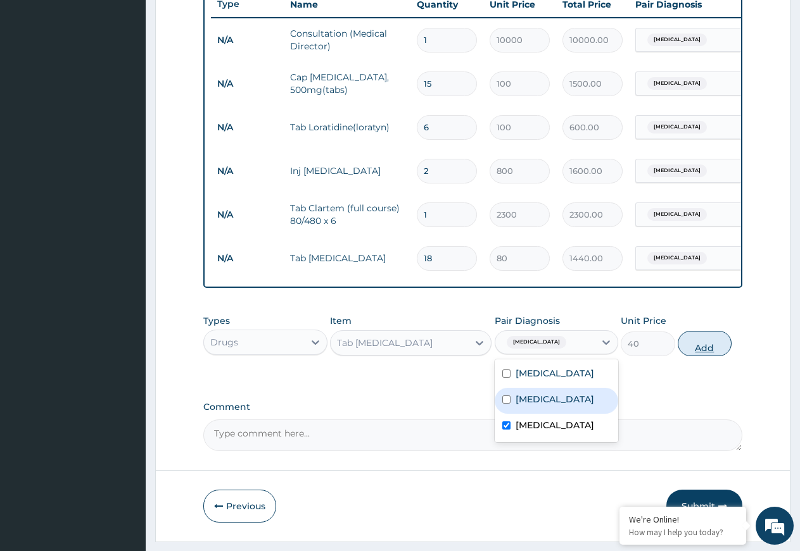
click at [705, 352] on button "Add" at bounding box center [704, 343] width 54 height 25
type input "0"
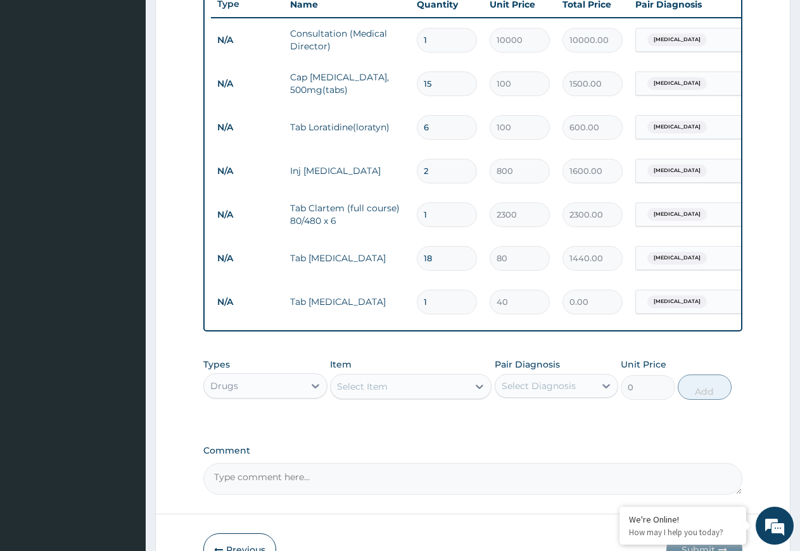
type input "0.00"
type input "3"
type input "120.00"
type input "30"
type input "1200.00"
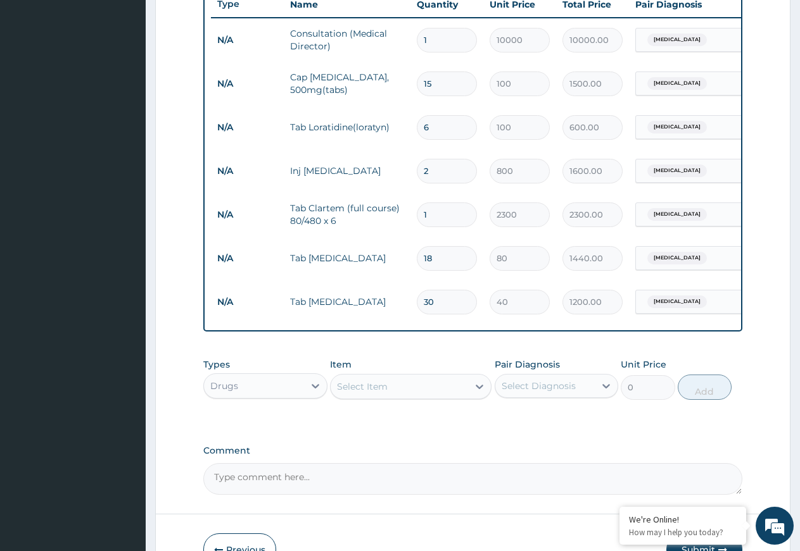
type input "30"
click at [456, 472] on div "Comment" at bounding box center [472, 470] width 539 height 49
click at [313, 392] on icon at bounding box center [315, 386] width 13 height 13
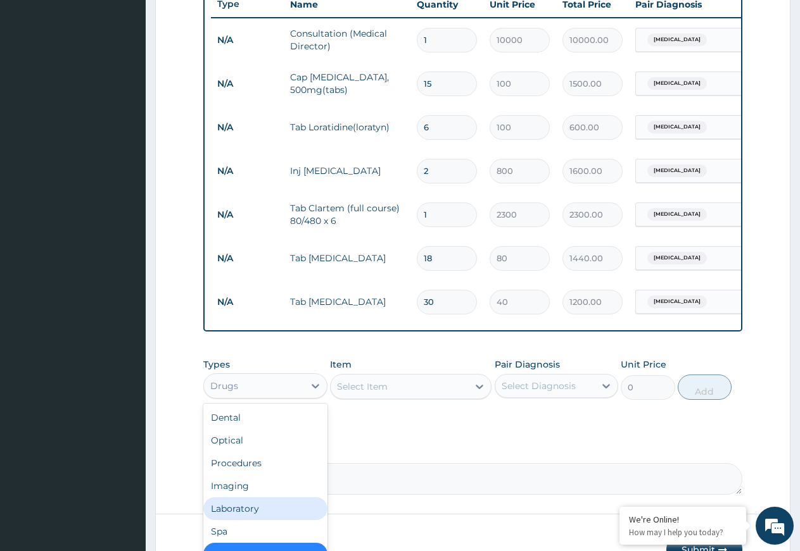
click at [234, 519] on div "Laboratory" at bounding box center [265, 509] width 124 height 23
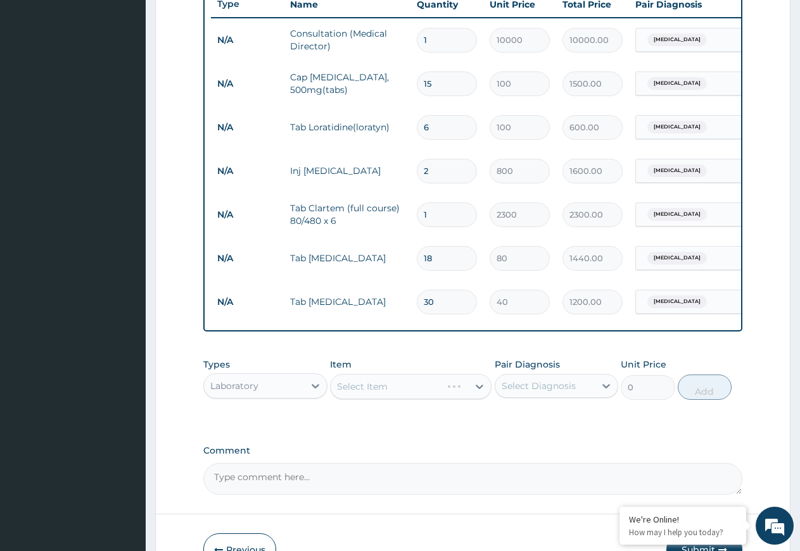
click at [478, 396] on div "Select Item" at bounding box center [410, 386] width 161 height 25
click at [478, 392] on div "Select Item" at bounding box center [410, 386] width 161 height 25
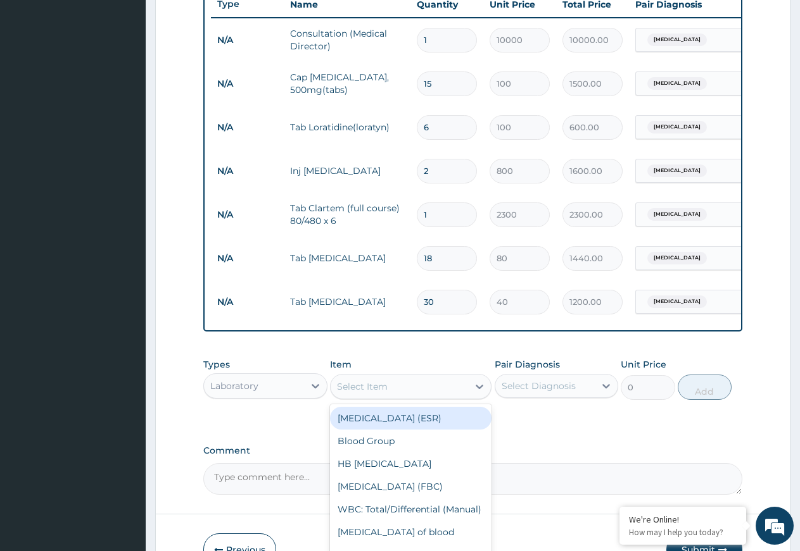
click at [478, 392] on icon at bounding box center [479, 386] width 13 height 13
type input "MP"
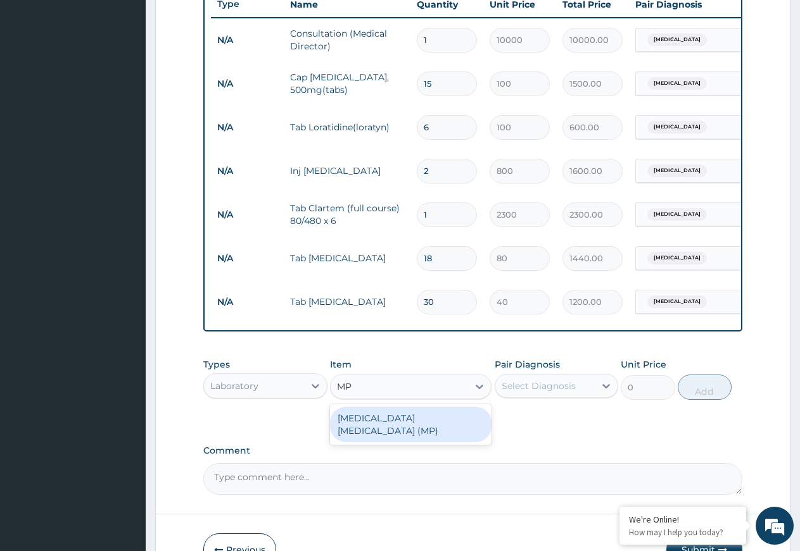
click at [428, 434] on div "[MEDICAL_DATA] [MEDICAL_DATA] (MP)" at bounding box center [410, 424] width 161 height 35
type input "2000"
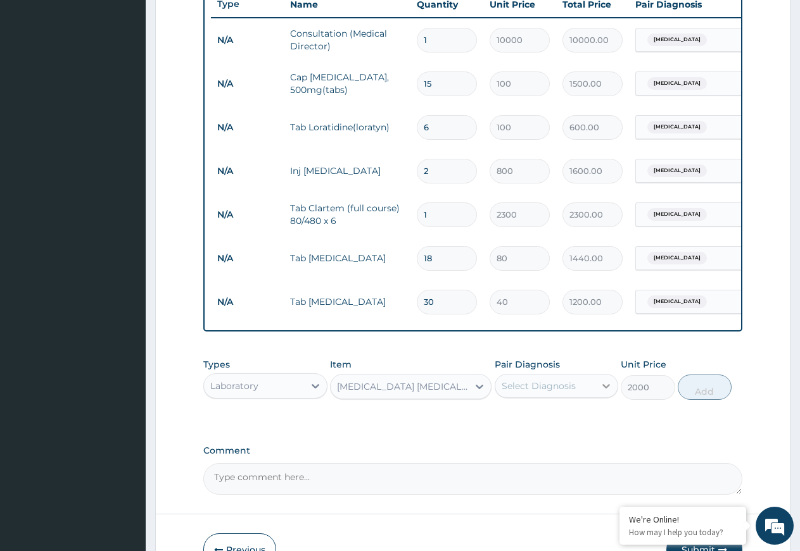
click at [603, 392] on icon at bounding box center [605, 386] width 13 height 13
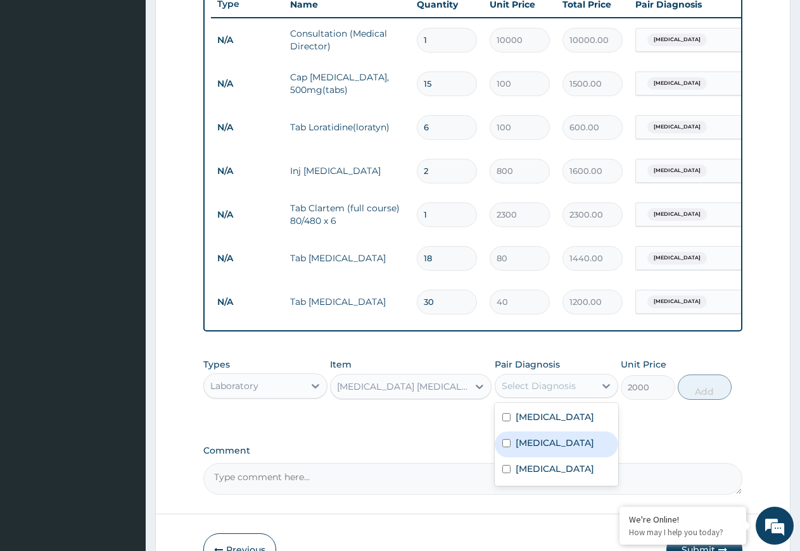
click at [558, 458] on div "Malaria" at bounding box center [556, 445] width 124 height 26
checkbox input "true"
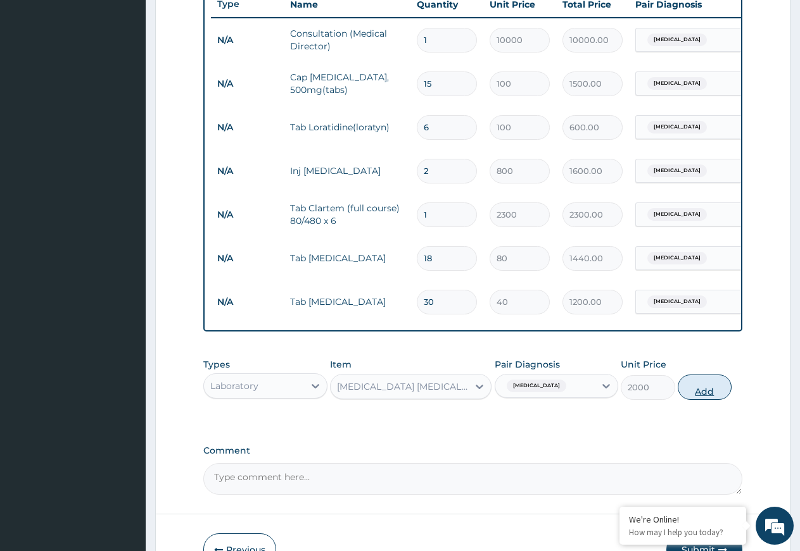
click at [705, 397] on button "Add" at bounding box center [704, 387] width 54 height 25
type input "0"
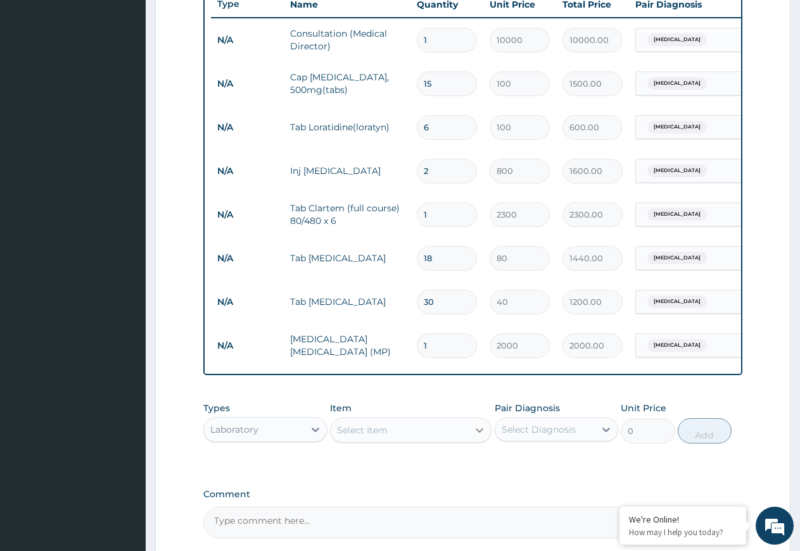
click at [479, 437] on icon at bounding box center [479, 430] width 13 height 13
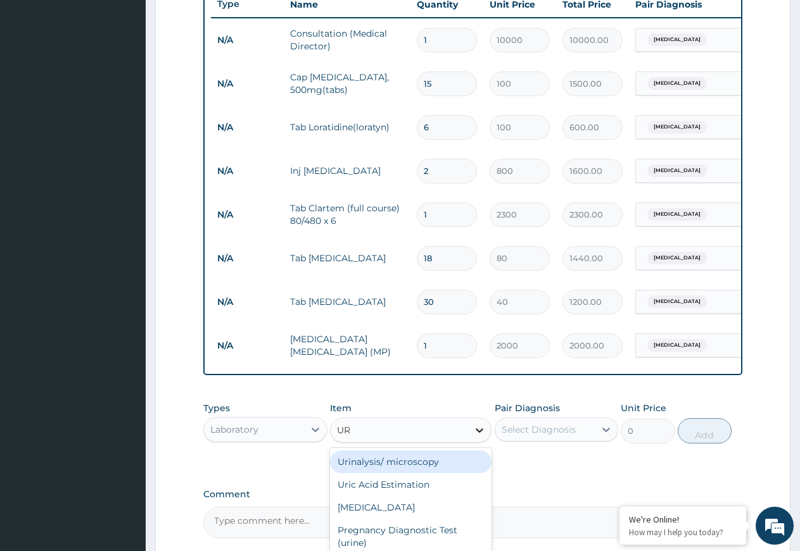
type input "URI"
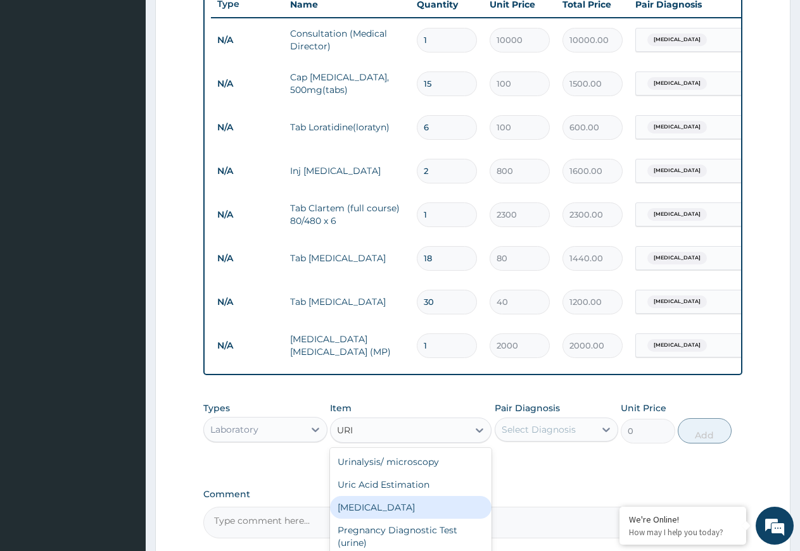
click at [366, 519] on div "URINALYSIS" at bounding box center [410, 507] width 161 height 23
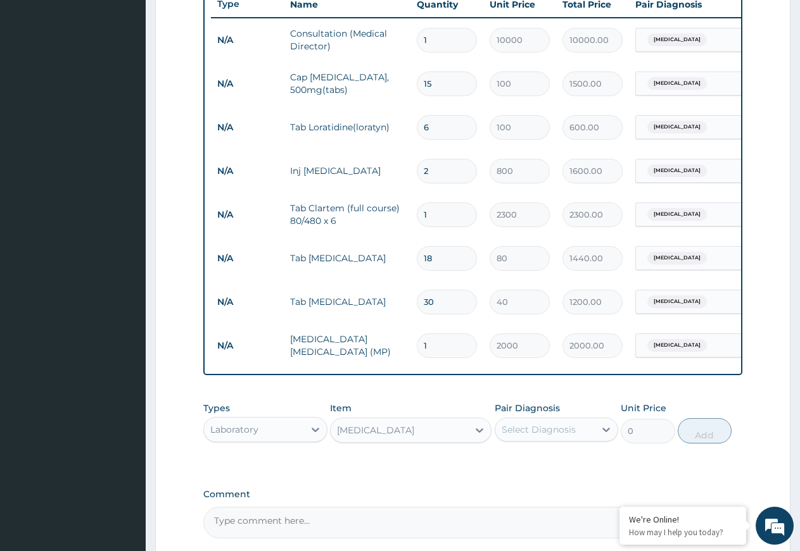
type input "1500"
click at [605, 436] on icon at bounding box center [605, 430] width 13 height 13
click at [548, 493] on label "Malaria" at bounding box center [554, 486] width 78 height 13
checkbox input "true"
click at [699, 439] on button "Add" at bounding box center [704, 430] width 54 height 25
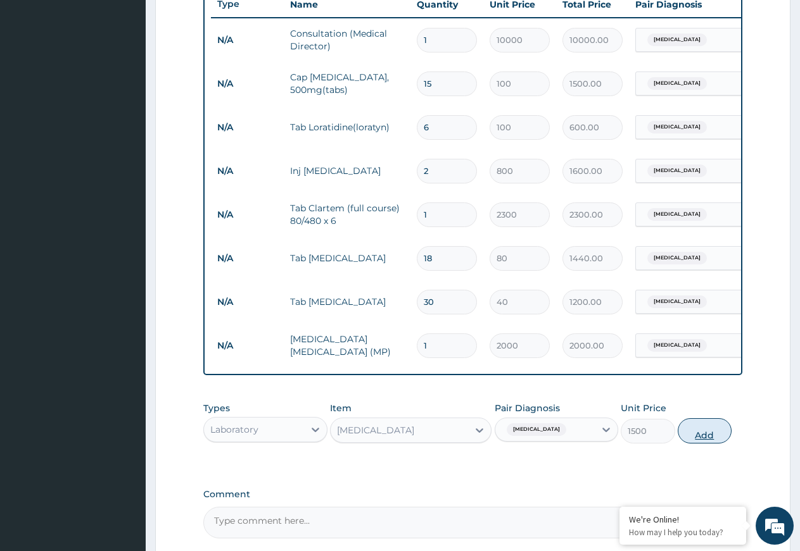
type input "0"
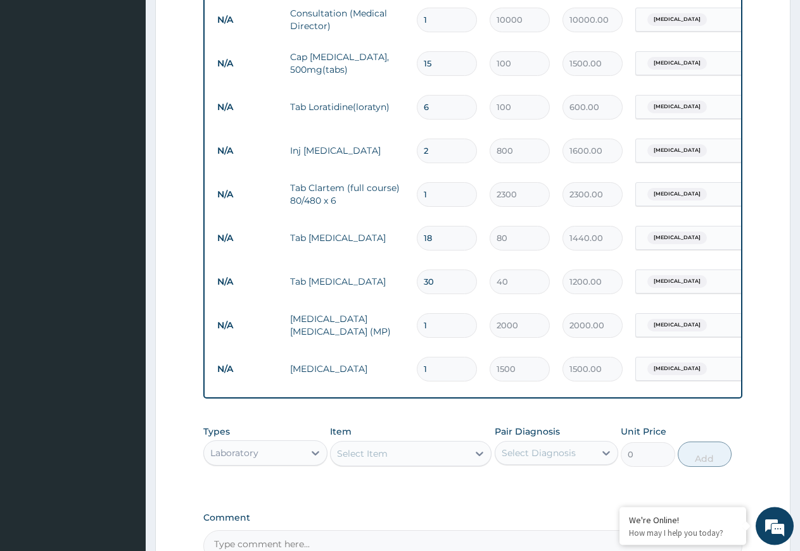
scroll to position [662, 0]
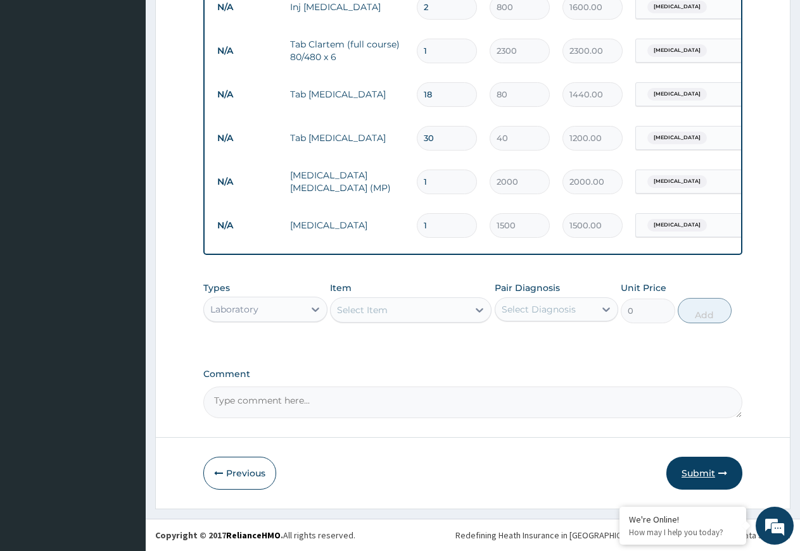
click at [703, 471] on button "Submit" at bounding box center [704, 473] width 76 height 33
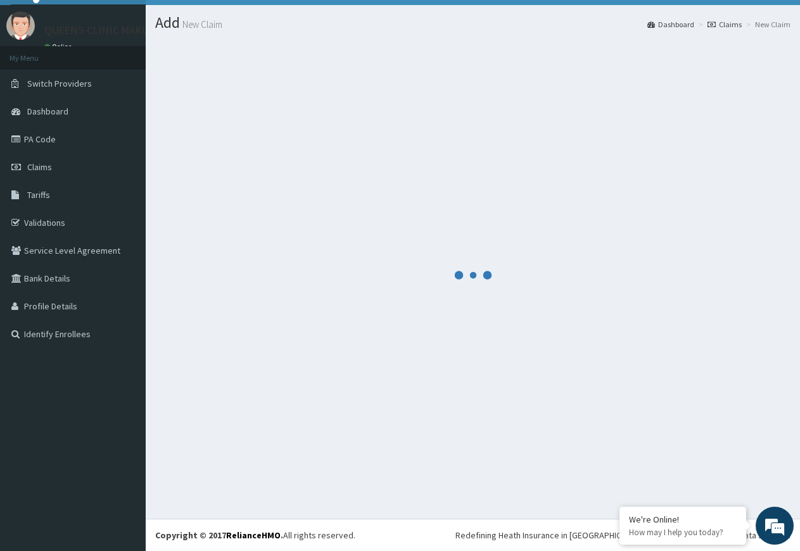
scroll to position [27, 0]
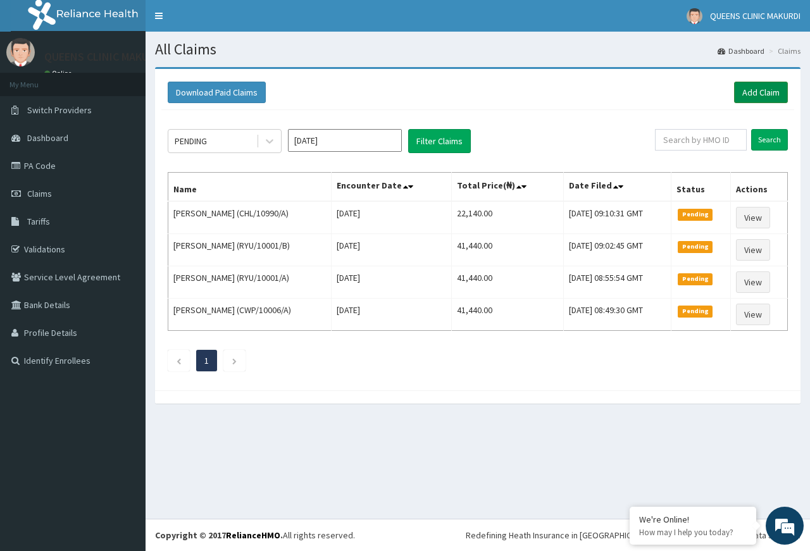
click at [765, 90] on link "Add Claim" at bounding box center [761, 93] width 54 height 22
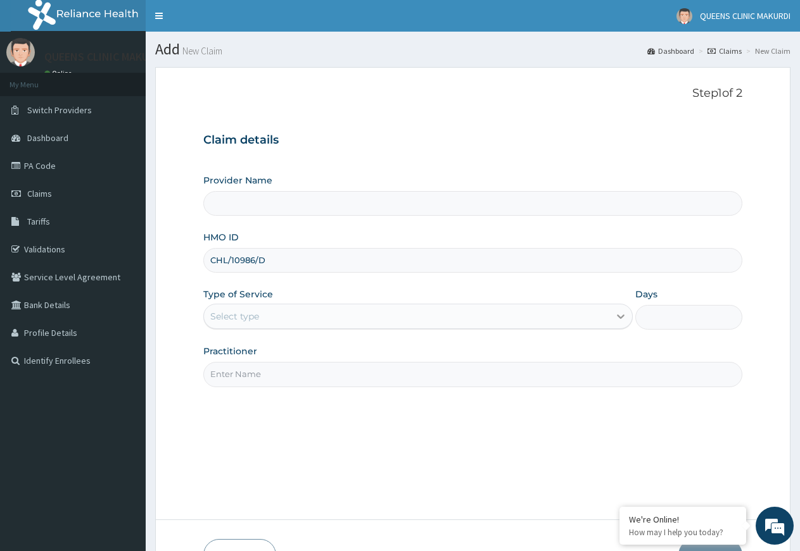
type input "CHL/10986/D"
click at [619, 315] on icon at bounding box center [620, 316] width 13 height 13
click at [619, 316] on icon at bounding box center [620, 316] width 13 height 13
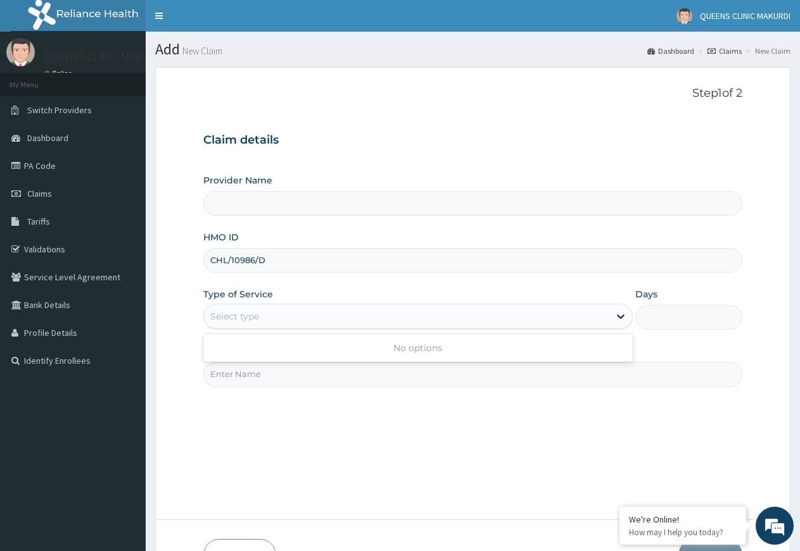
click at [619, 316] on icon at bounding box center [620, 316] width 13 height 13
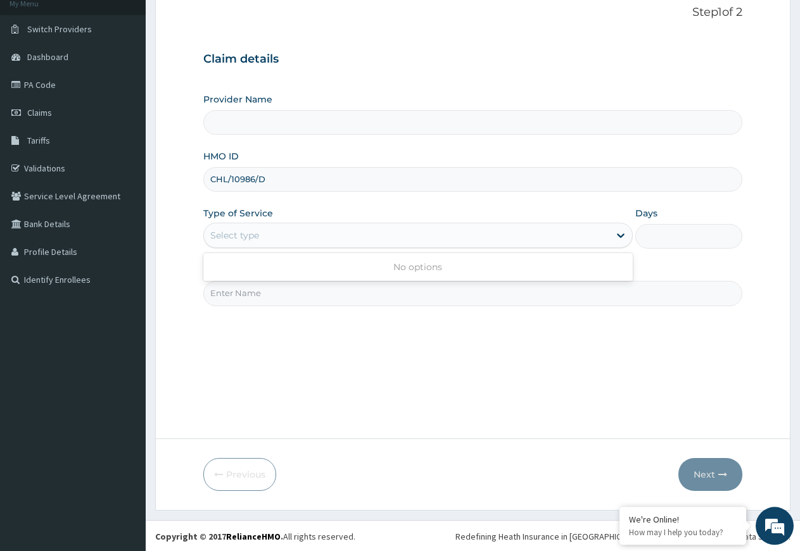
scroll to position [82, 0]
click at [622, 232] on icon at bounding box center [620, 234] width 13 height 13
click at [446, 298] on input "Practitioner" at bounding box center [472, 292] width 539 height 25
type input "DR EZEKOLI"
click at [621, 235] on icon at bounding box center [621, 235] width 8 height 4
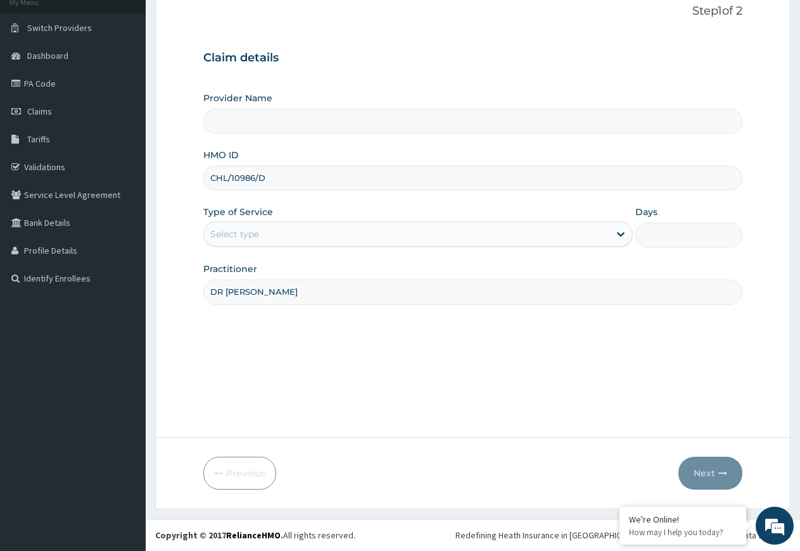
click at [568, 325] on div "Step 1 of 2 Claim details Provider Name HMO ID CHL/10986/D Type of Service Sele…" at bounding box center [472, 210] width 539 height 413
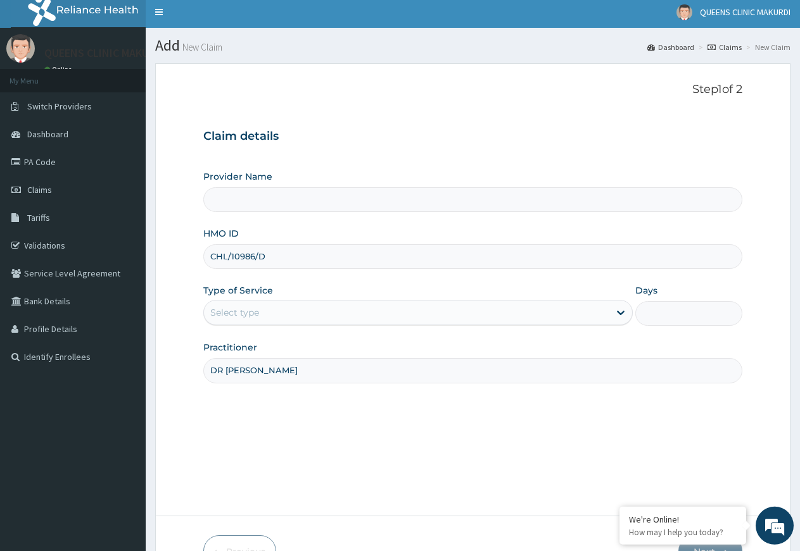
scroll to position [0, 0]
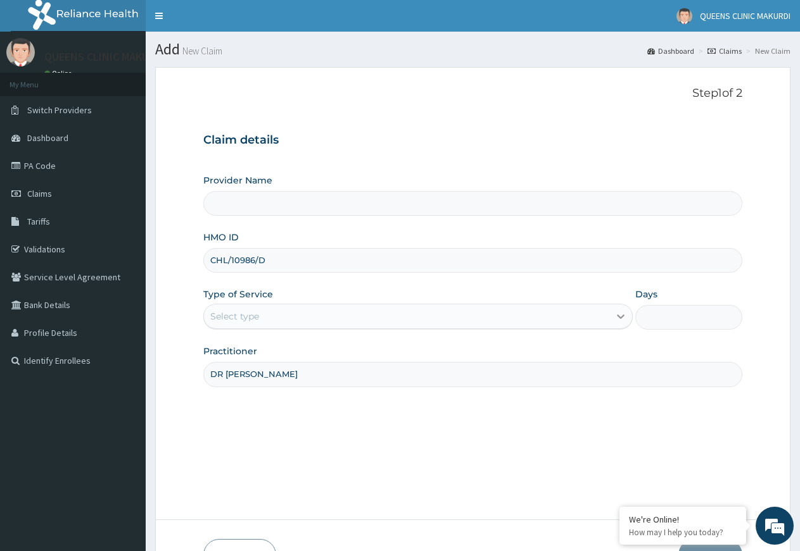
click at [622, 315] on icon at bounding box center [620, 316] width 13 height 13
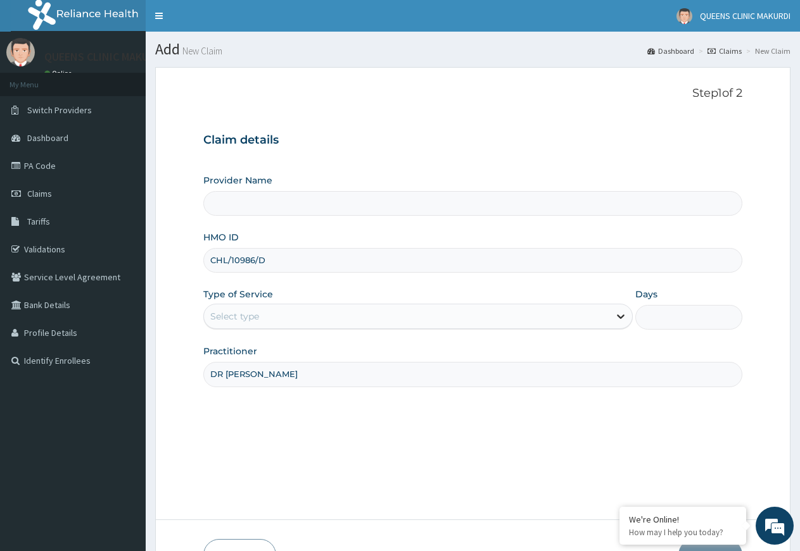
click at [617, 315] on icon at bounding box center [620, 316] width 13 height 13
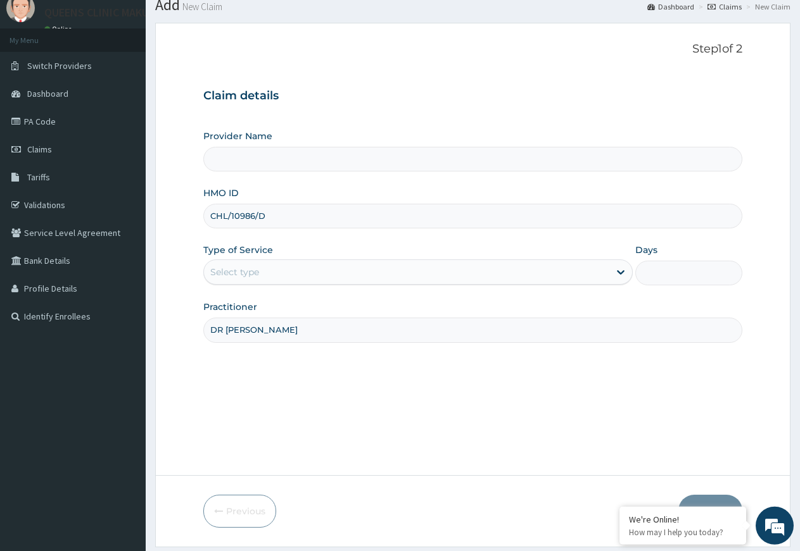
scroll to position [65, 0]
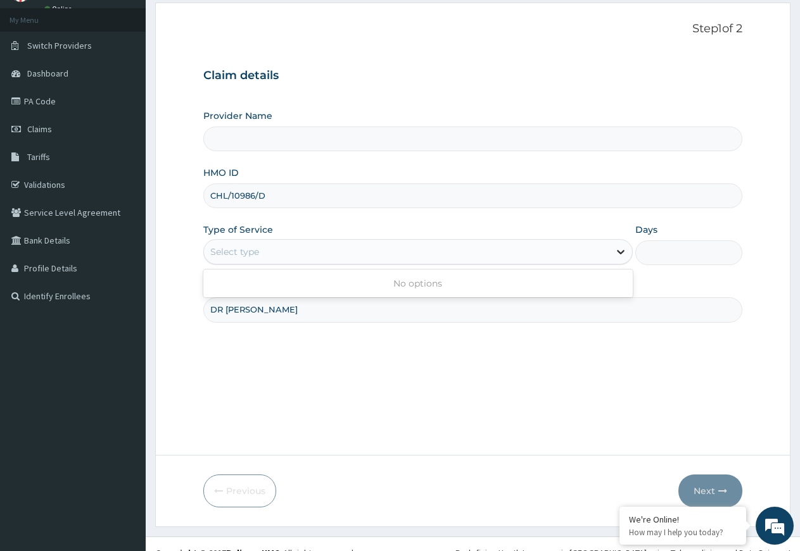
click at [618, 251] on icon at bounding box center [621, 253] width 8 height 4
click at [508, 360] on div "Step 1 of 2 Claim details Provider Name HMO ID CHL/10986/D Type of Service Sele…" at bounding box center [472, 228] width 539 height 413
click at [621, 252] on icon at bounding box center [620, 252] width 13 height 13
click at [446, 367] on div "Step 1 of 2 Claim details Provider Name HMO ID CHL/10986/D Type of Service Sele…" at bounding box center [472, 228] width 539 height 413
click at [355, 306] on input "DR [PERSON_NAME]" at bounding box center [472, 310] width 539 height 25
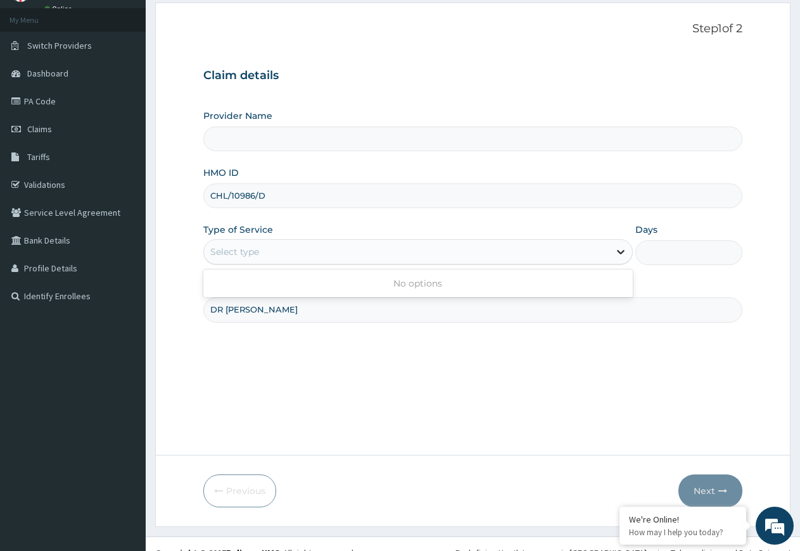
click at [622, 250] on icon at bounding box center [620, 252] width 13 height 13
click at [621, 251] on icon at bounding box center [620, 252] width 13 height 13
click at [443, 210] on div "Provider Name HMO ID CHL/10986/D Type of Service Select type Days Practitioner …" at bounding box center [472, 216] width 539 height 213
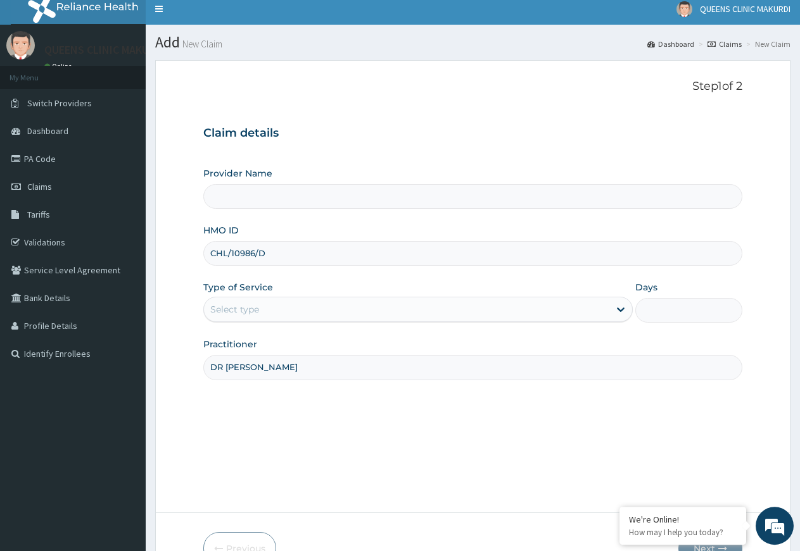
scroll to position [0, 0]
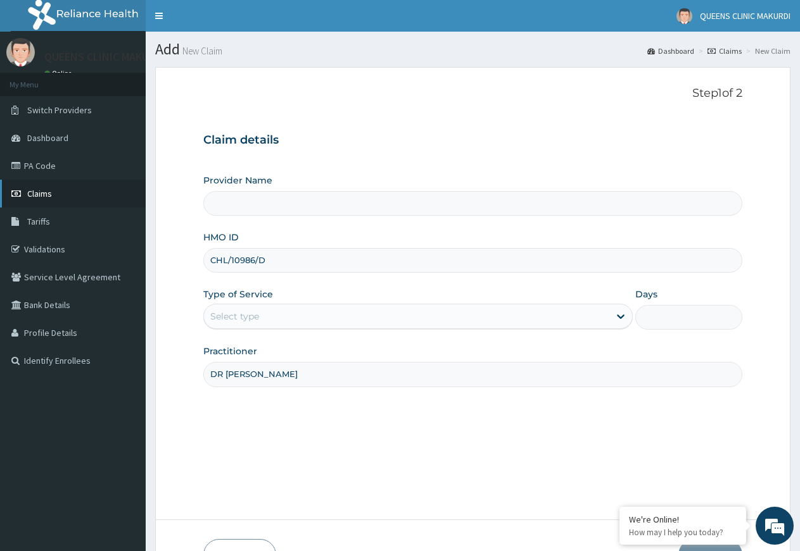
click at [46, 193] on span "Claims" at bounding box center [39, 193] width 25 height 11
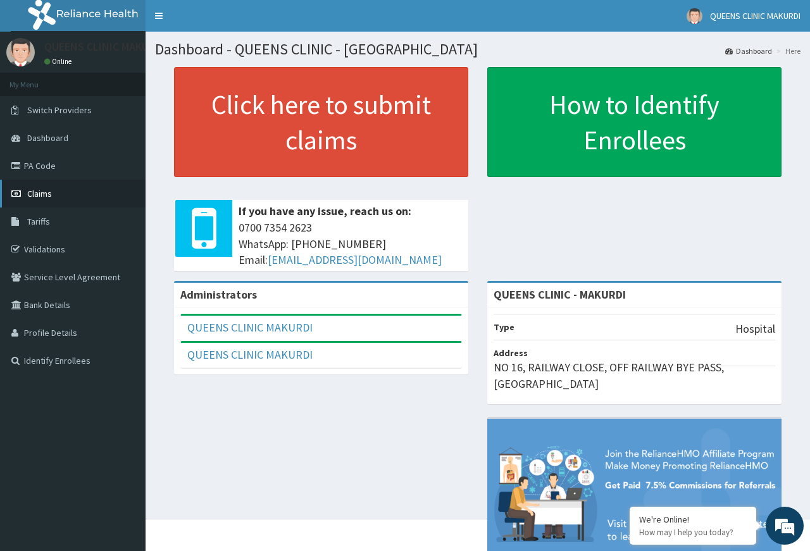
click at [38, 193] on span "Claims" at bounding box center [39, 193] width 25 height 11
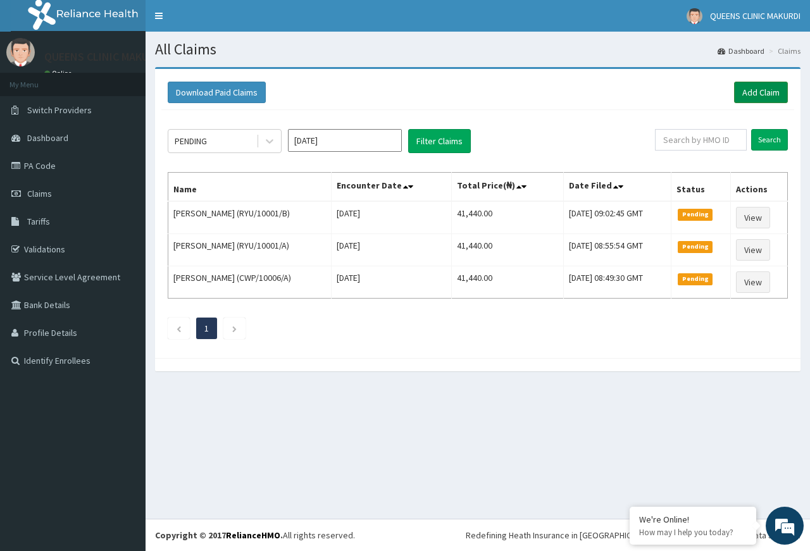
click at [760, 91] on link "Add Claim" at bounding box center [761, 93] width 54 height 22
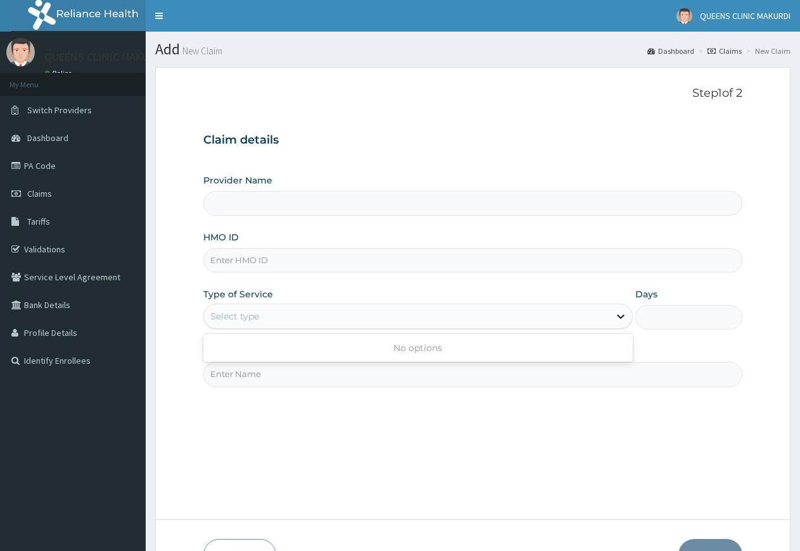
type input "QUEENS CLINIC - MAKURDI"
click at [619, 317] on icon at bounding box center [621, 317] width 8 height 4
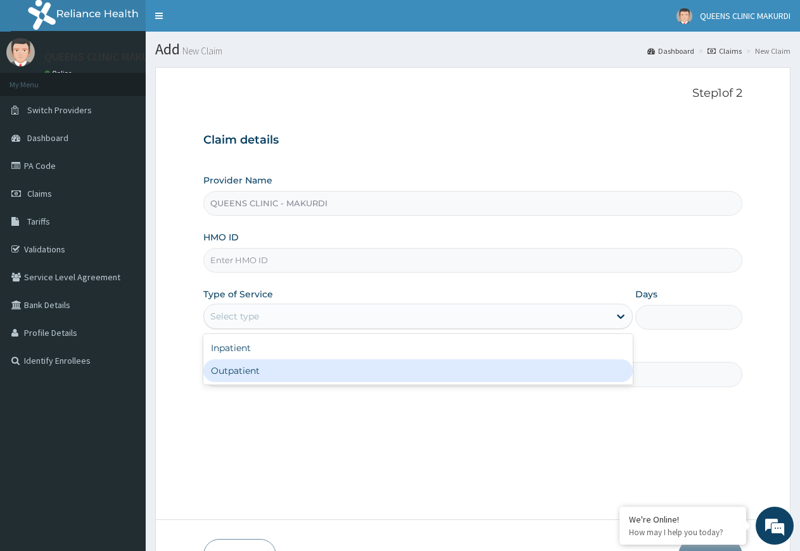
click at [554, 372] on div "Outpatient" at bounding box center [417, 371] width 429 height 23
type input "1"
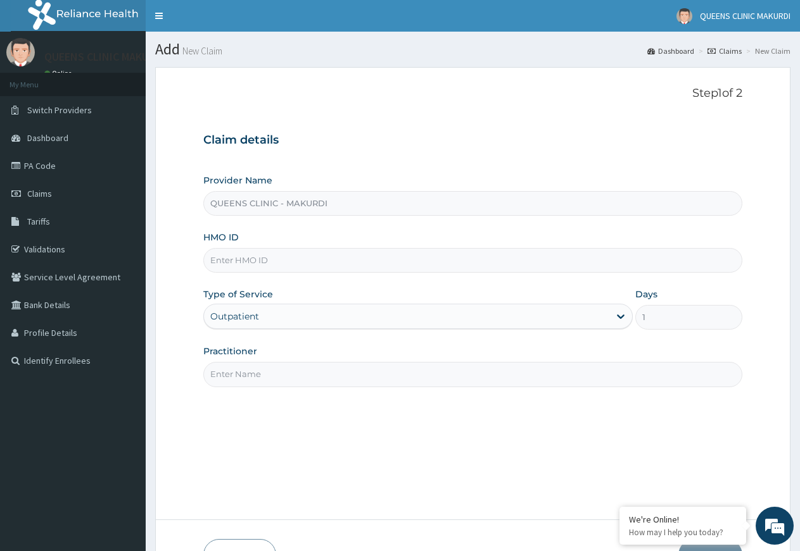
click at [348, 261] on input "HMO ID" at bounding box center [472, 260] width 539 height 25
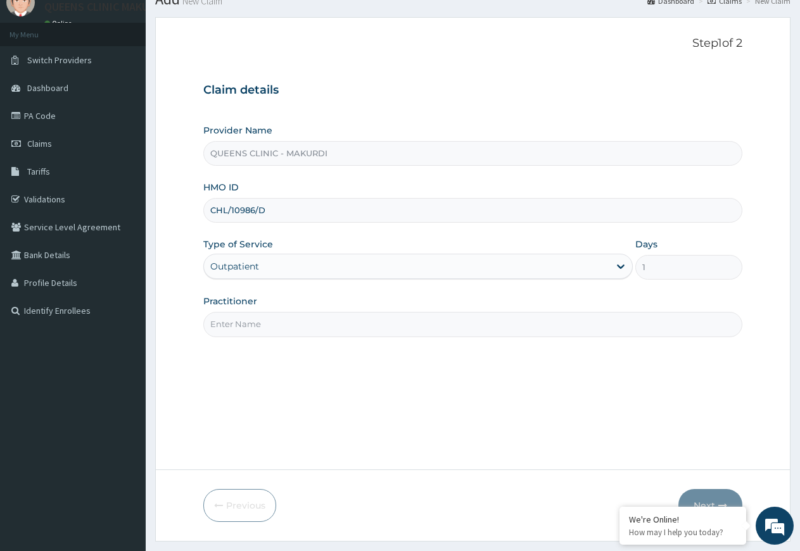
scroll to position [82, 0]
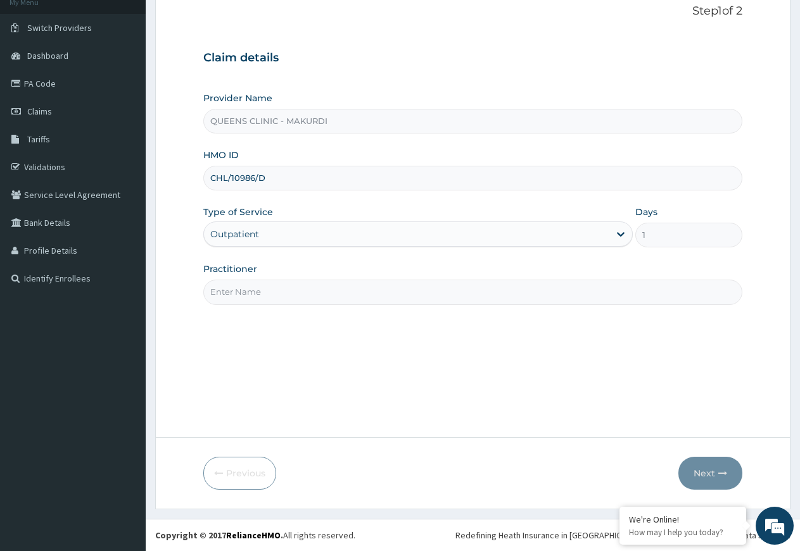
type input "CHL/10986/D"
click at [430, 292] on input "Practitioner" at bounding box center [472, 292] width 539 height 25
type input "DR [PERSON_NAME]"
click at [705, 474] on button "Next" at bounding box center [710, 473] width 64 height 33
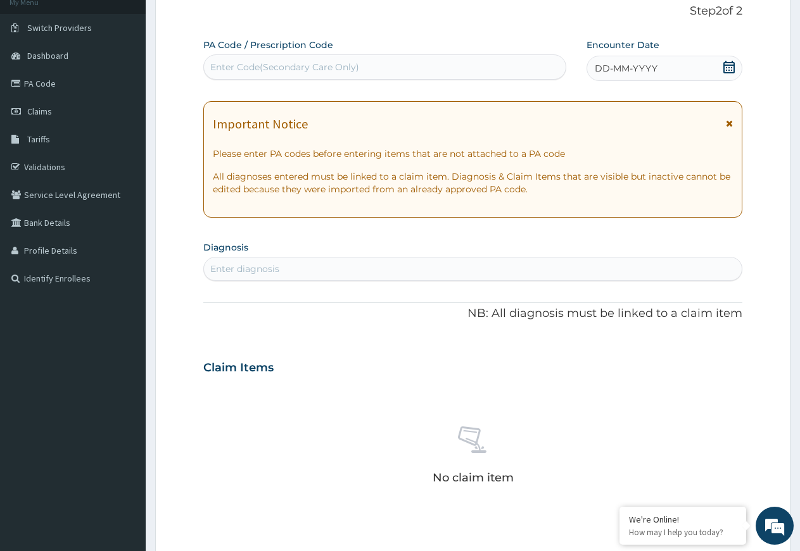
scroll to position [0, 0]
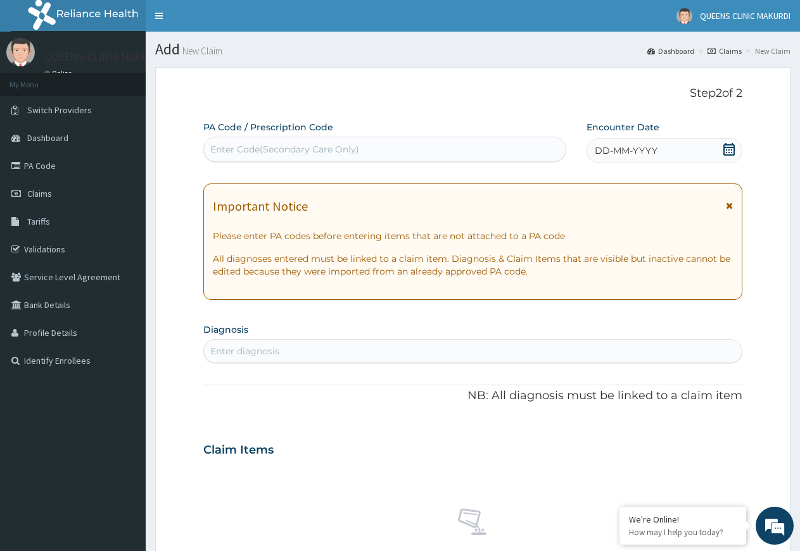
click at [731, 147] on icon at bounding box center [728, 149] width 11 height 13
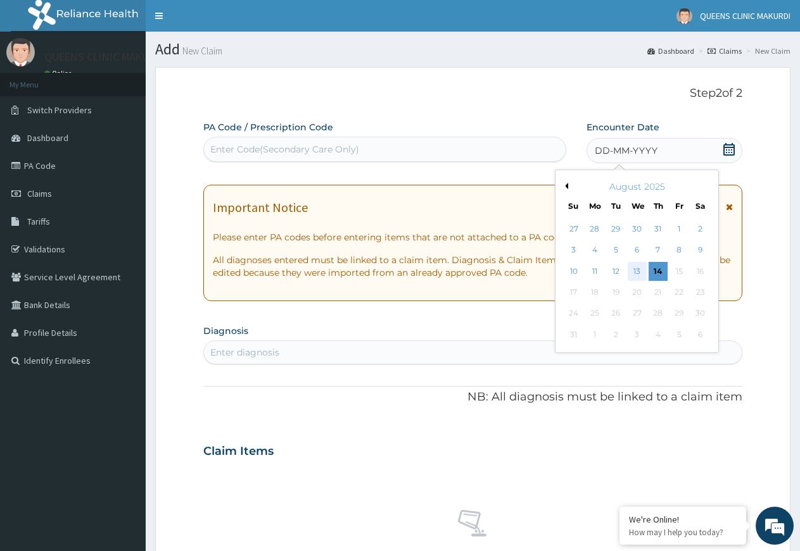
click at [639, 270] on div "13" at bounding box center [636, 271] width 19 height 19
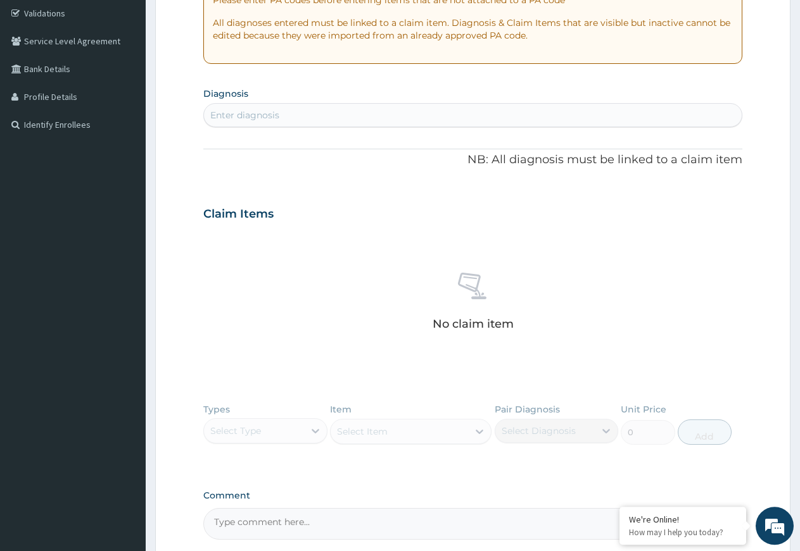
scroll to position [258, 0]
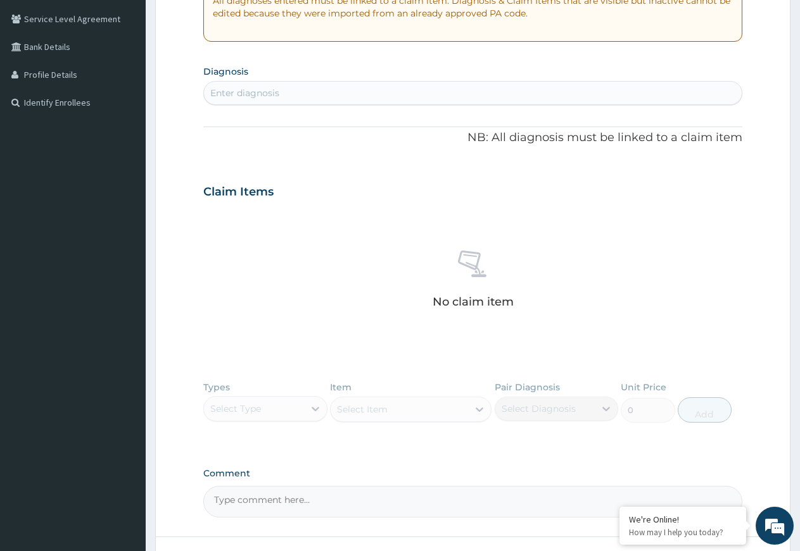
click at [342, 89] on div "Enter diagnosis" at bounding box center [472, 93] width 537 height 20
type input "UPPER RES"
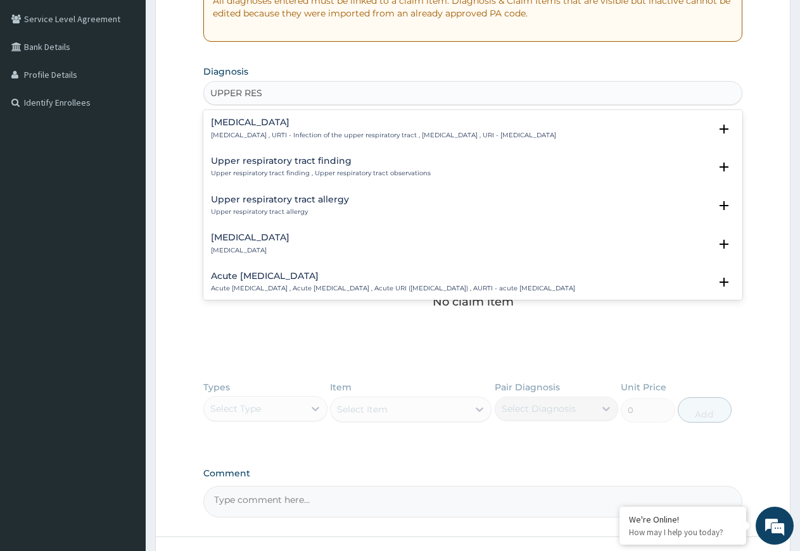
click at [290, 122] on h4 "[MEDICAL_DATA]" at bounding box center [383, 122] width 345 height 9
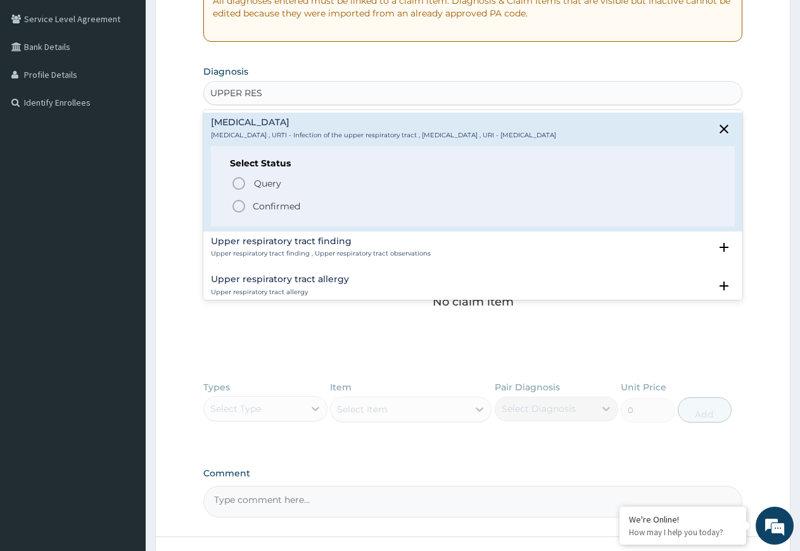
click at [237, 204] on icon "status option filled" at bounding box center [238, 206] width 15 height 15
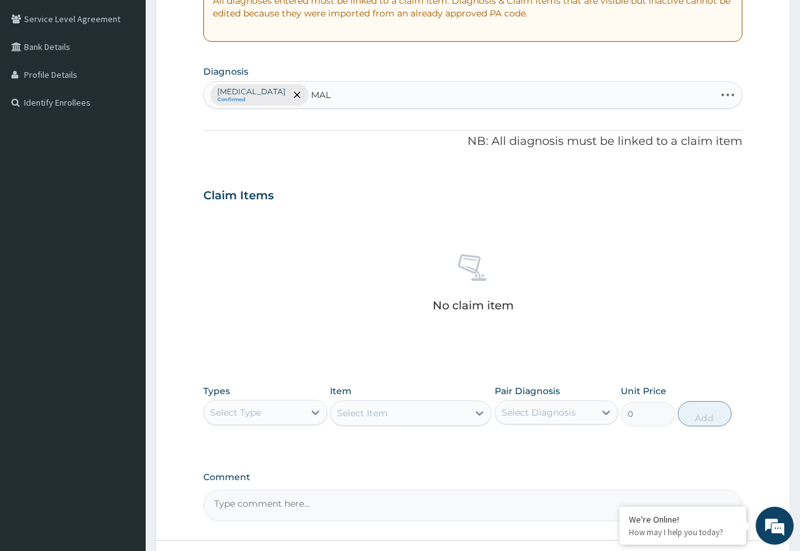
type input "MALA"
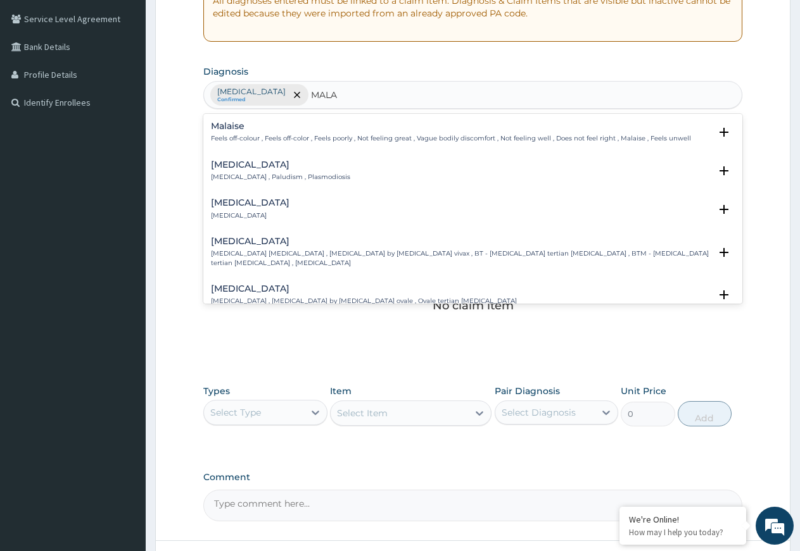
click at [222, 168] on h4 "Malaria" at bounding box center [280, 164] width 139 height 9
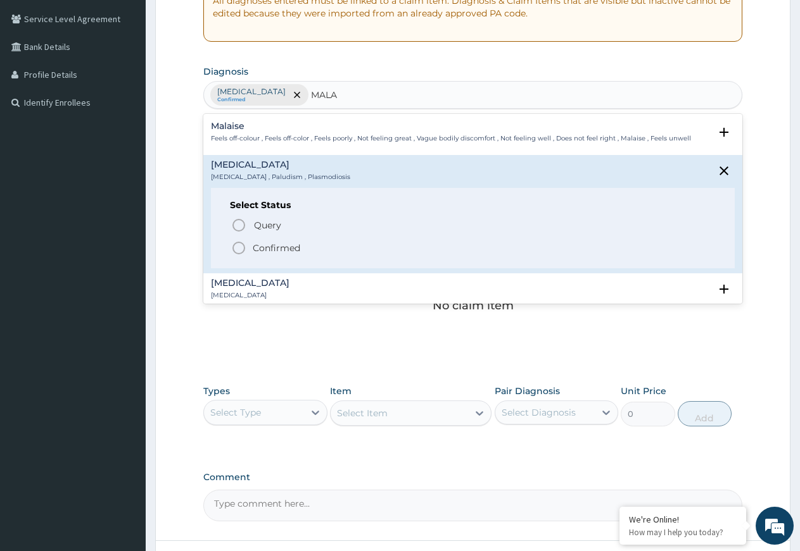
click at [238, 246] on icon "status option filled" at bounding box center [238, 248] width 15 height 15
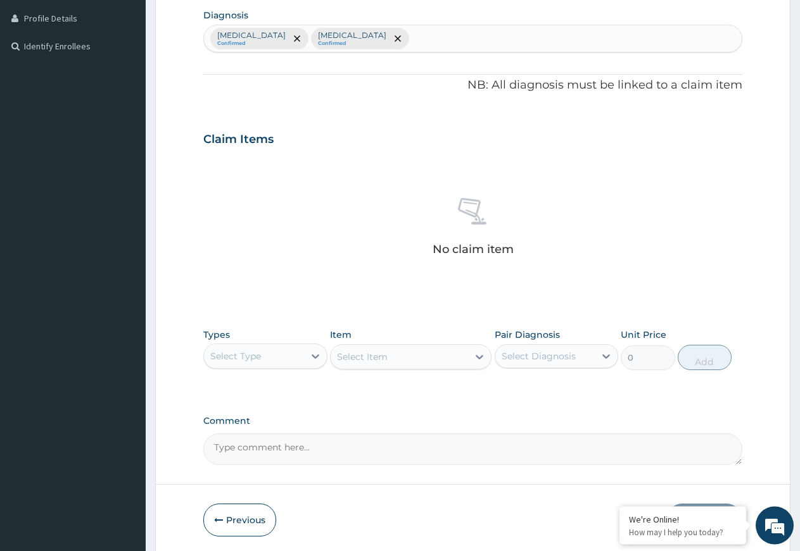
scroll to position [361, 0]
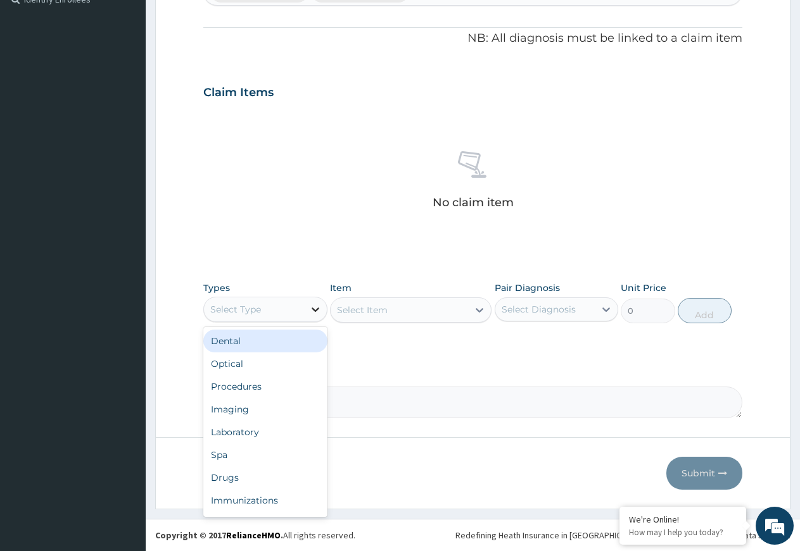
click at [315, 306] on icon at bounding box center [315, 309] width 13 height 13
click at [256, 387] on div "Procedures" at bounding box center [265, 386] width 124 height 23
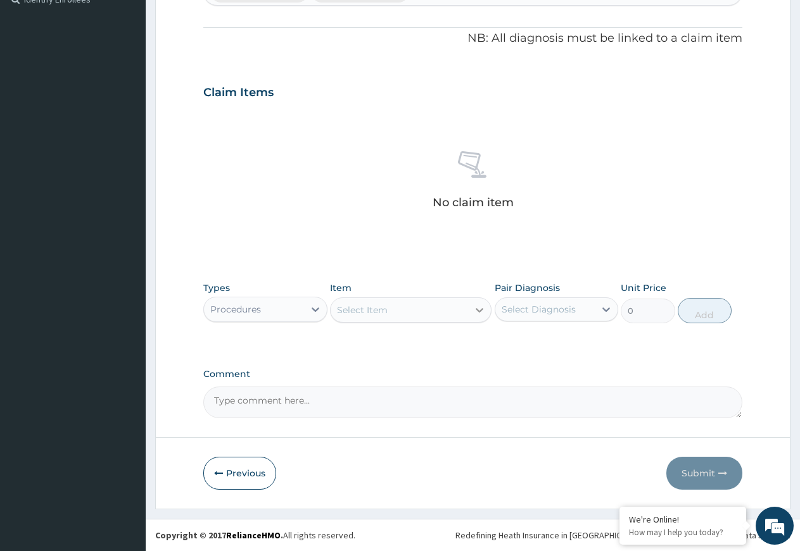
click at [479, 309] on icon at bounding box center [479, 310] width 13 height 13
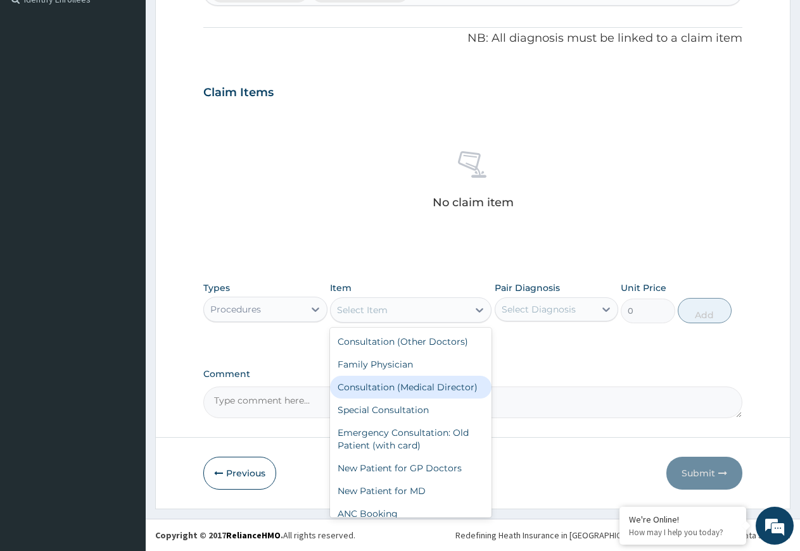
click at [389, 388] on div "Consultation (Medical Director)" at bounding box center [410, 387] width 161 height 23
type input "10000"
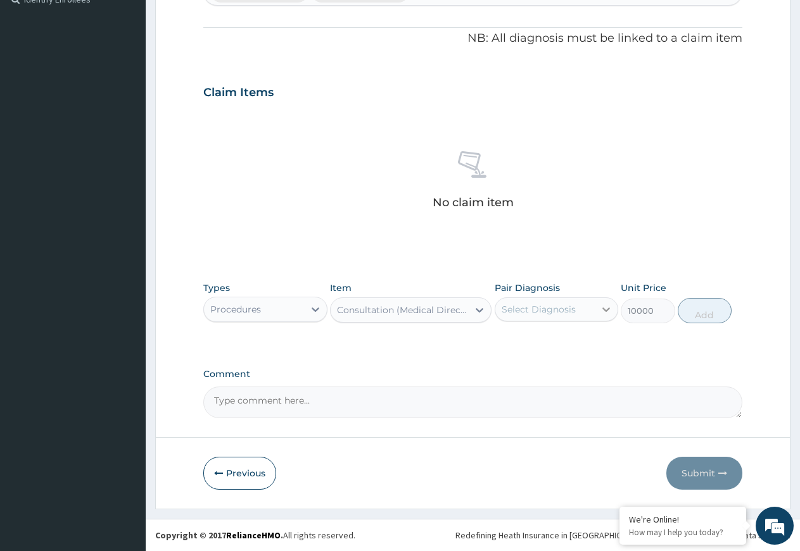
click at [606, 310] on icon at bounding box center [605, 309] width 13 height 13
click at [547, 347] on label "Upper respiratory infection" at bounding box center [554, 340] width 78 height 13
checkbox input "true"
click at [709, 311] on button "Add" at bounding box center [704, 310] width 54 height 25
type input "0"
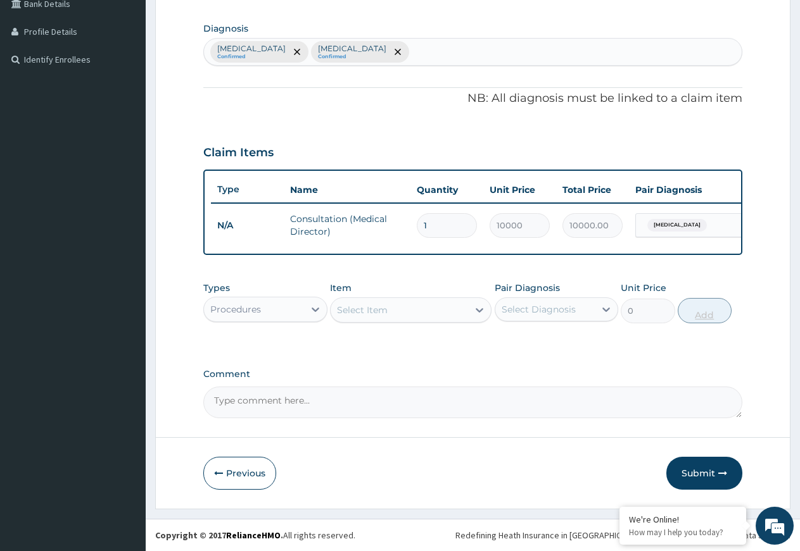
scroll to position [312, 0]
click at [316, 310] on icon at bounding box center [315, 310] width 8 height 4
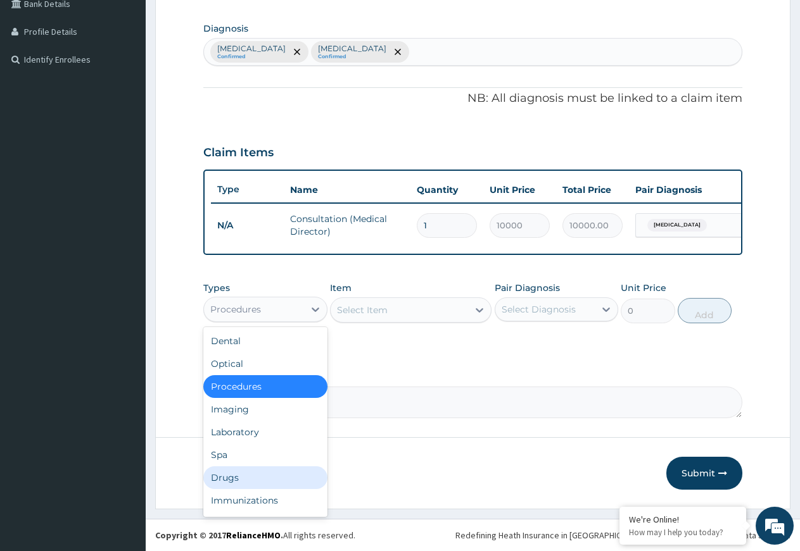
click at [237, 477] on div "Drugs" at bounding box center [265, 478] width 124 height 23
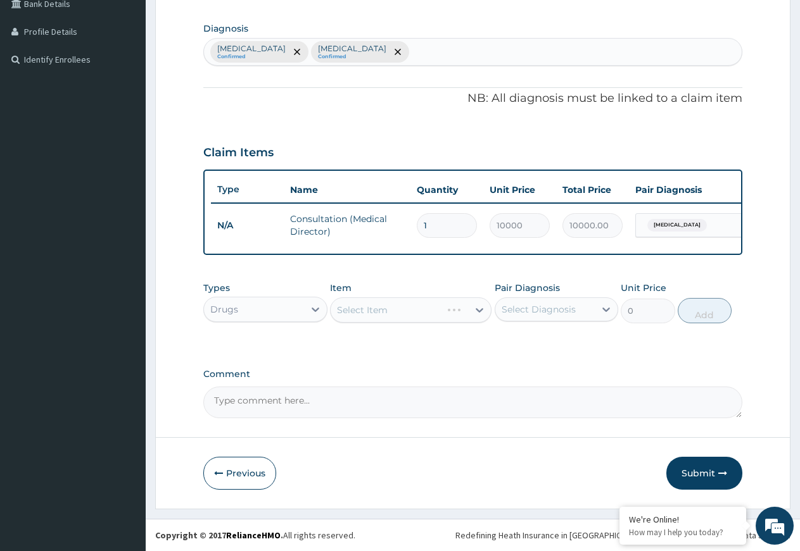
click at [480, 309] on div "Select Item" at bounding box center [410, 310] width 161 height 25
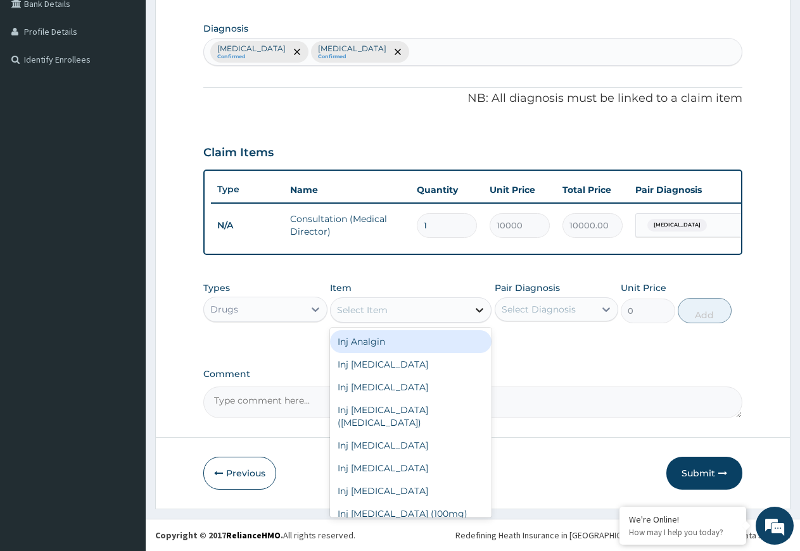
click at [478, 310] on icon at bounding box center [479, 310] width 13 height 13
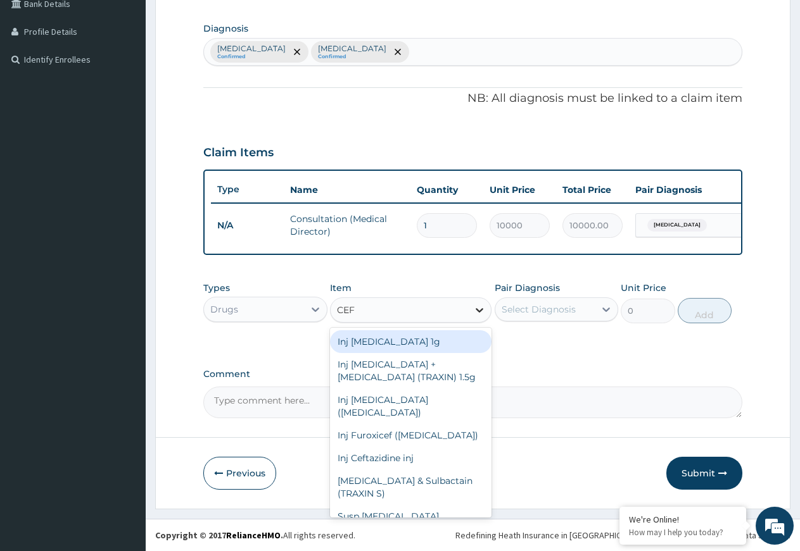
type input "CEFI"
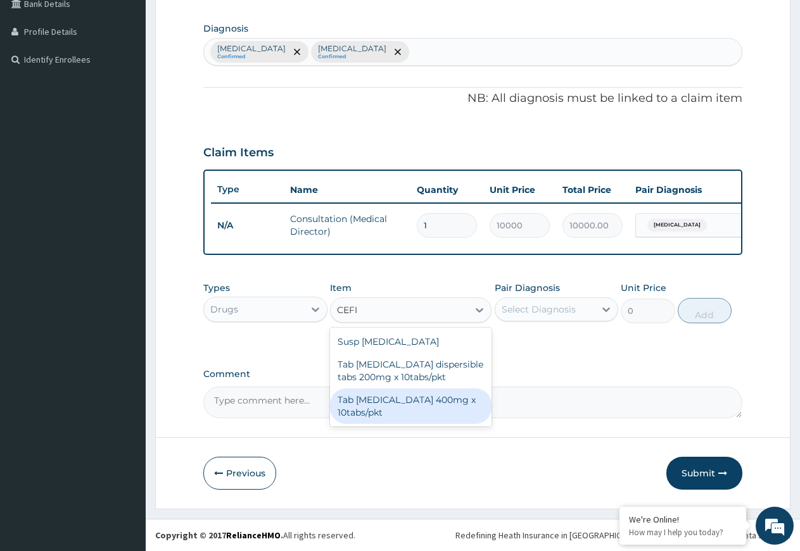
click at [417, 404] on div "Tab Cefixime 400mg x 10tabs/pkt" at bounding box center [410, 406] width 161 height 35
type input "4000"
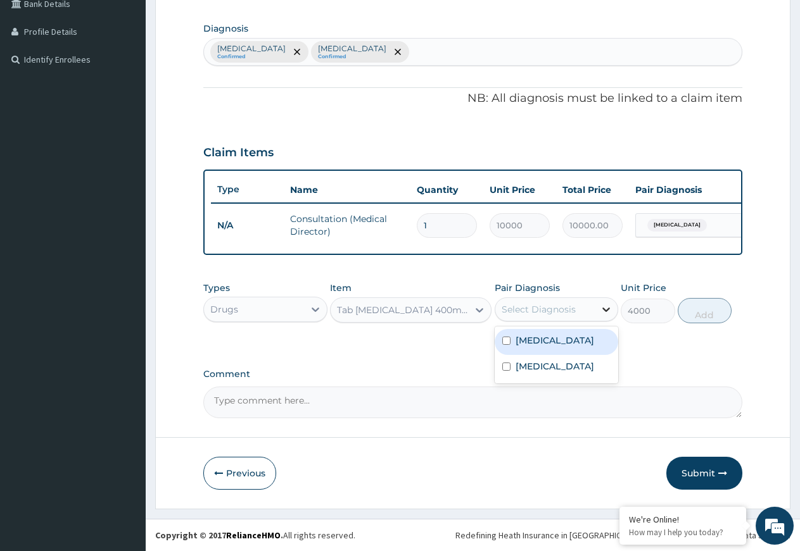
click at [608, 307] on icon at bounding box center [605, 309] width 13 height 13
click at [550, 343] on label "[MEDICAL_DATA]" at bounding box center [554, 340] width 78 height 13
checkbox input "true"
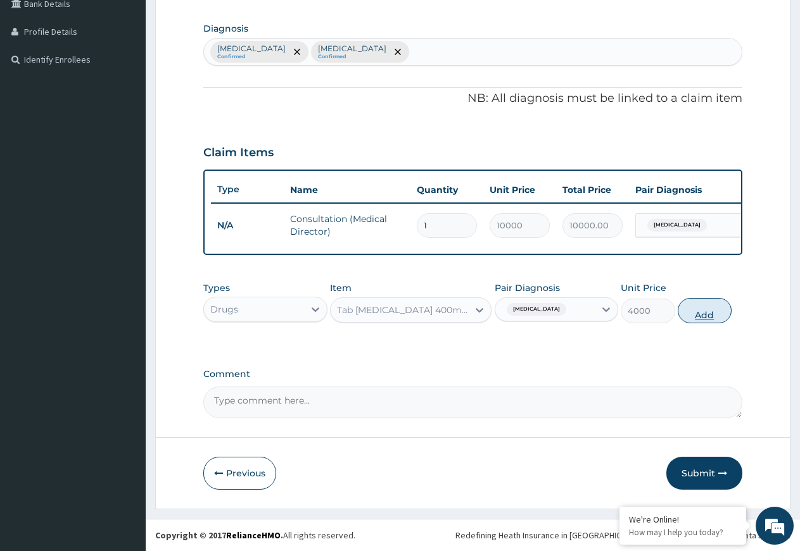
click at [704, 309] on button "Add" at bounding box center [704, 310] width 54 height 25
type input "0"
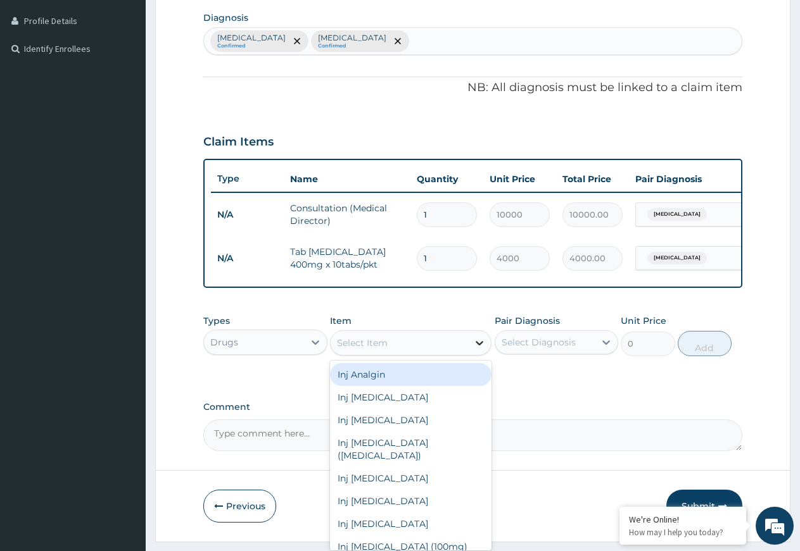
click at [477, 349] on icon at bounding box center [479, 343] width 13 height 13
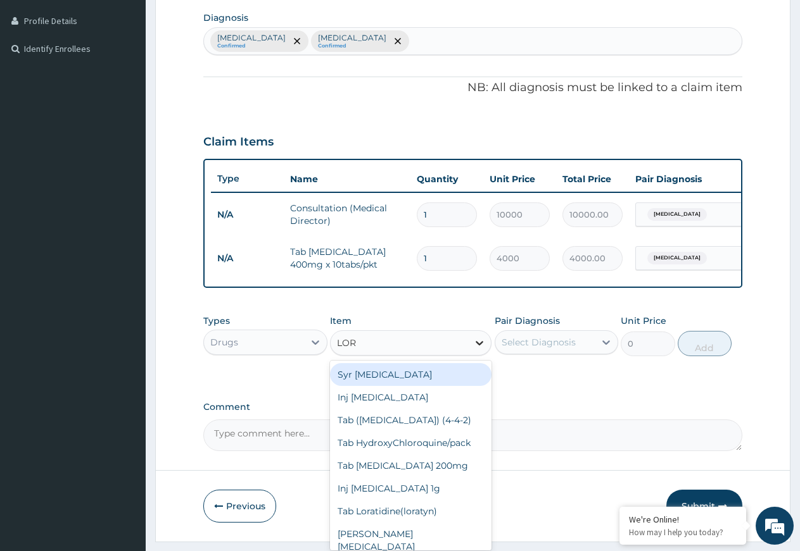
type input "LORA"
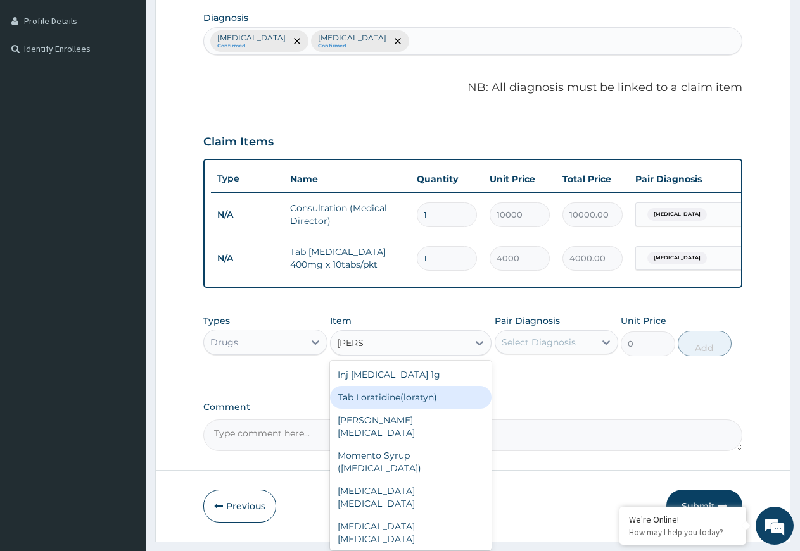
click at [381, 409] on div "Tab Loratidine(loratyn)" at bounding box center [410, 397] width 161 height 23
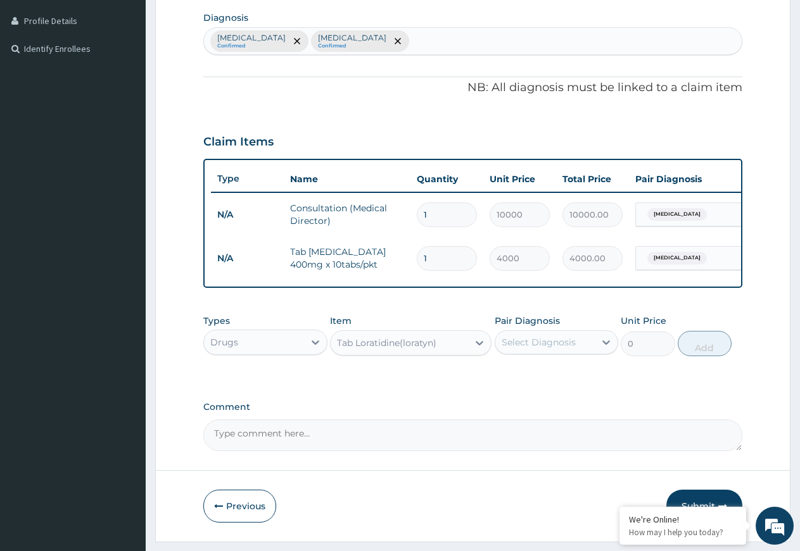
type input "100"
click at [608, 349] on icon at bounding box center [605, 342] width 13 height 13
click at [549, 380] on label "[MEDICAL_DATA]" at bounding box center [554, 373] width 78 height 13
checkbox input "true"
click at [706, 355] on button "Add" at bounding box center [704, 343] width 54 height 25
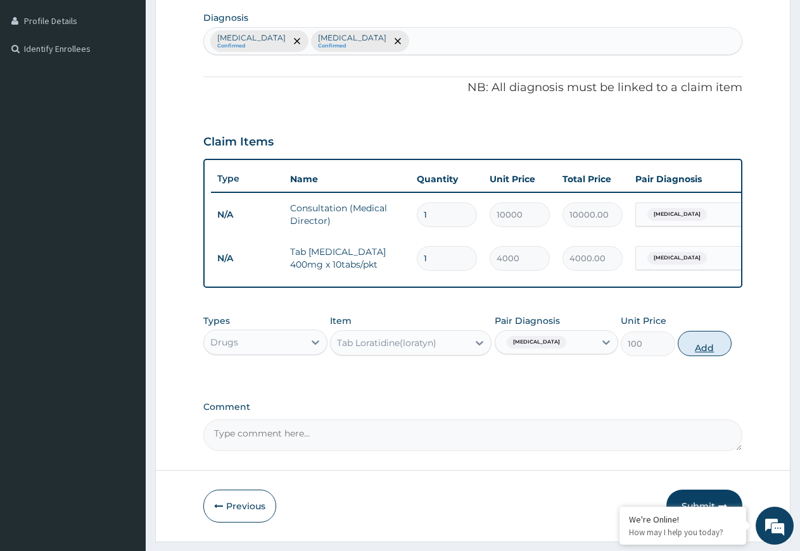
type input "0"
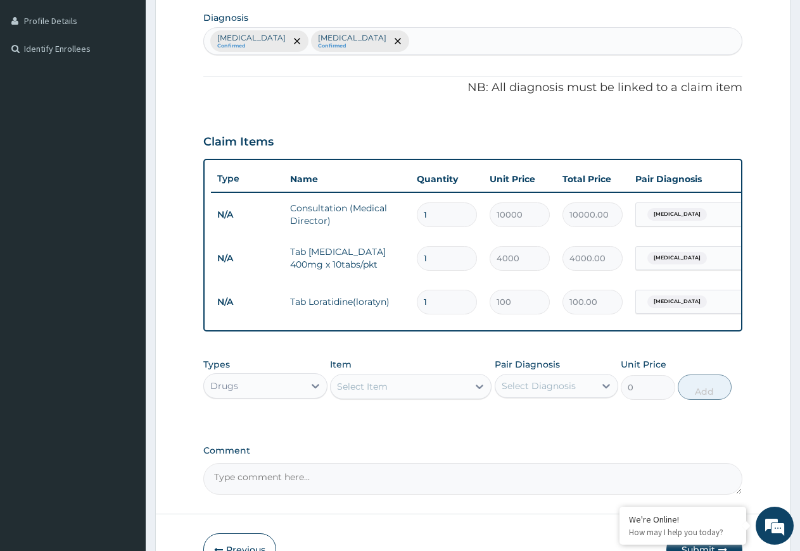
type input "0.00"
type input "6"
type input "600.00"
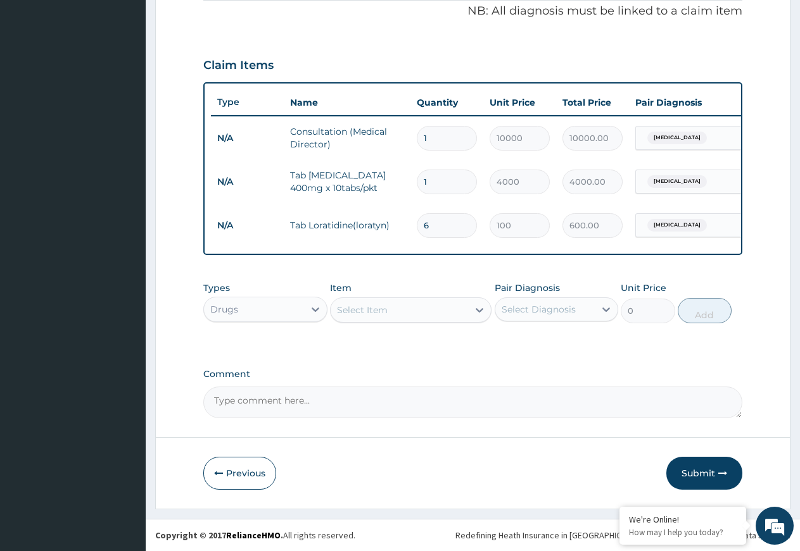
scroll to position [399, 0]
type input "6"
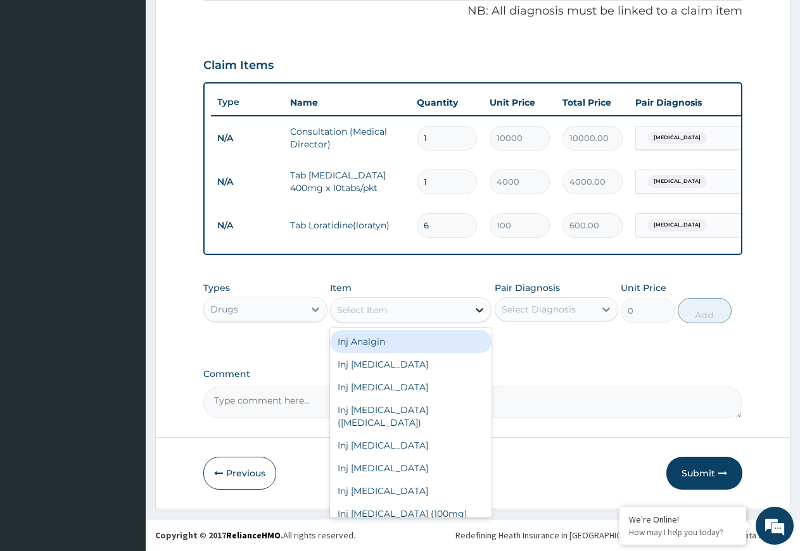
click at [480, 310] on icon at bounding box center [479, 310] width 13 height 13
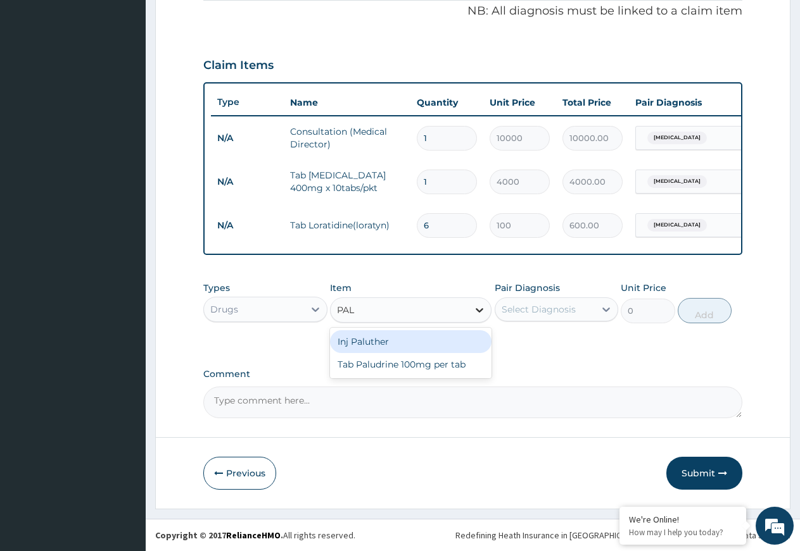
type input "PALU"
click at [417, 342] on div "Inj Paluther" at bounding box center [410, 341] width 161 height 23
type input "2500"
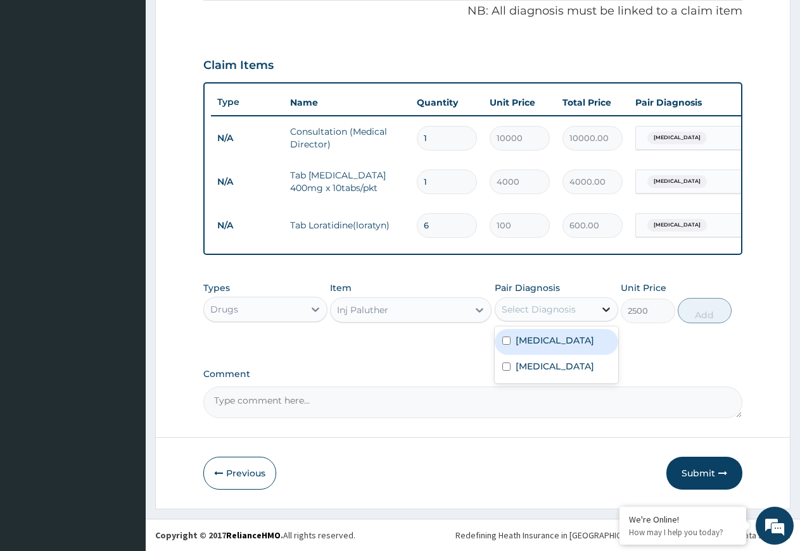
click at [605, 307] on icon at bounding box center [605, 309] width 13 height 13
click at [556, 380] on div "[MEDICAL_DATA]" at bounding box center [556, 368] width 124 height 26
checkbox input "true"
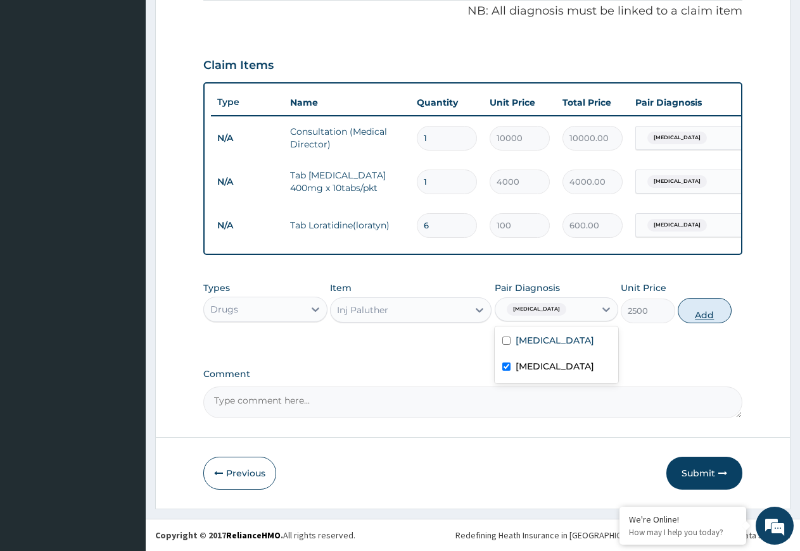
click at [700, 313] on button "Add" at bounding box center [704, 310] width 54 height 25
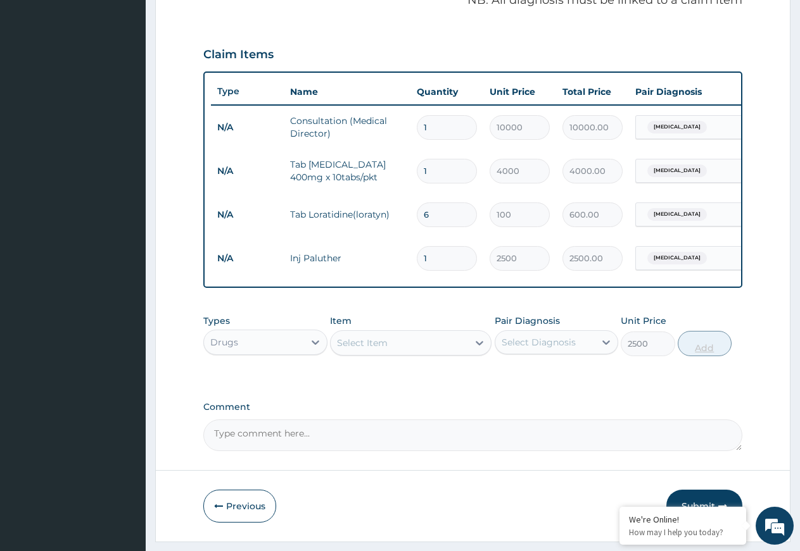
type input "0"
type input "0.00"
type input "6"
type input "15000.00"
type input "6"
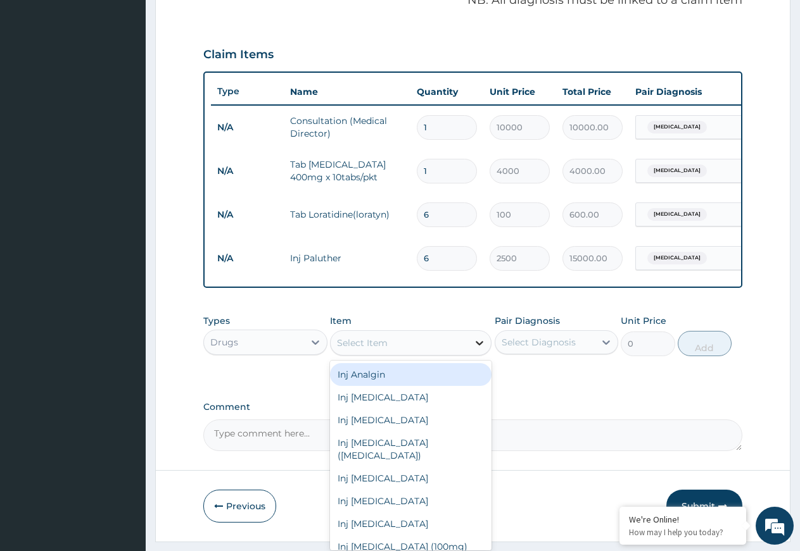
click at [476, 346] on icon at bounding box center [479, 343] width 8 height 4
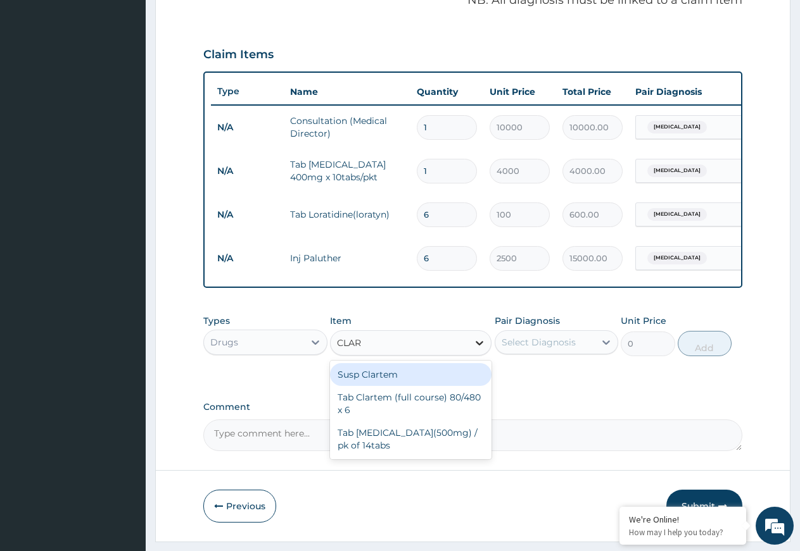
type input "CLART"
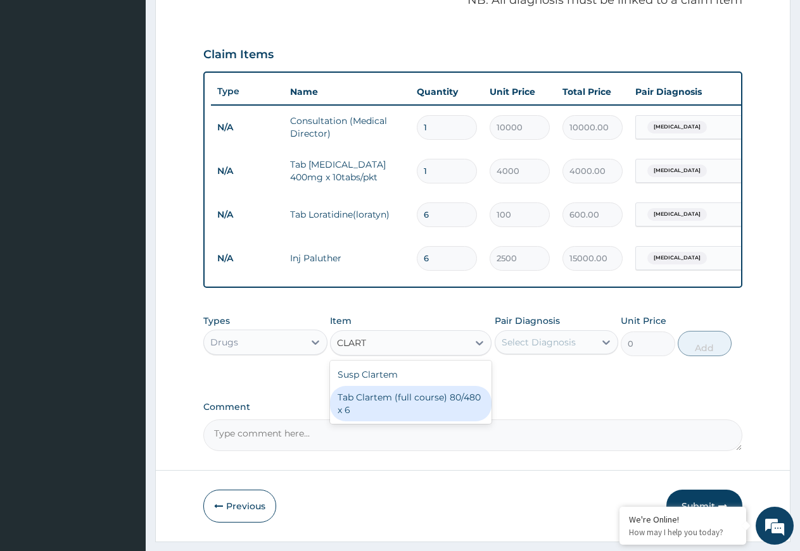
click at [425, 413] on div "Tab Clartem (full course) 80/480 x 6" at bounding box center [410, 403] width 161 height 35
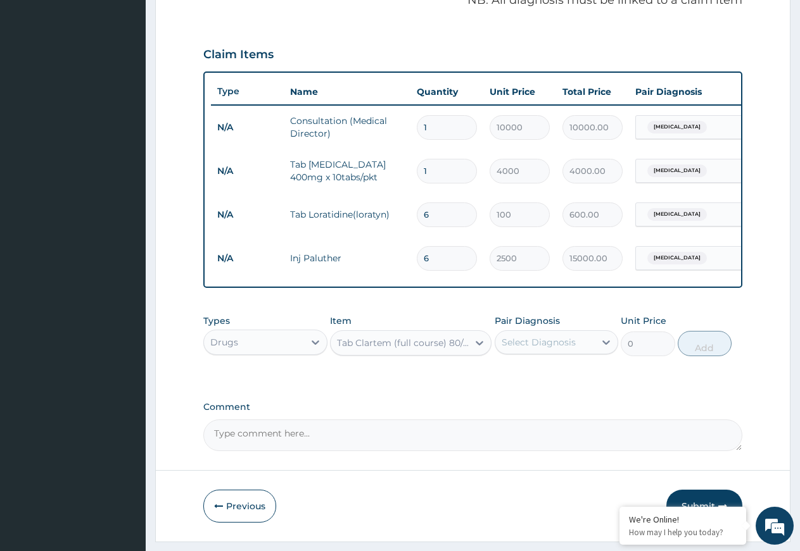
type input "2300"
click at [606, 345] on icon at bounding box center [606, 343] width 8 height 4
click at [556, 414] on div "[MEDICAL_DATA]" at bounding box center [556, 401] width 124 height 26
checkbox input "true"
click at [707, 356] on button "Add" at bounding box center [704, 343] width 54 height 25
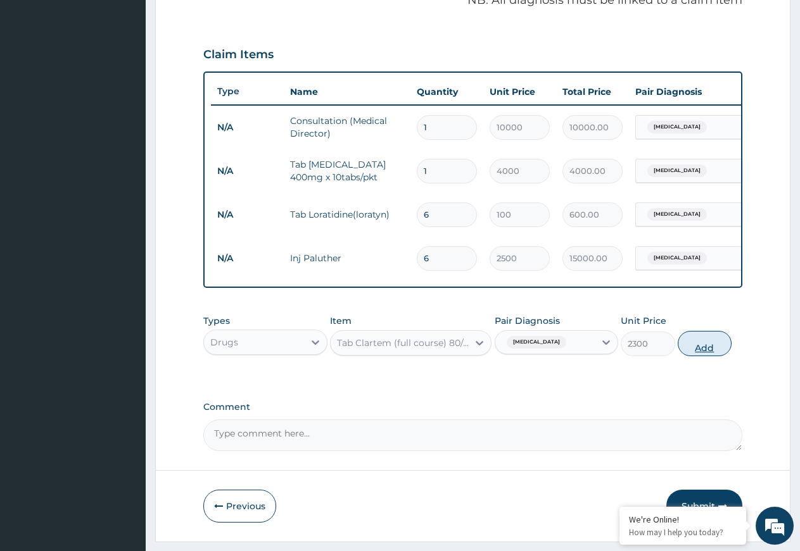
type input "0"
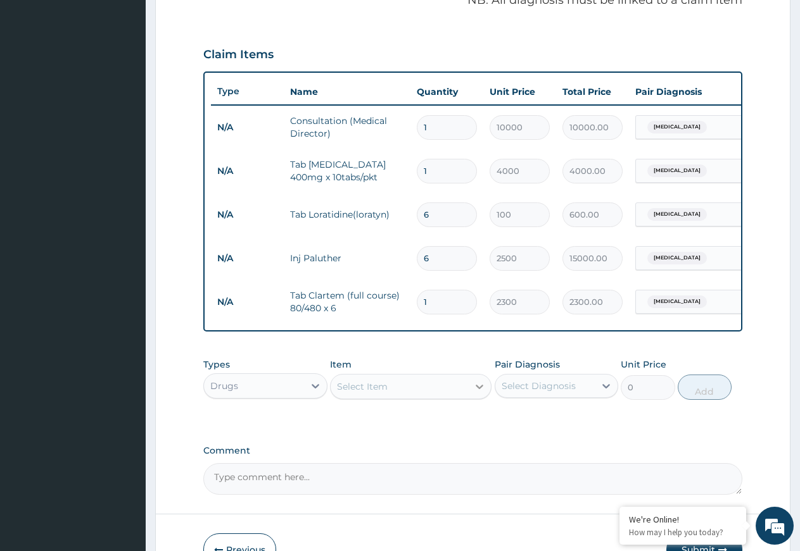
click at [479, 393] on icon at bounding box center [479, 386] width 13 height 13
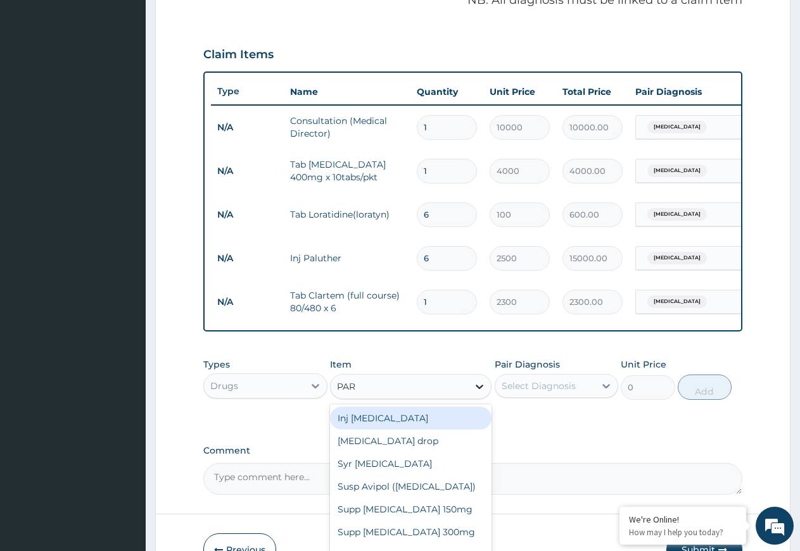
type input "PARA"
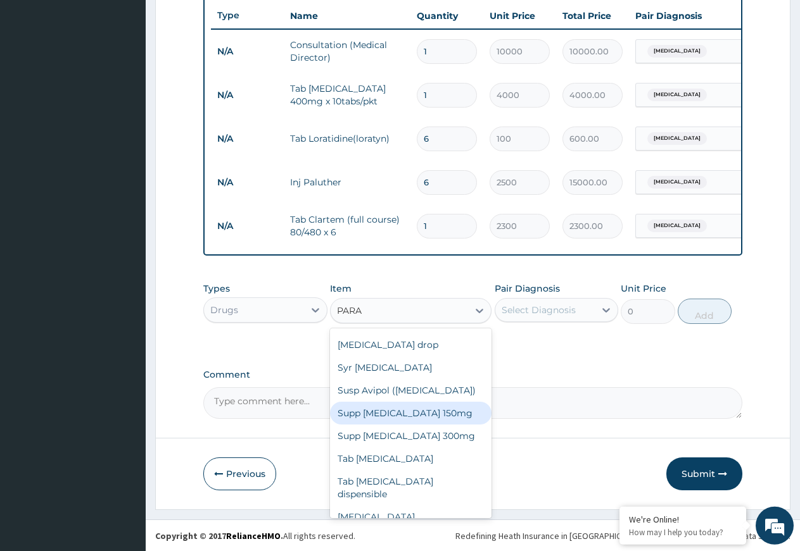
scroll to position [487, 0]
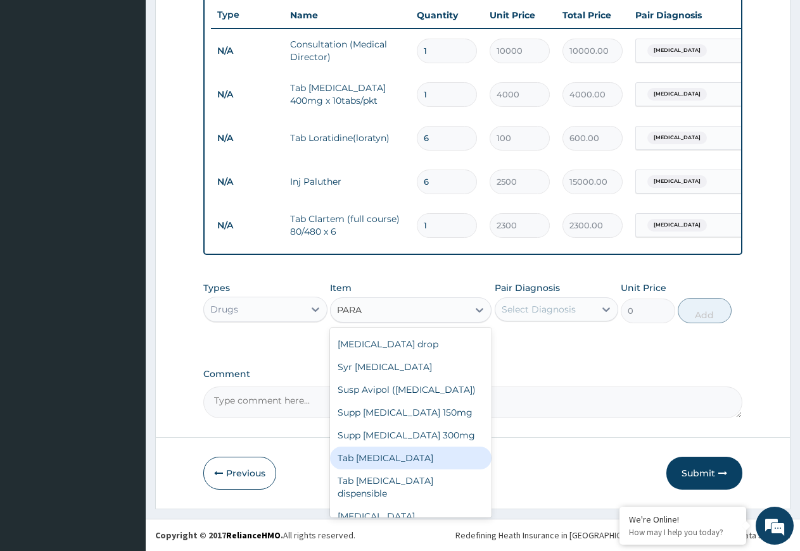
click at [388, 457] on div "Tab [MEDICAL_DATA]" at bounding box center [410, 458] width 161 height 23
type input "80"
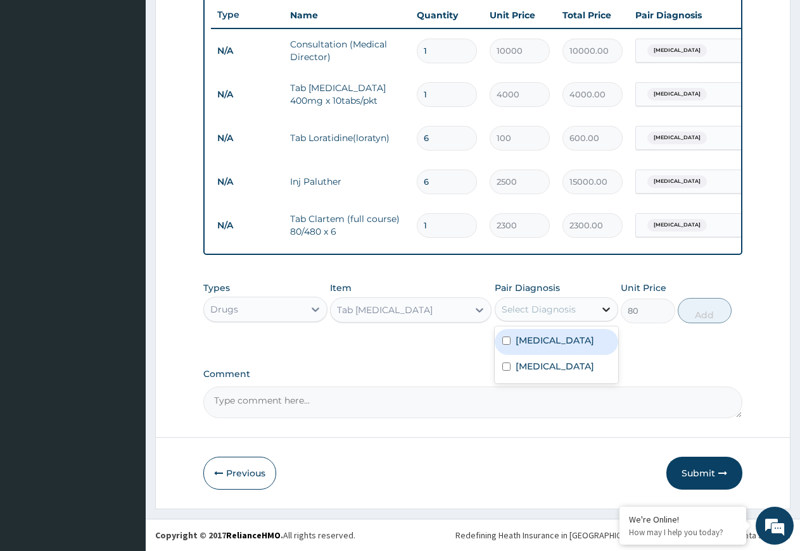
click at [603, 308] on icon at bounding box center [606, 310] width 8 height 4
click at [546, 373] on label "[MEDICAL_DATA]" at bounding box center [554, 366] width 78 height 13
checkbox input "true"
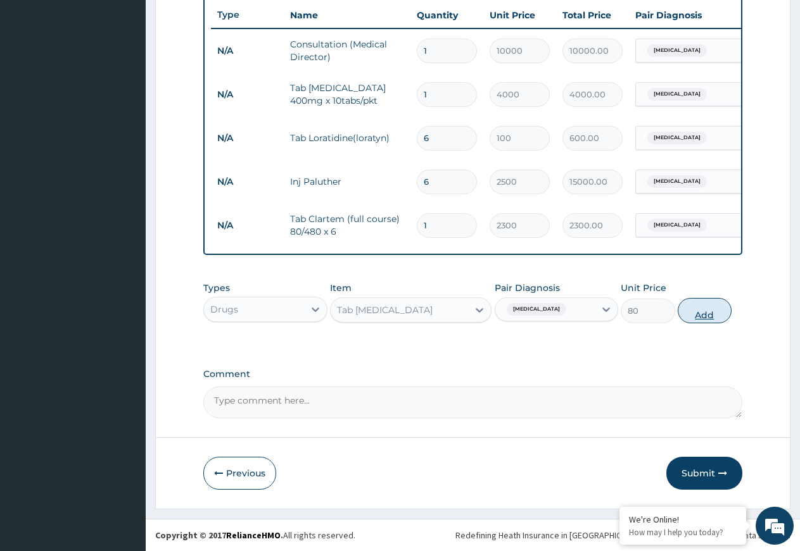
click at [705, 311] on button "Add" at bounding box center [704, 310] width 54 height 25
type input "0"
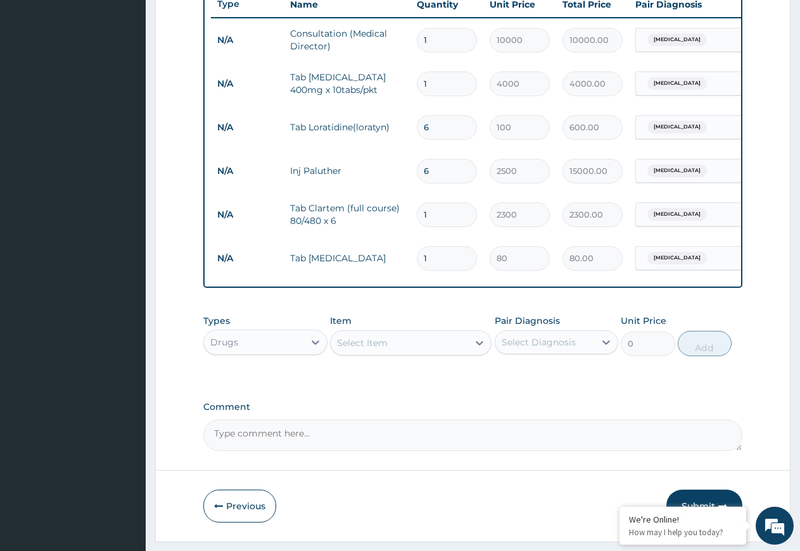
type input "18"
type input "1440.00"
type input "18"
click at [316, 349] on icon at bounding box center [315, 342] width 13 height 13
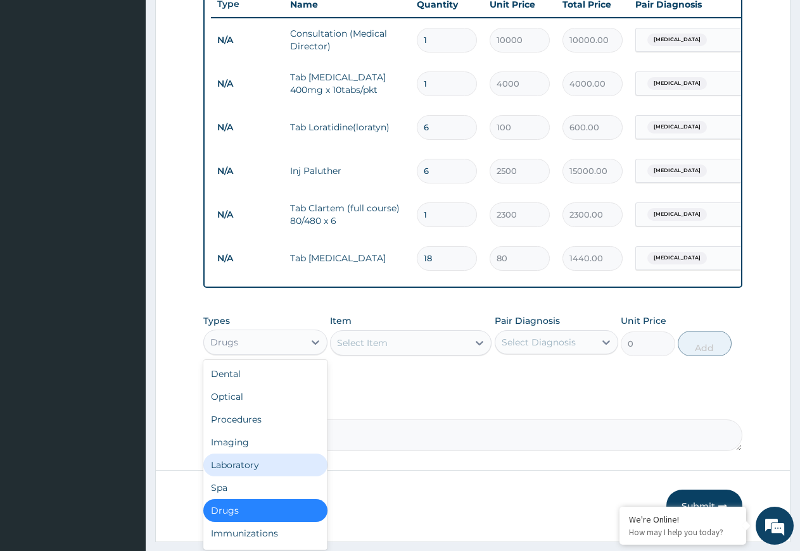
click at [264, 476] on div "Laboratory" at bounding box center [265, 465] width 124 height 23
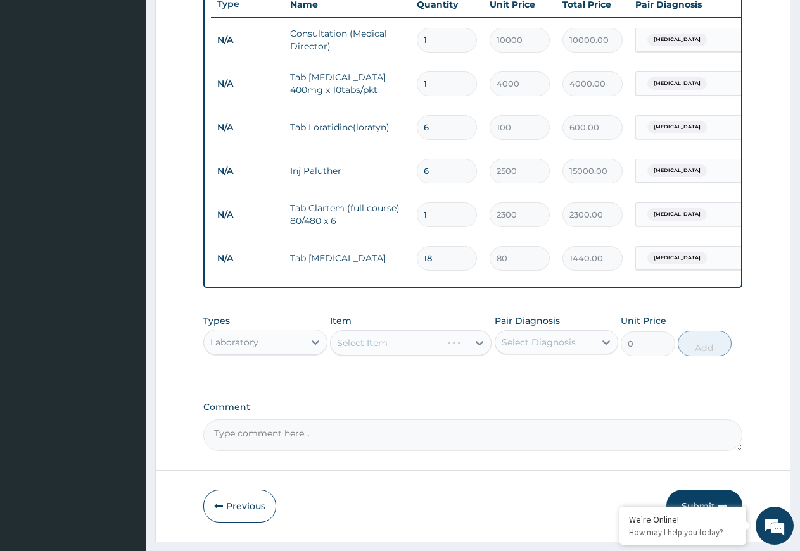
click at [477, 353] on div "Select Item" at bounding box center [410, 342] width 161 height 25
click at [479, 348] on icon at bounding box center [479, 343] width 13 height 13
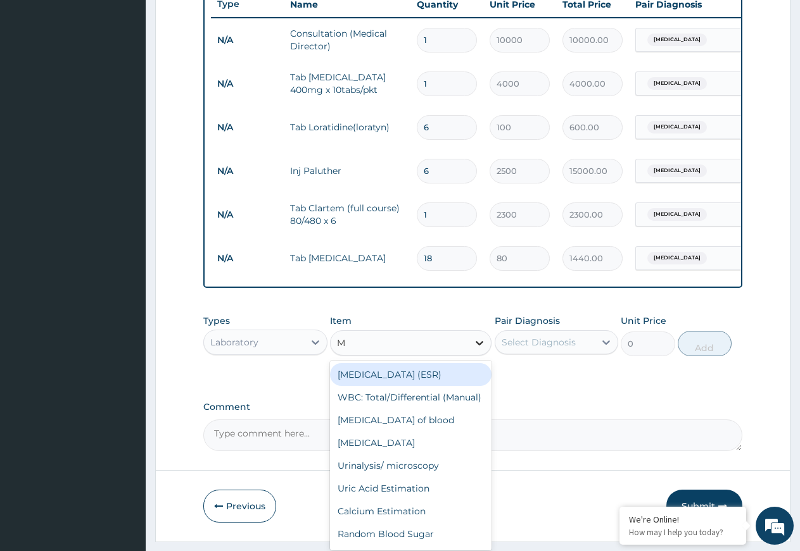
type input "MP"
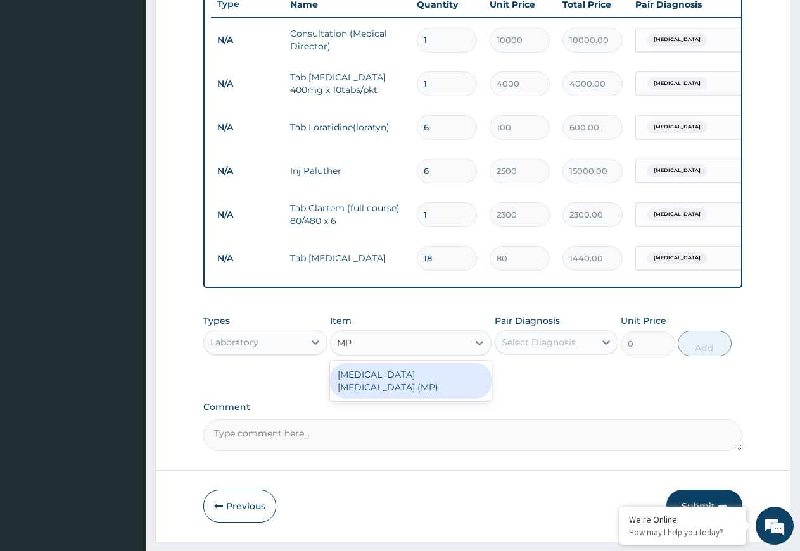
click at [439, 391] on div "[MEDICAL_DATA] [MEDICAL_DATA] (MP)" at bounding box center [410, 380] width 161 height 35
type input "2000"
click at [439, 382] on div "Types Laboratory Item option Tab Paracetamol, selected. option Malaria Parasite…" at bounding box center [472, 344] width 539 height 73
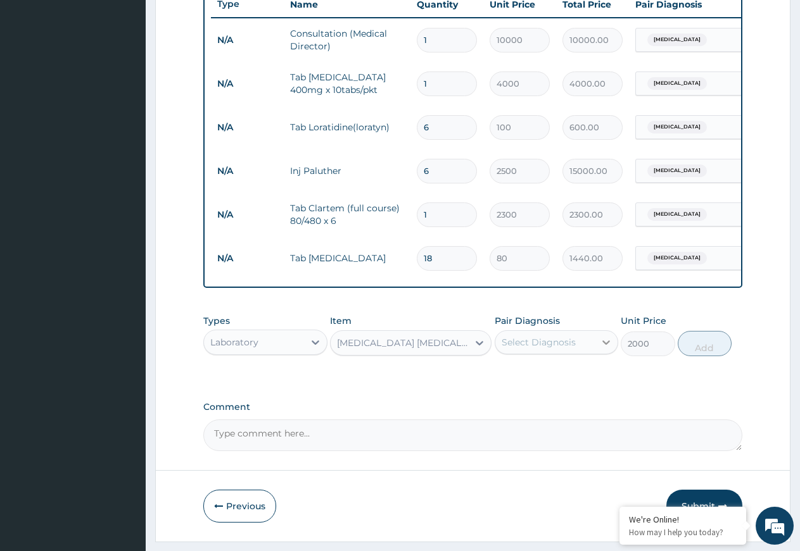
click at [606, 349] on icon at bounding box center [605, 342] width 13 height 13
drag, startPoint x: 540, startPoint y: 427, endPoint x: 553, endPoint y: 421, distance: 14.2
click at [542, 406] on label "[MEDICAL_DATA]" at bounding box center [554, 399] width 78 height 13
click at [544, 406] on label "[MEDICAL_DATA]" at bounding box center [554, 399] width 78 height 13
checkbox input "false"
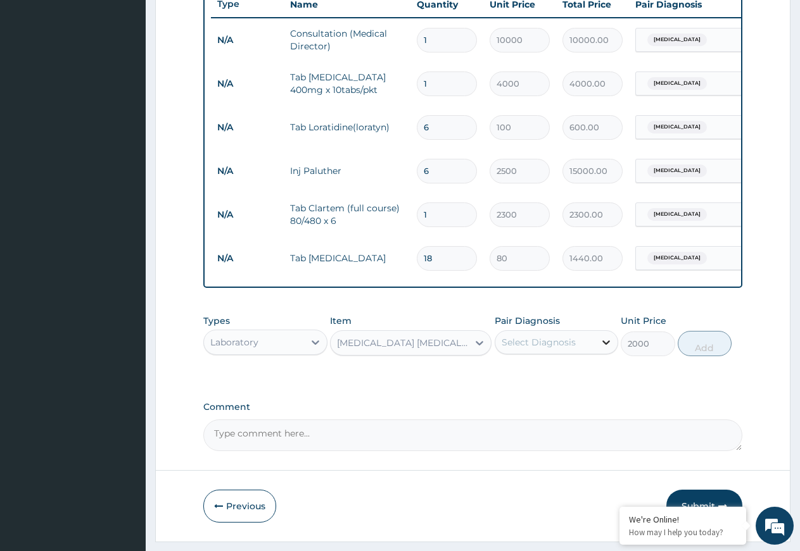
click at [606, 349] on icon at bounding box center [605, 342] width 13 height 13
click at [605, 345] on icon at bounding box center [606, 343] width 8 height 4
click at [558, 414] on div "[MEDICAL_DATA]" at bounding box center [556, 401] width 124 height 26
checkbox input "true"
click at [703, 356] on button "Add" at bounding box center [704, 343] width 54 height 25
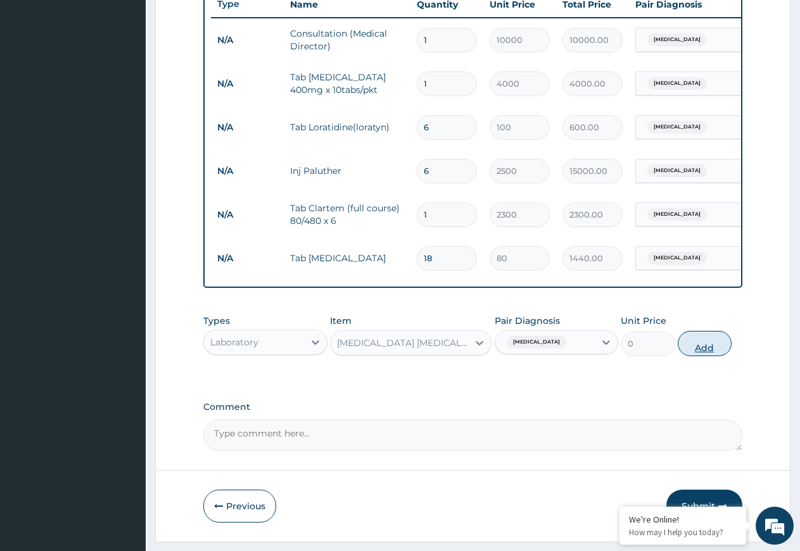
click at [703, 356] on div "PA Code / Prescription Code Enter Code(Secondary Care Only) Encounter Date 13-0…" at bounding box center [472, 42] width 539 height 817
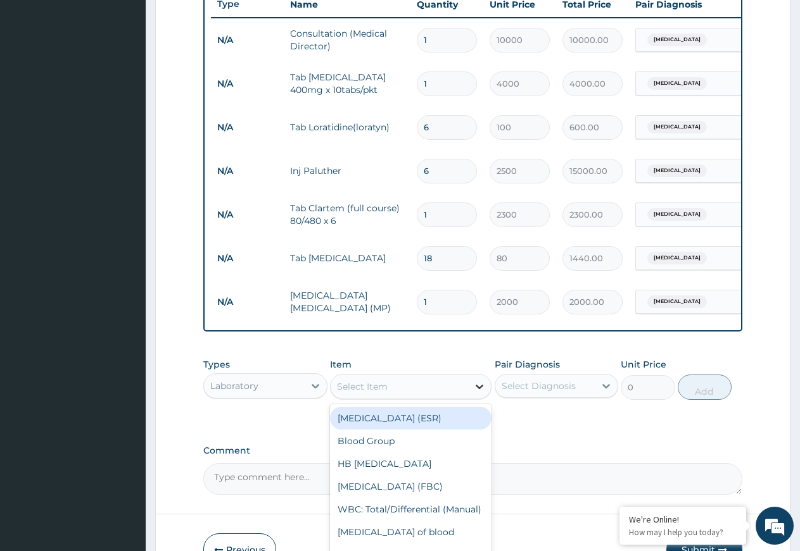
click at [480, 389] on icon at bounding box center [479, 387] width 8 height 4
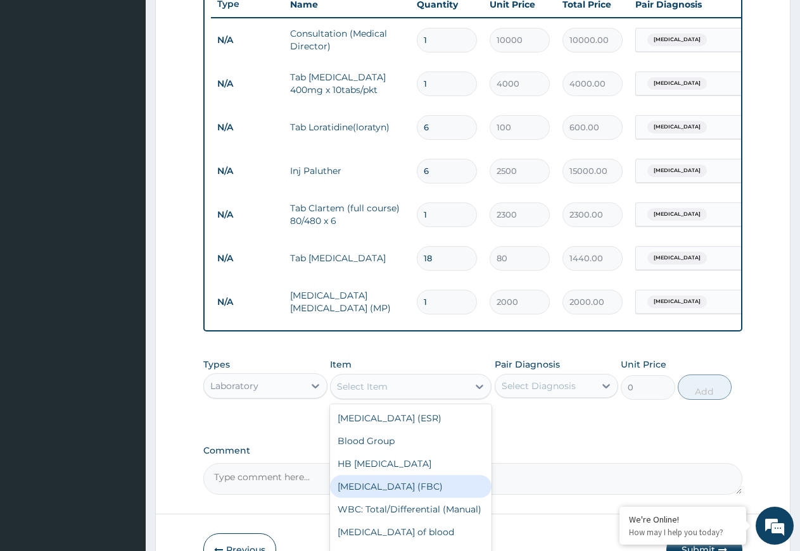
click at [404, 498] on div "Full Blood Count (FBC)" at bounding box center [410, 486] width 161 height 23
type input "4500"
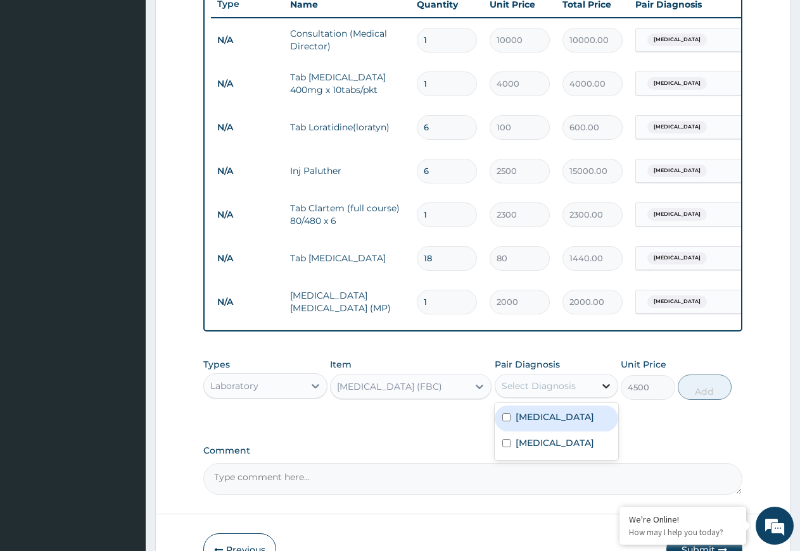
click at [603, 392] on icon at bounding box center [605, 386] width 13 height 13
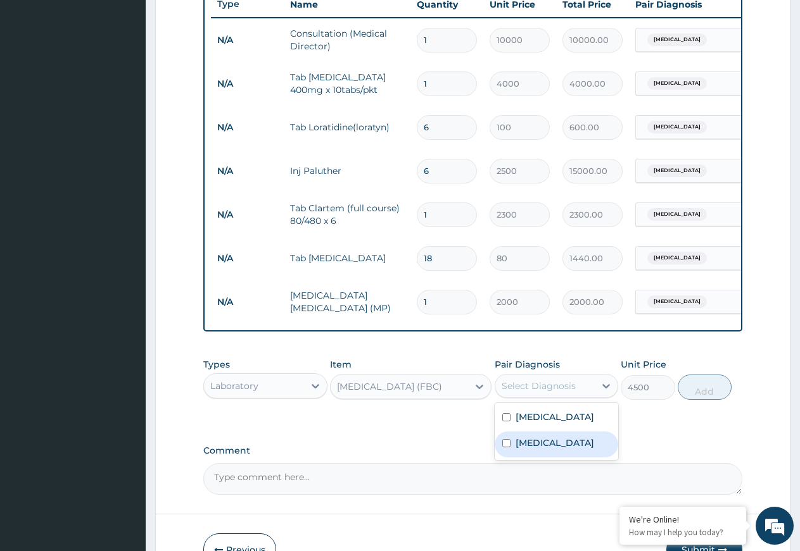
click at [524, 449] on label "[MEDICAL_DATA]" at bounding box center [554, 443] width 78 height 13
checkbox input "true"
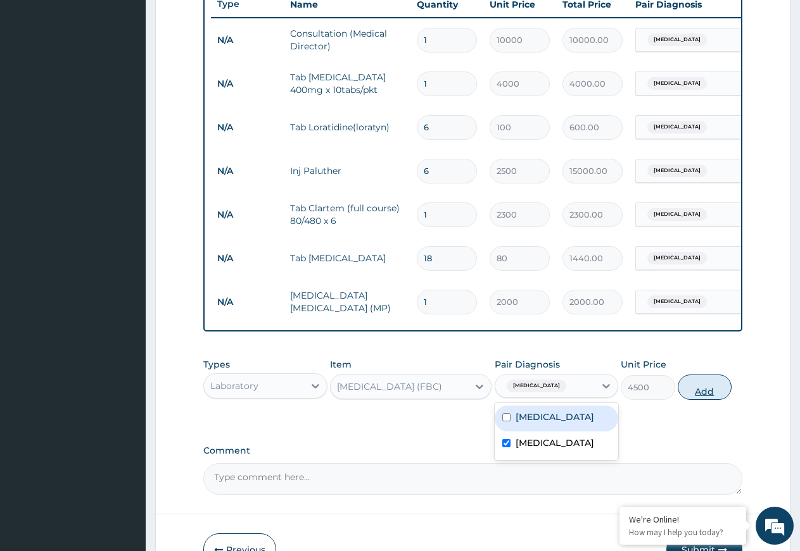
click at [702, 397] on button "Add" at bounding box center [704, 387] width 54 height 25
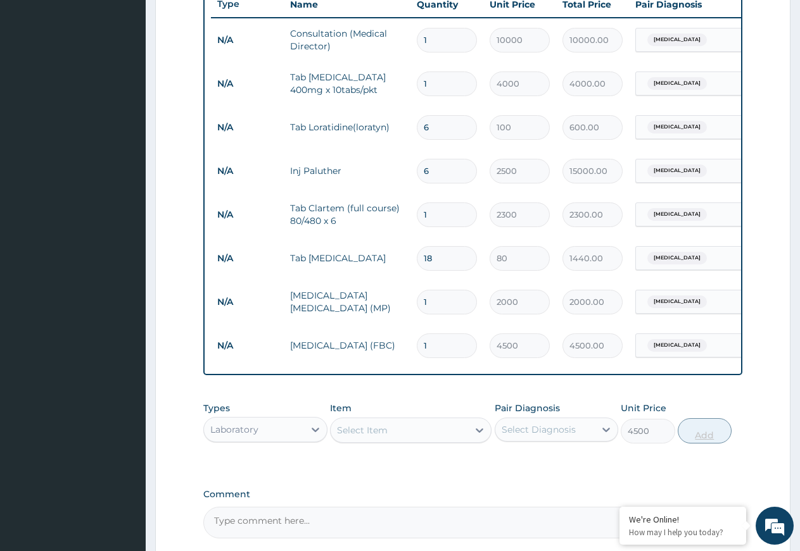
type input "0"
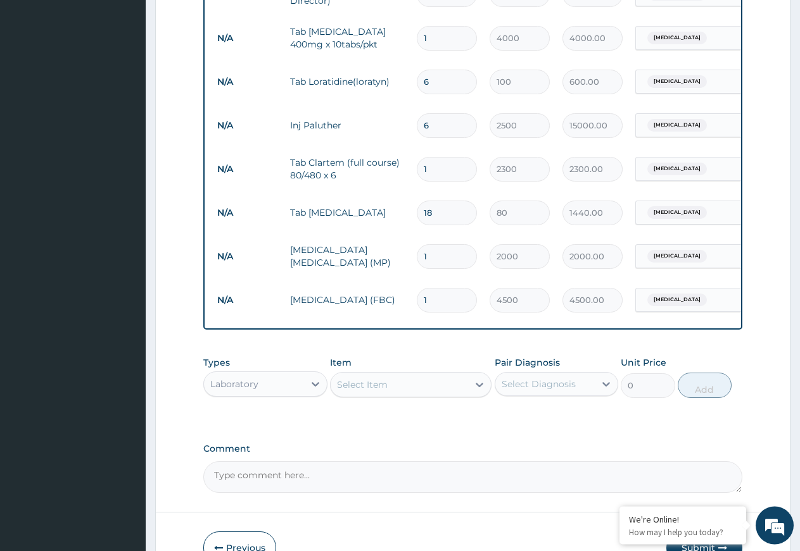
scroll to position [616, 0]
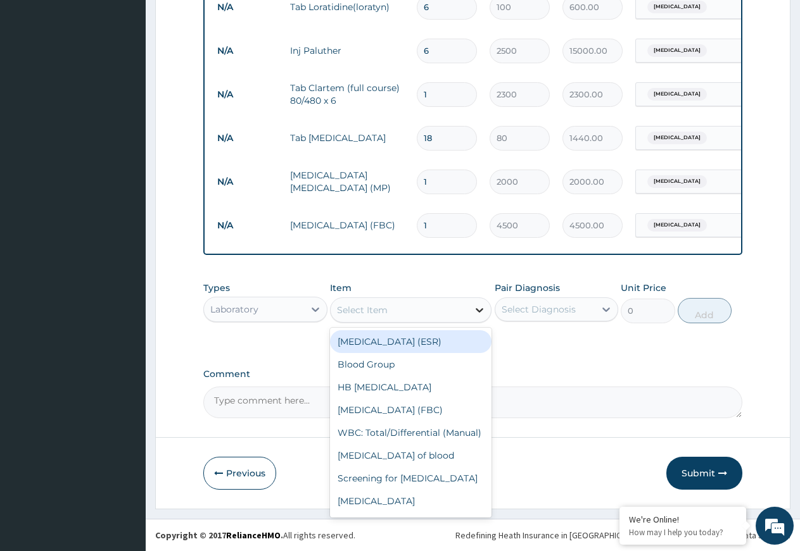
click at [477, 309] on icon at bounding box center [479, 310] width 13 height 13
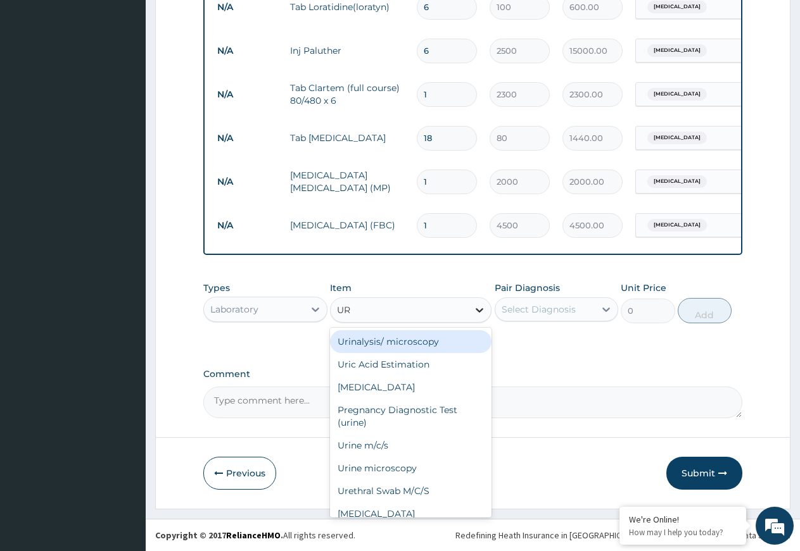
type input "URI"
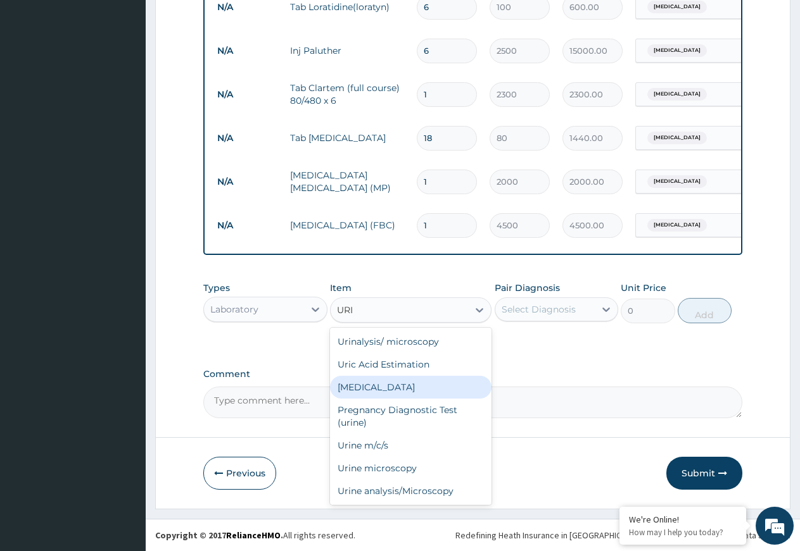
click at [379, 391] on div "[MEDICAL_DATA]" at bounding box center [410, 387] width 161 height 23
type input "1500"
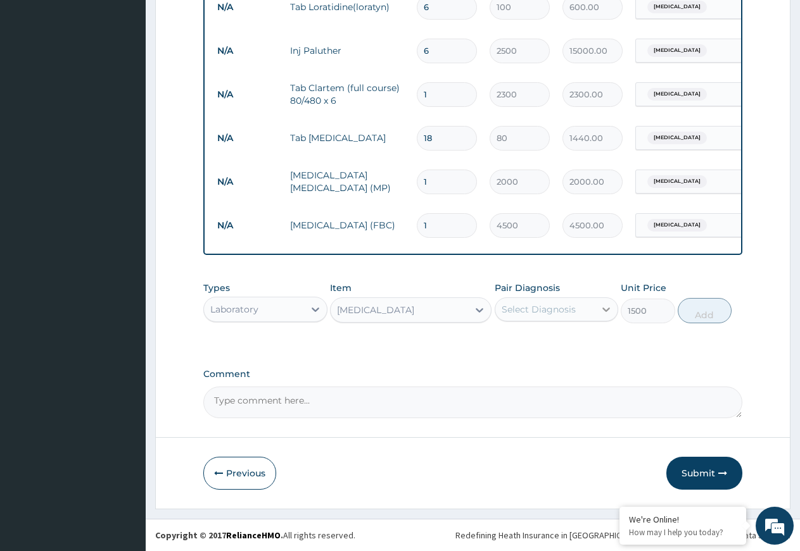
click at [605, 310] on icon at bounding box center [605, 309] width 13 height 13
click at [551, 381] on div "[MEDICAL_DATA]" at bounding box center [556, 368] width 124 height 26
checkbox input "true"
click at [703, 306] on button "Add" at bounding box center [704, 310] width 54 height 25
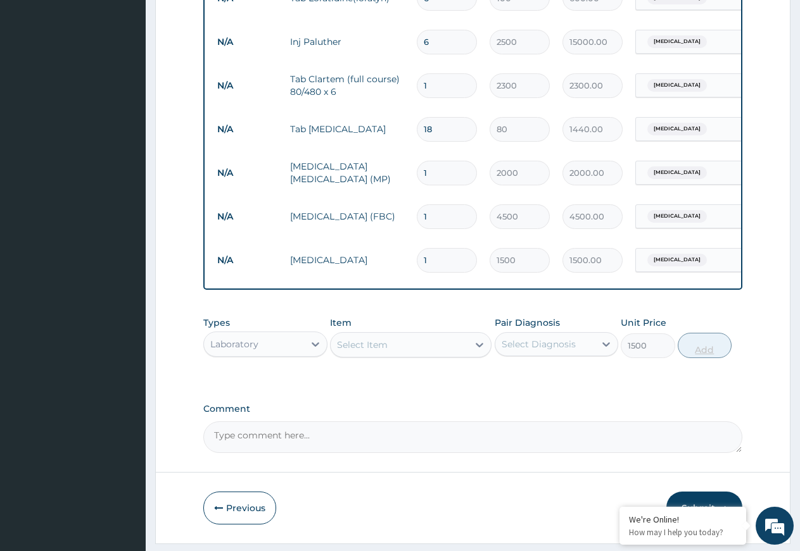
type input "0"
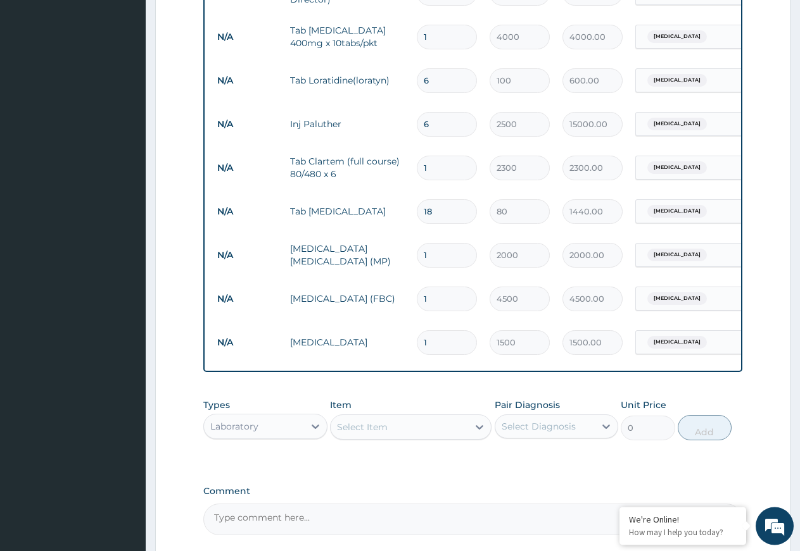
scroll to position [551, 0]
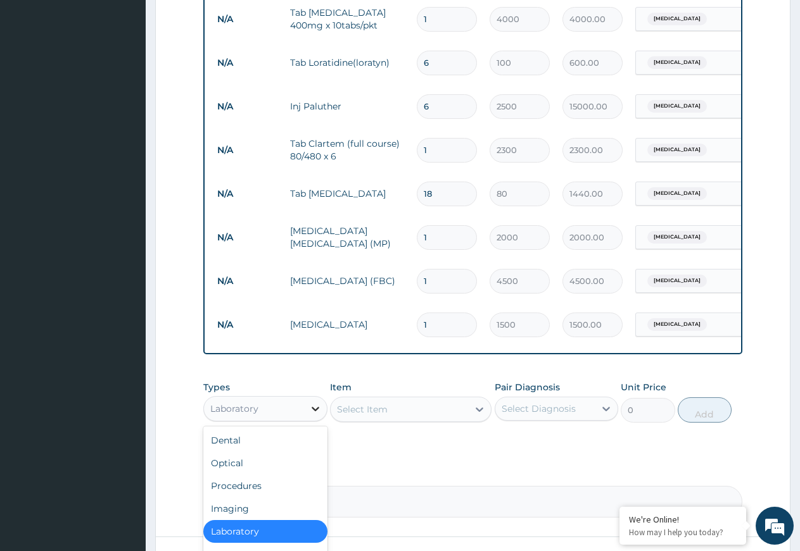
click at [313, 411] on icon at bounding box center [315, 409] width 8 height 4
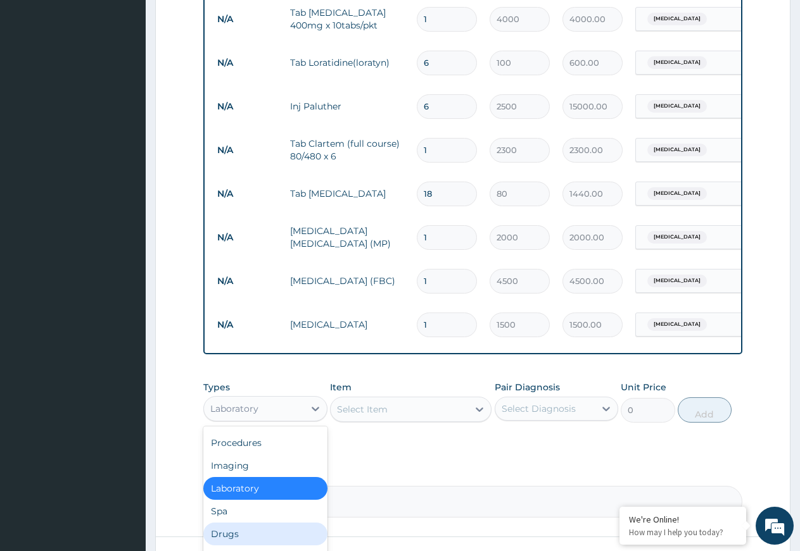
click at [242, 543] on div "Drugs" at bounding box center [265, 534] width 124 height 23
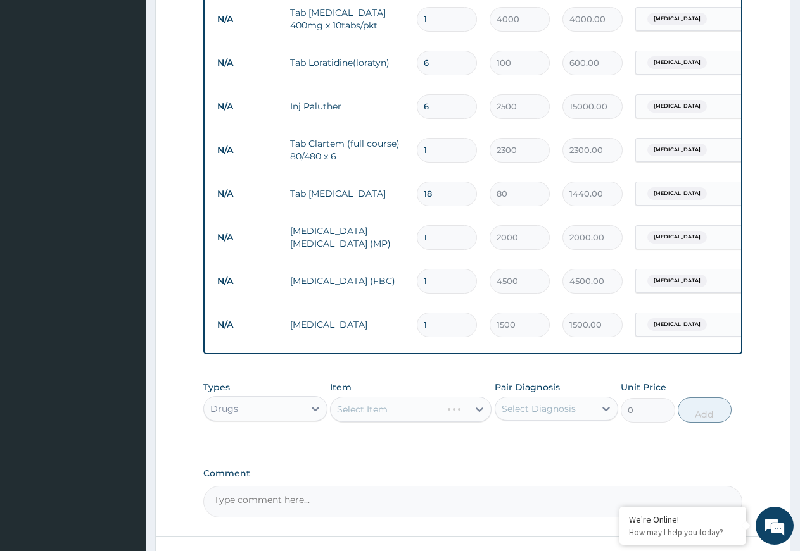
click at [475, 418] on div "Select Item" at bounding box center [410, 409] width 161 height 25
click at [475, 416] on icon at bounding box center [479, 409] width 13 height 13
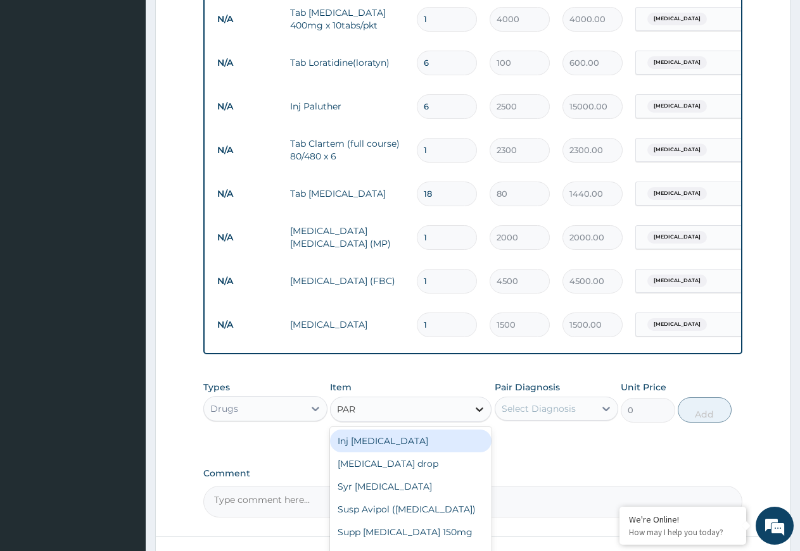
type input "PARA"
click at [423, 453] on div "Inj [MEDICAL_DATA]" at bounding box center [410, 441] width 161 height 23
type input "800"
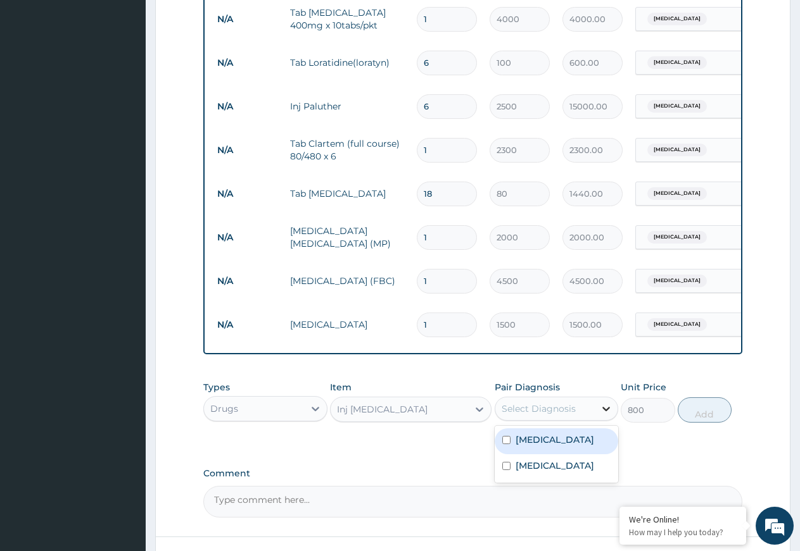
click at [610, 415] on icon at bounding box center [605, 409] width 13 height 13
click at [568, 480] on div "[MEDICAL_DATA]" at bounding box center [556, 468] width 124 height 26
checkbox input "true"
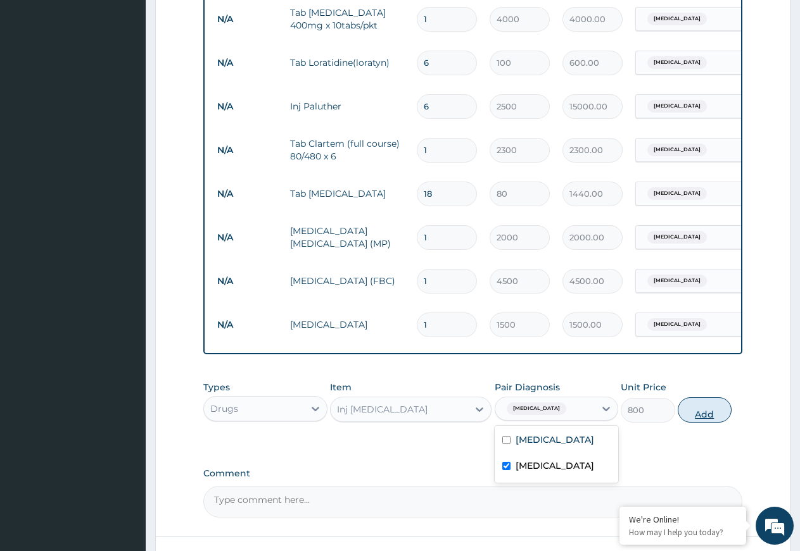
click at [705, 420] on button "Add" at bounding box center [704, 410] width 54 height 25
type input "0"
click at [705, 420] on div "PA Code / Prescription Code Enter Code(Secondary Care Only) Encounter Date 13-0…" at bounding box center [472, 44] width 539 height 948
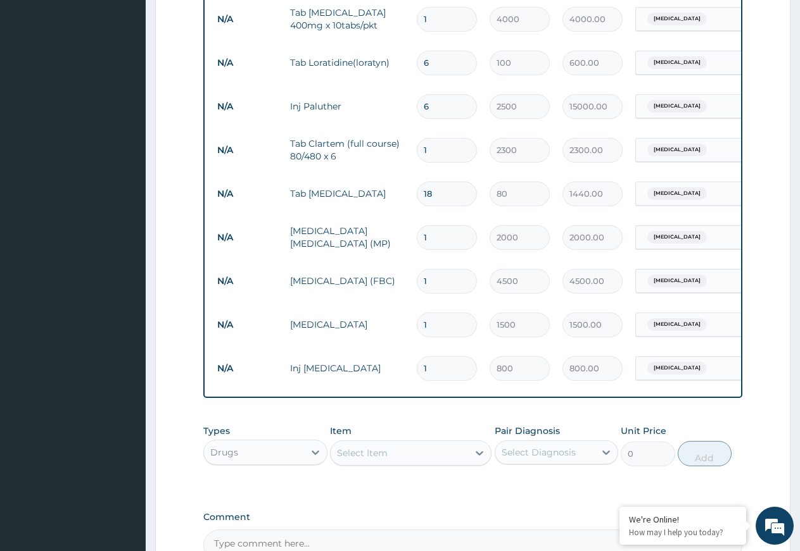
click at [440, 367] on input "1" at bounding box center [447, 368] width 60 height 25
type input "0.00"
type input "2"
type input "1600.00"
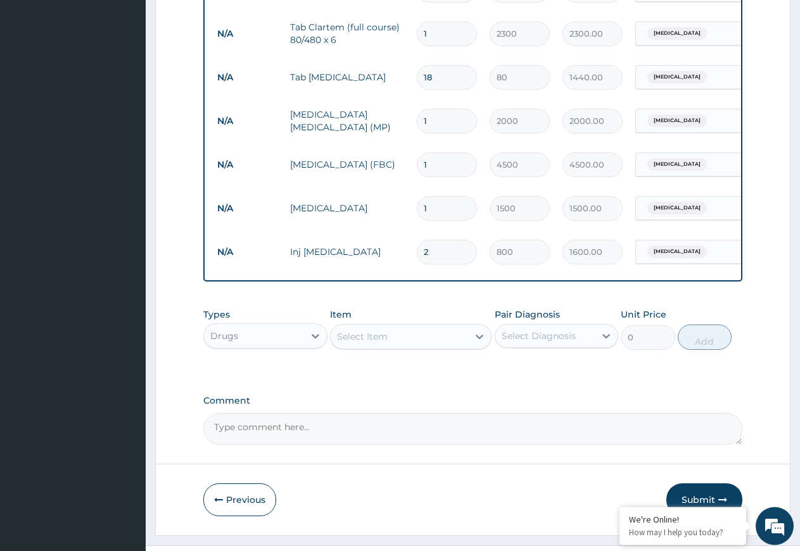
scroll to position [681, 0]
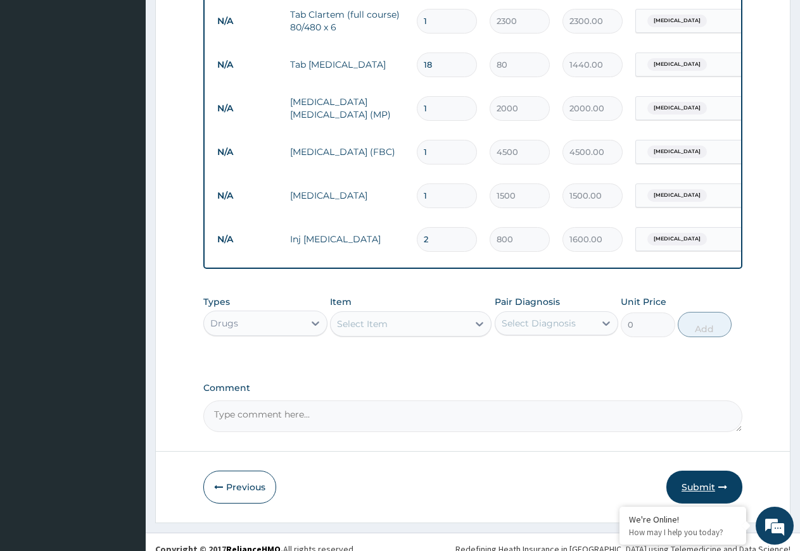
type input "2"
click at [699, 494] on button "Submit" at bounding box center [704, 487] width 76 height 33
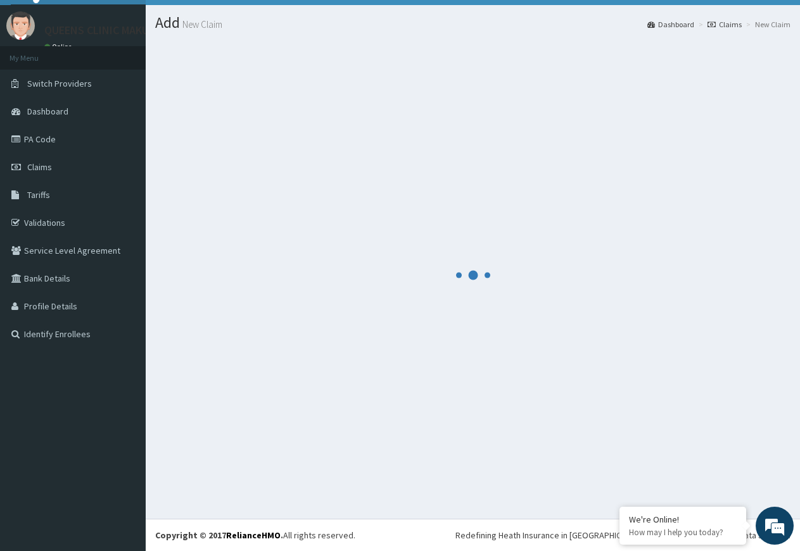
scroll to position [27, 0]
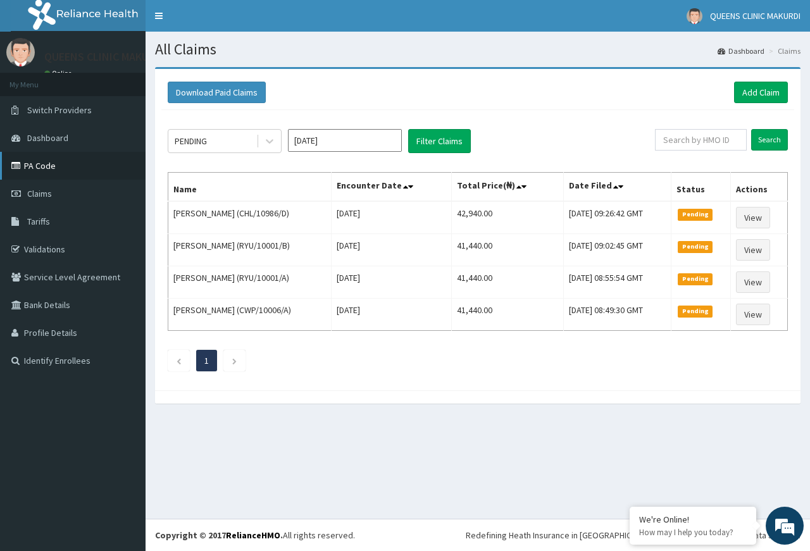
click at [38, 165] on link "PA Code" at bounding box center [73, 166] width 146 height 28
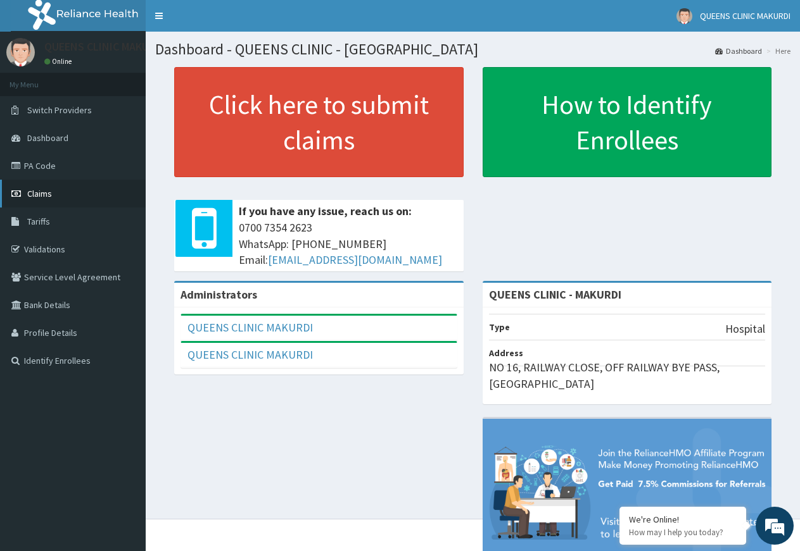
click at [39, 192] on span "Claims" at bounding box center [39, 193] width 25 height 11
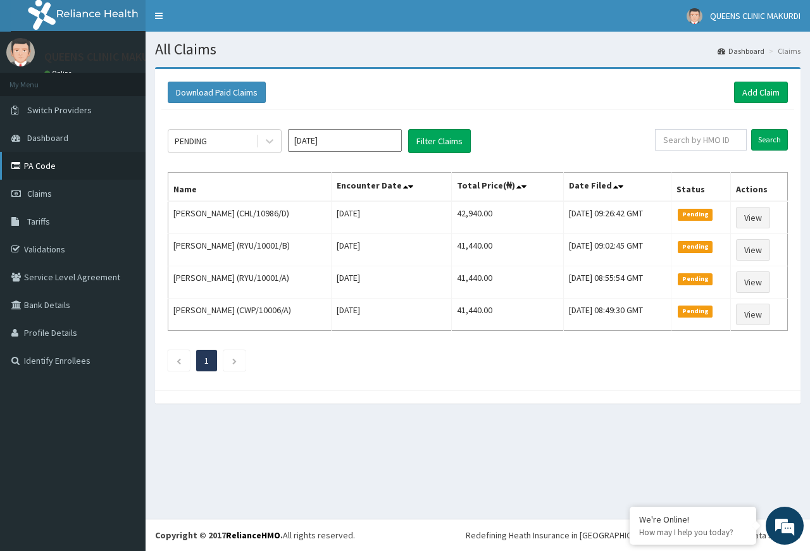
click at [37, 165] on link "PA Code" at bounding box center [73, 166] width 146 height 28
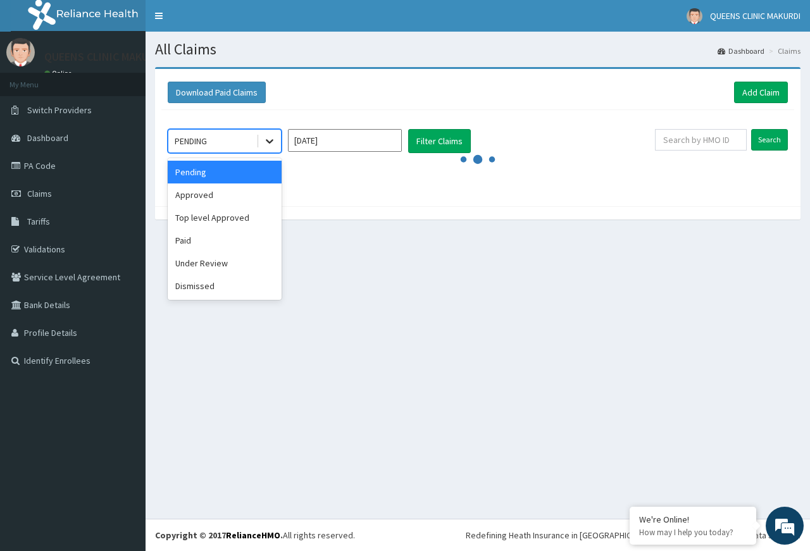
click at [272, 142] on icon at bounding box center [270, 142] width 8 height 4
click at [232, 196] on div "Approved" at bounding box center [225, 195] width 114 height 23
click at [232, 196] on div "option Approved focused, 2 of 6. 6 results available. Use Up and Down to choose…" at bounding box center [477, 155] width 633 height 90
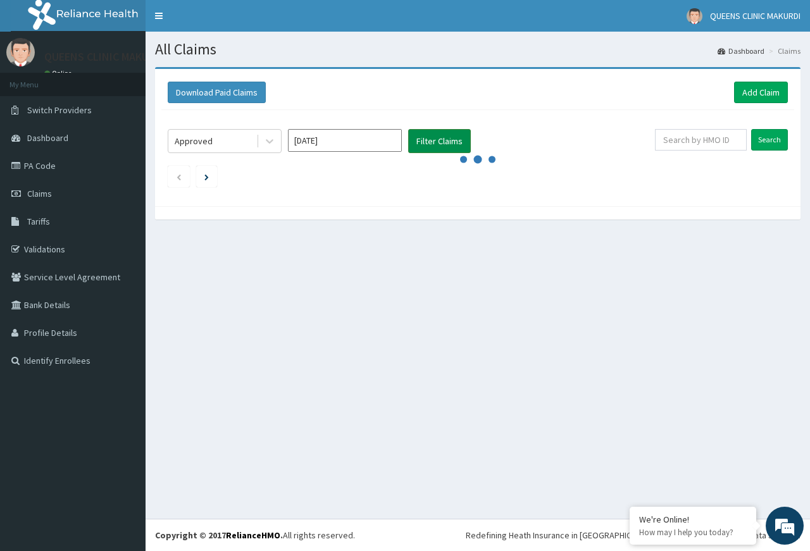
click at [429, 140] on button "Filter Claims" at bounding box center [439, 141] width 63 height 24
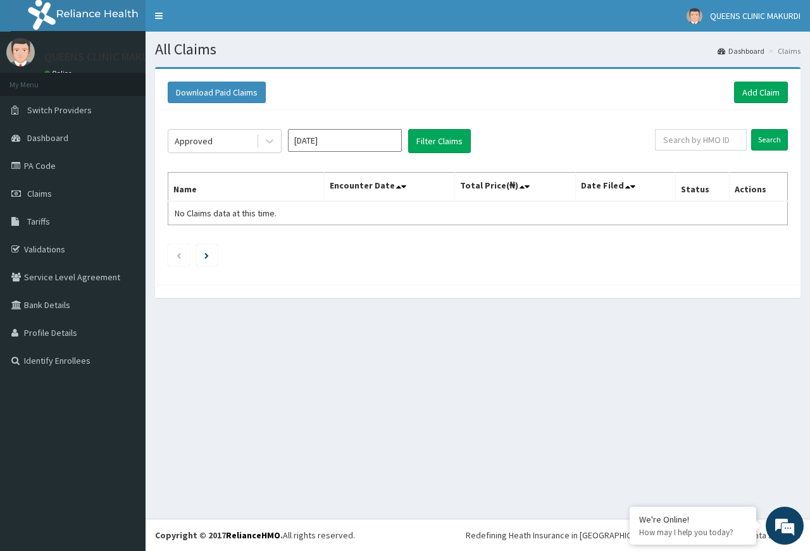
click at [280, 379] on div "All Claims Dashboard Claims Download Paid Claims Add Claim × Note you can only …" at bounding box center [478, 275] width 665 height 487
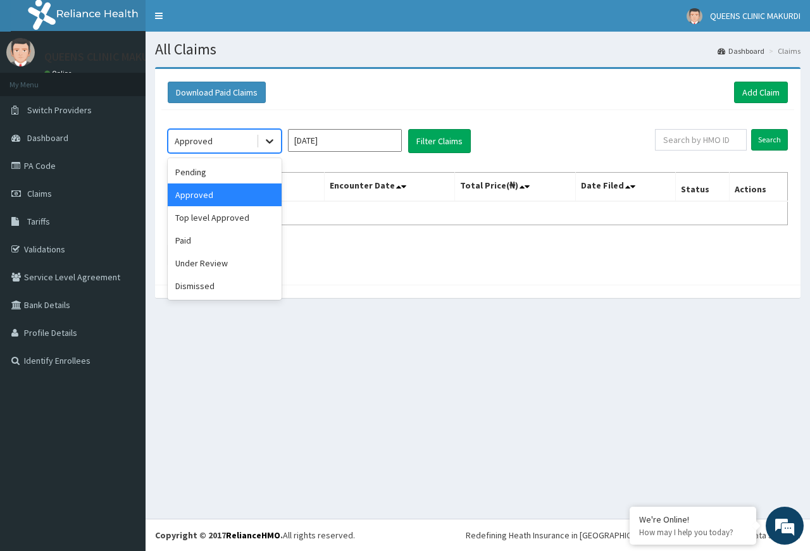
click at [267, 142] on icon at bounding box center [269, 141] width 13 height 13
click at [240, 174] on div "Pending" at bounding box center [225, 172] width 114 height 23
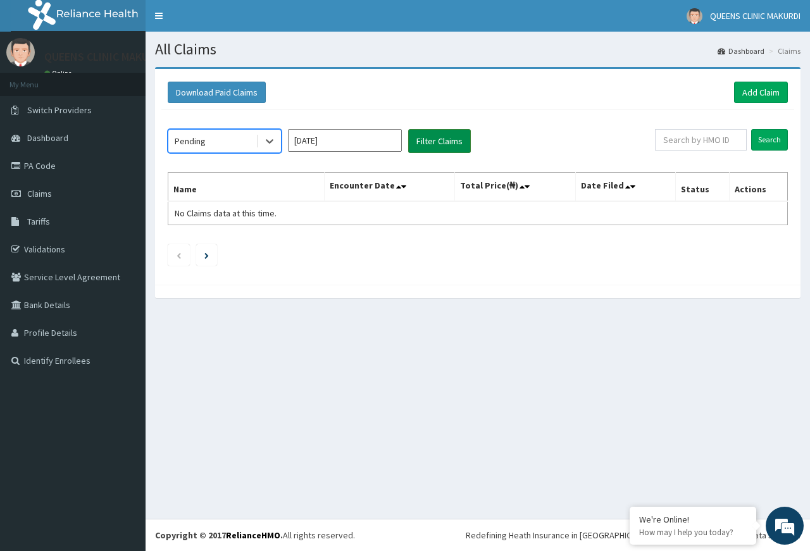
click at [432, 141] on button "Filter Claims" at bounding box center [439, 141] width 63 height 24
click at [502, 109] on div "Download Paid Claims Add Claim" at bounding box center [477, 92] width 633 height 35
click at [41, 192] on span "Claims" at bounding box center [39, 193] width 25 height 11
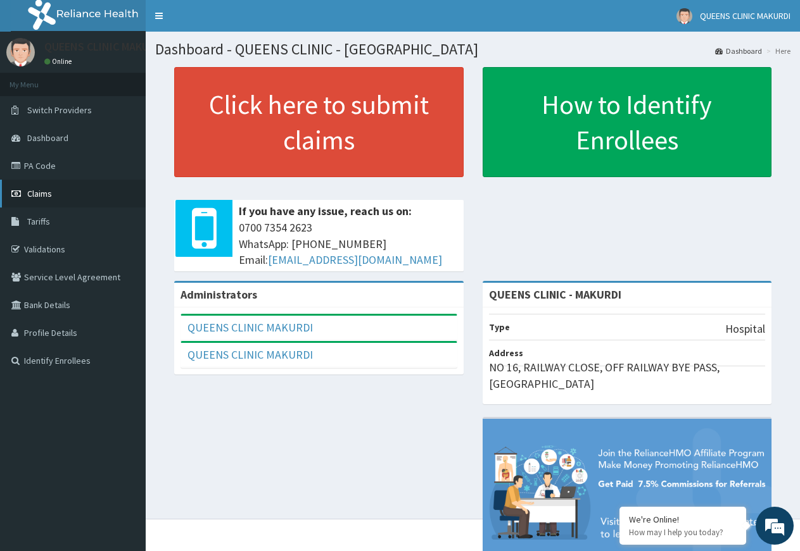
click at [38, 191] on span "Claims" at bounding box center [39, 193] width 25 height 11
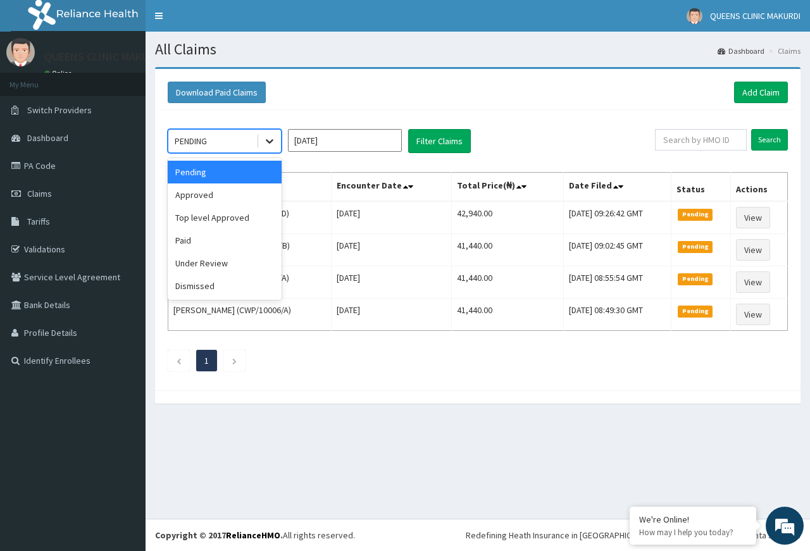
click at [267, 140] on icon at bounding box center [270, 142] width 8 height 4
click at [235, 195] on div "Approved" at bounding box center [225, 195] width 114 height 23
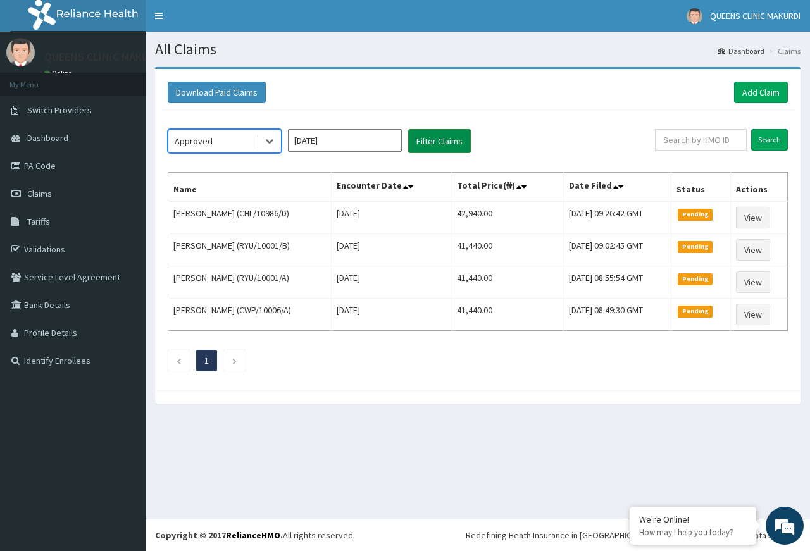
click at [441, 138] on button "Filter Claims" at bounding box center [439, 141] width 63 height 24
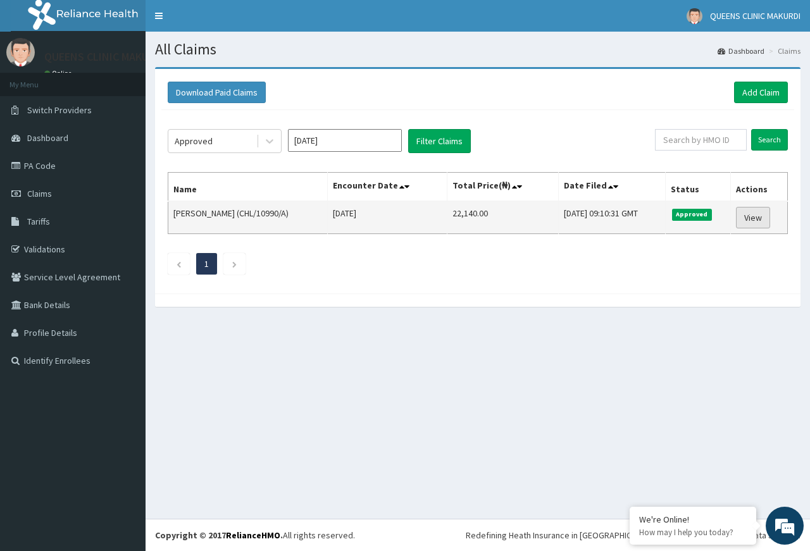
click at [754, 215] on link "View" at bounding box center [753, 218] width 34 height 22
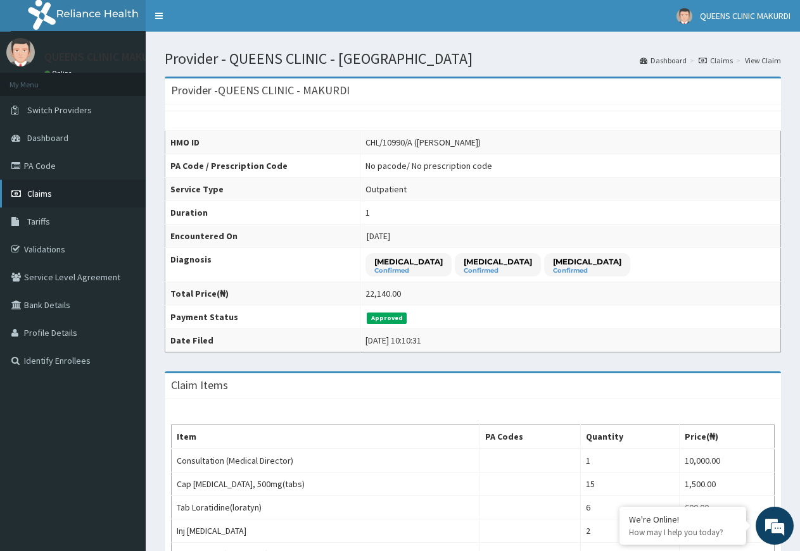
click at [37, 193] on span "Claims" at bounding box center [39, 193] width 25 height 11
